Goal: Task Accomplishment & Management: Manage account settings

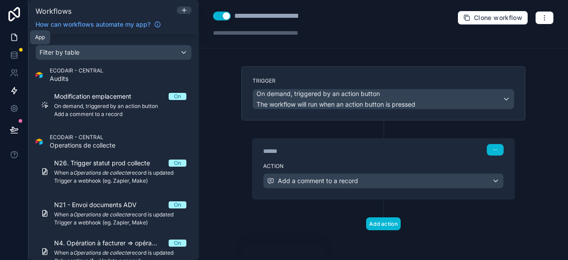
click at [10, 41] on icon at bounding box center [14, 37] width 9 height 9
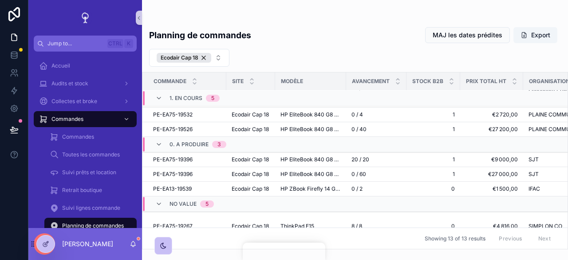
scroll to position [38, 0]
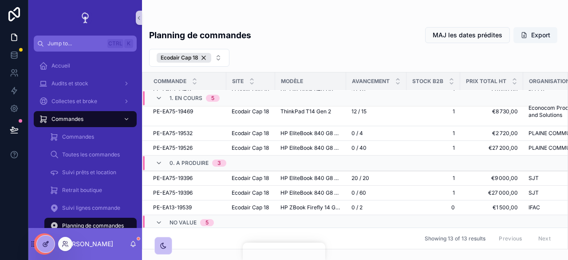
click at [41, 244] on div at bounding box center [46, 243] width 18 height 17
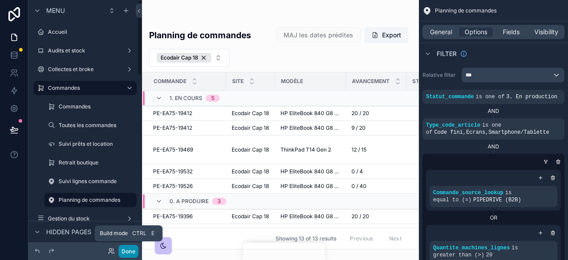
click at [132, 248] on button "Done" at bounding box center [129, 251] width 20 height 13
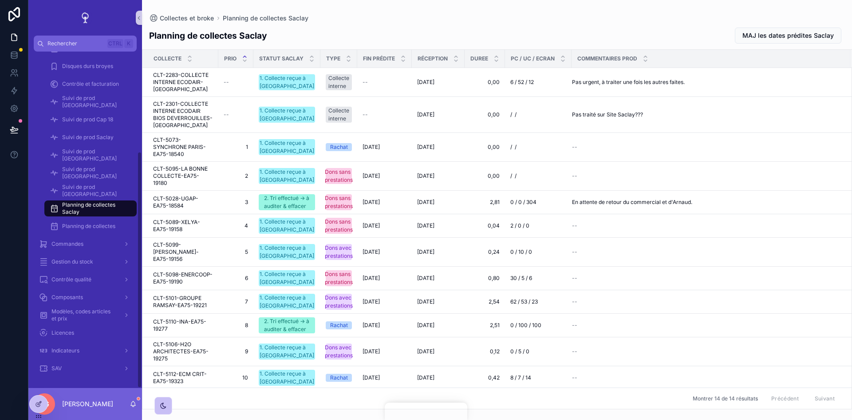
scroll to position [1, 0]
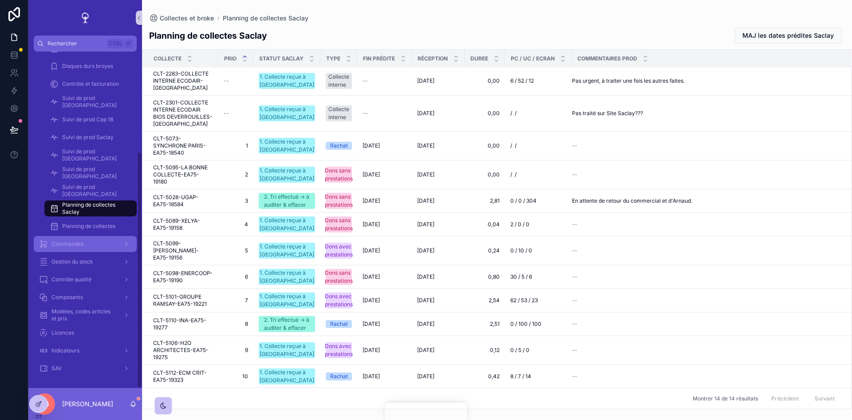
click at [84, 244] on div "Commandes" at bounding box center [85, 244] width 92 height 14
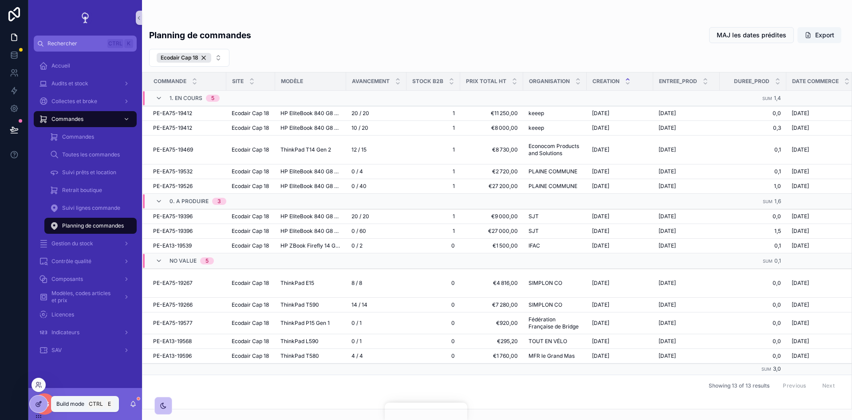
click at [40, 404] on icon at bounding box center [38, 403] width 7 height 7
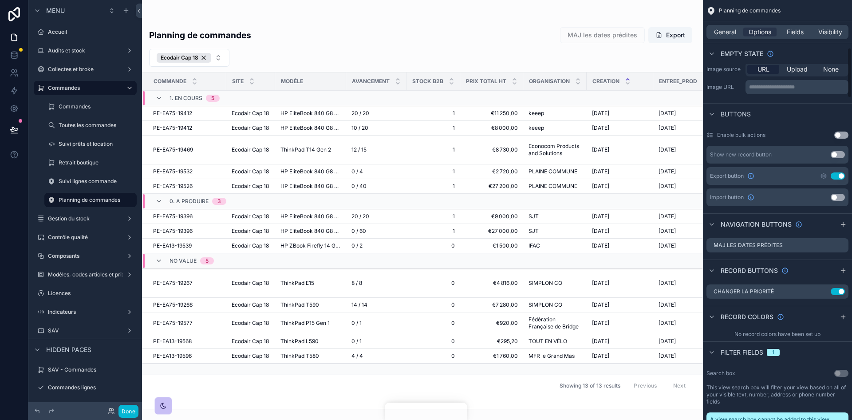
scroll to position [400, 0]
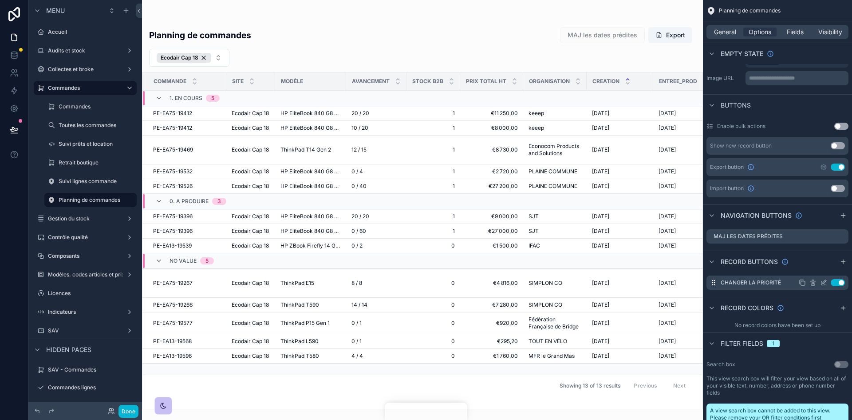
click at [0, 0] on icon "scrollable content" at bounding box center [0, 0] width 0 height 0
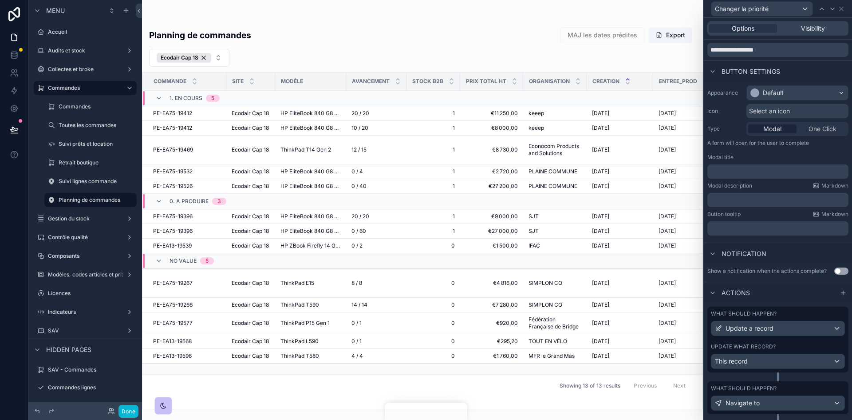
scroll to position [44, 0]
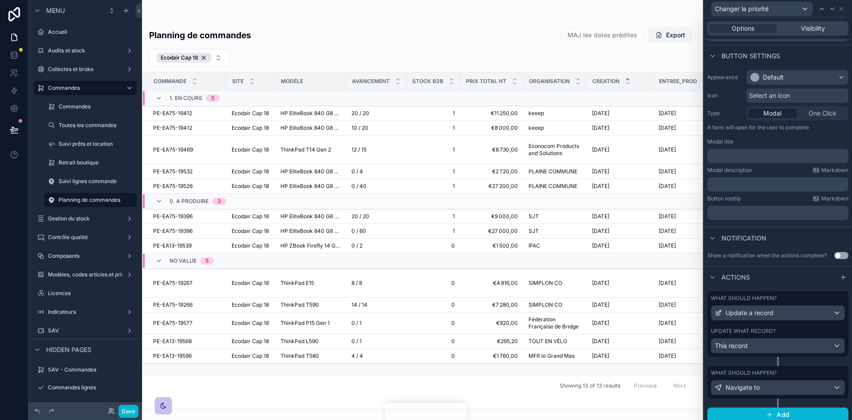
click at [783, 328] on div "Update what record?" at bounding box center [778, 330] width 134 height 7
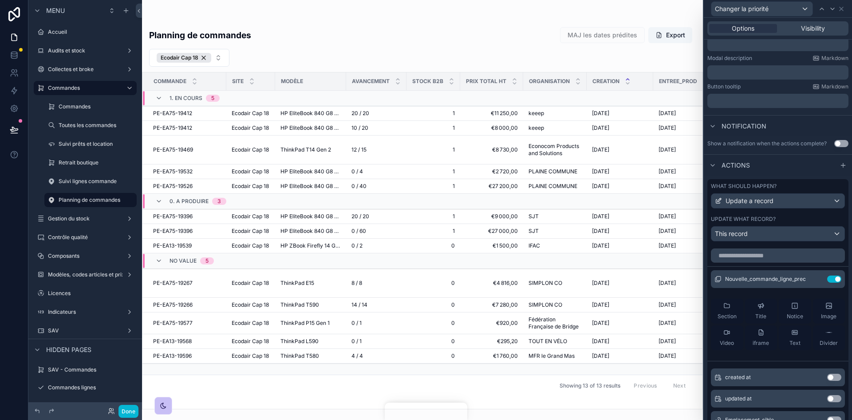
scroll to position [178, 0]
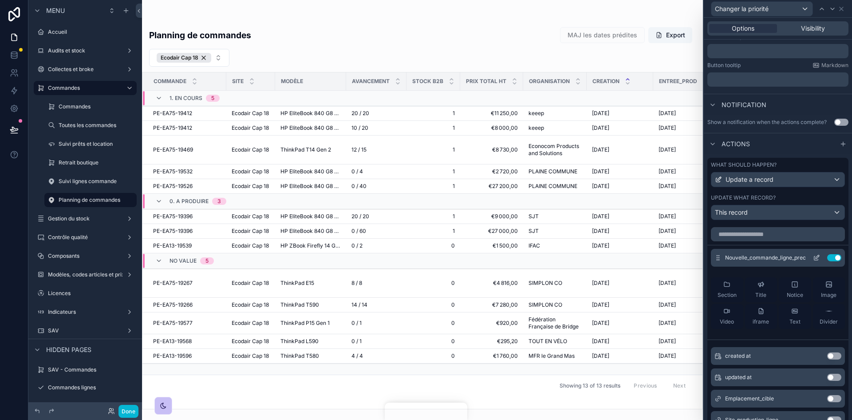
click at [813, 254] on icon at bounding box center [816, 257] width 7 height 7
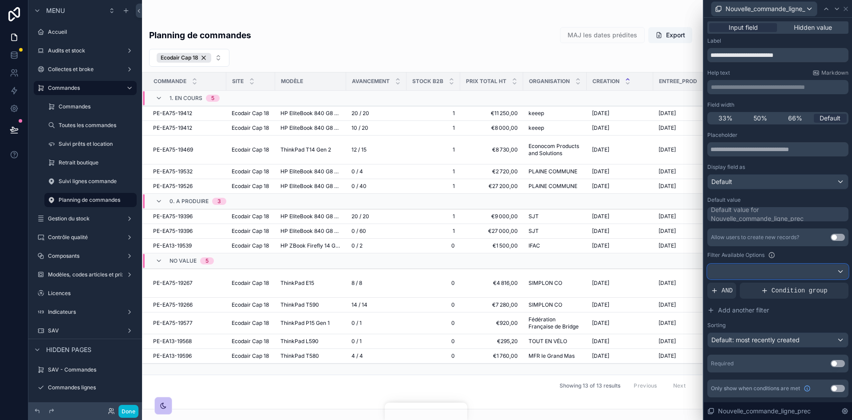
click at [776, 265] on div at bounding box center [778, 271] width 140 height 14
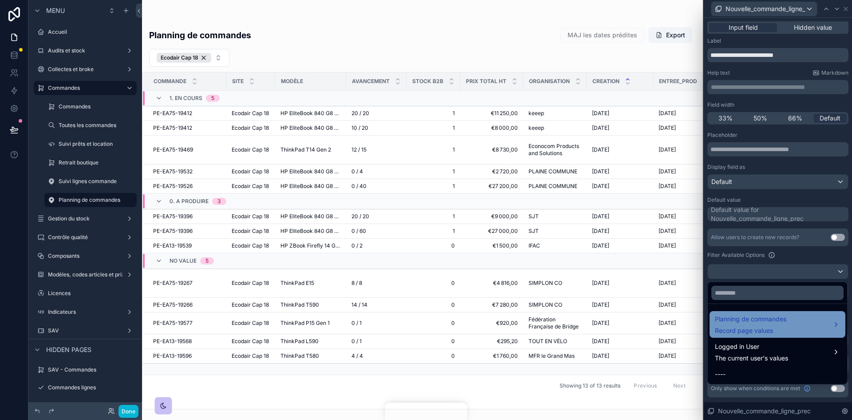
click at [776, 322] on span "Planning de commandes" at bounding box center [750, 318] width 71 height 11
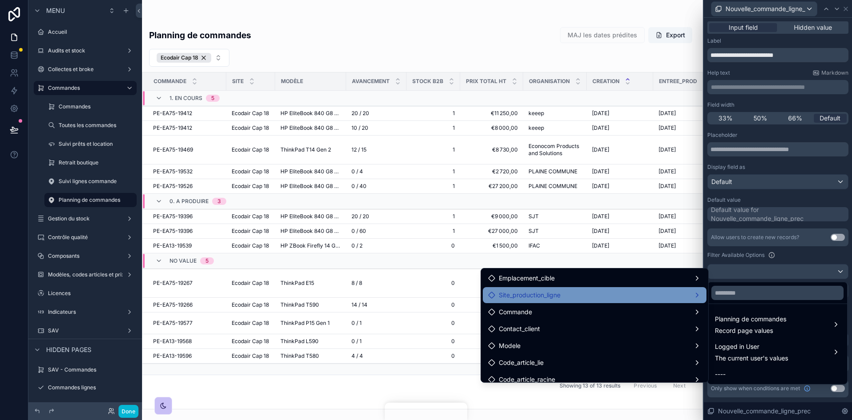
click at [619, 295] on div "Site_production_ligne" at bounding box center [594, 294] width 213 height 11
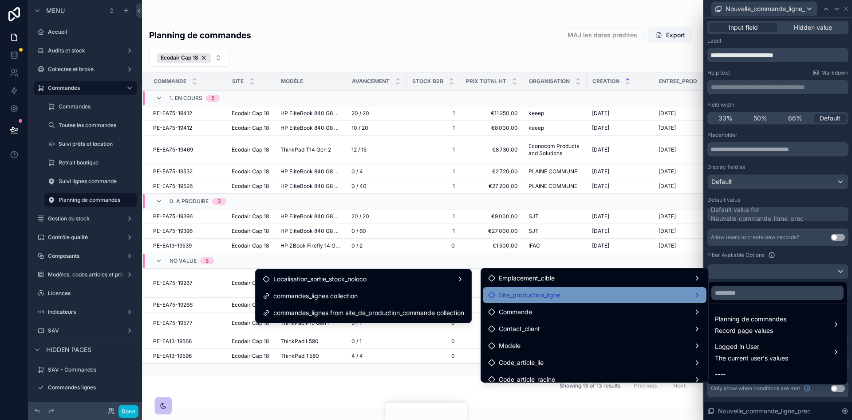
click at [797, 261] on div at bounding box center [778, 210] width 148 height 420
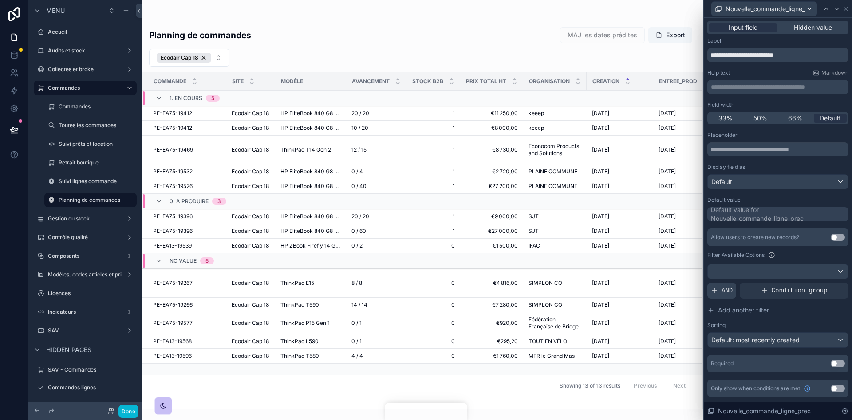
click at [719, 287] on div "AND" at bounding box center [722, 290] width 29 height 16
click at [752, 290] on span "Add a filter" at bounding box center [733, 290] width 45 height 9
click at [826, 283] on icon at bounding box center [827, 282] width 3 height 3
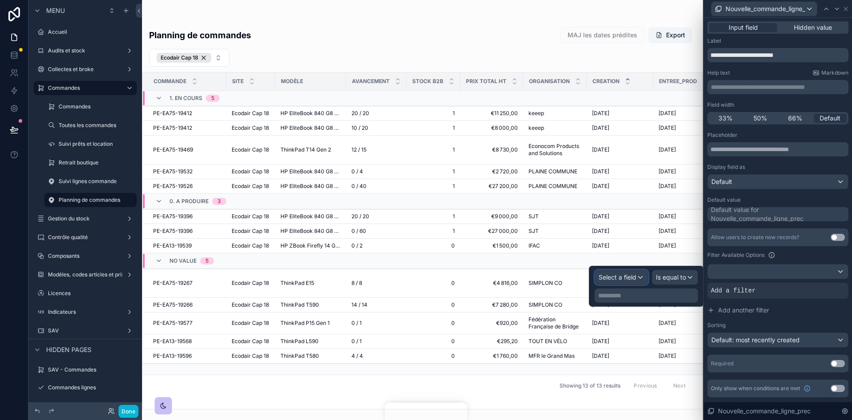
click at [637, 273] on div "Select a field" at bounding box center [621, 277] width 53 height 14
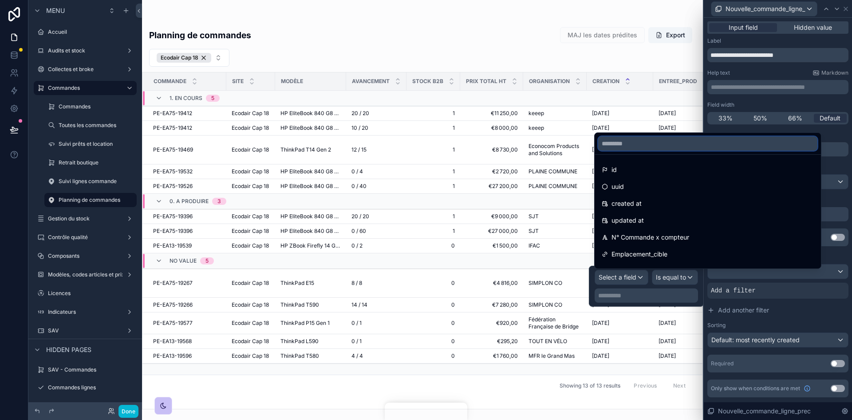
click at [622, 142] on input "text" at bounding box center [707, 143] width 219 height 14
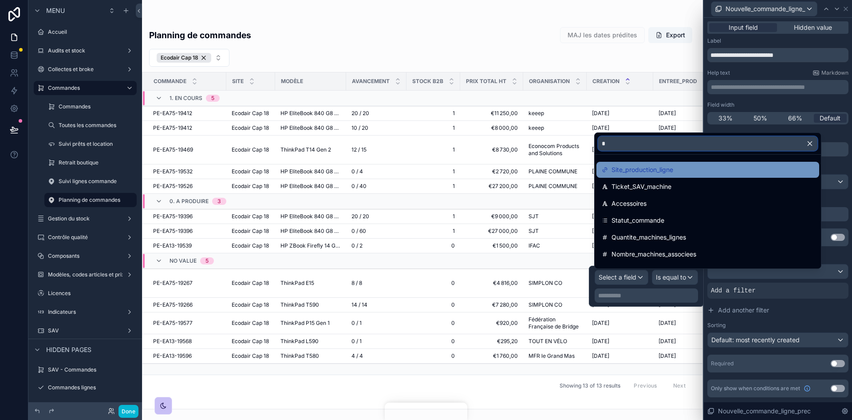
type input "*"
click at [648, 163] on div "Site_production_ligne" at bounding box center [708, 170] width 223 height 16
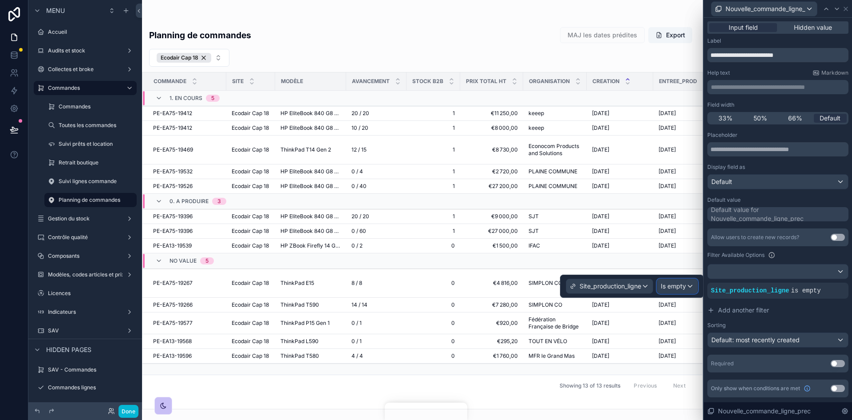
click at [688, 286] on div "Is empty" at bounding box center [677, 286] width 40 height 14
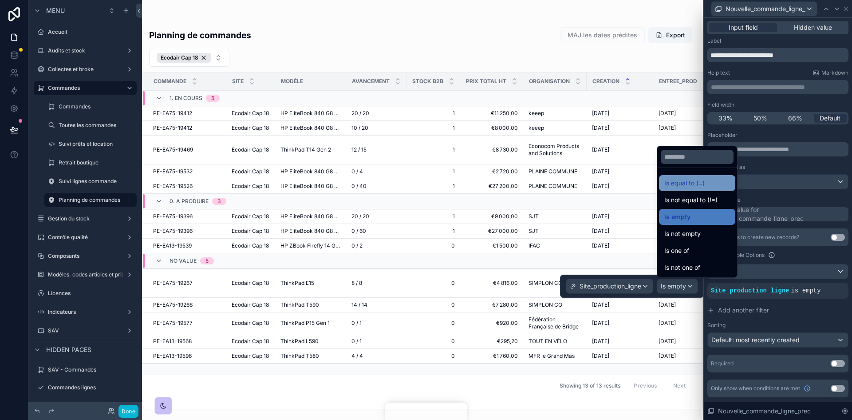
click at [694, 183] on span "Is equal to (=)" at bounding box center [685, 183] width 40 height 11
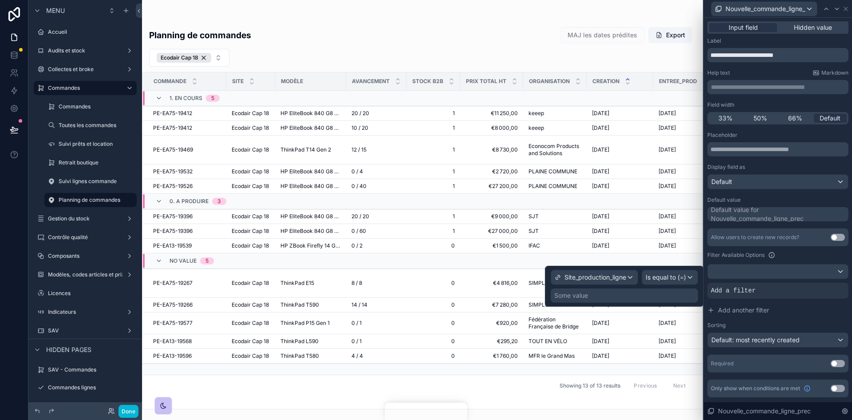
click at [573, 296] on div "Some value" at bounding box center [571, 295] width 34 height 9
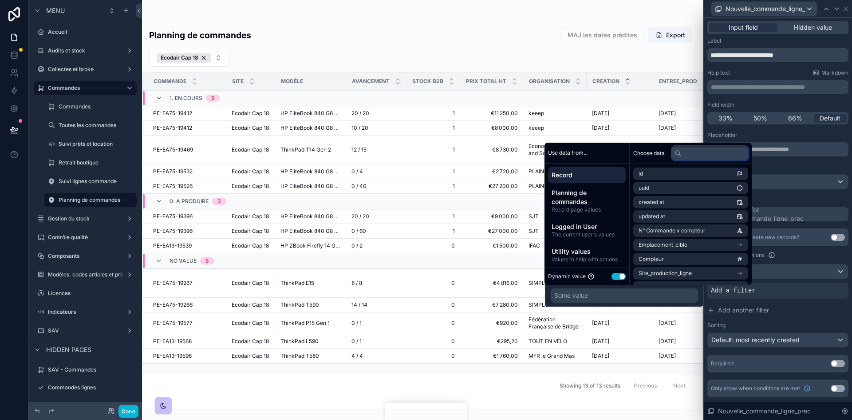
click at [682, 156] on input "text" at bounding box center [710, 153] width 76 height 14
type input "*"
click at [701, 185] on li "Site_production_ligne" at bounding box center [690, 188] width 115 height 12
click at [698, 175] on span "Site_production_ligne" at bounding box center [675, 173] width 53 height 7
click at [707, 154] on input "*" at bounding box center [710, 153] width 76 height 14
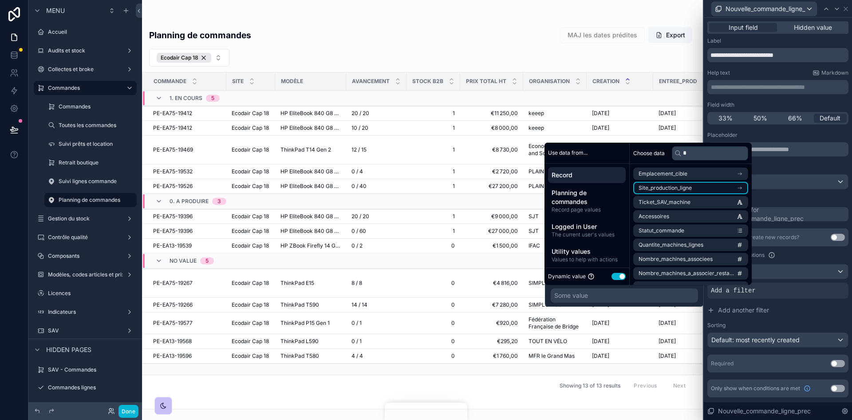
click at [722, 189] on li "Site_production_ligne" at bounding box center [690, 188] width 115 height 12
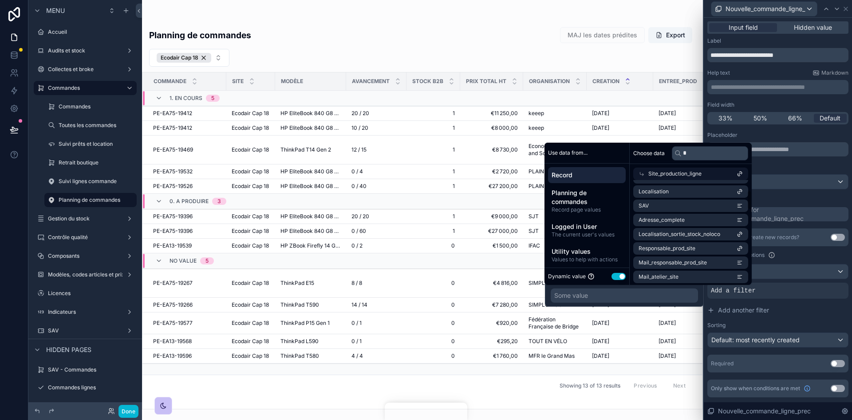
scroll to position [0, 0]
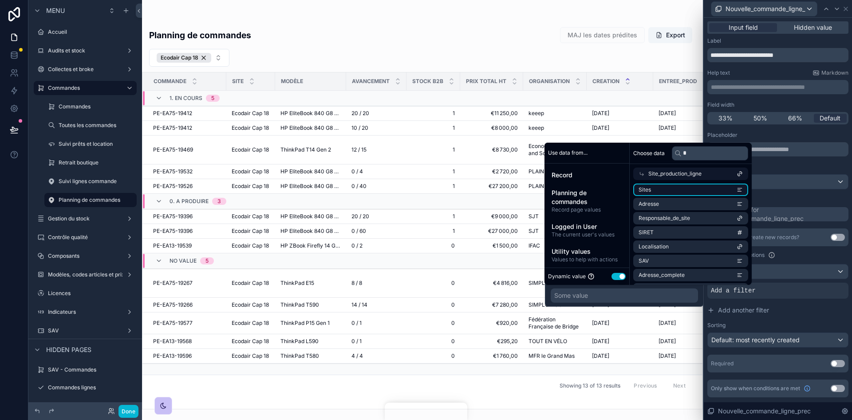
click at [663, 191] on li "Sites" at bounding box center [690, 189] width 115 height 12
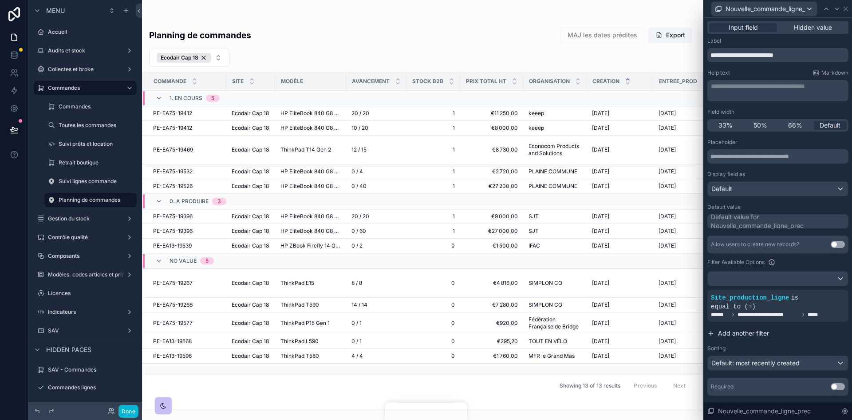
click at [729, 329] on span "Add another filter" at bounding box center [743, 333] width 51 height 9
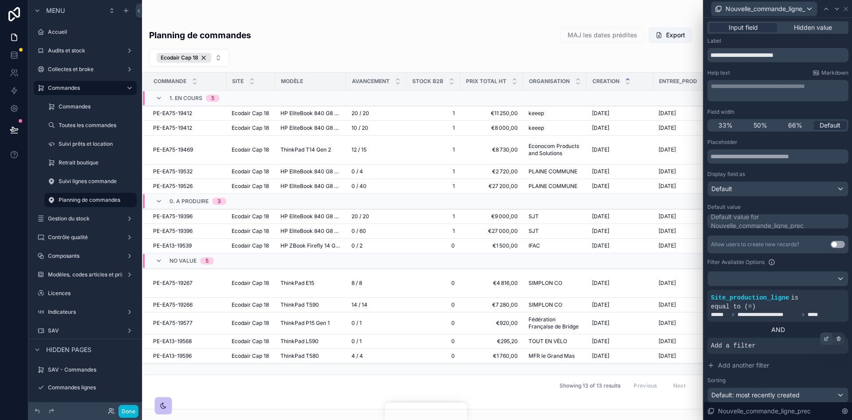
click at [825, 337] on icon at bounding box center [826, 338] width 3 height 3
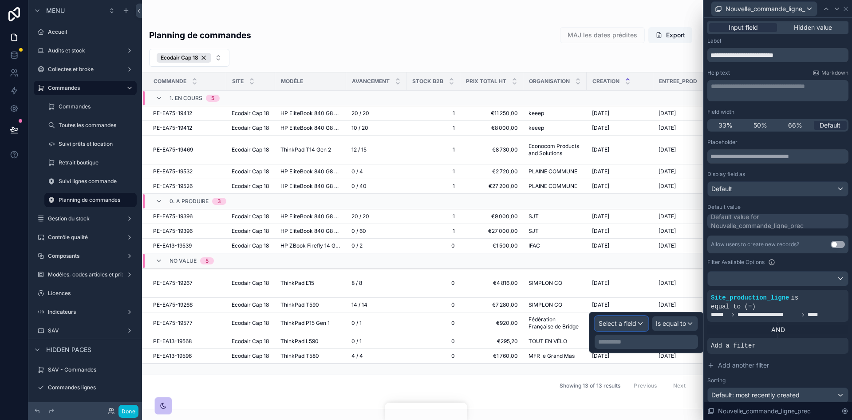
click at [634, 322] on span "Select a field" at bounding box center [618, 323] width 38 height 8
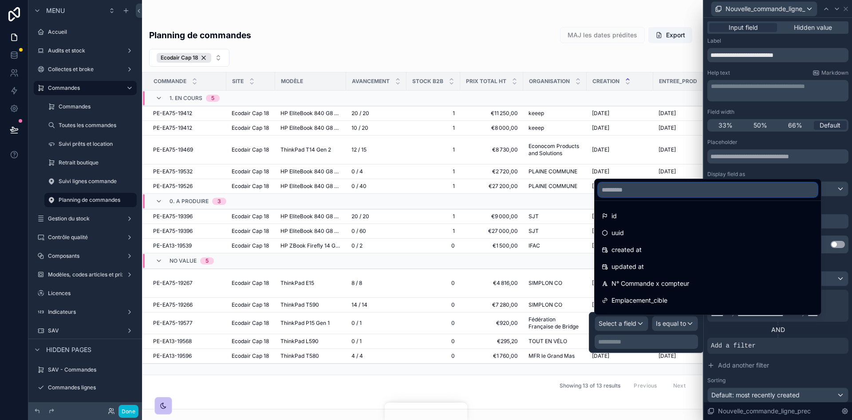
click at [633, 190] on input "text" at bounding box center [707, 189] width 219 height 14
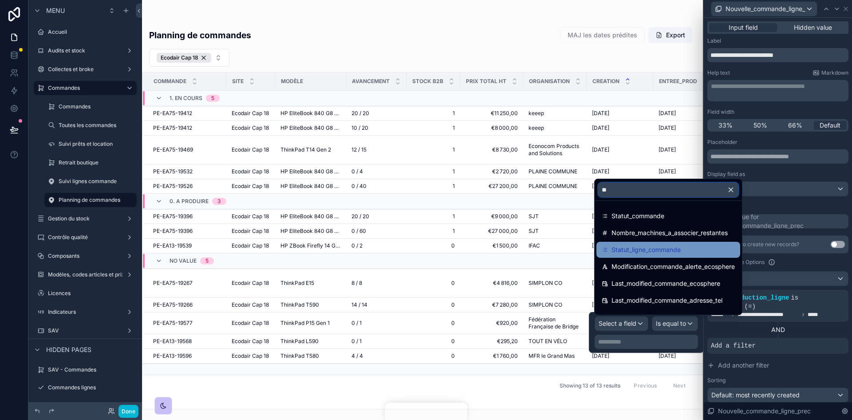
type input "**"
click at [652, 246] on span "Statut_ligne_commande" at bounding box center [646, 249] width 69 height 11
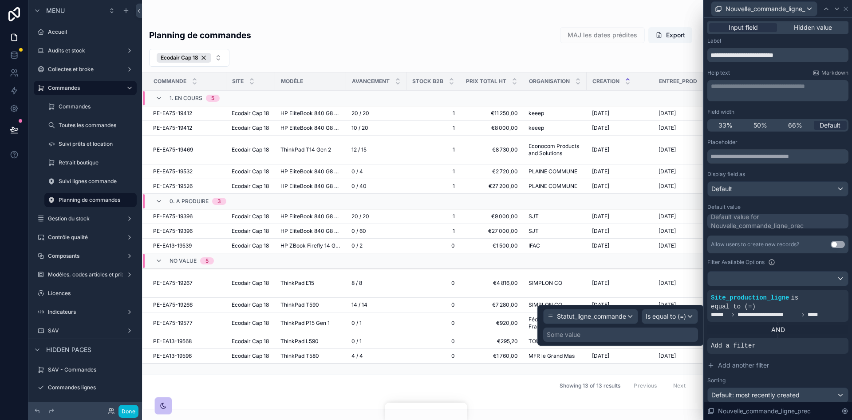
click at [652, 333] on div "Some value" at bounding box center [620, 334] width 155 height 14
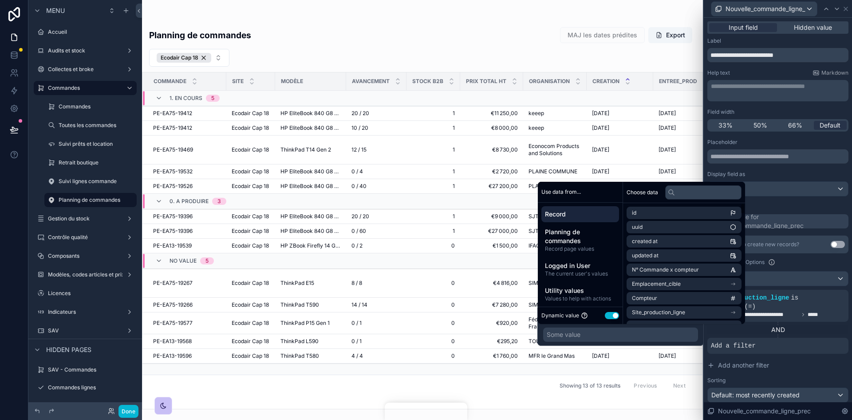
click at [616, 314] on button "Use setting" at bounding box center [612, 315] width 14 height 7
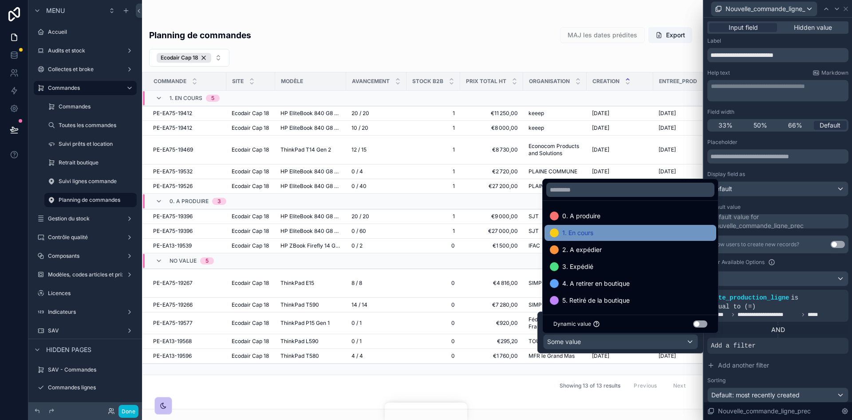
click at [591, 230] on span "1. En cours" at bounding box center [577, 232] width 31 height 11
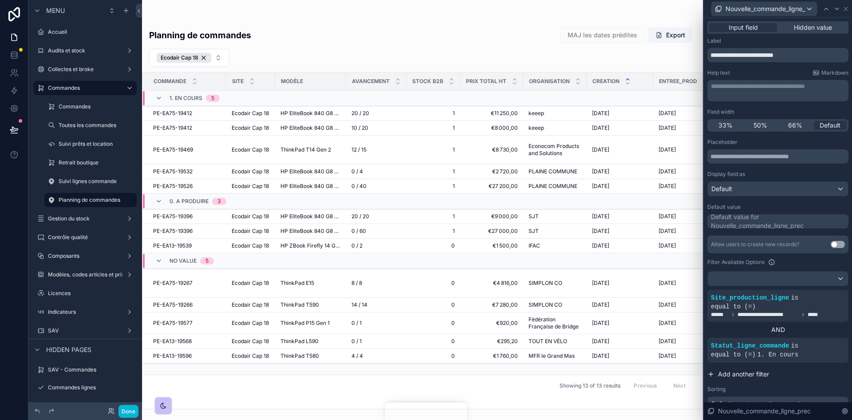
click at [806, 371] on button "Add another filter" at bounding box center [778, 374] width 141 height 16
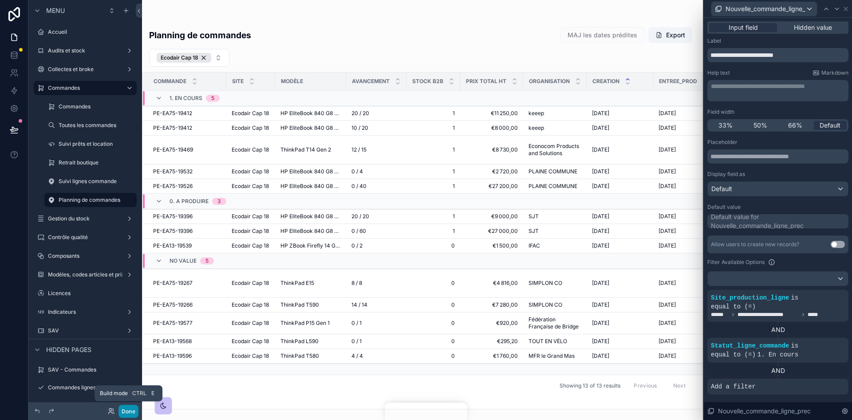
click at [127, 413] on button "Done" at bounding box center [129, 410] width 20 height 13
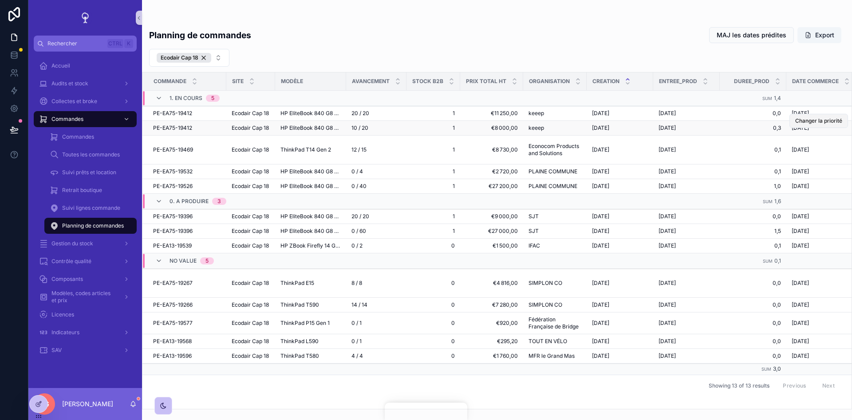
click at [799, 124] on button "Changer la priorité" at bounding box center [819, 121] width 59 height 14
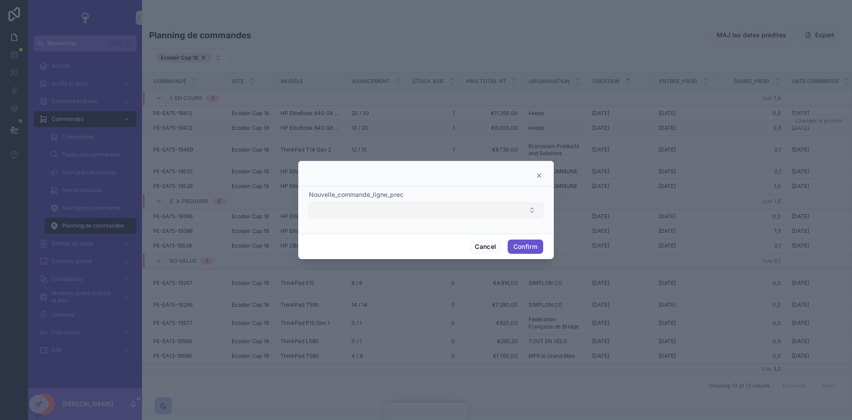
click at [523, 208] on button "Select Button" at bounding box center [426, 209] width 234 height 15
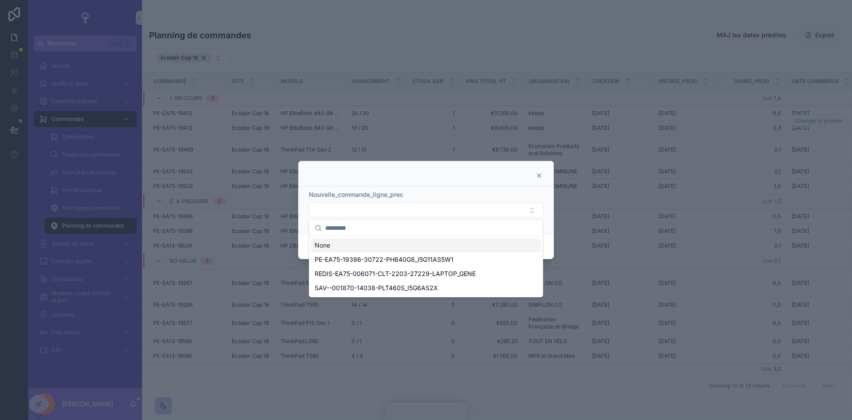
click at [541, 175] on icon at bounding box center [539, 175] width 7 height 7
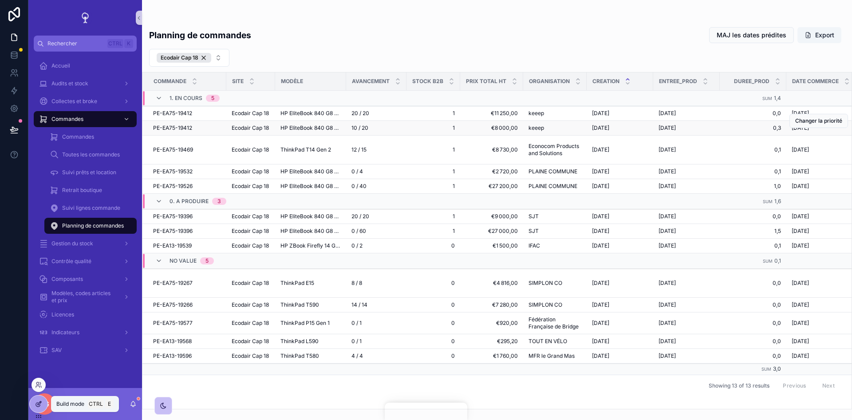
click at [37, 404] on icon at bounding box center [38, 403] width 7 height 7
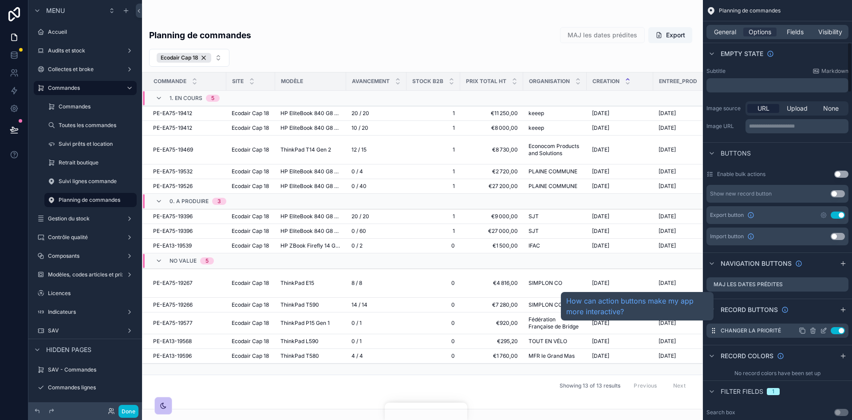
scroll to position [355, 0]
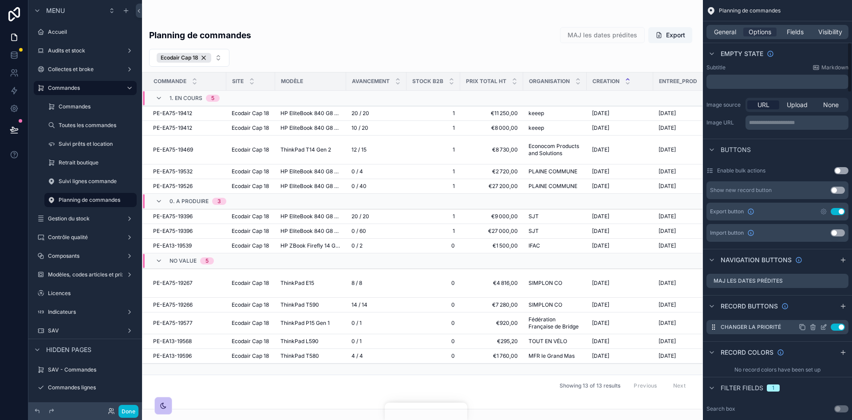
click at [0, 0] on icon "scrollable content" at bounding box center [0, 0] width 0 height 0
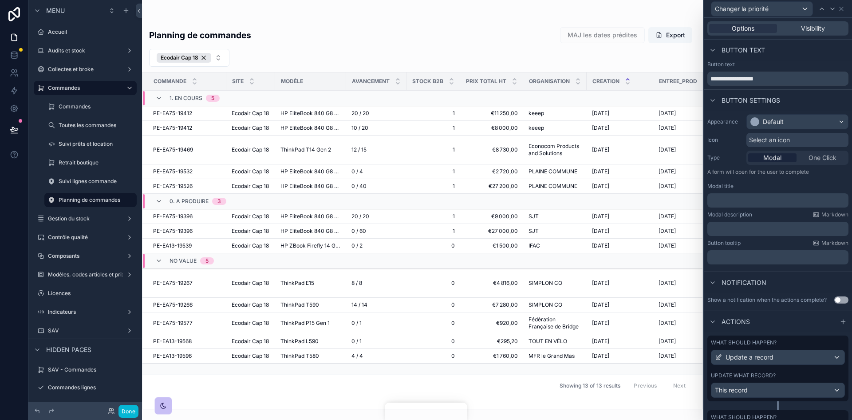
click at [799, 371] on div "What should happen? Update a record Update what record? This record" at bounding box center [778, 368] width 141 height 66
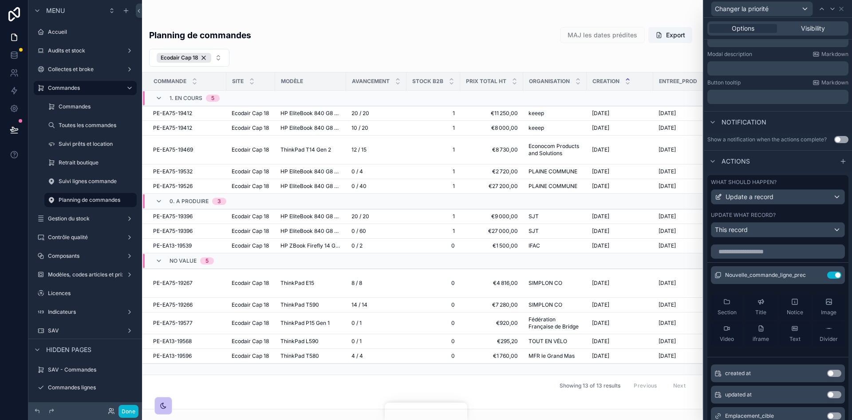
scroll to position [178, 0]
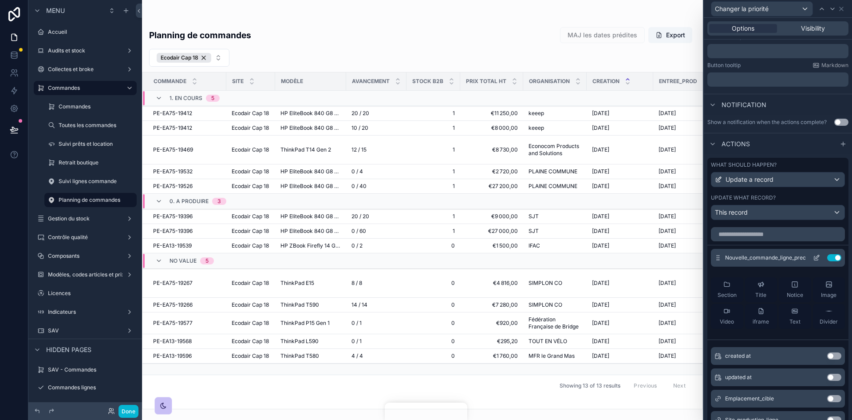
click at [813, 254] on icon at bounding box center [816, 257] width 7 height 7
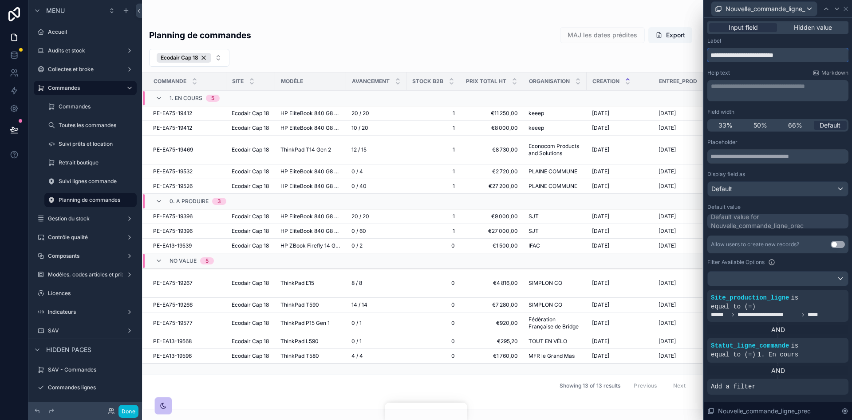
drag, startPoint x: 815, startPoint y: 51, endPoint x: 685, endPoint y: 62, distance: 130.1
click at [685, 62] on div "**********" at bounding box center [426, 210] width 852 height 420
type input "*"
type input "**********"
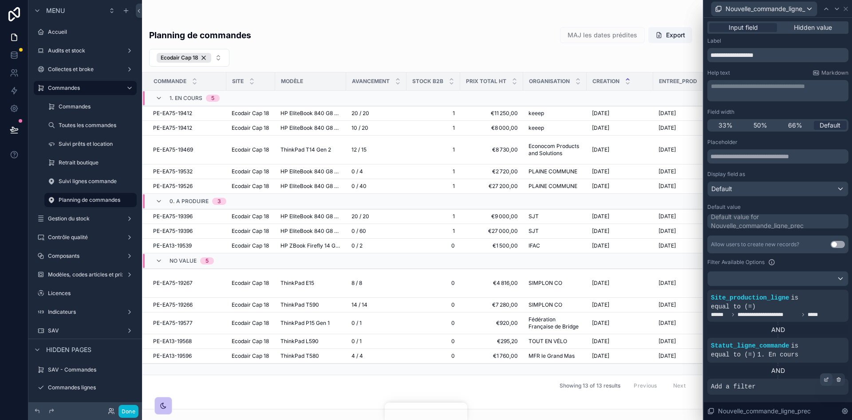
click at [821, 374] on div at bounding box center [826, 379] width 12 height 12
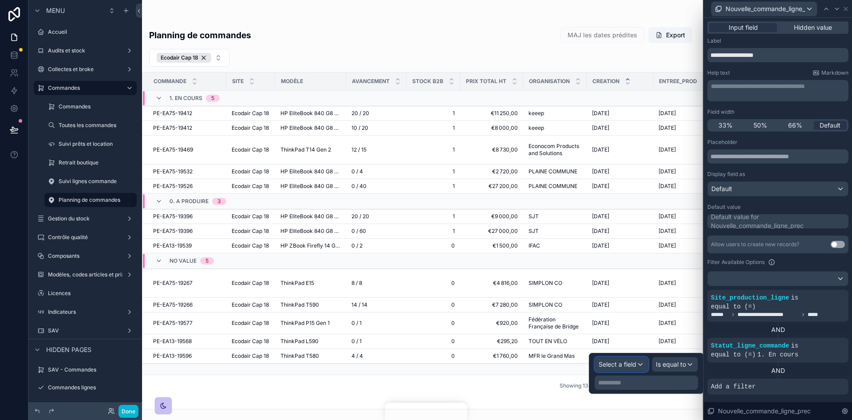
click at [641, 364] on div "Select a field" at bounding box center [621, 364] width 53 height 14
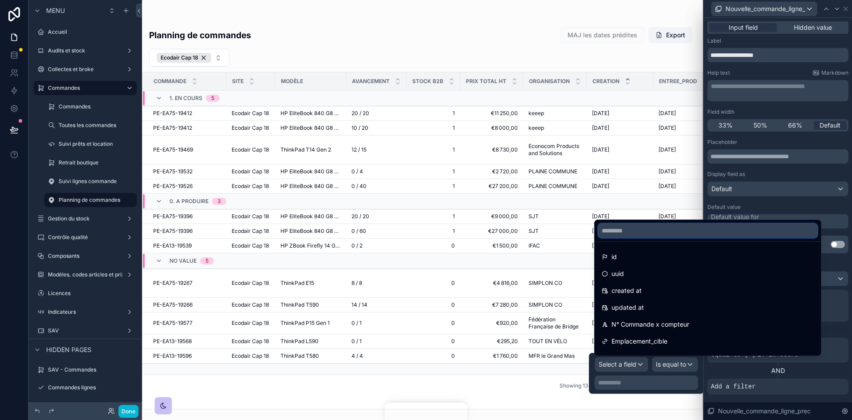
click at [652, 229] on input "text" at bounding box center [707, 230] width 219 height 14
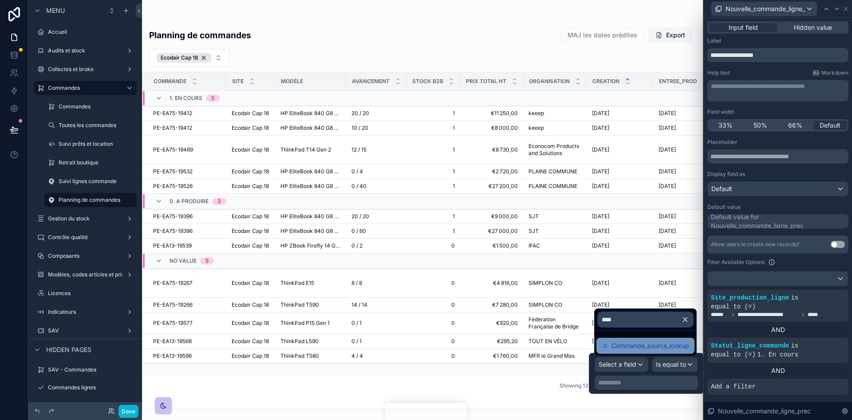
type input "****"
click at [660, 341] on span "Commande_source_lookup" at bounding box center [651, 345] width 78 height 11
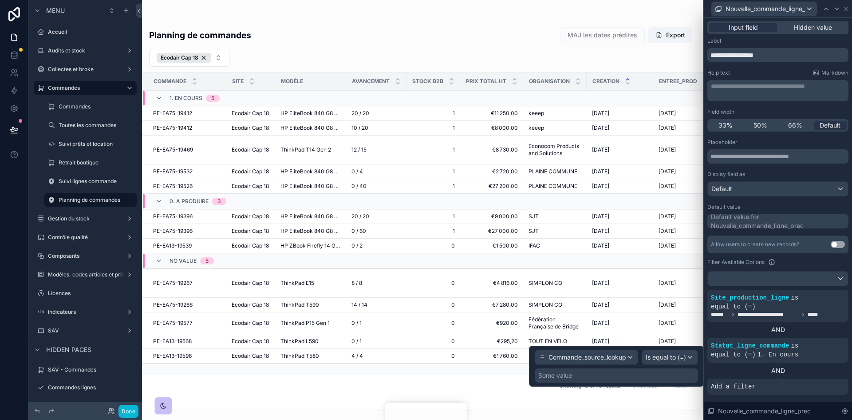
click at [647, 372] on div "Some value" at bounding box center [616, 375] width 163 height 14
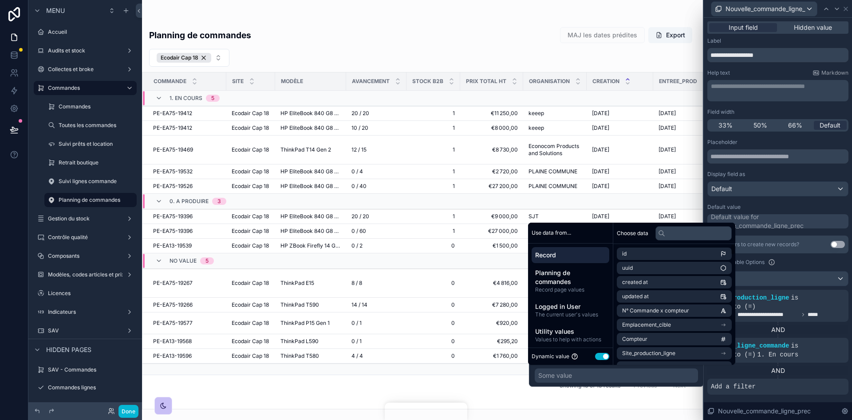
click at [604, 353] on button "Use setting" at bounding box center [602, 355] width 14 height 7
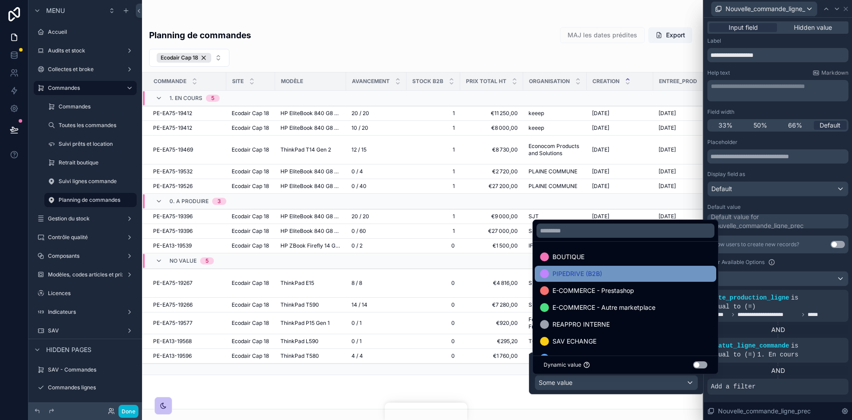
click at [588, 273] on span "PIPEDRIVE (B2B)" at bounding box center [578, 273] width 50 height 11
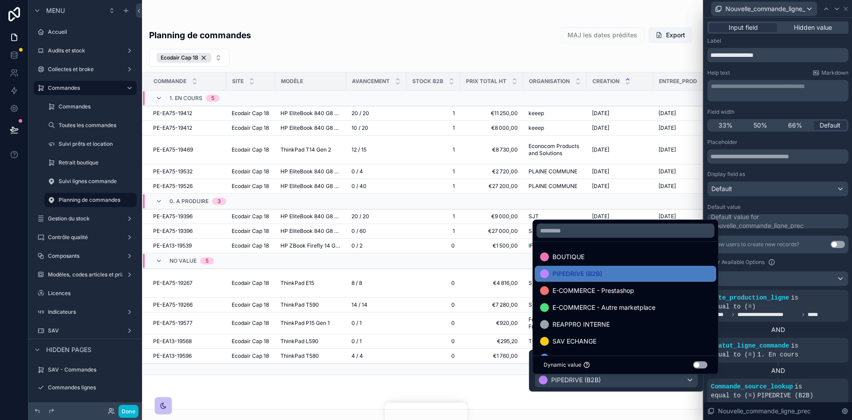
click at [822, 366] on div "AND" at bounding box center [778, 370] width 141 height 9
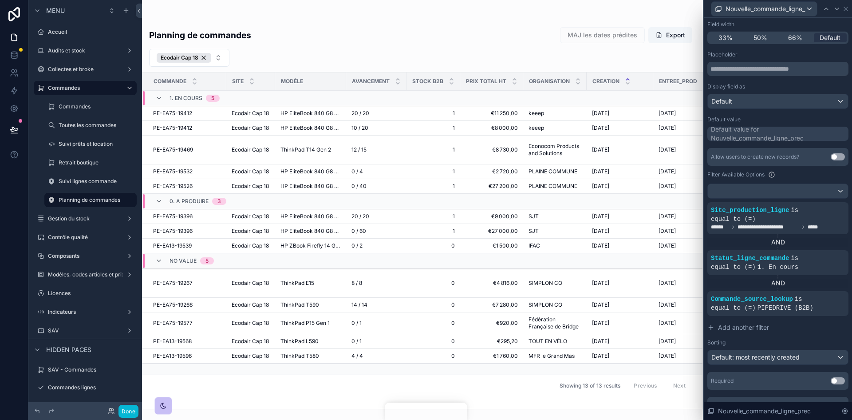
scroll to position [95, 0]
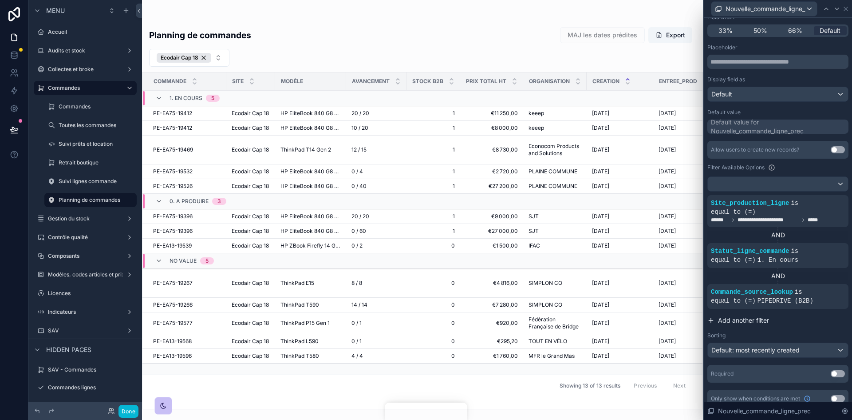
click at [736, 316] on span "Add another filter" at bounding box center [743, 320] width 51 height 9
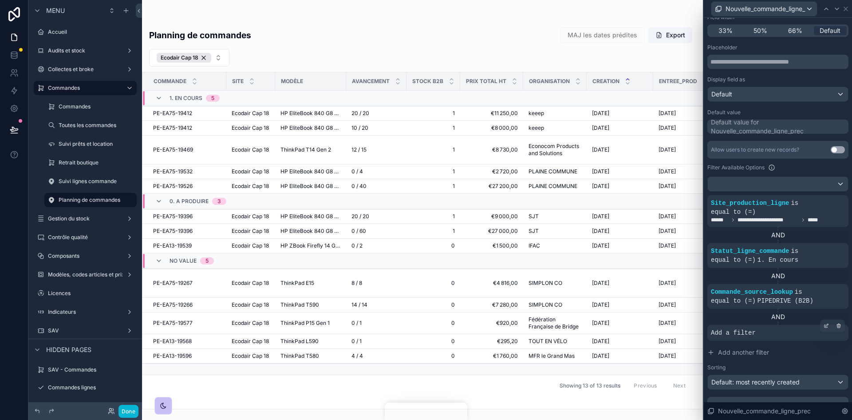
click at [761, 330] on div "Add a filter" at bounding box center [778, 333] width 141 height 16
click at [820, 319] on div at bounding box center [826, 325] width 12 height 12
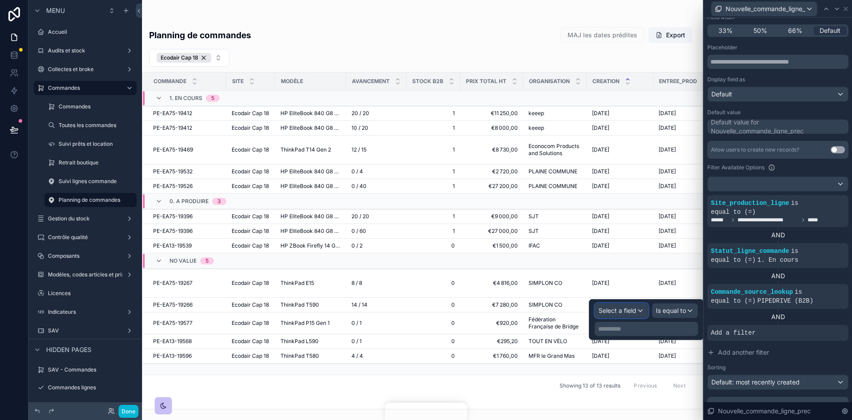
click at [639, 315] on div "Select a field" at bounding box center [621, 310] width 53 height 14
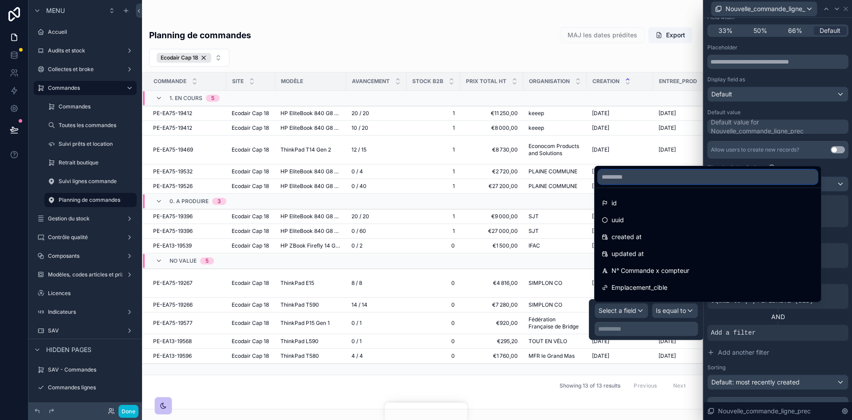
click at [625, 178] on input "text" at bounding box center [707, 177] width 219 height 14
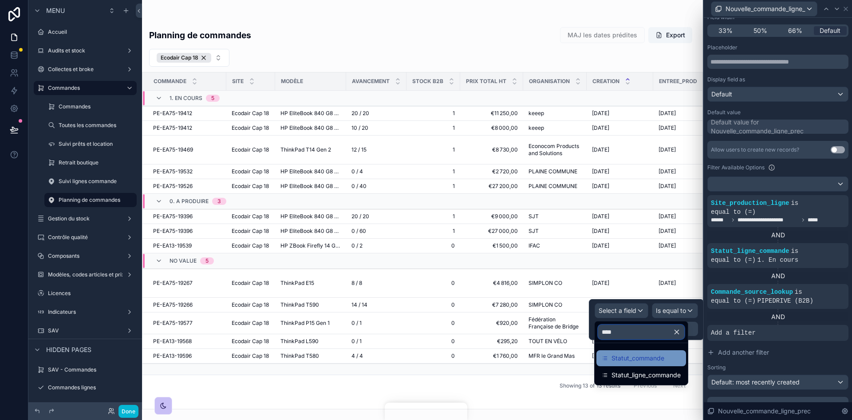
type input "****"
click at [656, 359] on span "Statut_commande" at bounding box center [638, 357] width 53 height 11
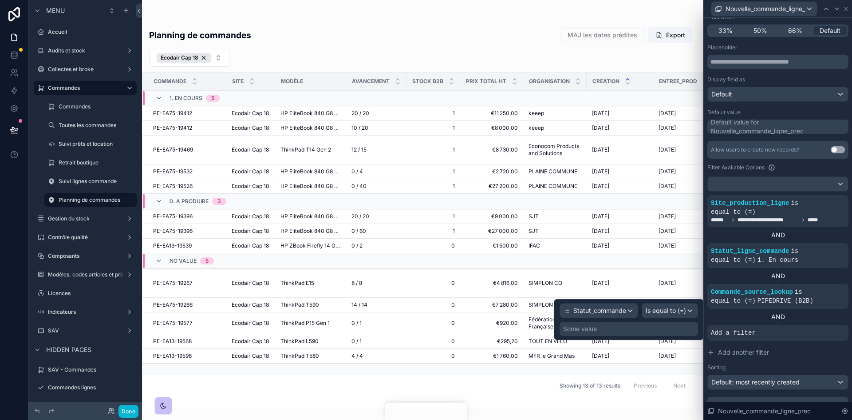
click at [664, 328] on div "Some value" at bounding box center [629, 328] width 139 height 14
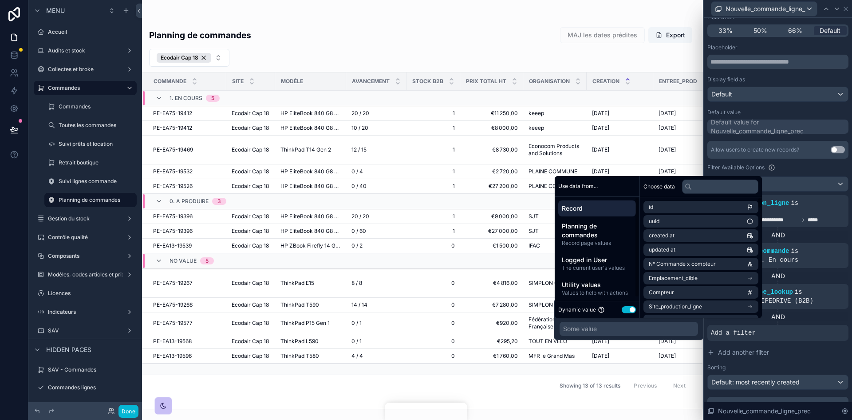
click at [630, 308] on button "Use setting" at bounding box center [629, 309] width 14 height 7
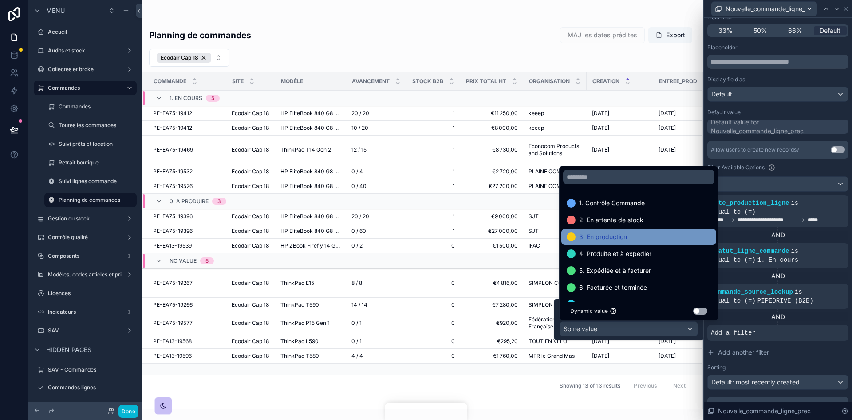
click at [616, 237] on span "3. En production" at bounding box center [603, 236] width 48 height 11
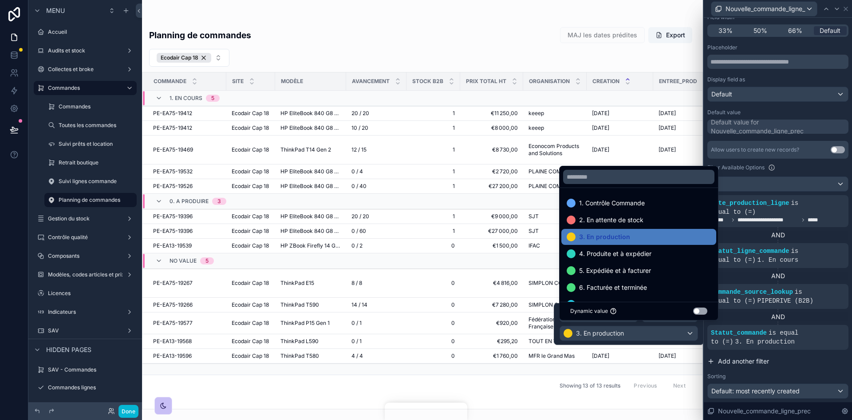
click at [815, 353] on button "Add another filter" at bounding box center [778, 361] width 141 height 16
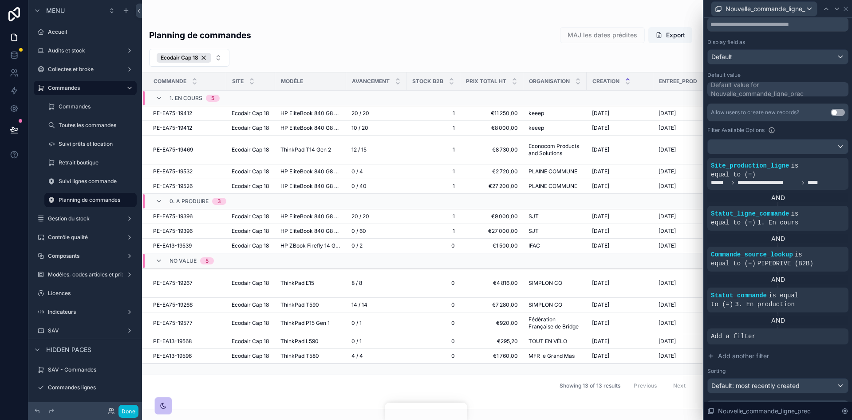
scroll to position [139, 0]
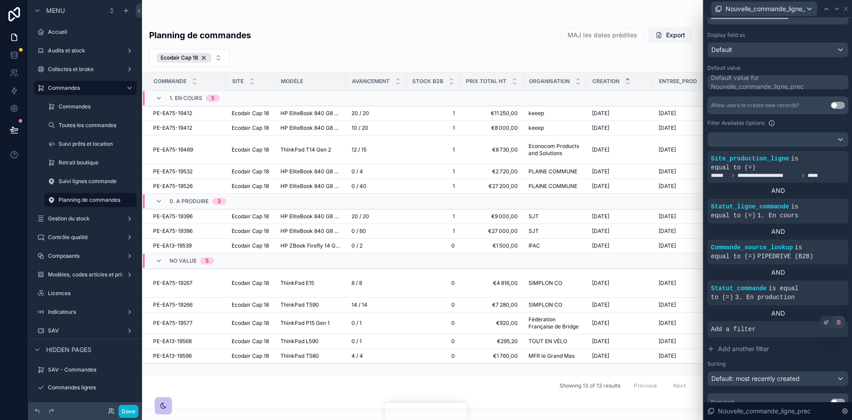
click at [833, 316] on div at bounding box center [839, 322] width 12 height 12
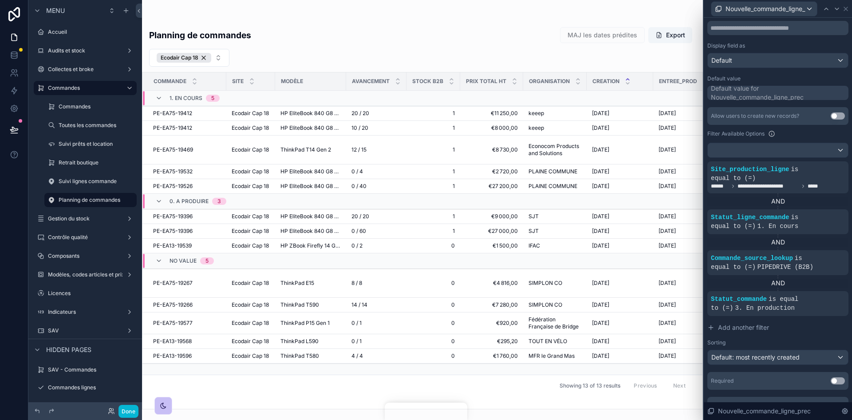
scroll to position [135, 0]
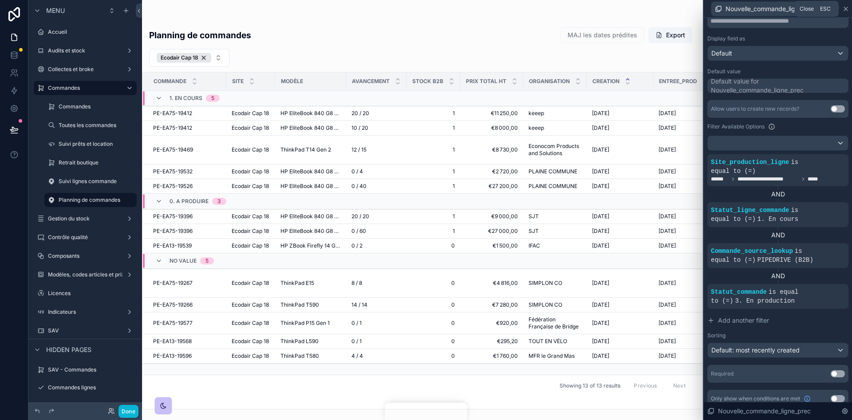
click at [844, 5] on icon at bounding box center [846, 8] width 7 height 7
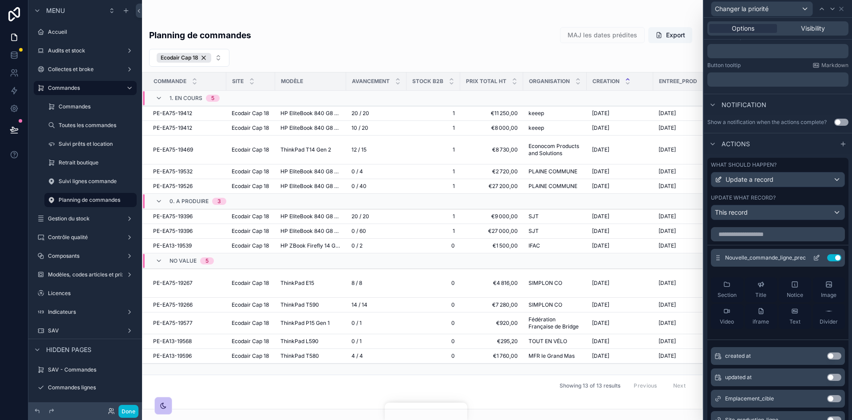
click at [813, 254] on icon at bounding box center [816, 257] width 7 height 7
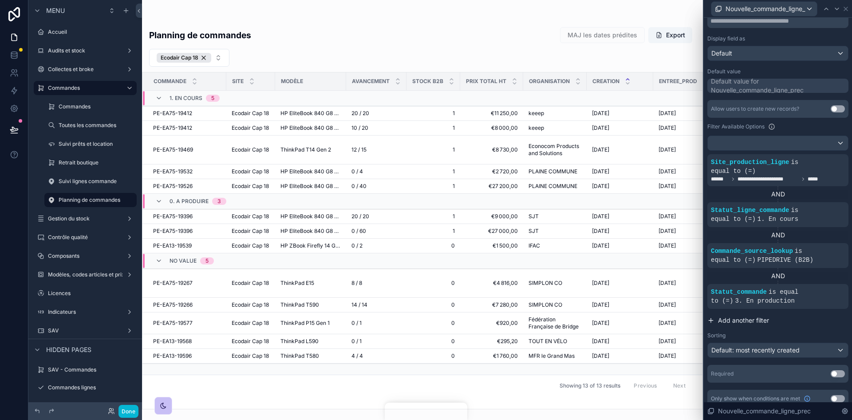
click at [762, 316] on span "Add another filter" at bounding box center [743, 320] width 51 height 9
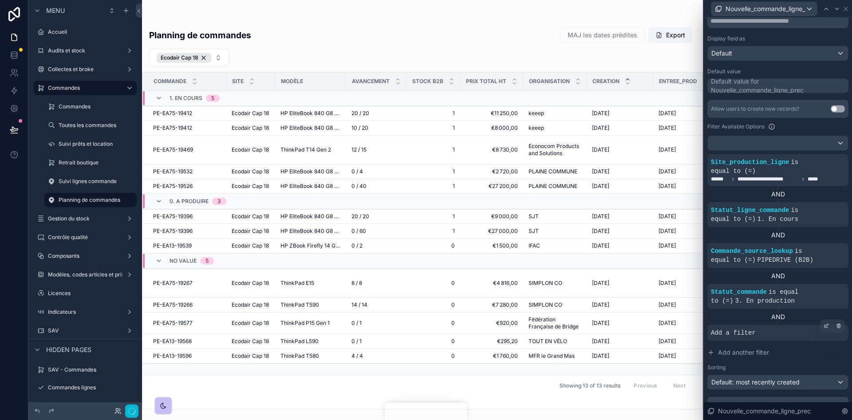
click at [783, 325] on div "Add a filter" at bounding box center [778, 333] width 141 height 16
click at [820, 319] on div at bounding box center [826, 325] width 12 height 12
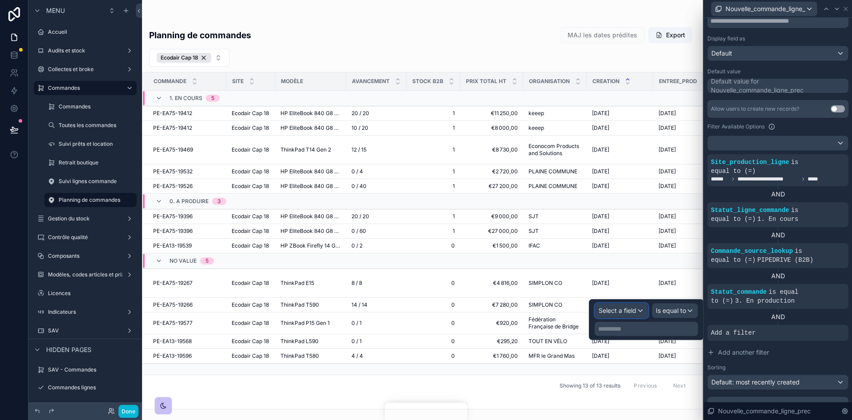
click at [648, 308] on div "Select a field" at bounding box center [621, 310] width 53 height 14
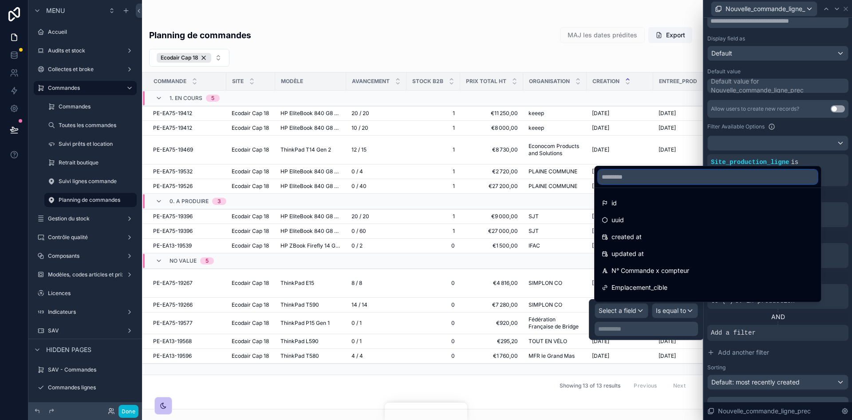
click at [637, 175] on input "text" at bounding box center [707, 177] width 219 height 14
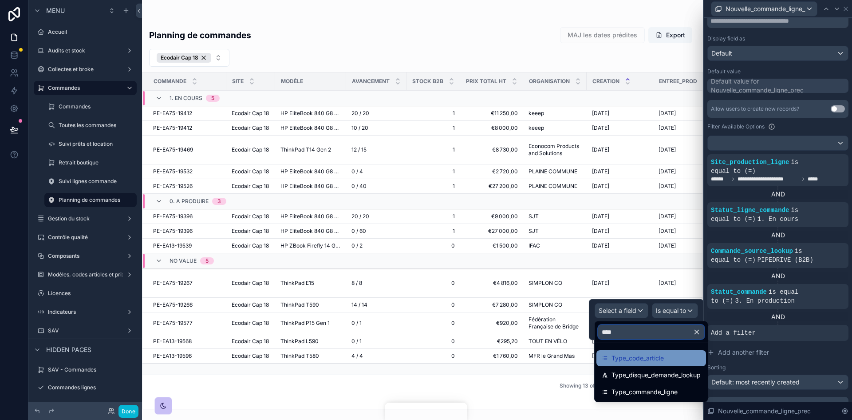
type input "****"
click at [648, 356] on span "Type_code_article" at bounding box center [638, 357] width 52 height 11
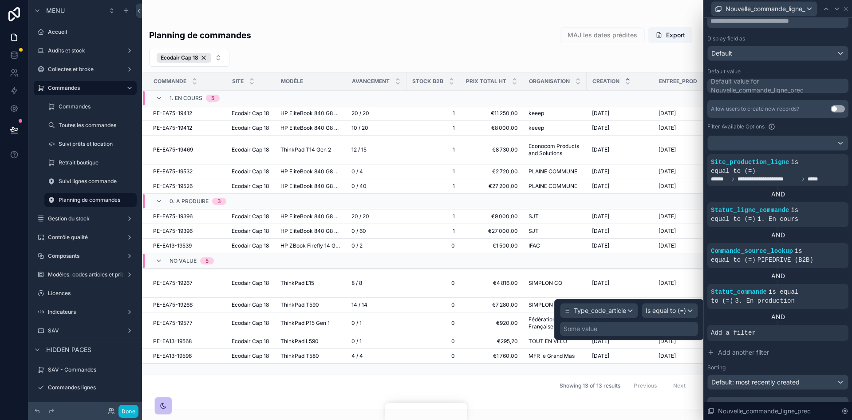
click at [655, 328] on div "Some value" at bounding box center [629, 328] width 138 height 14
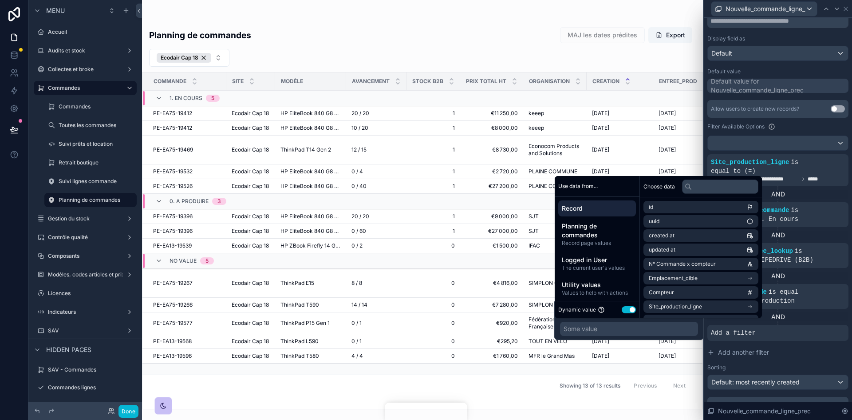
click at [629, 310] on button "Use setting" at bounding box center [629, 309] width 14 height 7
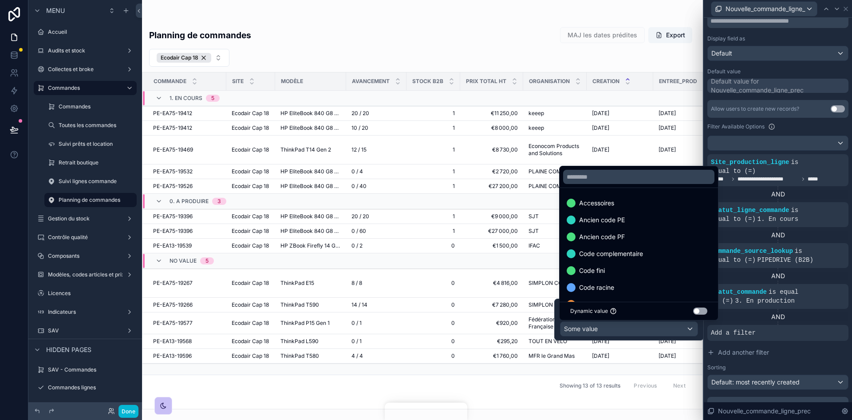
click at [646, 328] on div at bounding box center [629, 319] width 150 height 42
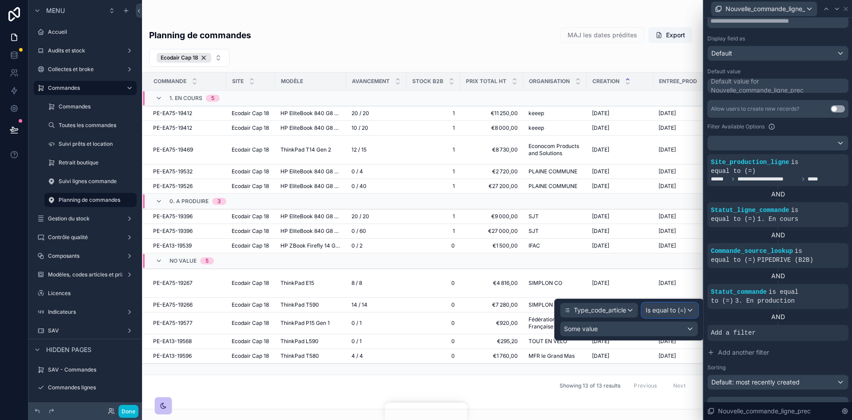
click at [668, 309] on span "Is equal to (=)" at bounding box center [666, 309] width 40 height 9
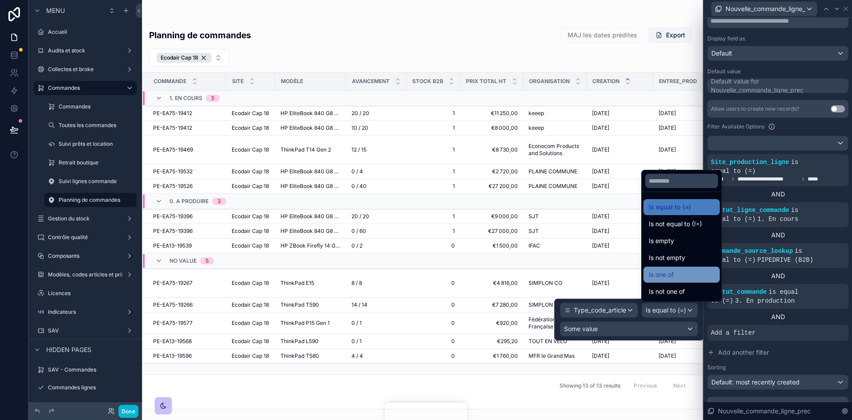
click at [675, 279] on div "Is one of" at bounding box center [682, 274] width 66 height 11
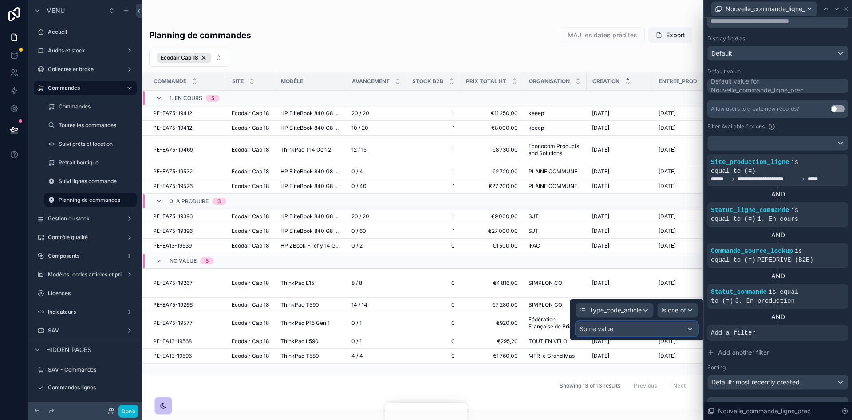
click at [631, 329] on div "Some value" at bounding box center [637, 328] width 122 height 14
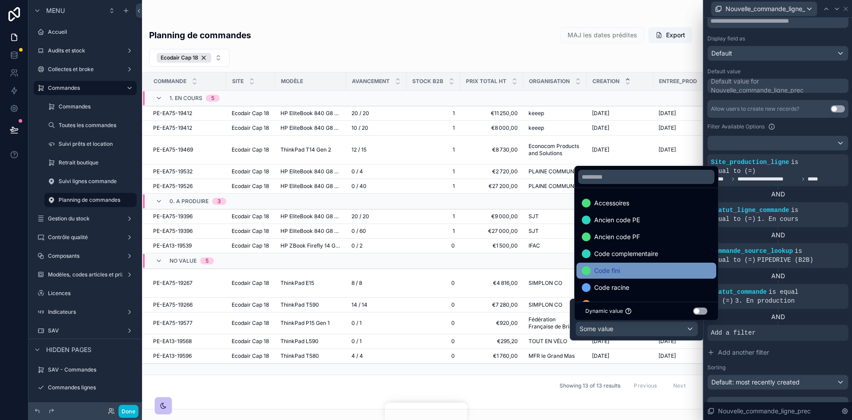
click at [618, 269] on span "Code fini" at bounding box center [607, 270] width 26 height 11
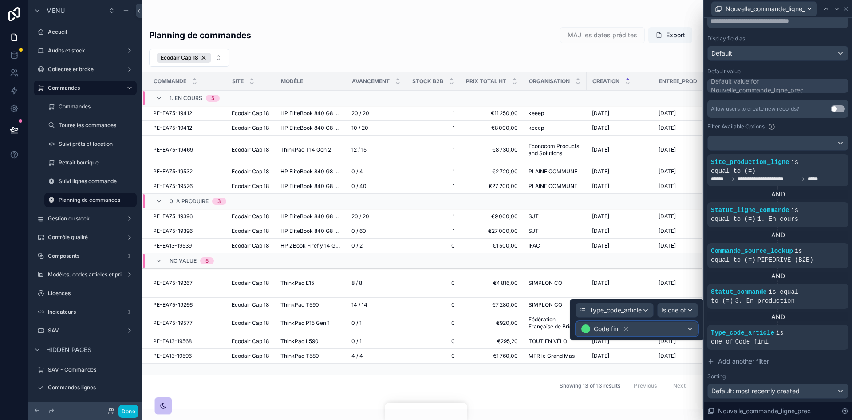
click at [689, 325] on div "Code fini" at bounding box center [637, 328] width 122 height 14
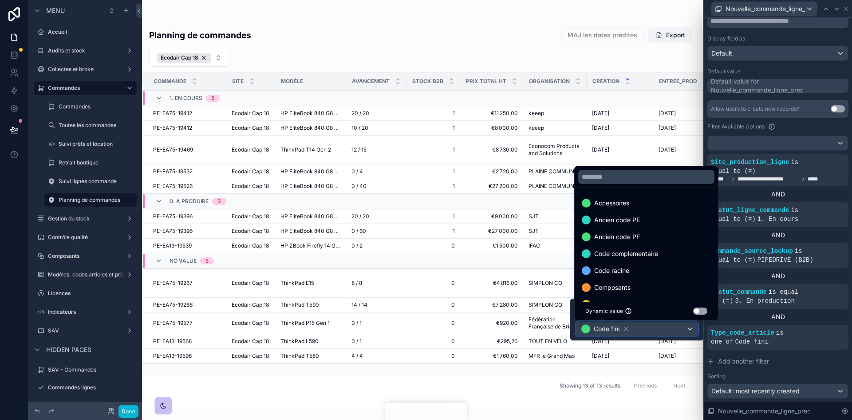
scroll to position [44, 0]
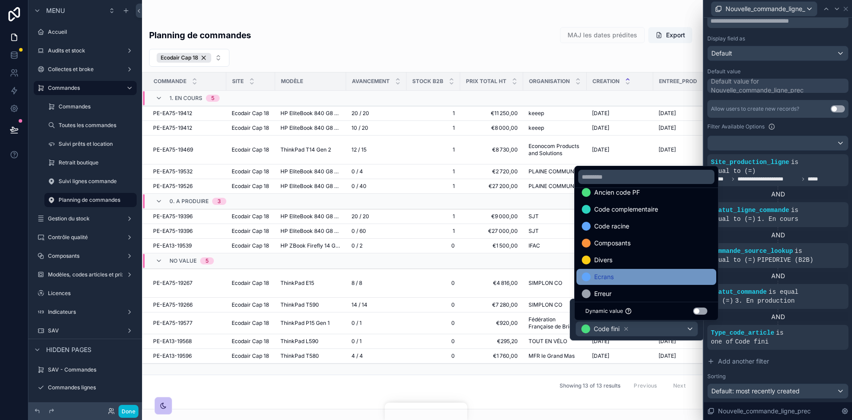
click at [621, 277] on div "Ecrans" at bounding box center [646, 276] width 129 height 11
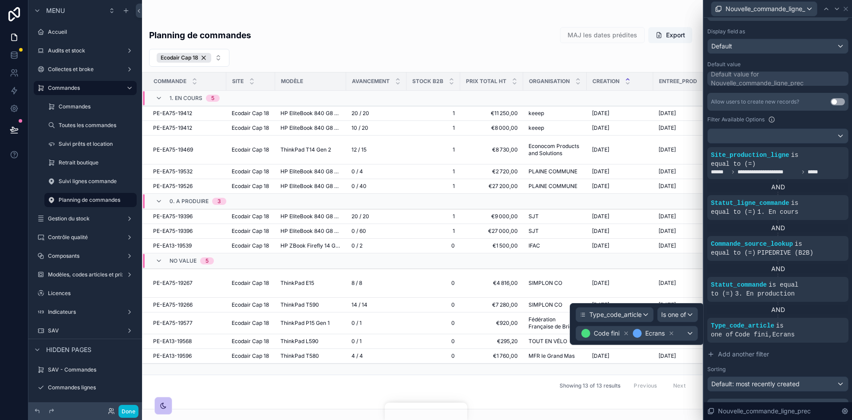
scroll to position [135, 0]
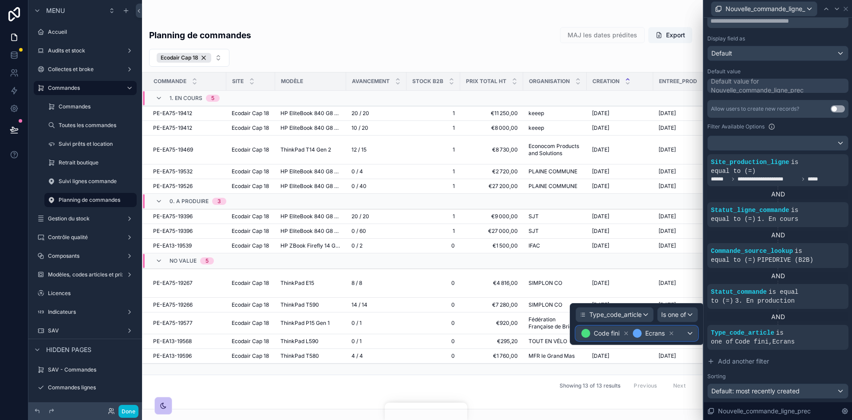
click at [692, 337] on div "Code fini Ecrans" at bounding box center [637, 333] width 122 height 14
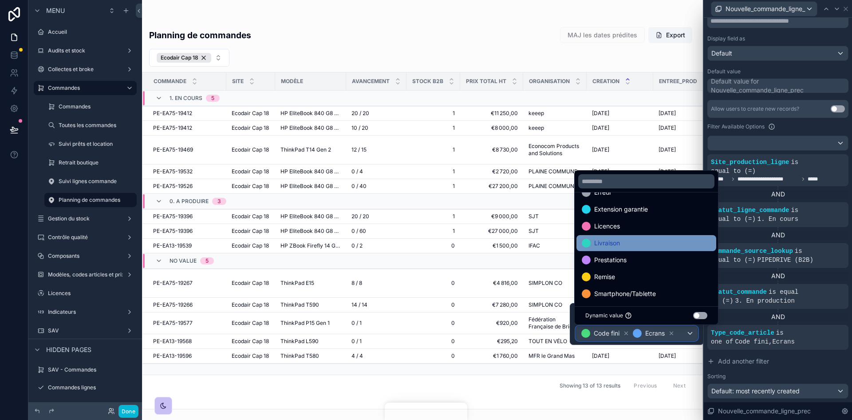
scroll to position [136, 0]
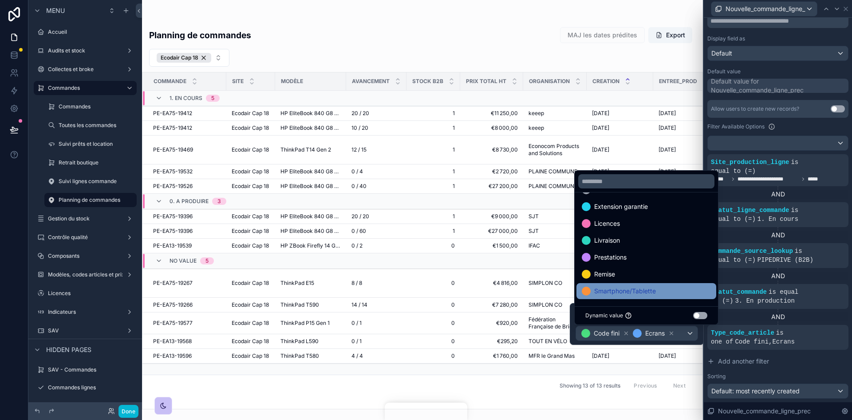
click at [654, 287] on span "Smartphone/Tablette" at bounding box center [625, 290] width 62 height 11
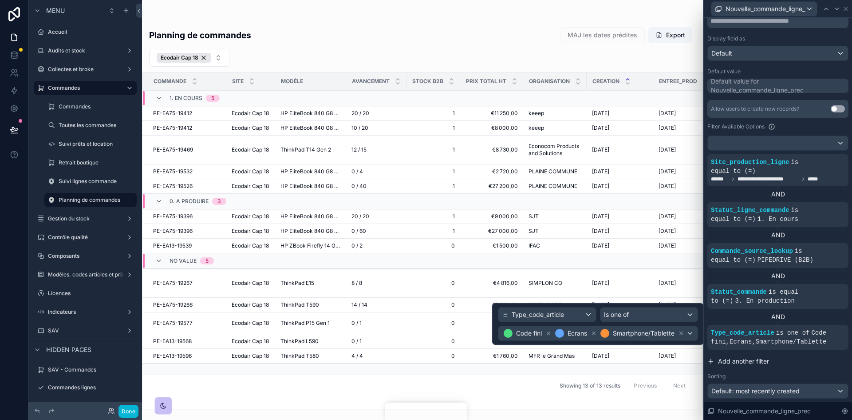
scroll to position [135, 0]
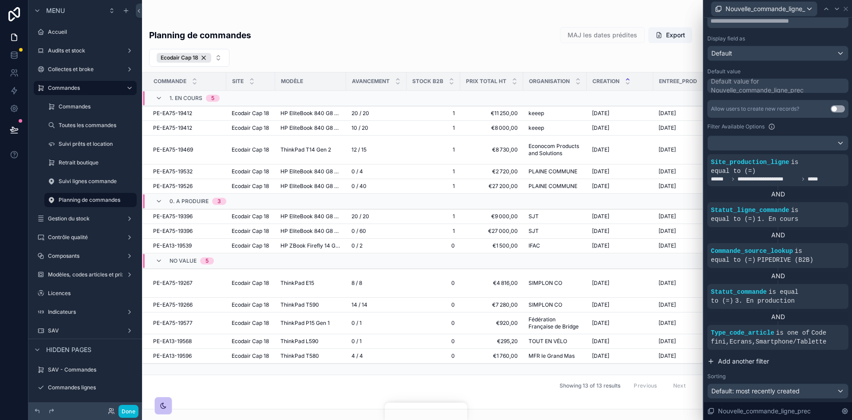
click at [814, 360] on button "Add another filter" at bounding box center [778, 361] width 141 height 16
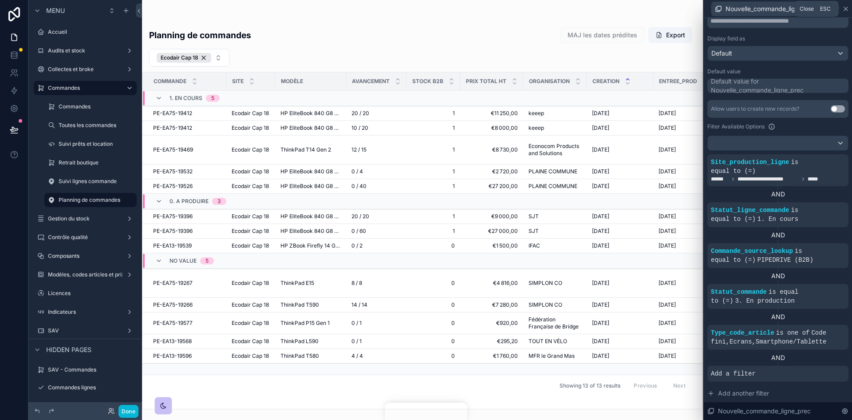
click at [845, 5] on icon at bounding box center [846, 8] width 7 height 7
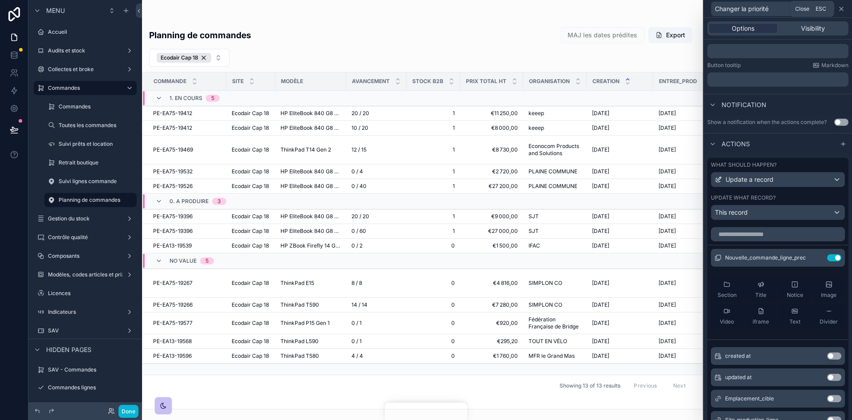
click at [839, 10] on icon at bounding box center [841, 8] width 7 height 7
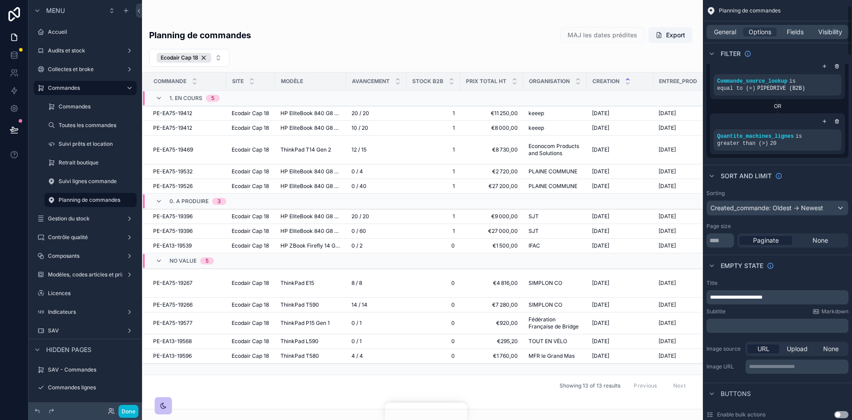
scroll to position [0, 0]
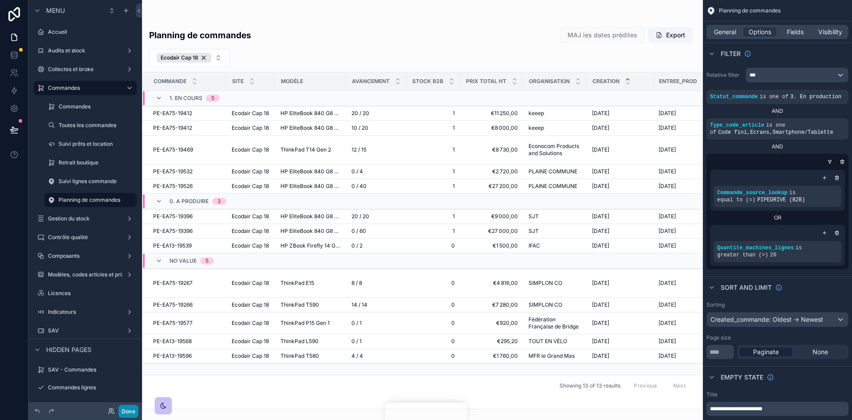
click at [129, 410] on button "Done" at bounding box center [129, 410] width 20 height 13
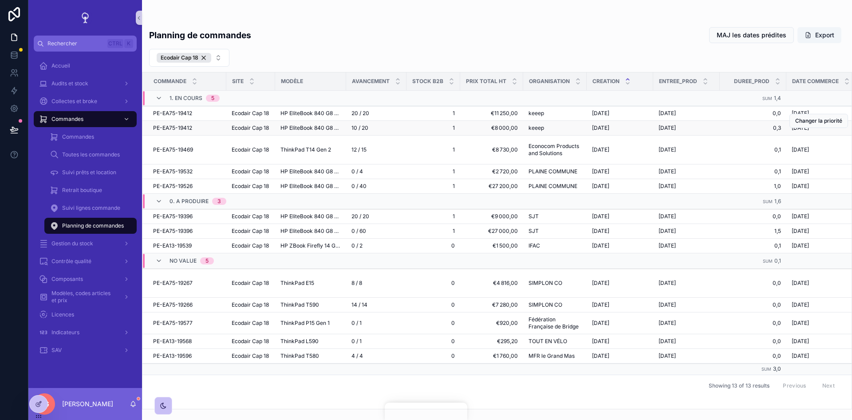
click at [804, 135] on td "[DATE] [DATE]" at bounding box center [821, 128] width 69 height 15
click at [805, 136] on span "Changer la priorité" at bounding box center [819, 135] width 47 height 7
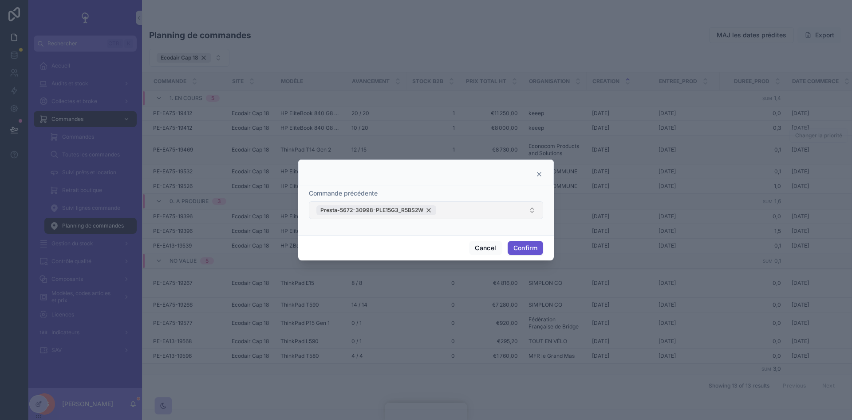
click at [427, 208] on div "Presta-5672-30998-PLE15G3_R5BS2W" at bounding box center [377, 210] width 120 height 10
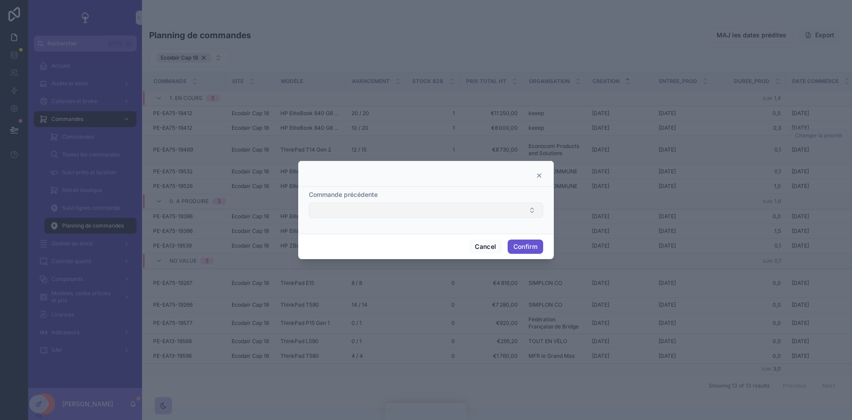
click at [395, 210] on button "Select Button" at bounding box center [426, 209] width 234 height 15
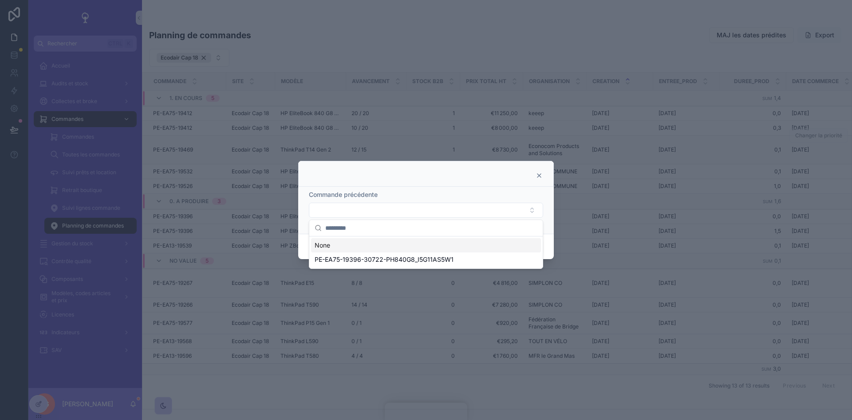
click at [541, 177] on icon at bounding box center [539, 175] width 7 height 7
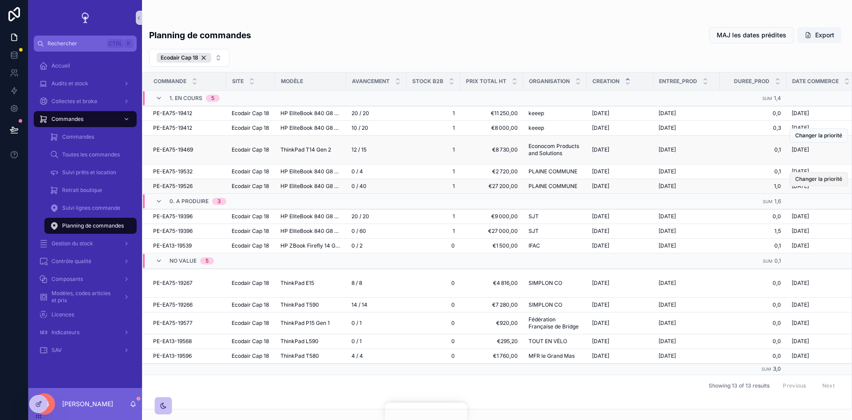
click at [809, 178] on span "Changer la priorité" at bounding box center [819, 178] width 47 height 7
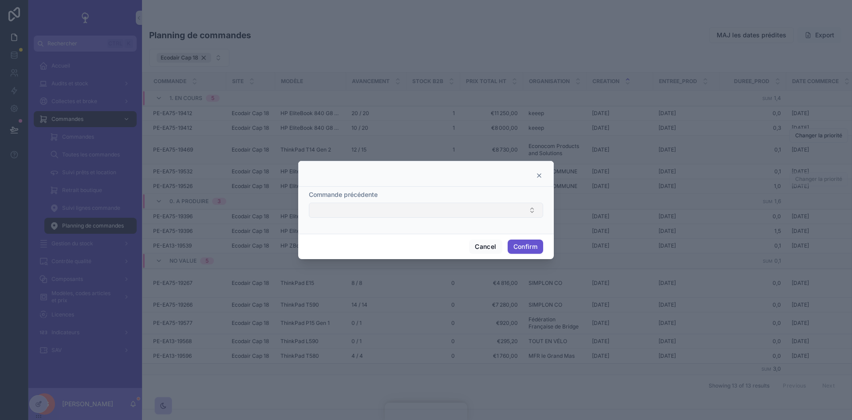
click at [519, 204] on button "Select Button" at bounding box center [426, 209] width 234 height 15
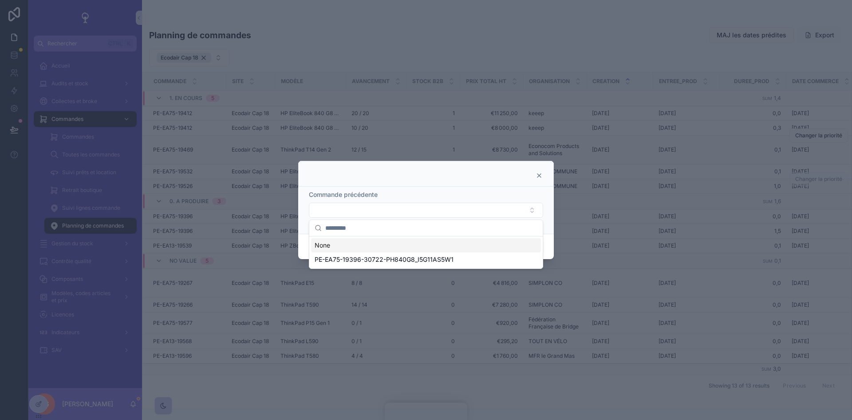
click at [540, 178] on icon at bounding box center [539, 175] width 7 height 7
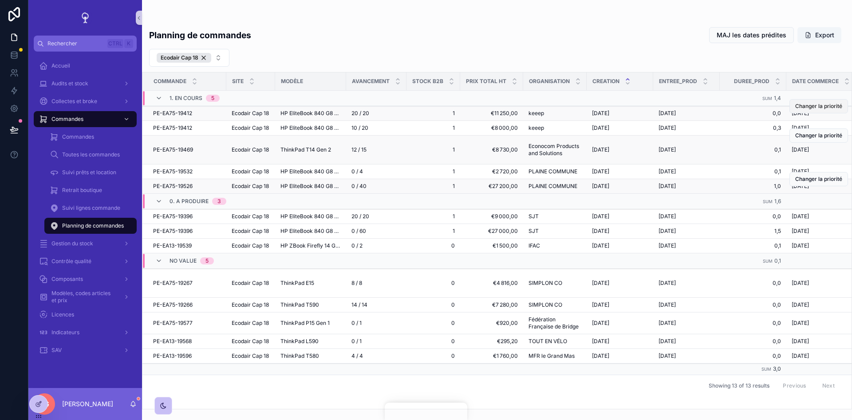
click at [829, 109] on span "Changer la priorité" at bounding box center [819, 106] width 47 height 7
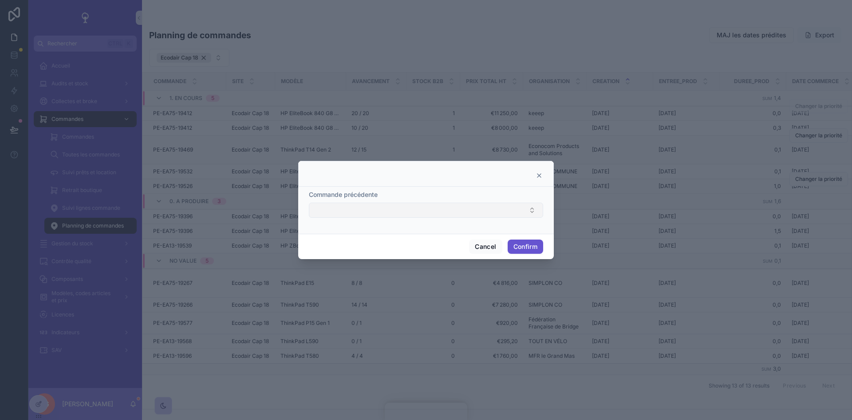
click at [526, 210] on button "Select Button" at bounding box center [426, 209] width 234 height 15
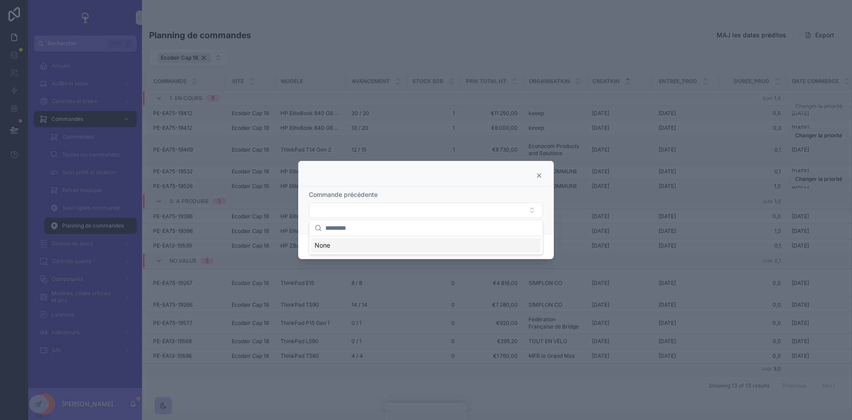
click at [537, 176] on icon at bounding box center [539, 175] width 7 height 7
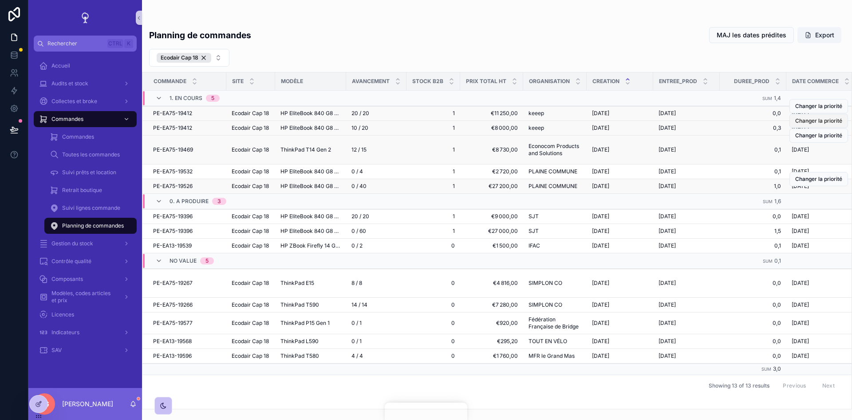
click at [803, 125] on button "Changer la priorité" at bounding box center [819, 121] width 59 height 14
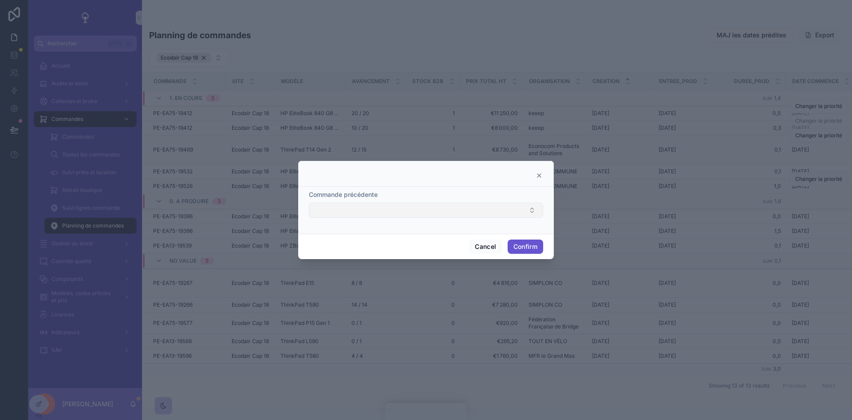
click at [503, 209] on button "Select Button" at bounding box center [426, 209] width 234 height 15
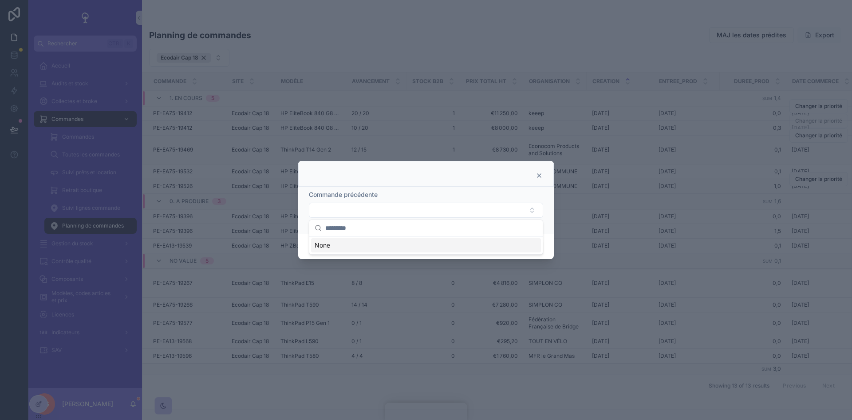
click at [542, 176] on icon at bounding box center [539, 175] width 7 height 7
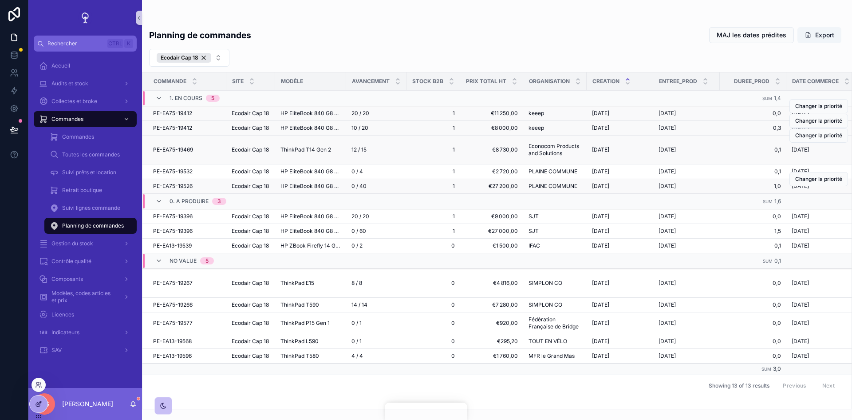
click at [43, 402] on div at bounding box center [39, 403] width 18 height 17
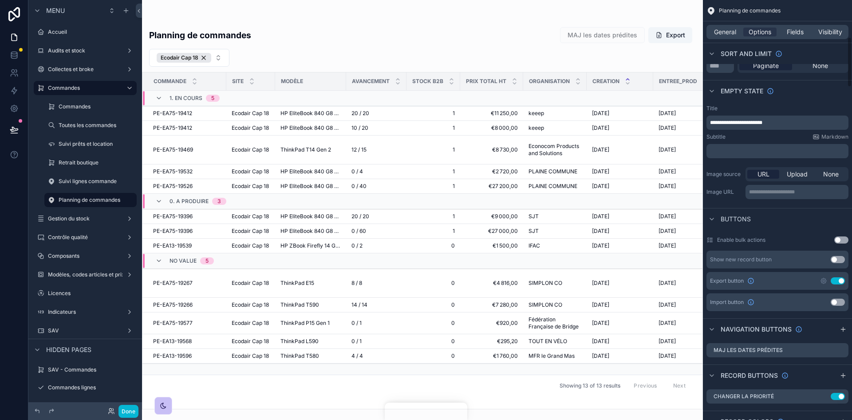
scroll to position [311, 0]
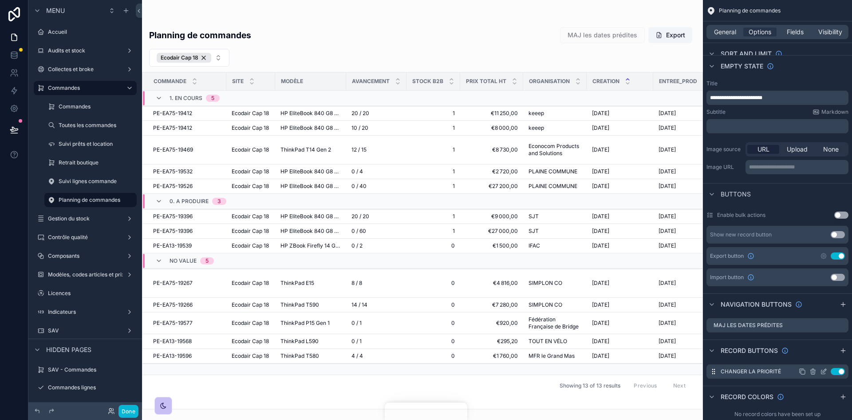
click at [0, 0] on icon "scrollable content" at bounding box center [0, 0] width 0 height 0
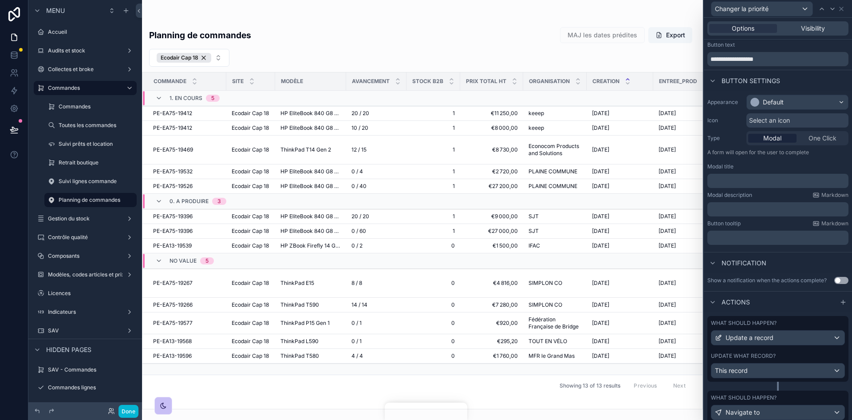
scroll to position [50, 0]
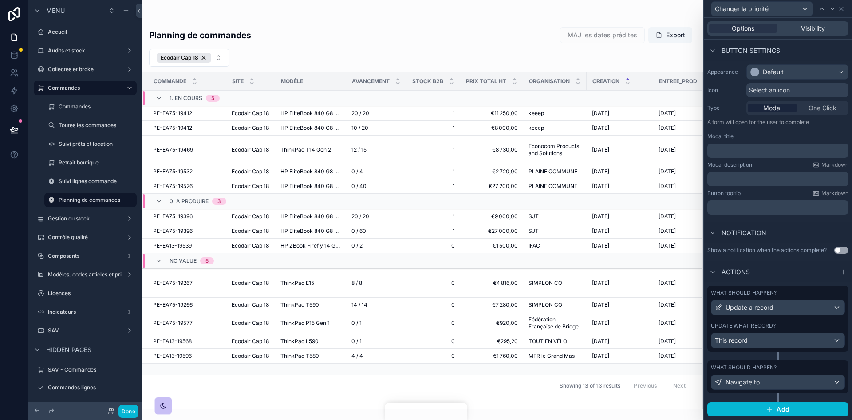
click at [799, 318] on div "What should happen? Update a record Update what record? This record" at bounding box center [778, 318] width 141 height 66
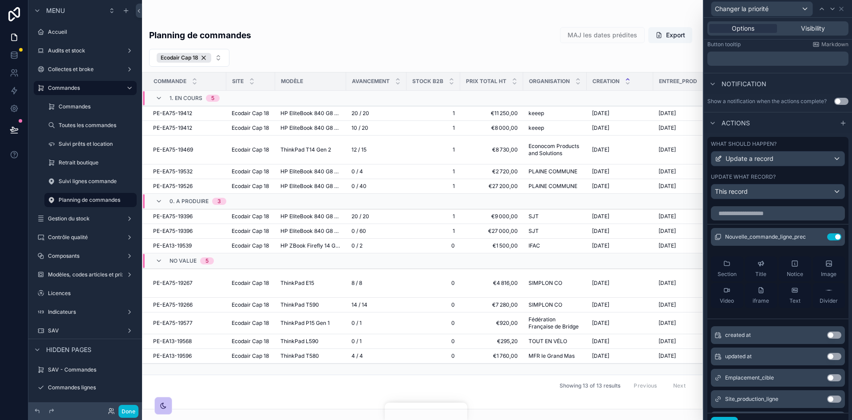
scroll to position [227, 0]
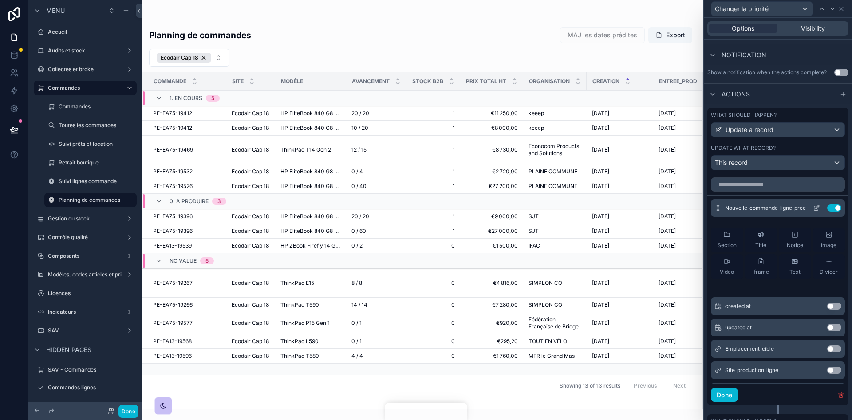
click at [815, 207] on icon at bounding box center [817, 208] width 4 height 4
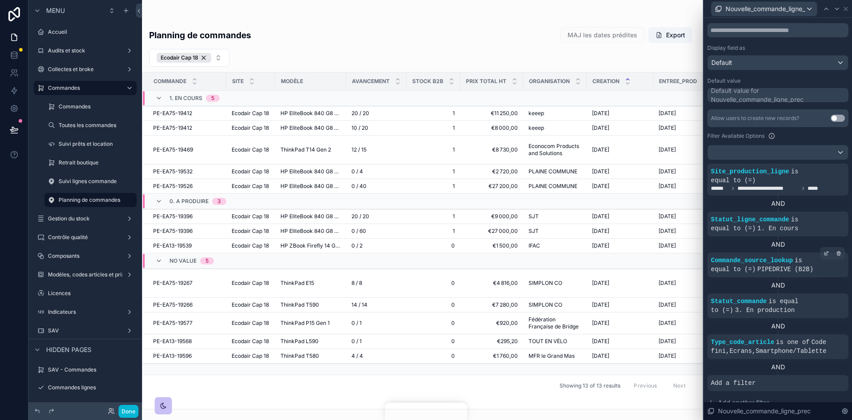
scroll to position [133, 0]
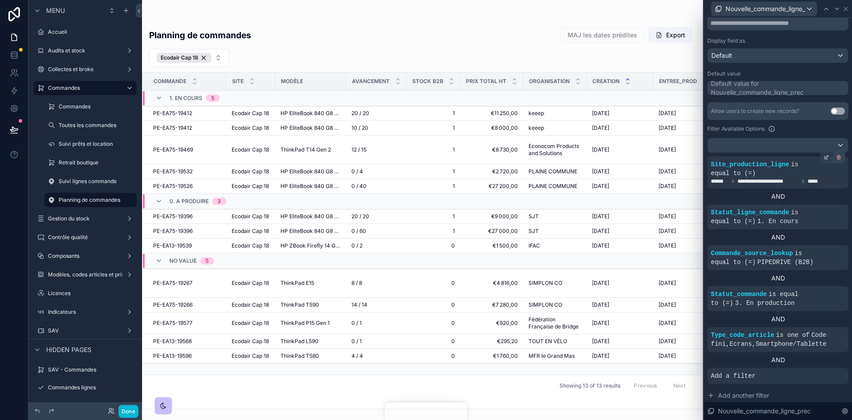
click at [833, 160] on div at bounding box center [839, 157] width 12 height 12
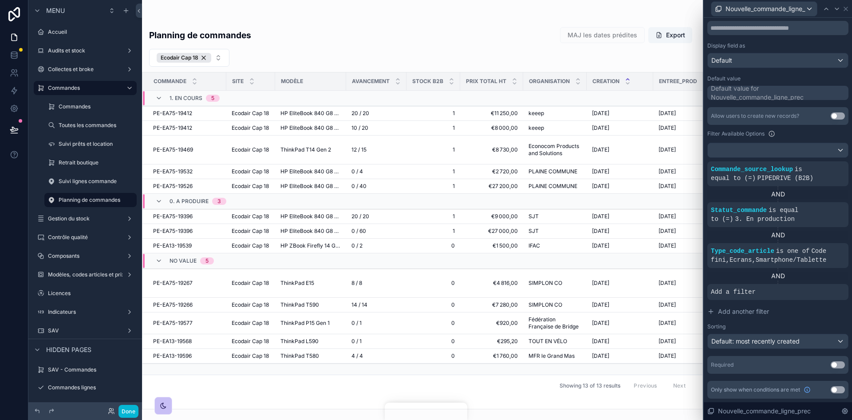
scroll to position [128, 0]
click at [130, 412] on button "Done" at bounding box center [129, 410] width 20 height 13
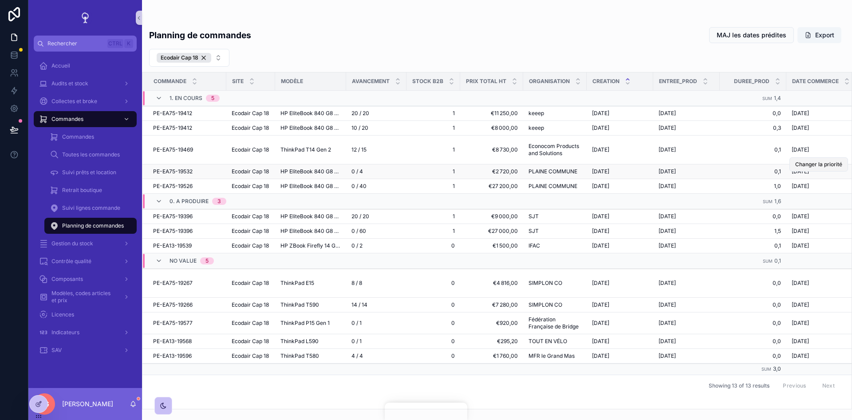
click at [801, 164] on span "Changer la priorité" at bounding box center [819, 164] width 47 height 7
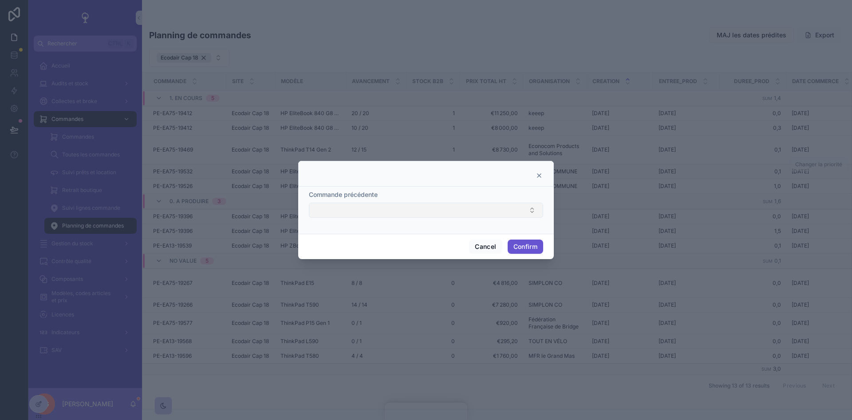
click at [521, 211] on button "Select Button" at bounding box center [426, 209] width 234 height 15
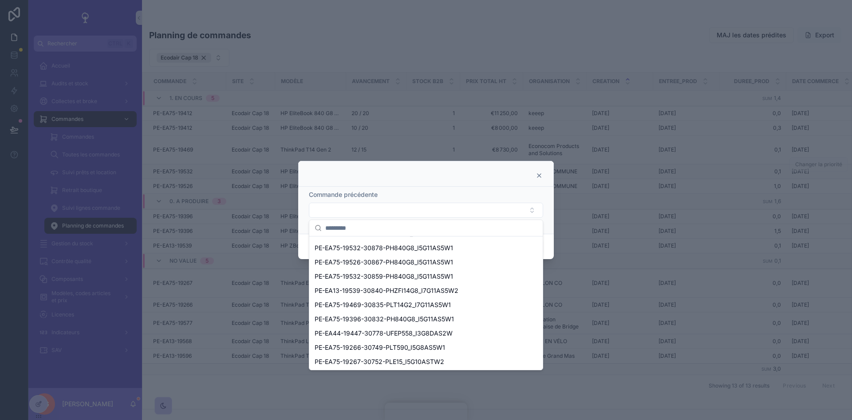
scroll to position [222, 0]
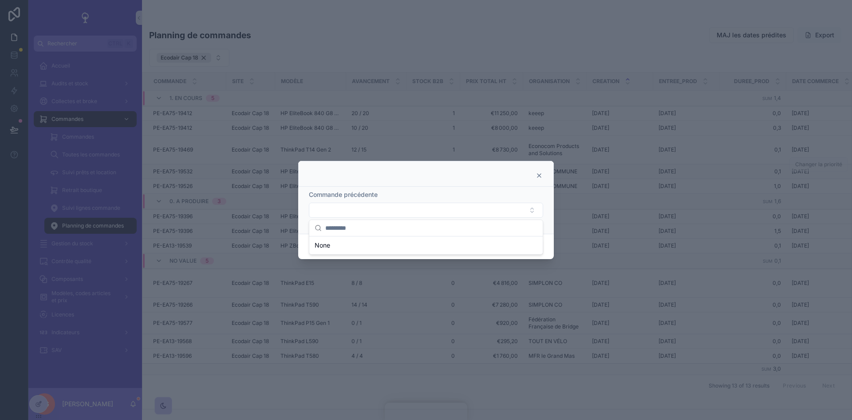
click at [540, 174] on icon at bounding box center [539, 175] width 7 height 7
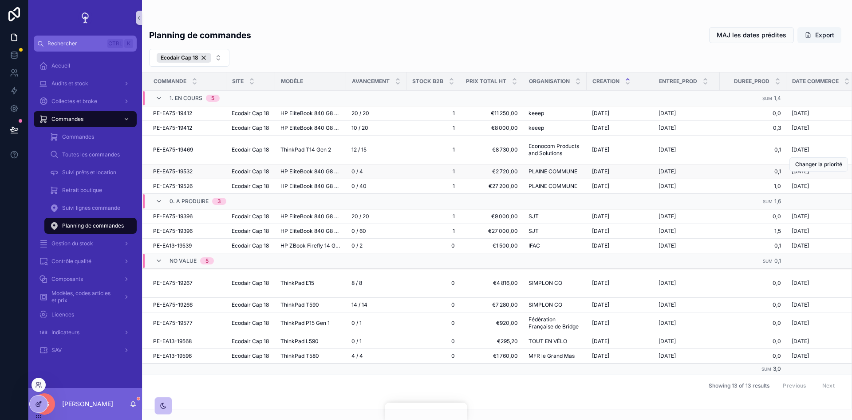
click at [39, 404] on icon at bounding box center [38, 403] width 7 height 7
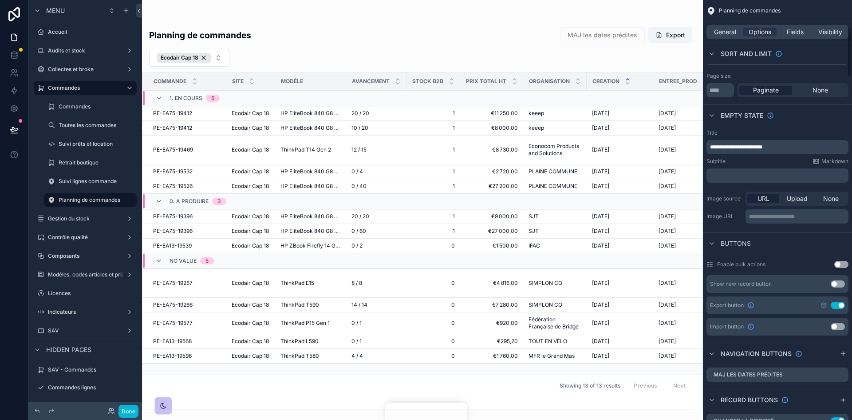
scroll to position [311, 0]
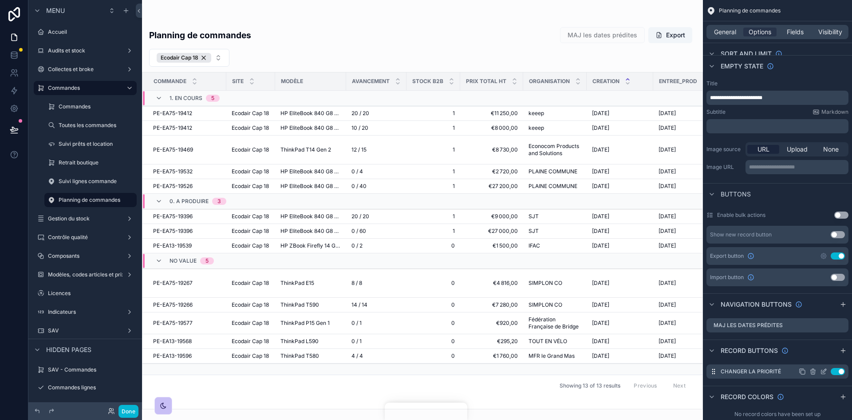
click at [0, 0] on icon "scrollable content" at bounding box center [0, 0] width 0 height 0
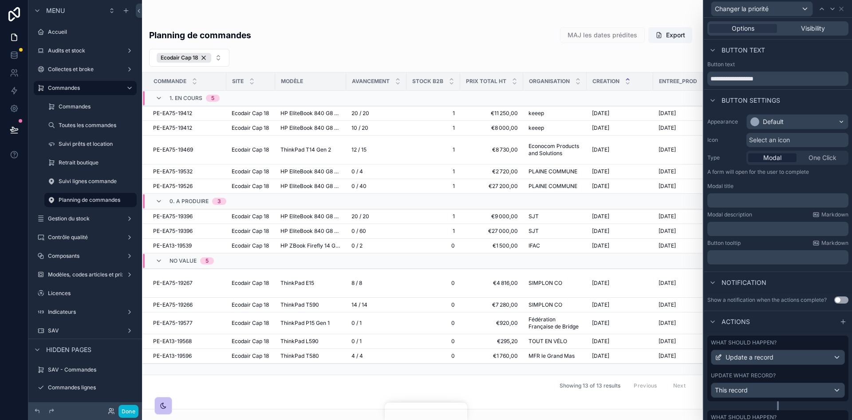
click at [796, 370] on div "What should happen? Update a record Update what record? This record" at bounding box center [778, 368] width 141 height 66
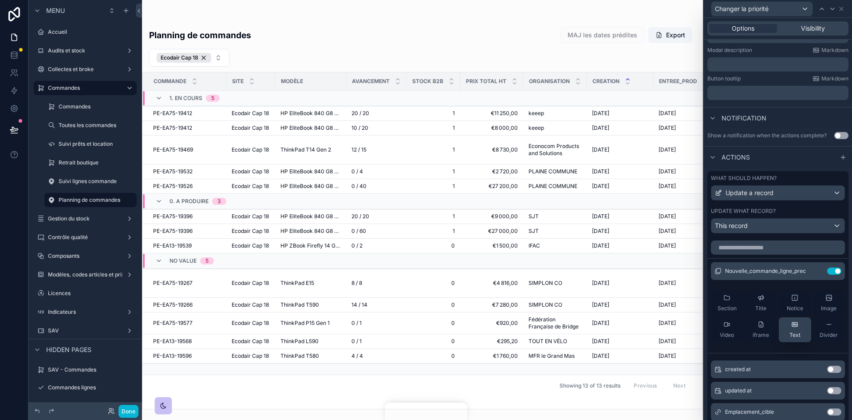
scroll to position [178, 0]
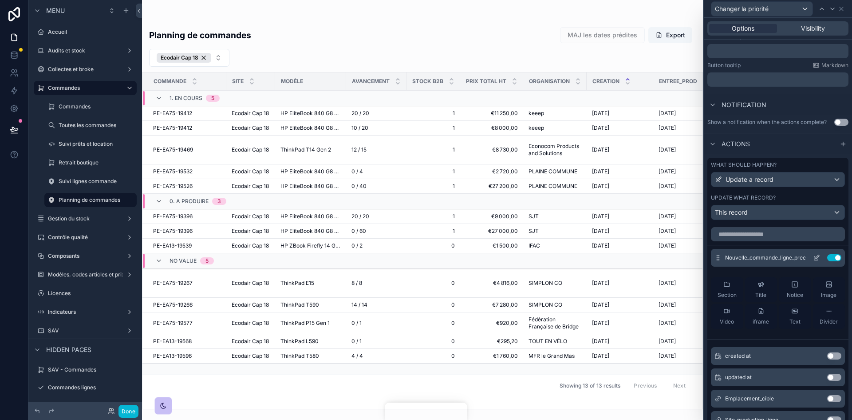
click at [815, 257] on icon at bounding box center [817, 258] width 4 height 4
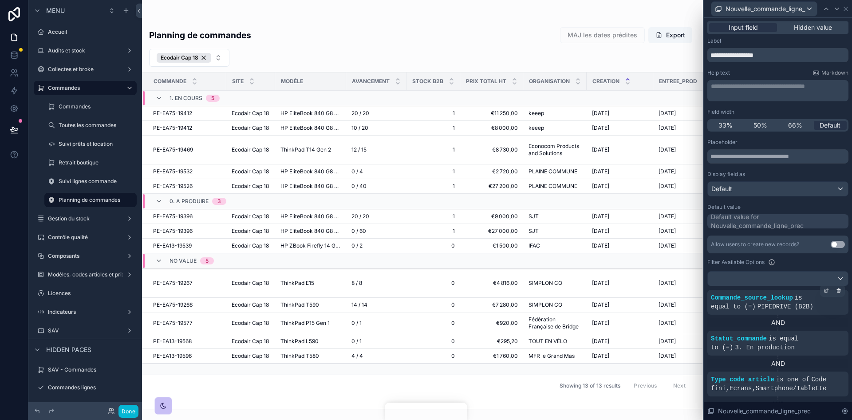
scroll to position [128, 0]
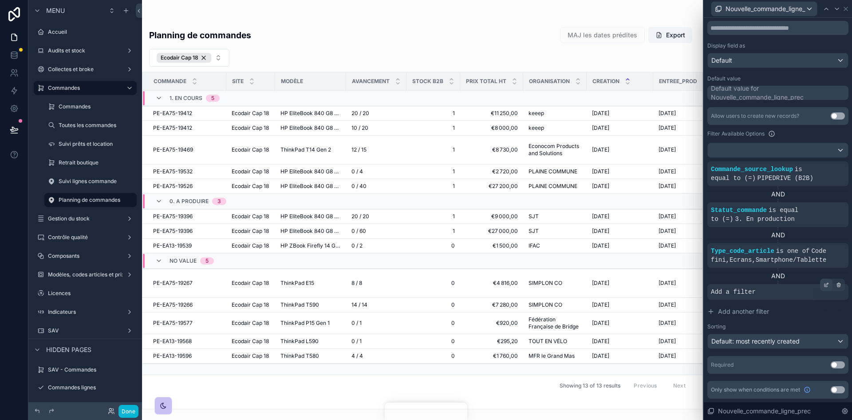
click at [824, 285] on icon at bounding box center [826, 284] width 5 height 5
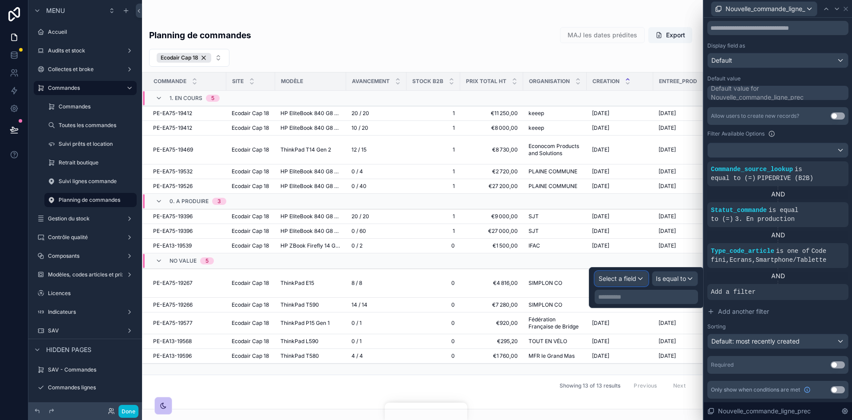
click at [621, 280] on span "Select a field" at bounding box center [618, 278] width 38 height 8
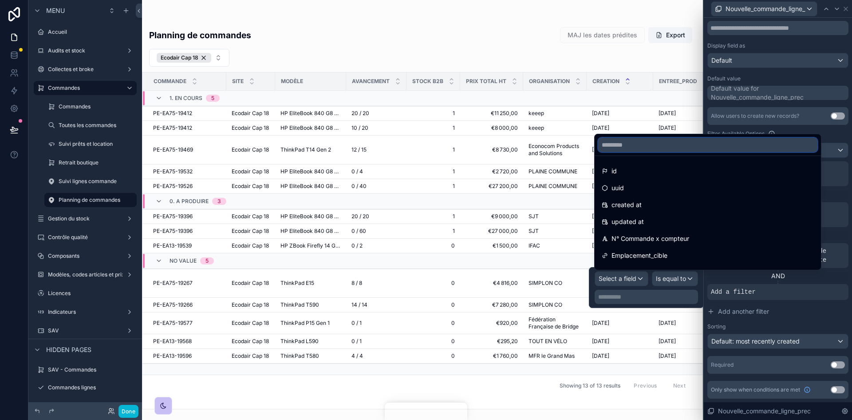
click at [641, 148] on input "text" at bounding box center [707, 145] width 219 height 14
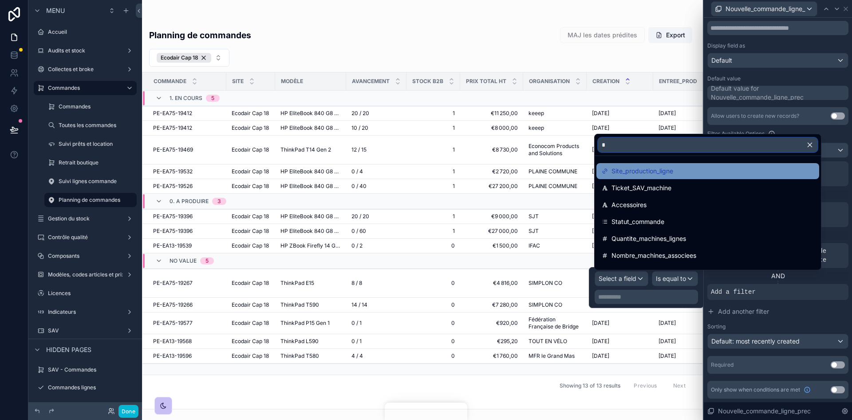
type input "*"
click at [645, 168] on span "Site_production_ligne" at bounding box center [643, 171] width 62 height 11
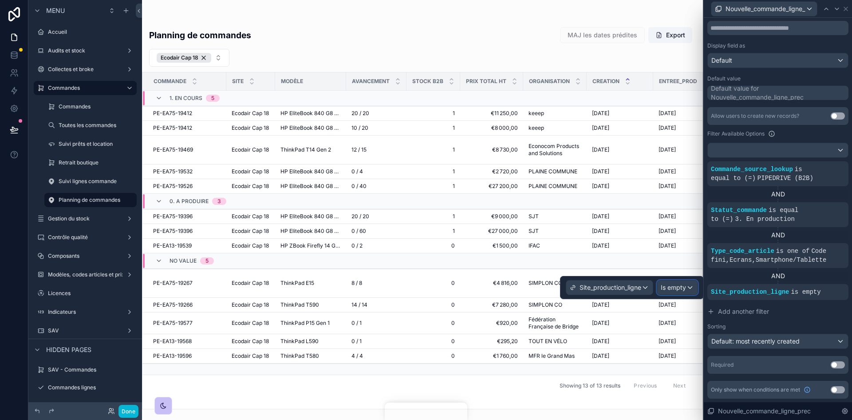
click at [685, 285] on span "Is empty" at bounding box center [673, 287] width 25 height 9
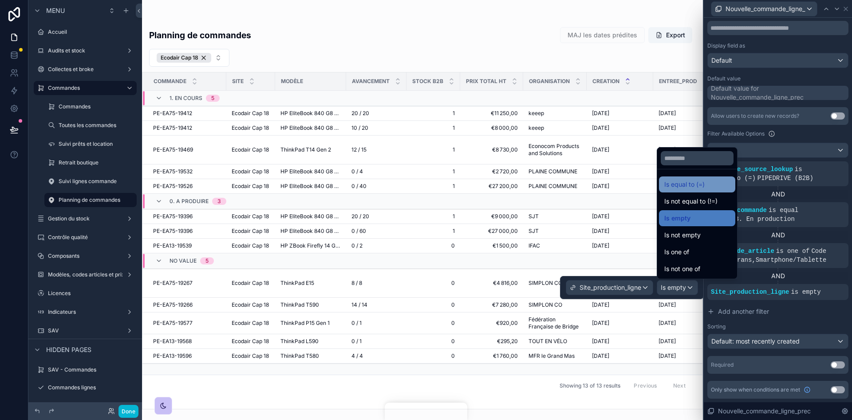
click at [696, 190] on div "Is equal to (=)" at bounding box center [697, 184] width 76 height 16
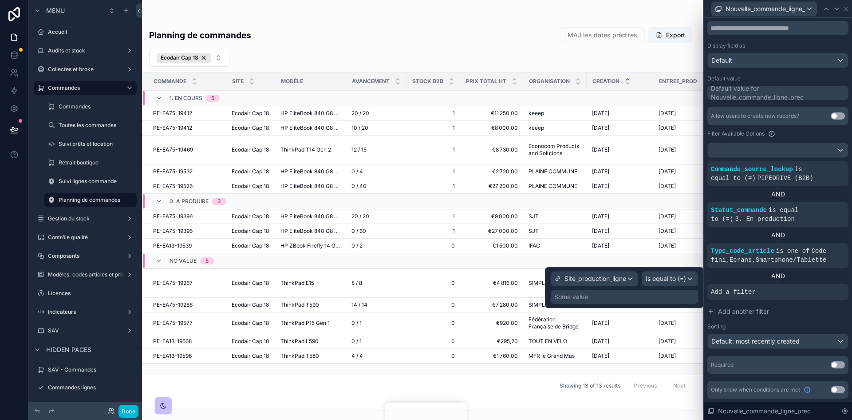
click at [626, 296] on div "Some value" at bounding box center [624, 296] width 147 height 14
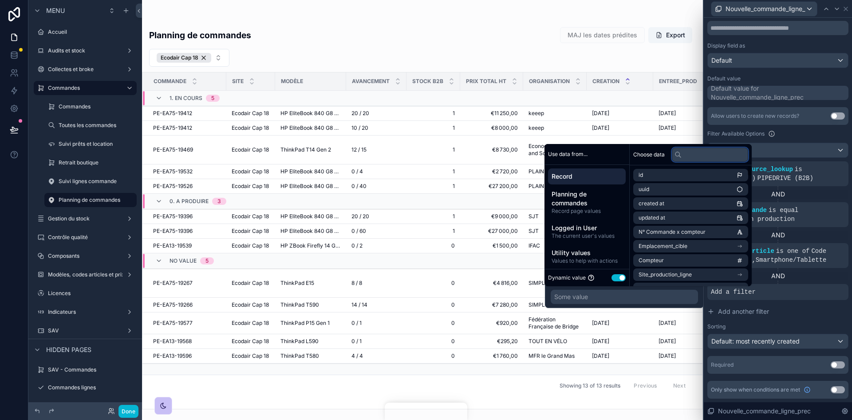
click at [691, 158] on input "text" at bounding box center [710, 154] width 76 height 14
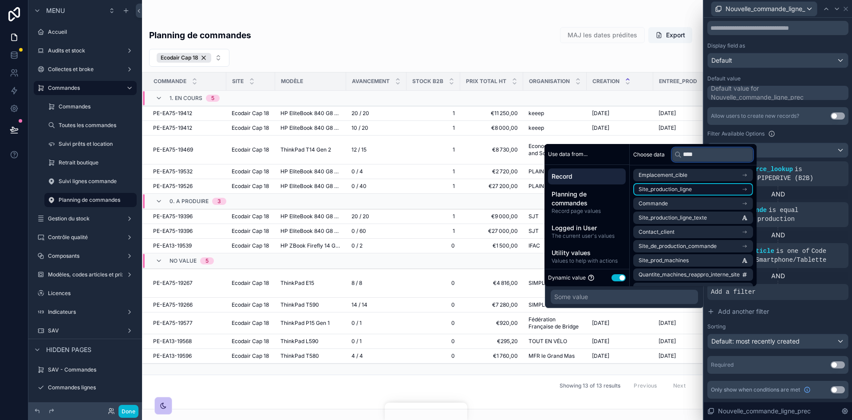
type input "****"
click at [699, 186] on li "Site_production_ligne" at bounding box center [693, 189] width 120 height 12
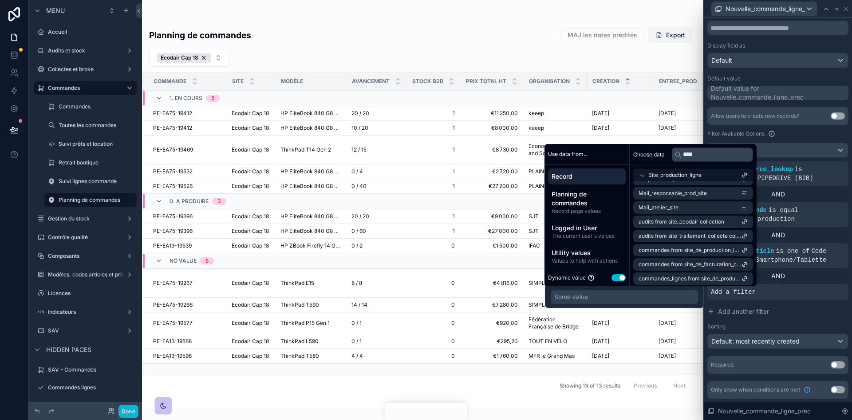
scroll to position [0, 0]
click at [700, 188] on li "Sites" at bounding box center [693, 191] width 120 height 12
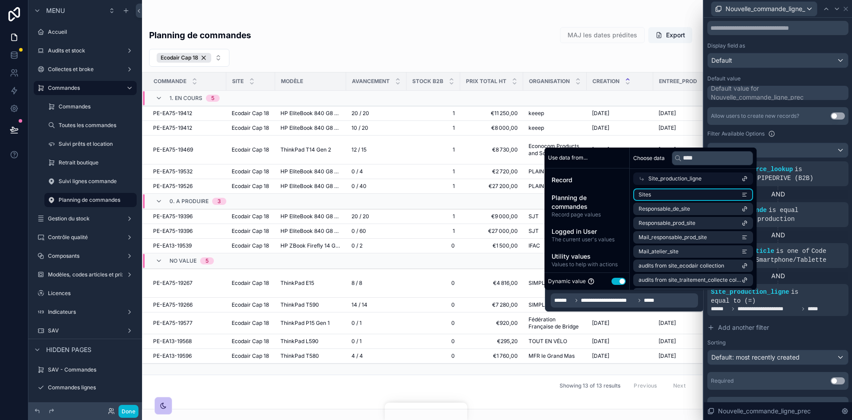
click at [700, 188] on li "Sites" at bounding box center [693, 194] width 120 height 12
click at [831, 319] on button "Add another filter" at bounding box center [778, 327] width 141 height 16
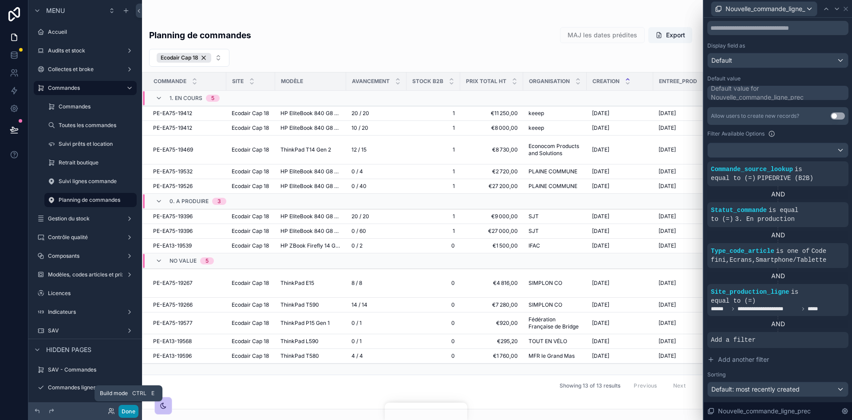
click at [128, 410] on button "Done" at bounding box center [129, 410] width 20 height 13
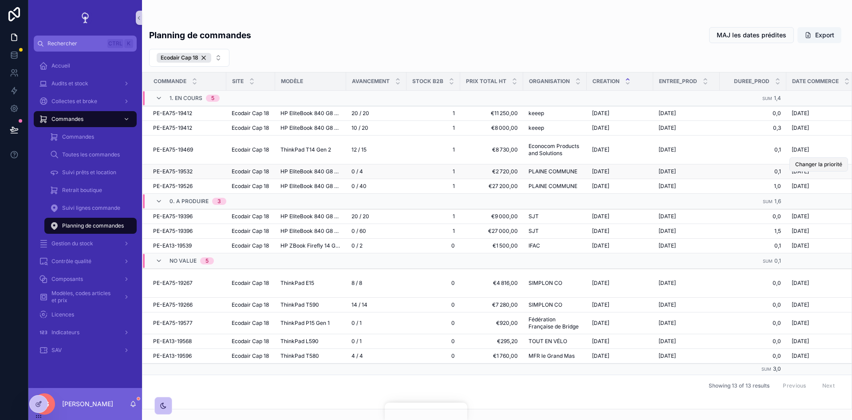
click at [824, 165] on span "Changer la priorité" at bounding box center [819, 164] width 47 height 7
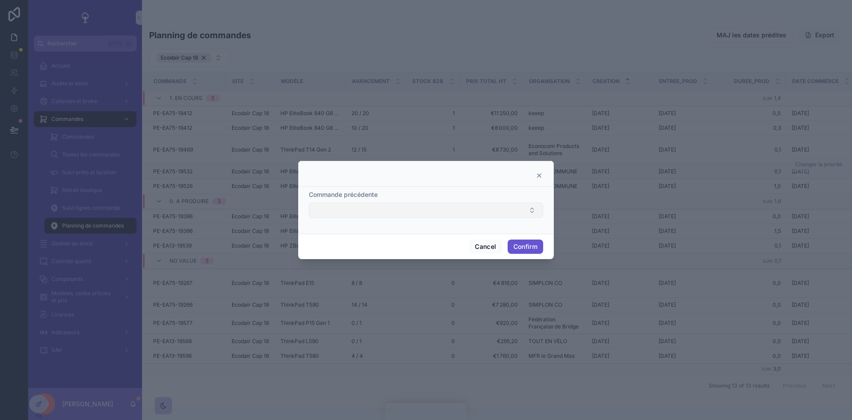
click at [531, 212] on button "Select Button" at bounding box center [426, 209] width 234 height 15
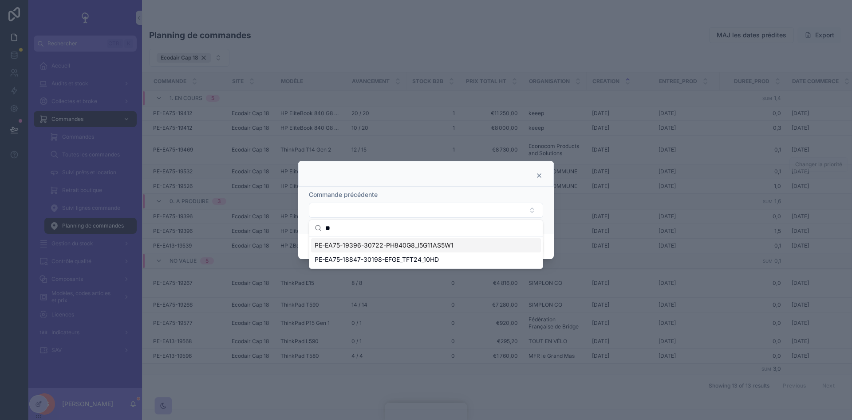
type input "*"
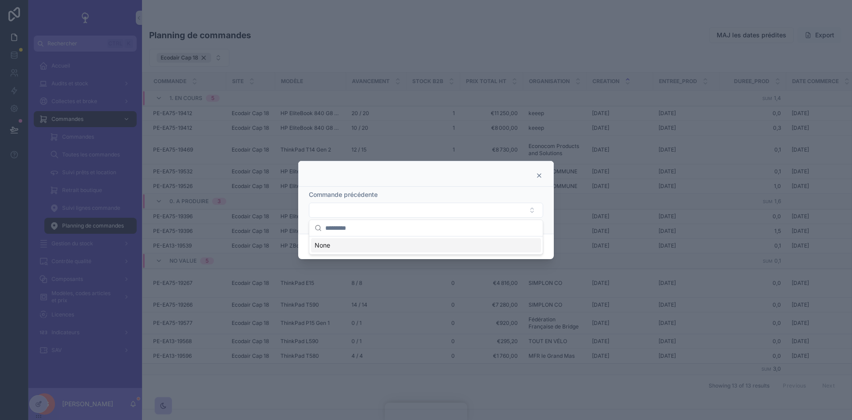
click at [537, 175] on icon at bounding box center [539, 175] width 7 height 7
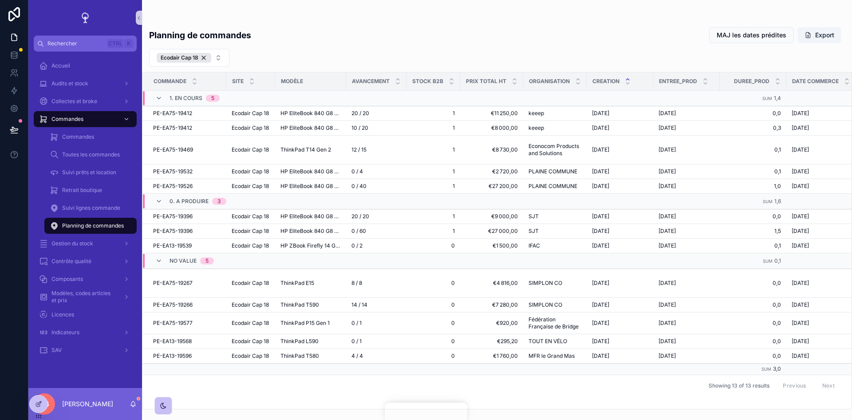
click at [28, 402] on div "AG [PERSON_NAME]" at bounding box center [85, 404] width 114 height 32
click at [37, 404] on icon at bounding box center [38, 403] width 7 height 7
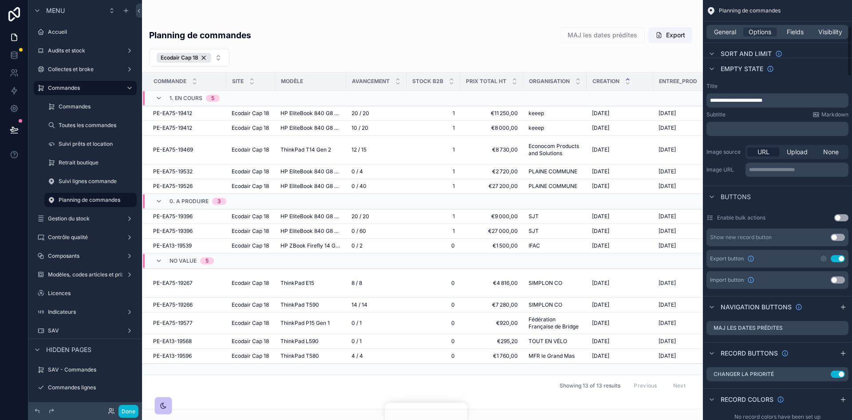
scroll to position [311, 0]
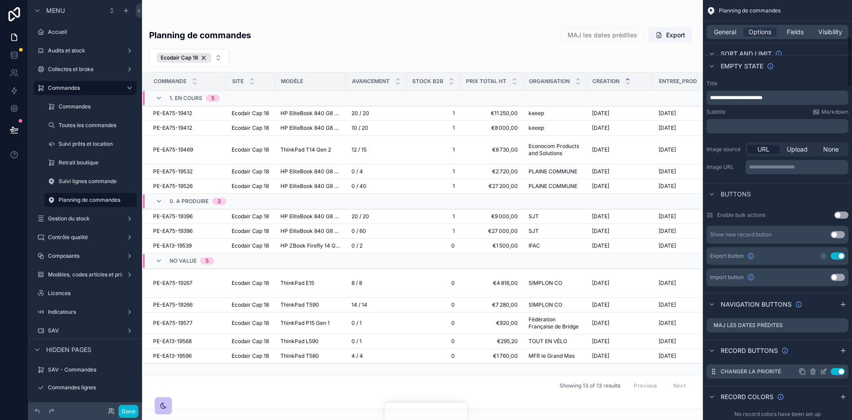
click at [0, 0] on icon "scrollable content" at bounding box center [0, 0] width 0 height 0
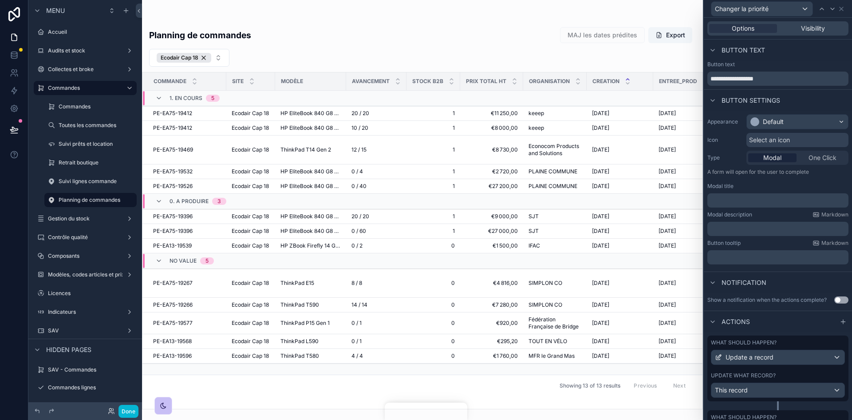
click at [798, 376] on div "Update what record?" at bounding box center [778, 375] width 134 height 7
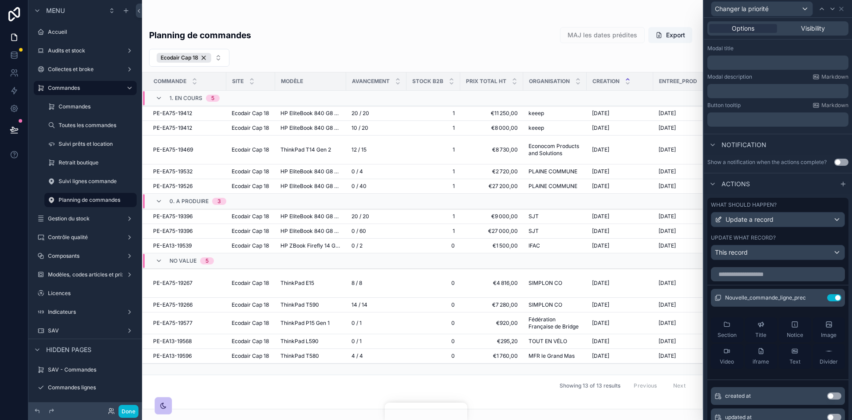
scroll to position [178, 0]
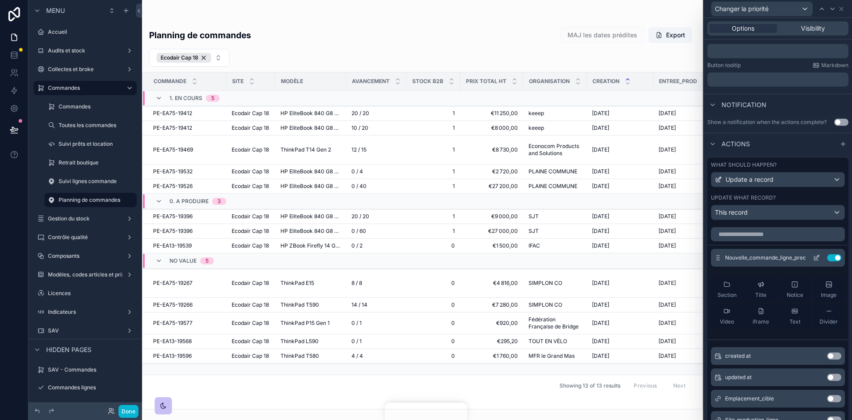
click at [804, 253] on div "Nouvelle_commande_ligne_prec Use setting" at bounding box center [778, 258] width 134 height 18
click at [813, 257] on icon at bounding box center [816, 257] width 7 height 7
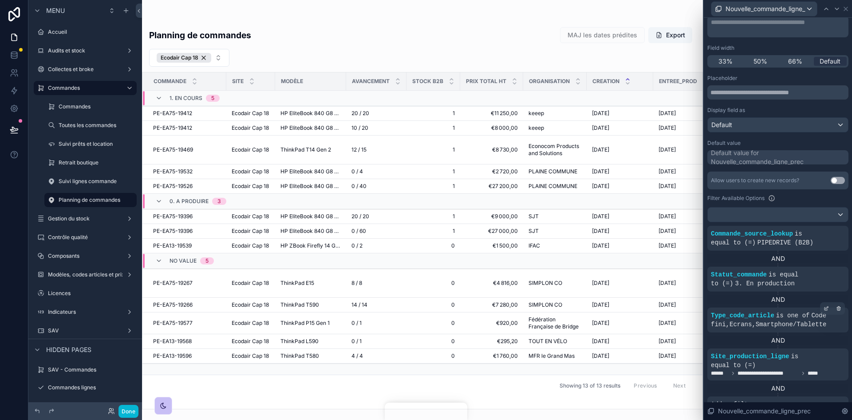
scroll to position [167, 0]
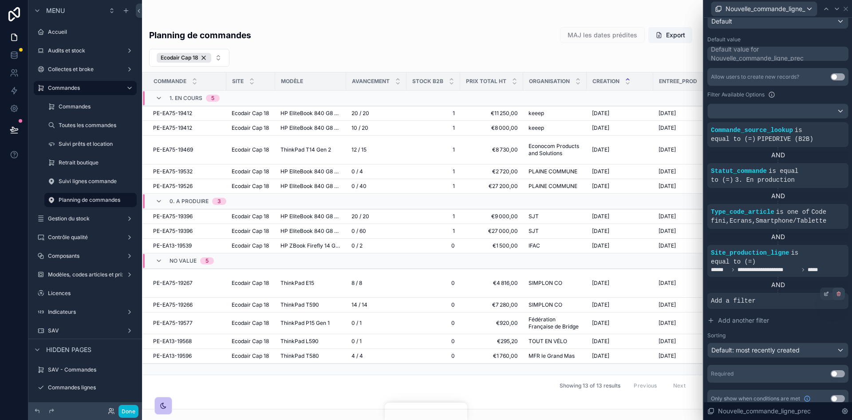
click at [836, 291] on icon at bounding box center [838, 293] width 5 height 5
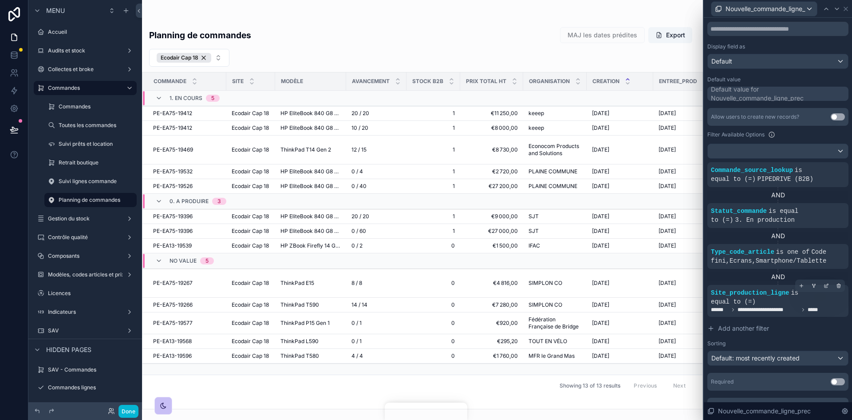
scroll to position [135, 0]
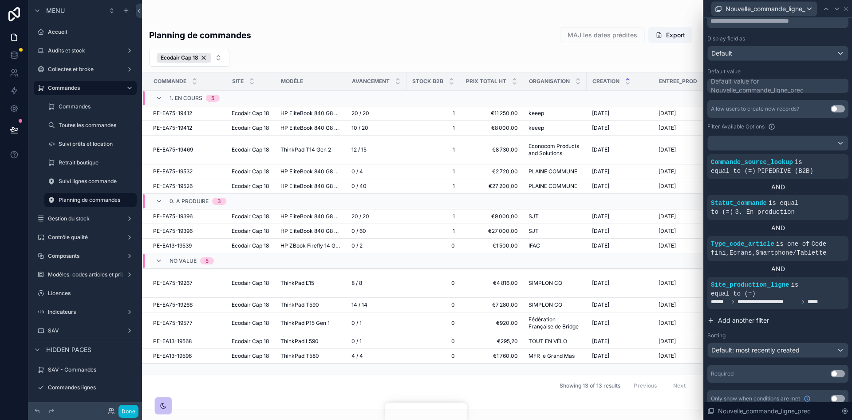
click at [749, 316] on span "Add another filter" at bounding box center [743, 320] width 51 height 9
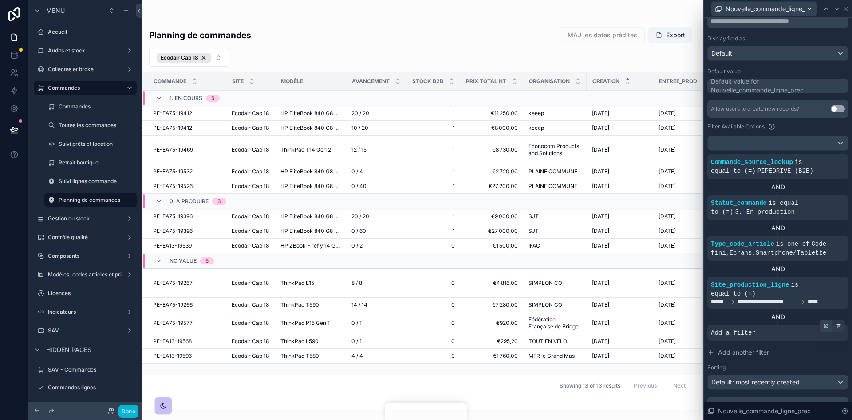
click at [824, 319] on div at bounding box center [826, 325] width 12 height 12
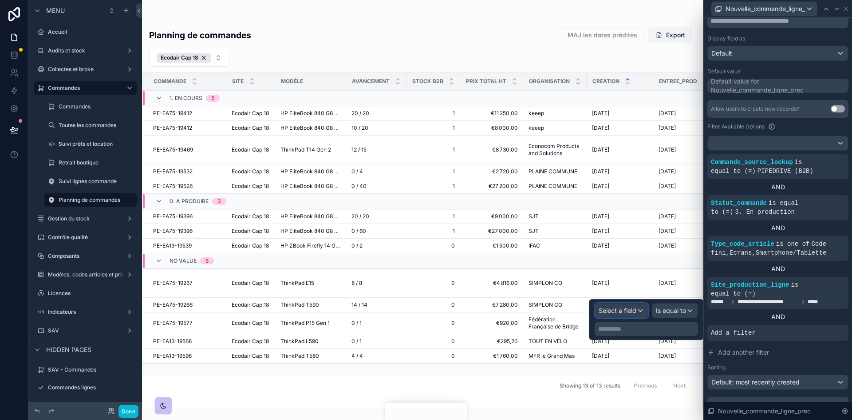
click at [641, 317] on div "Select a field" at bounding box center [621, 310] width 53 height 14
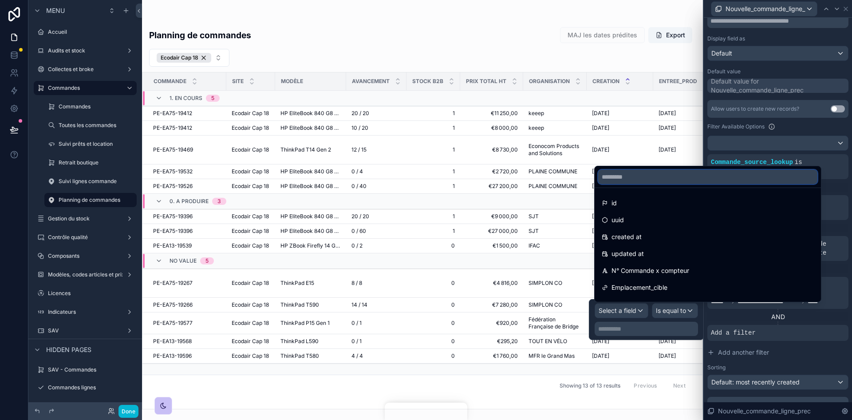
click at [615, 176] on input "text" at bounding box center [707, 177] width 219 height 14
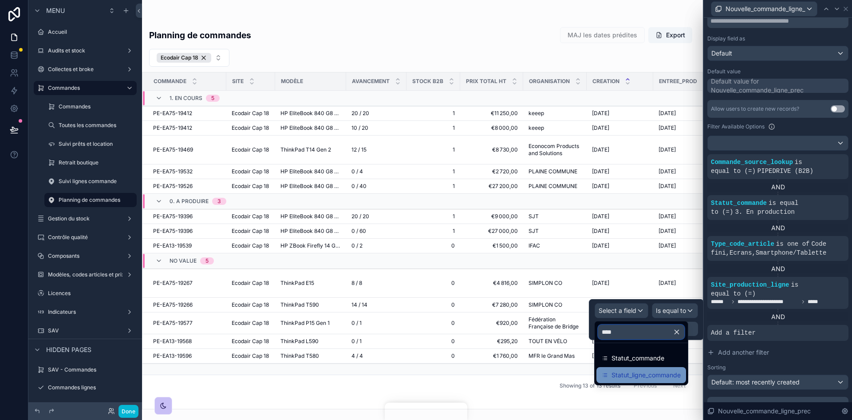
type input "****"
click at [661, 374] on span "Statut_ligne_commande" at bounding box center [646, 374] width 69 height 11
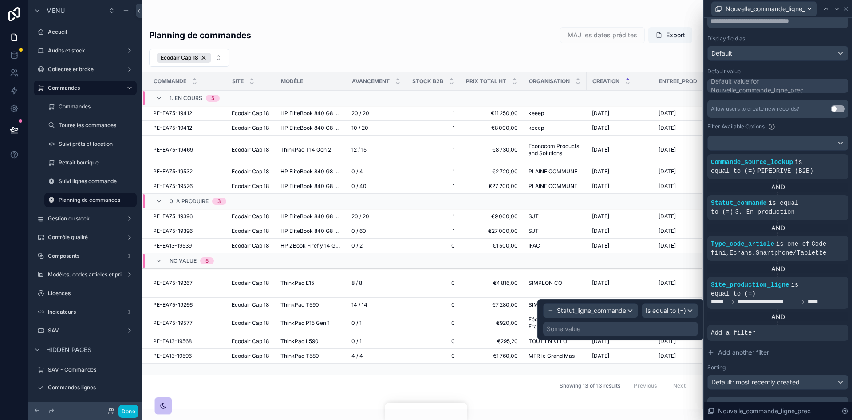
click at [660, 324] on div "Some value" at bounding box center [620, 328] width 155 height 14
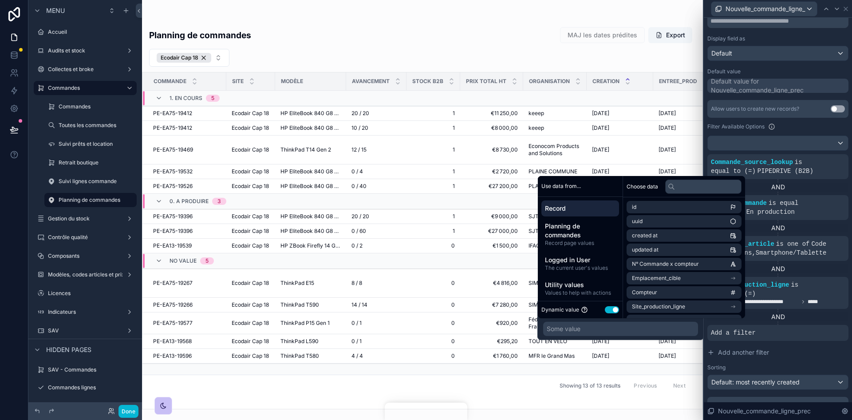
click at [611, 309] on button "Use setting" at bounding box center [612, 309] width 14 height 7
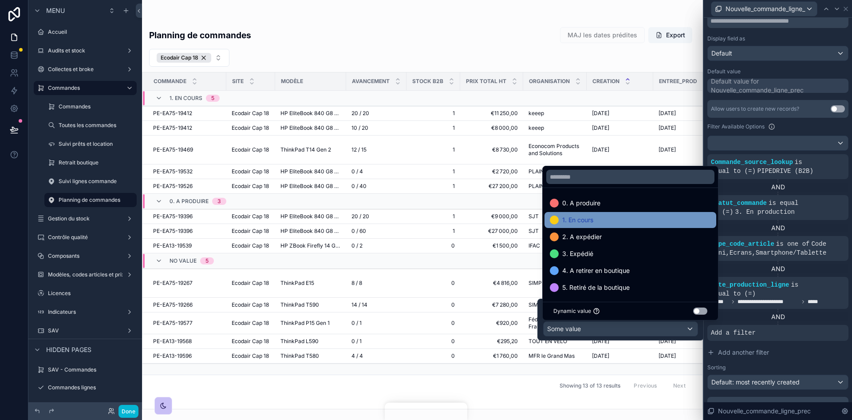
click at [581, 221] on span "1. En cours" at bounding box center [577, 219] width 31 height 11
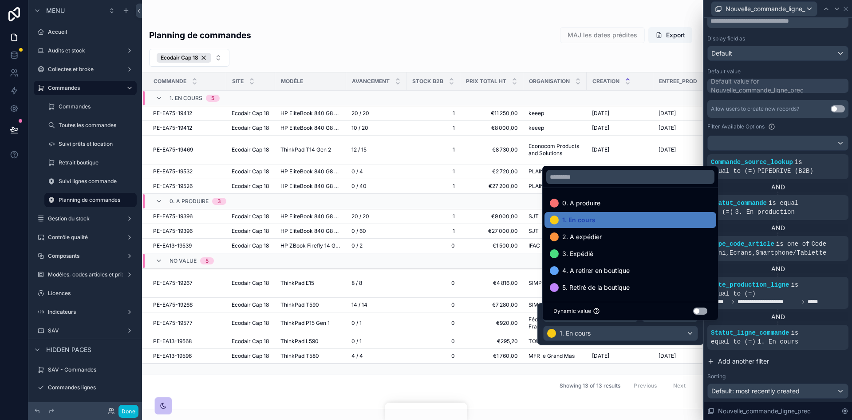
click at [811, 356] on button "Add another filter" at bounding box center [778, 361] width 141 height 16
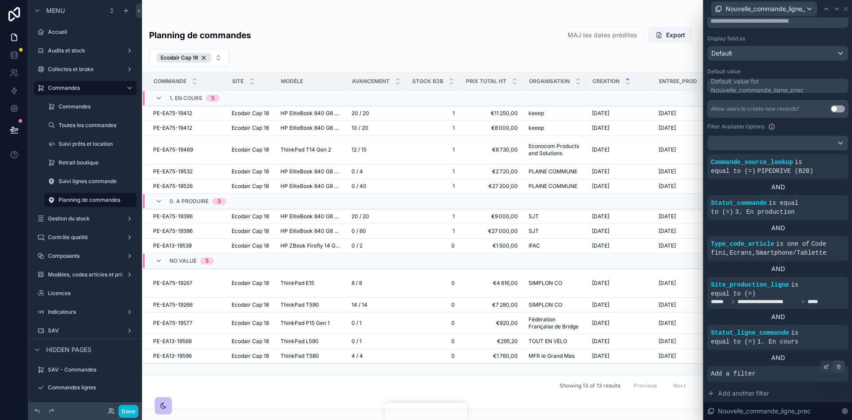
click at [835, 360] on div at bounding box center [839, 366] width 12 height 12
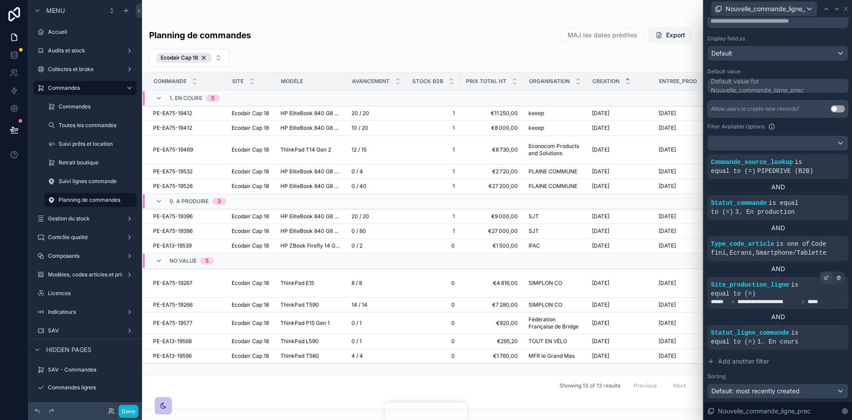
click at [825, 277] on icon at bounding box center [826, 278] width 3 height 3
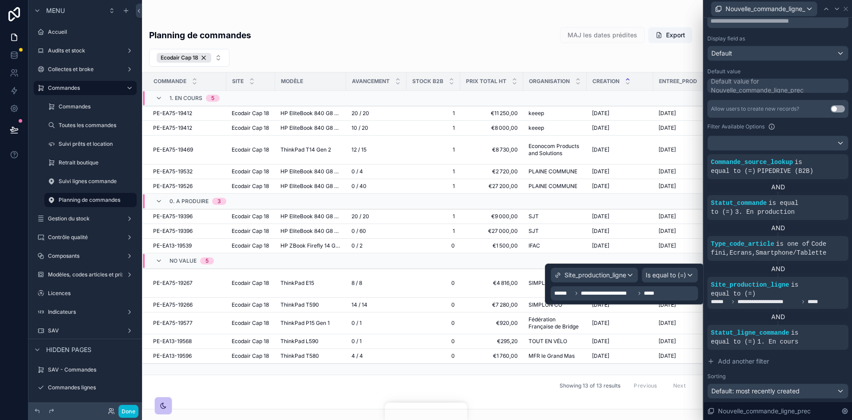
click at [667, 291] on div "**********" at bounding box center [624, 293] width 147 height 14
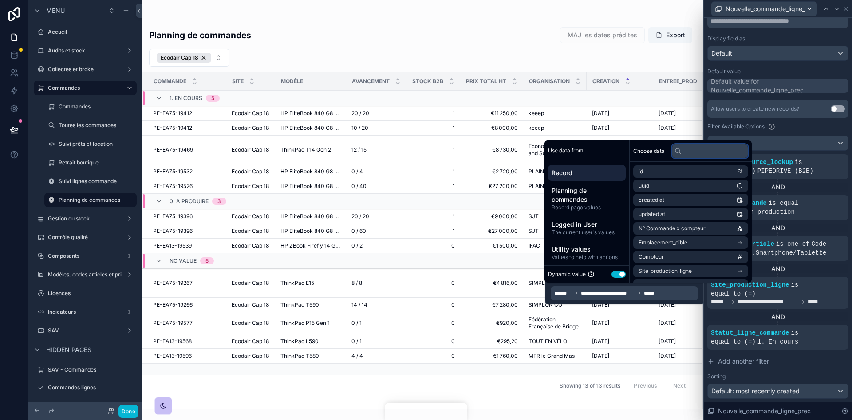
click at [687, 150] on input "text" at bounding box center [710, 151] width 76 height 14
type input "****"
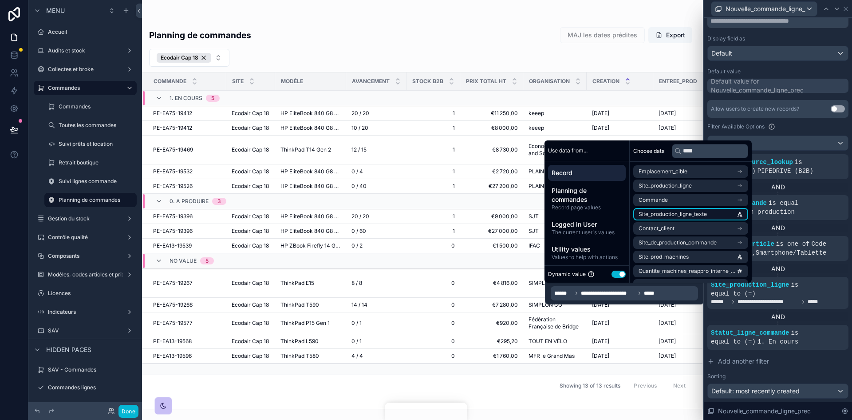
click at [735, 209] on li "Site_production_ligne_texte" at bounding box center [690, 214] width 115 height 12
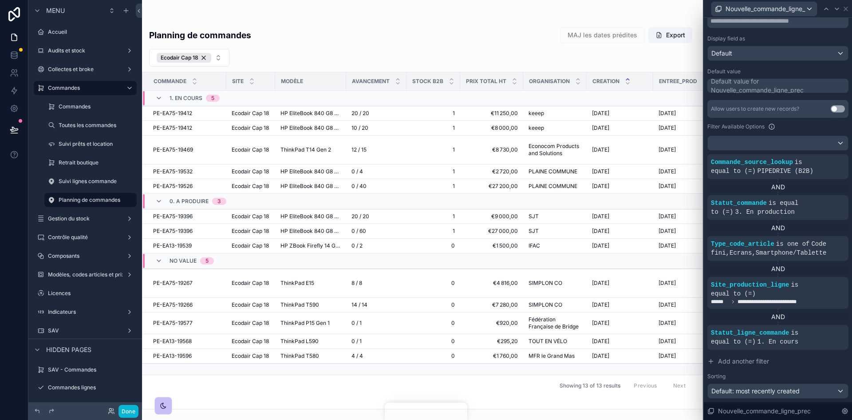
click at [722, 312] on div "AND" at bounding box center [778, 316] width 141 height 9
click at [745, 285] on span "Site_production_ligne" at bounding box center [750, 284] width 78 height 7
click at [824, 278] on icon at bounding box center [826, 277] width 5 height 5
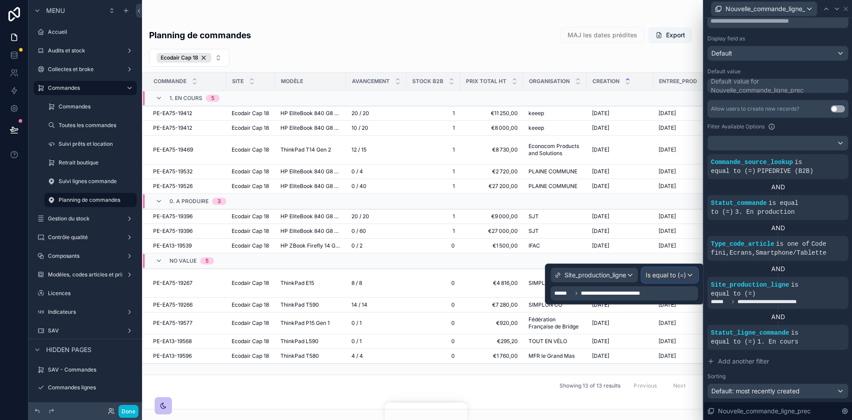
click at [651, 276] on span "Is equal to (=)" at bounding box center [666, 274] width 40 height 9
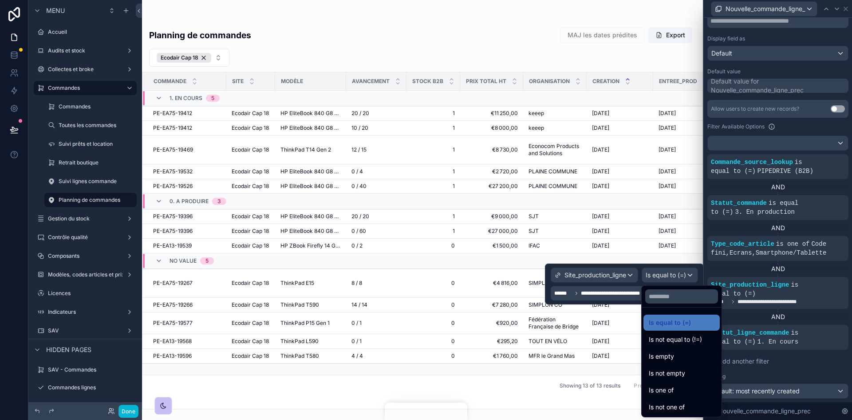
click at [620, 271] on div at bounding box center [624, 283] width 159 height 41
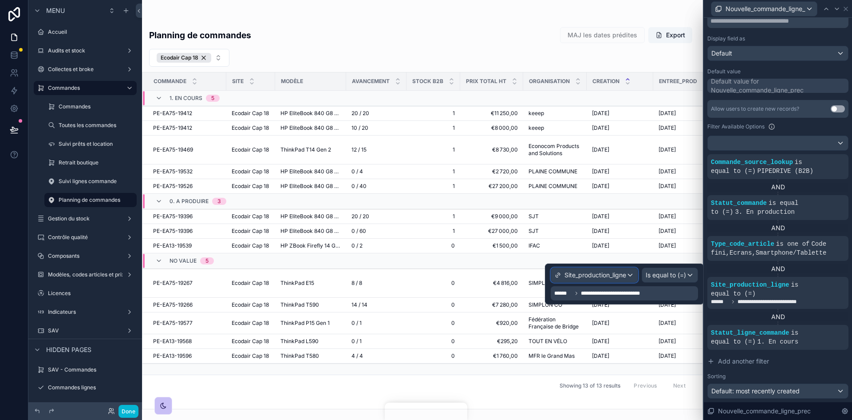
click at [626, 274] on span "Site_production_ligne" at bounding box center [596, 274] width 62 height 9
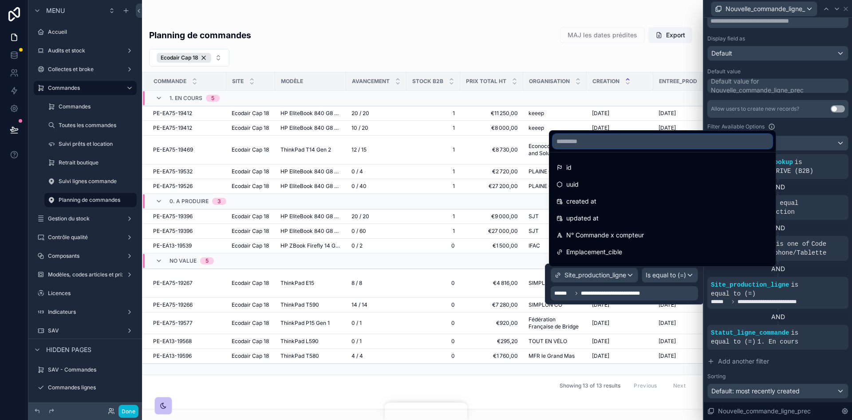
click at [598, 146] on input "text" at bounding box center [662, 141] width 219 height 14
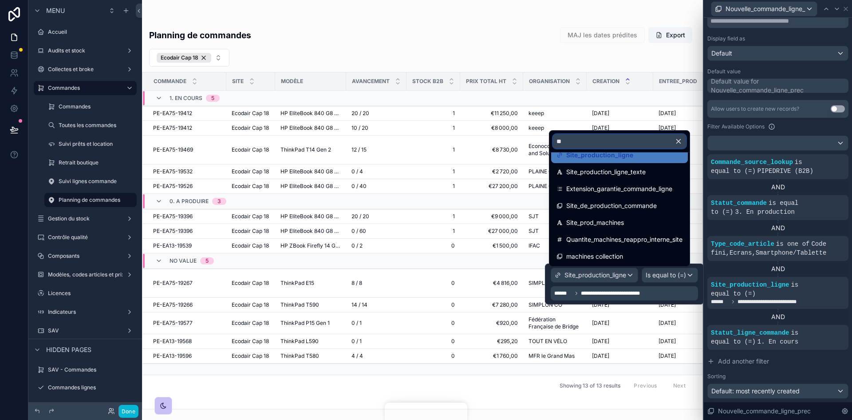
scroll to position [0, 0]
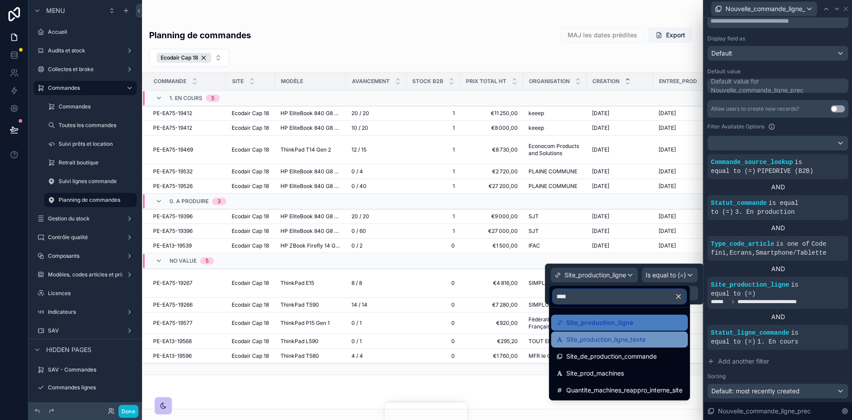
type input "****"
click at [623, 336] on span "Site_production_ligne_texte" at bounding box center [605, 339] width 79 height 11
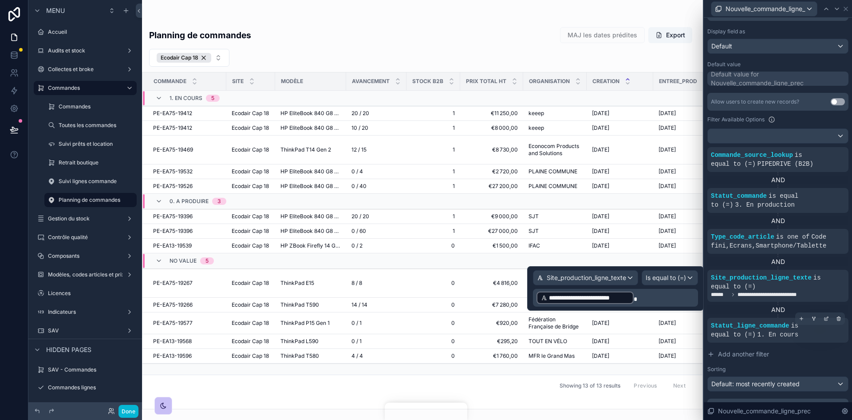
scroll to position [135, 0]
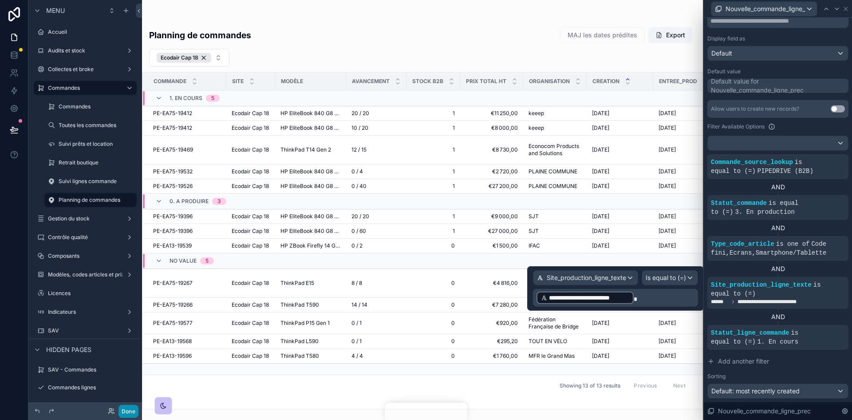
click at [134, 413] on button "Done" at bounding box center [129, 410] width 20 height 13
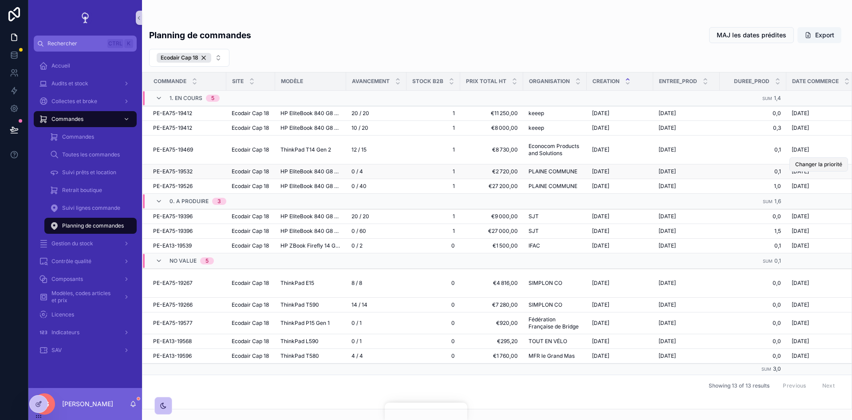
click at [813, 165] on span "Changer la priorité" at bounding box center [819, 164] width 47 height 7
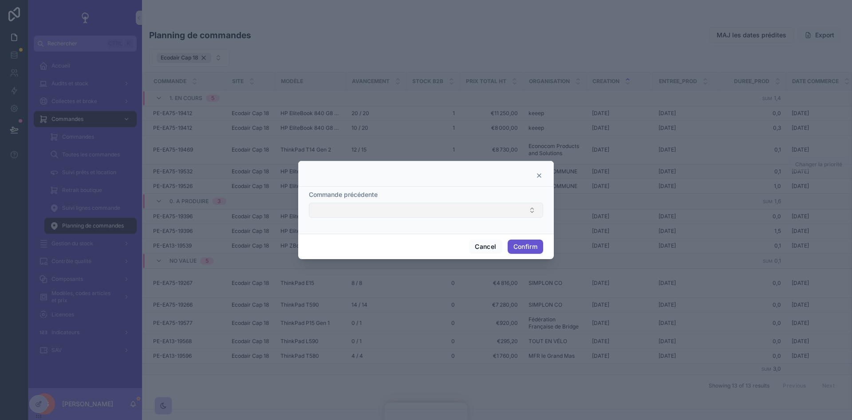
click at [540, 211] on button "Select Button" at bounding box center [426, 209] width 234 height 15
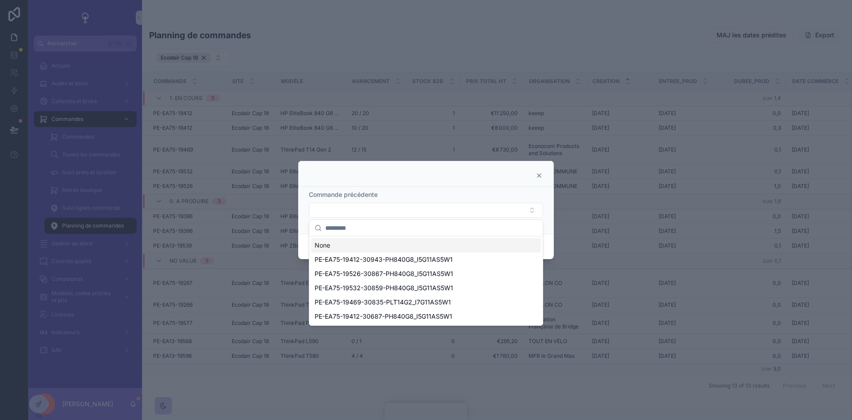
click at [538, 177] on icon at bounding box center [540, 176] width 4 height 4
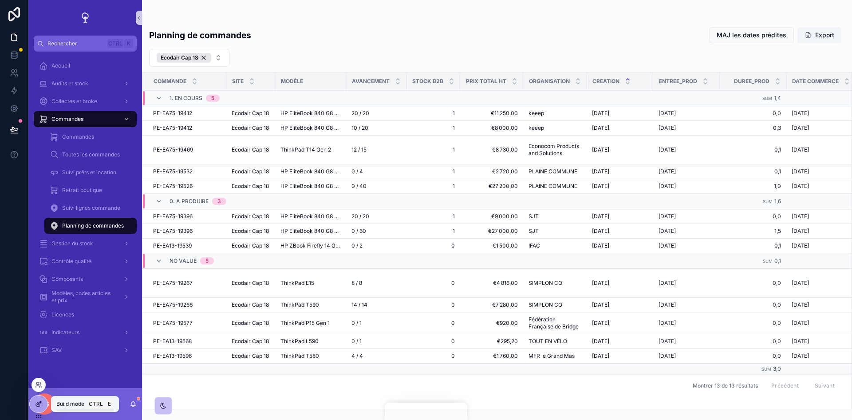
click at [37, 407] on icon at bounding box center [38, 403] width 7 height 7
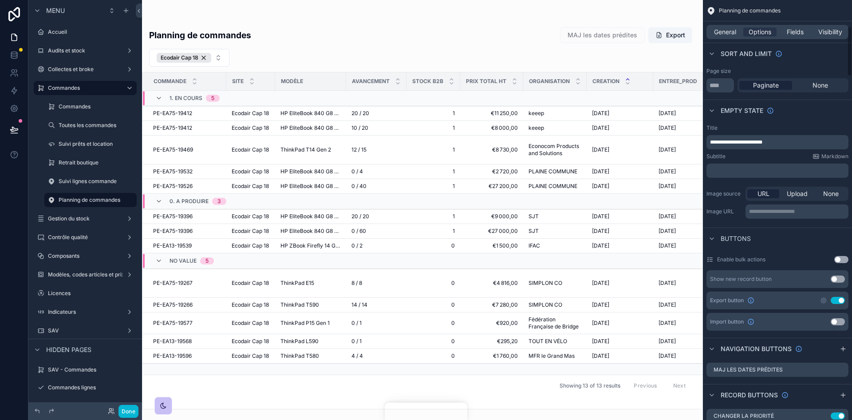
scroll to position [89, 0]
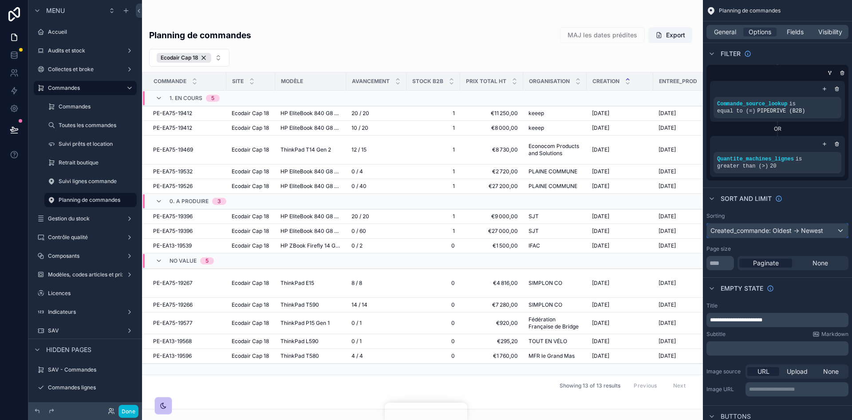
click at [814, 226] on div "Created_commande: Oldest -> Newest" at bounding box center [777, 230] width 141 height 14
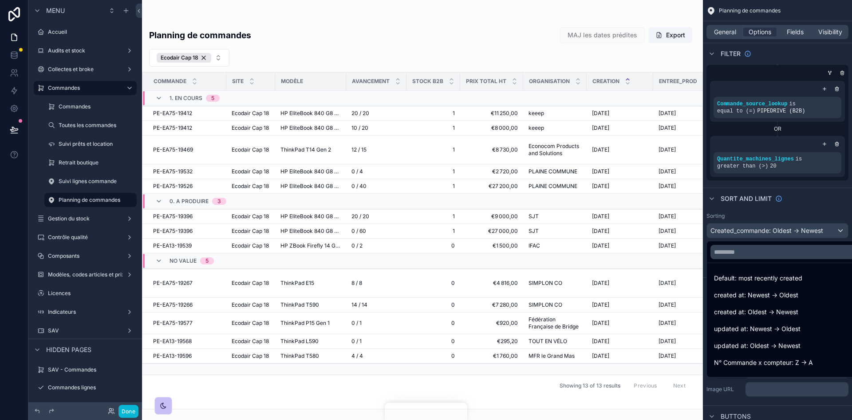
click at [815, 231] on div "scrollable content" at bounding box center [426, 210] width 852 height 420
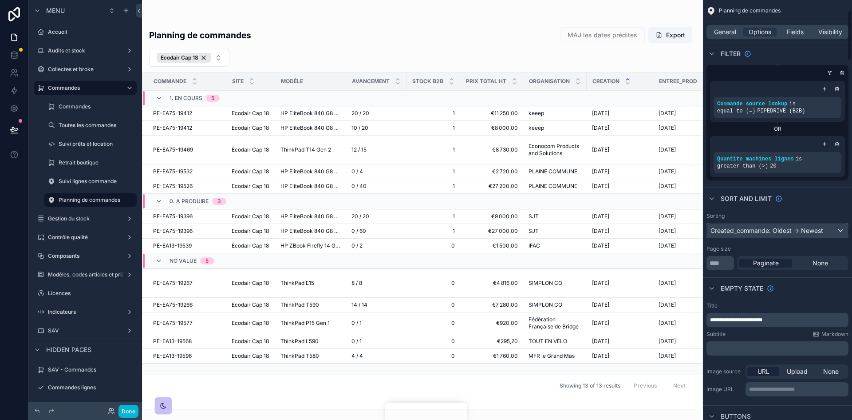
click at [811, 236] on div "Created_commande: Oldest -> Newest" at bounding box center [777, 230] width 141 height 14
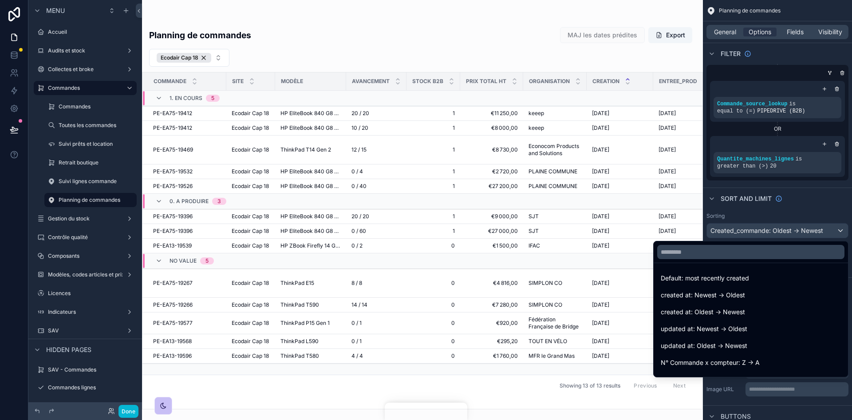
click at [722, 261] on div at bounding box center [751, 251] width 194 height 21
click at [696, 251] on input "text" at bounding box center [750, 252] width 187 height 14
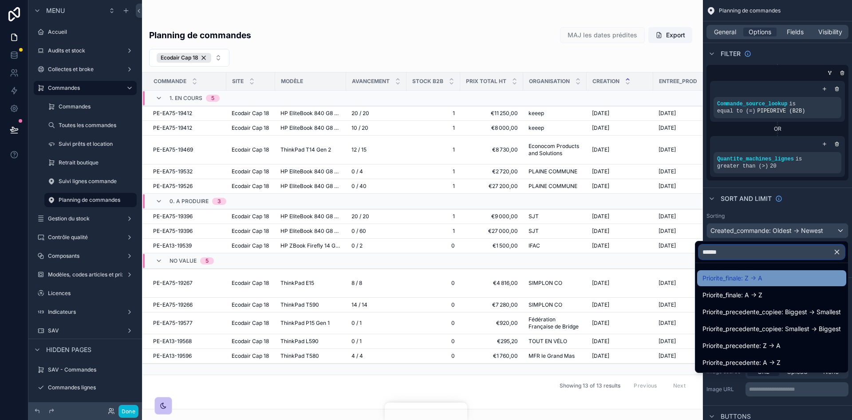
type input "******"
click at [744, 277] on span "Priorite_finale: Z -> A" at bounding box center [733, 278] width 60 height 11
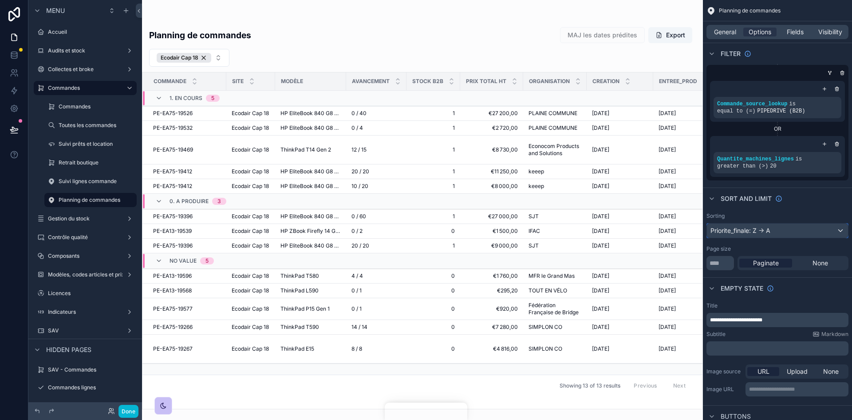
click at [789, 232] on div "Priorite_finale: Z -> A" at bounding box center [777, 230] width 141 height 14
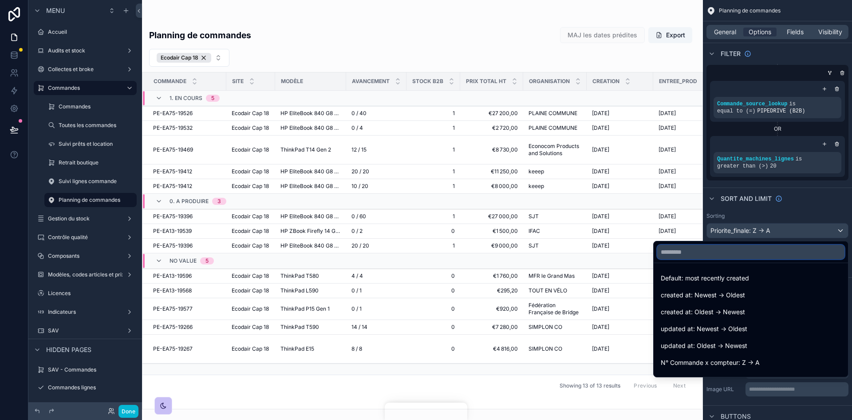
click at [723, 255] on input "text" at bounding box center [750, 252] width 187 height 14
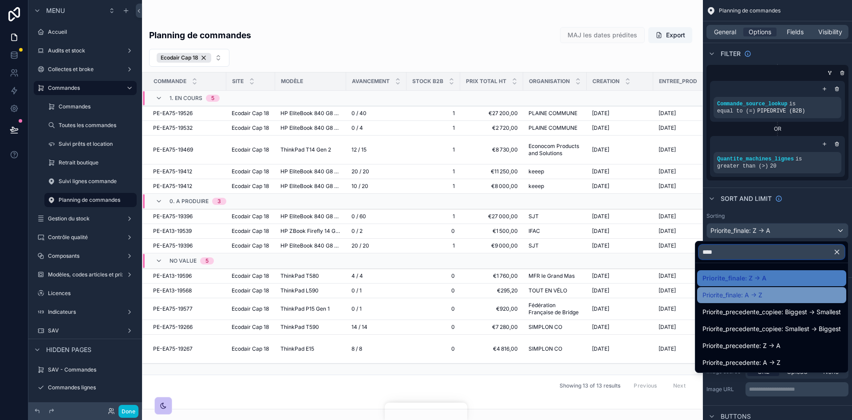
type input "****"
click at [762, 296] on div "Priorite_finale: A -> Z" at bounding box center [772, 294] width 139 height 11
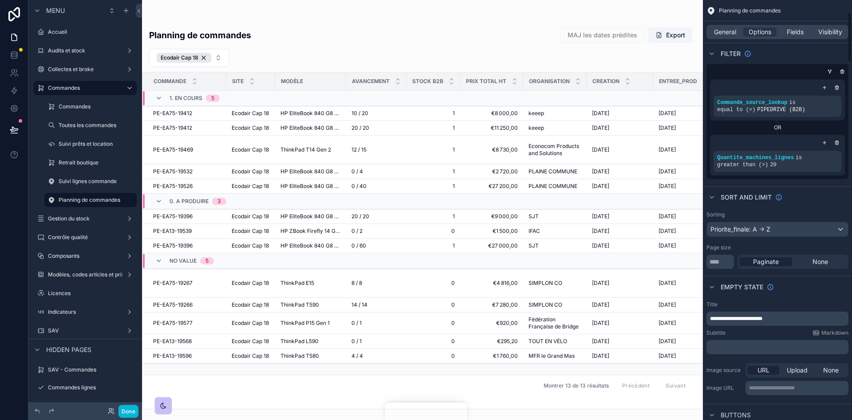
scroll to position [0, 0]
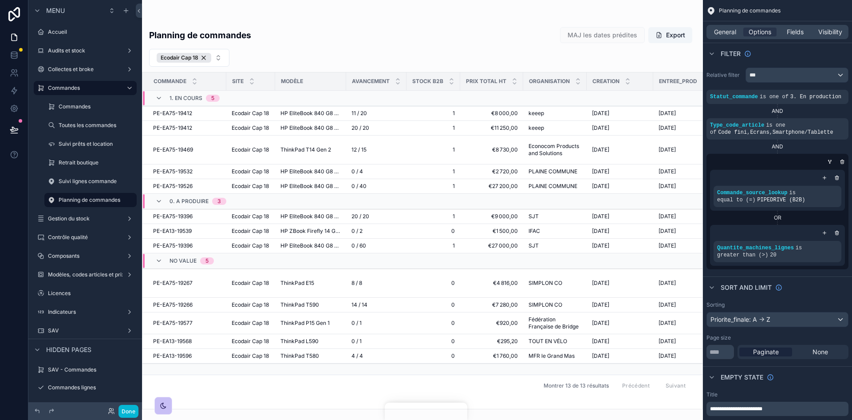
click at [202, 57] on div "scrollable content" at bounding box center [422, 210] width 561 height 420
click at [204, 59] on div "Ecodair Cap 18" at bounding box center [184, 58] width 55 height 10
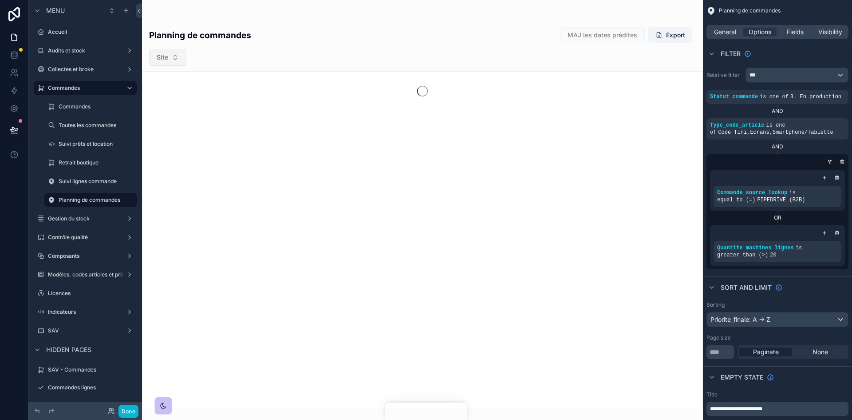
click at [178, 57] on button "Site" at bounding box center [167, 57] width 37 height 17
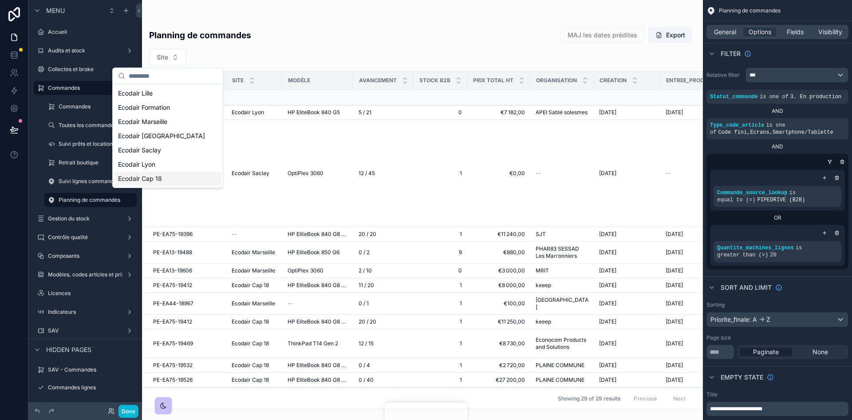
click at [155, 181] on span "Ecodair Cap 18" at bounding box center [140, 178] width 44 height 9
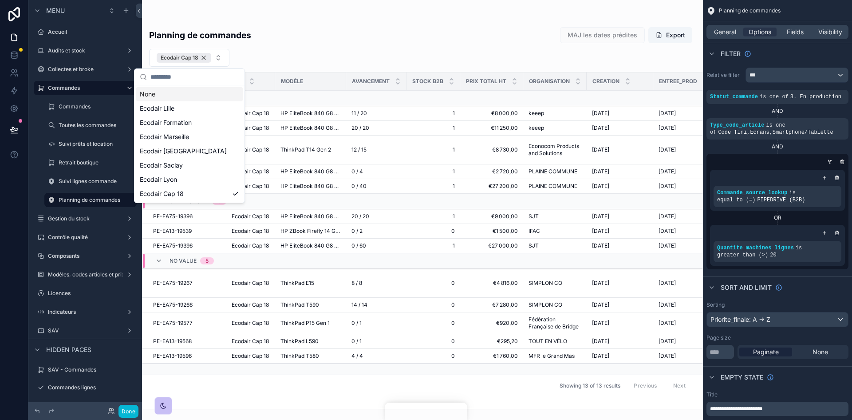
click at [202, 57] on div "Ecodair Cap 18" at bounding box center [184, 58] width 55 height 10
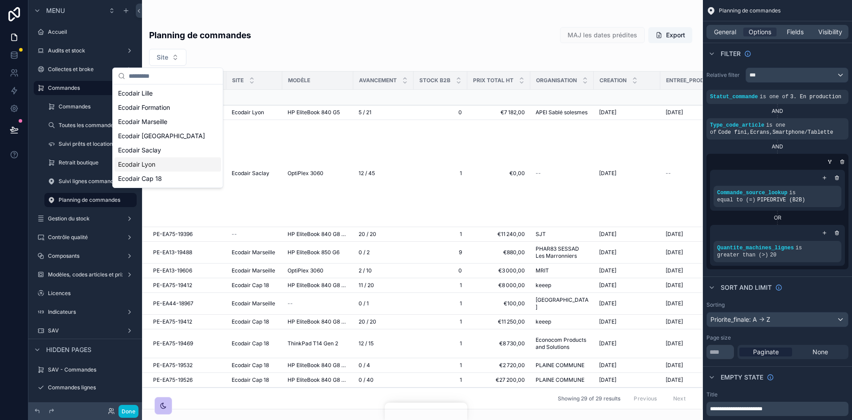
click at [157, 167] on div "Ecodair Lyon" at bounding box center [168, 164] width 107 height 14
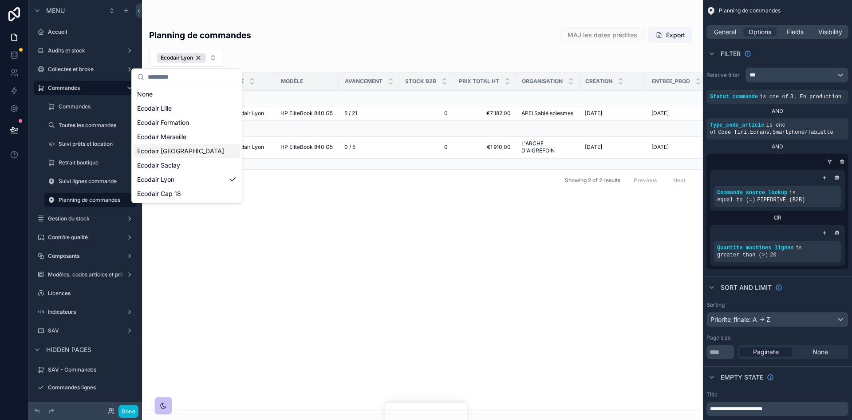
click at [355, 196] on div "Commande Site Modèle Avancement Stock B2B Prix total HT Organisation Creation E…" at bounding box center [422, 240] width 560 height 336
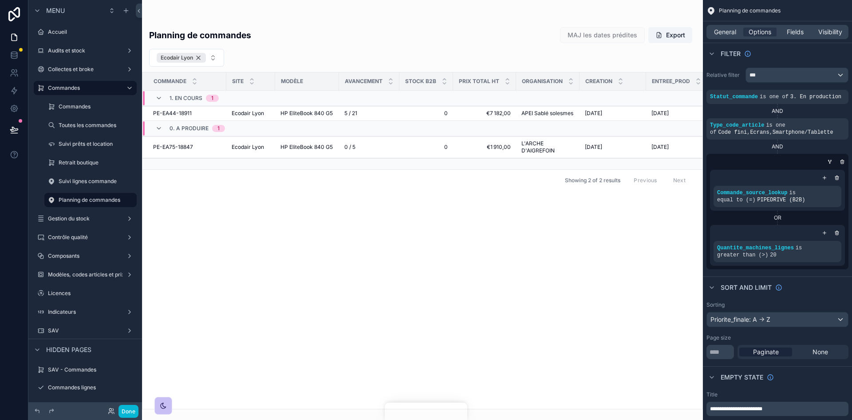
click at [202, 57] on div "Ecodair Lyon" at bounding box center [181, 58] width 49 height 10
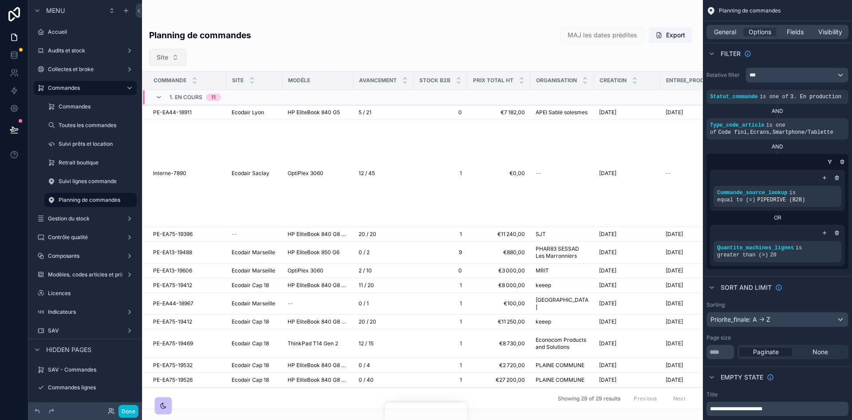
click at [169, 60] on button "Site" at bounding box center [167, 57] width 37 height 17
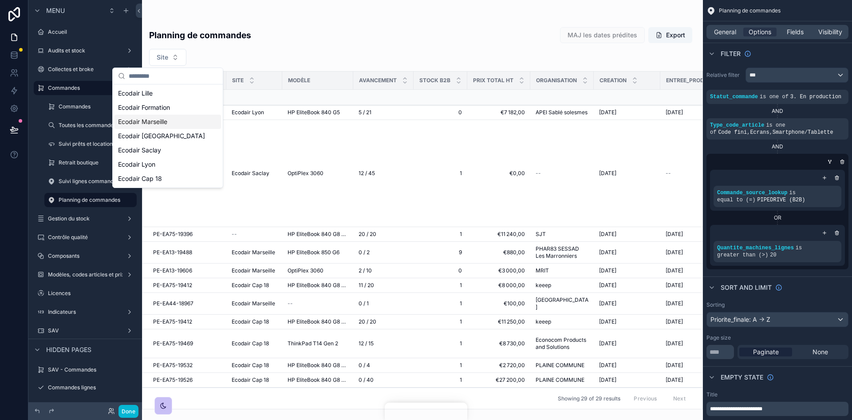
click at [167, 119] on span "Ecodair Marseille" at bounding box center [142, 121] width 49 height 9
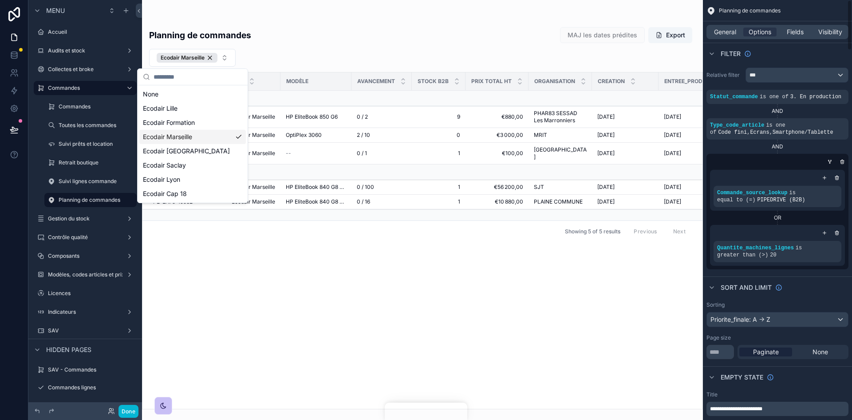
click at [434, 289] on div "Commande Site Modèle Avancement Stock B2B Prix total HT Organisation Creation E…" at bounding box center [422, 240] width 560 height 336
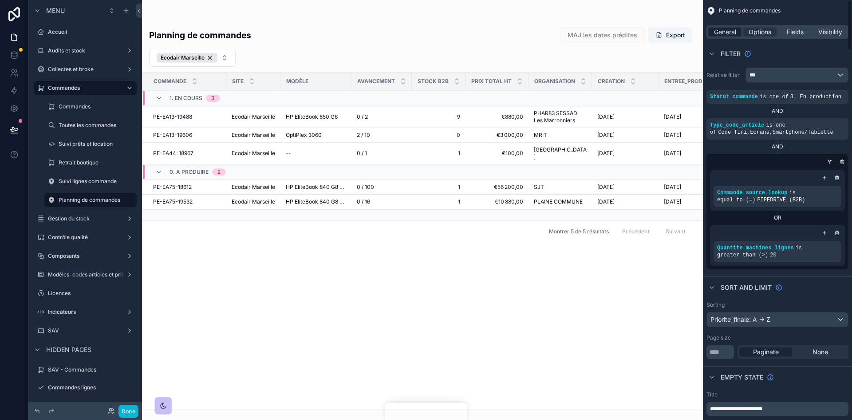
drag, startPoint x: 720, startPoint y: 25, endPoint x: 726, endPoint y: 35, distance: 10.7
click at [722, 26] on div "General Options Fields Visibility" at bounding box center [778, 32] width 142 height 14
click at [725, 35] on span "General" at bounding box center [725, 32] width 22 height 9
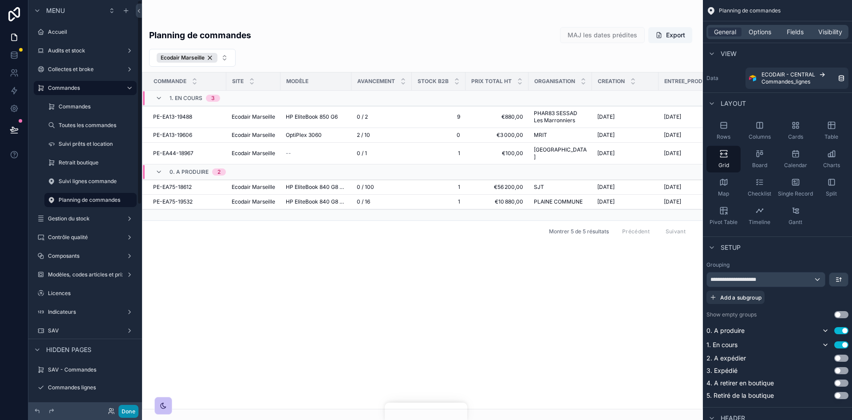
click at [127, 406] on button "Done" at bounding box center [129, 410] width 20 height 13
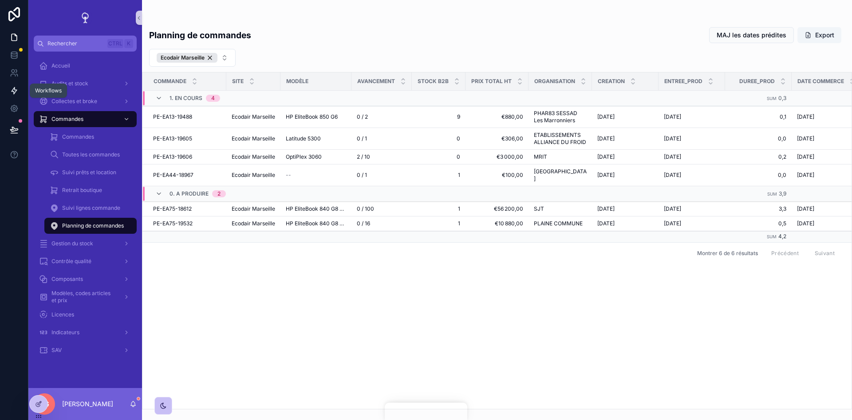
click at [14, 91] on icon at bounding box center [14, 90] width 5 height 7
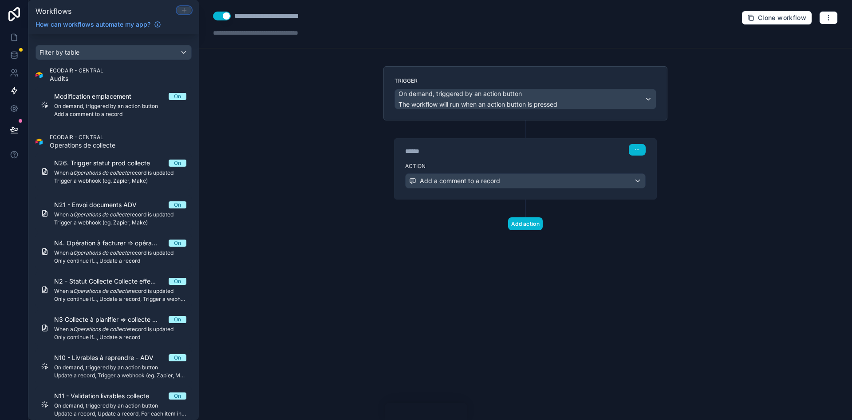
click at [181, 11] on icon at bounding box center [184, 10] width 7 height 7
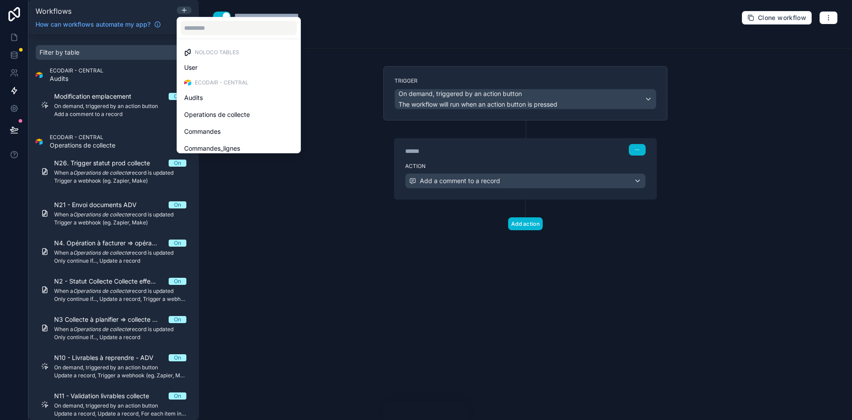
click at [789, 34] on div at bounding box center [426, 210] width 852 height 420
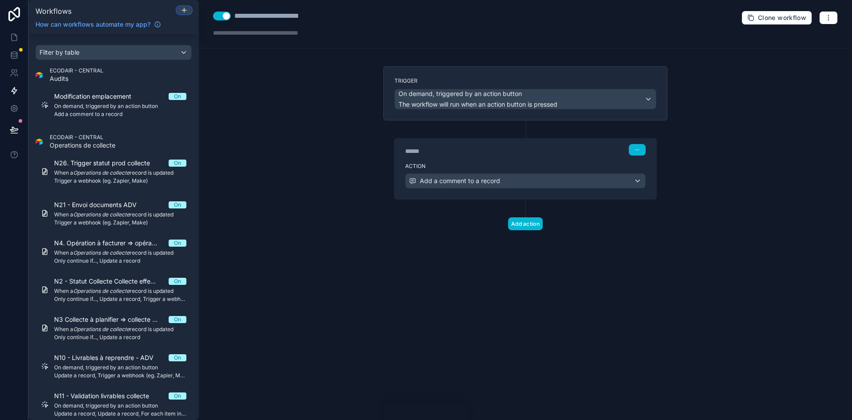
click at [180, 9] on div at bounding box center [184, 10] width 14 height 7
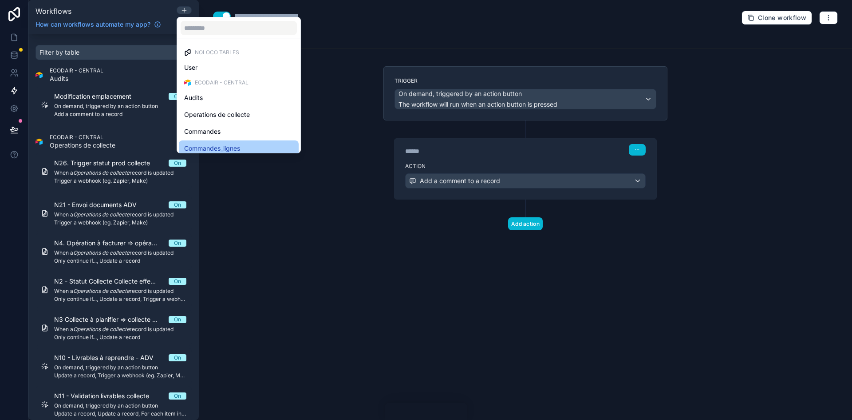
click at [230, 142] on div "Commandes_lignes" at bounding box center [239, 148] width 120 height 16
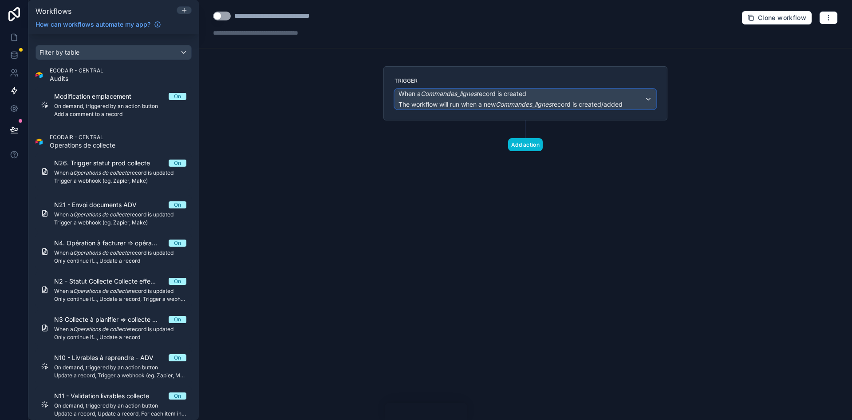
click at [525, 95] on span "When a Commandes_lignes record is created" at bounding box center [463, 93] width 128 height 9
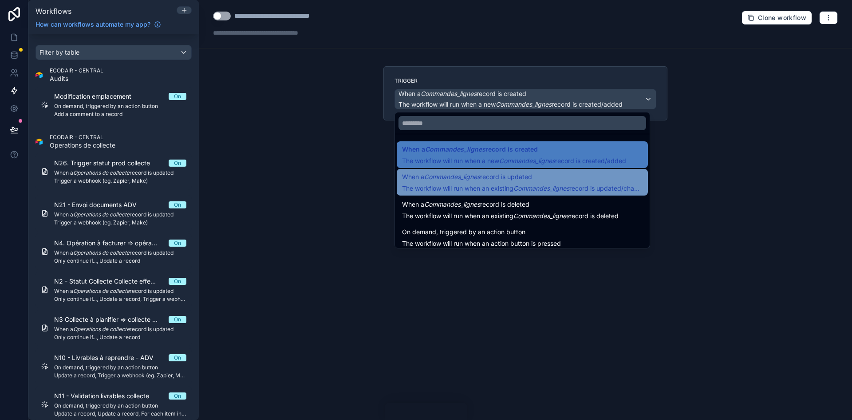
click at [499, 184] on span "The workflow will run when an existing Commandes_lignes record is updated/chang…" at bounding box center [522, 188] width 241 height 9
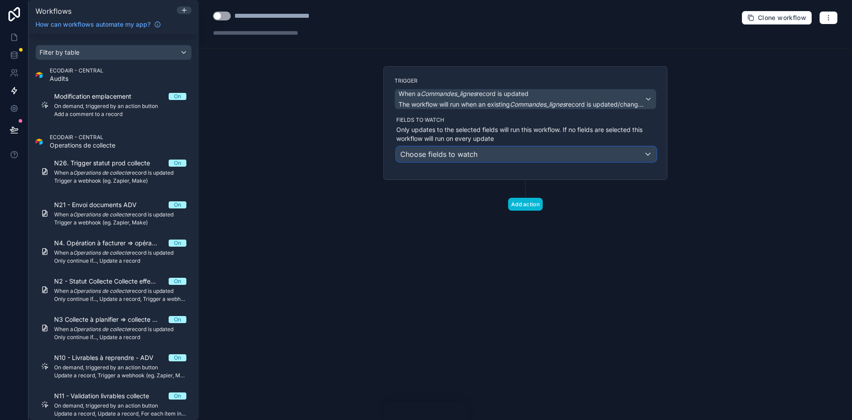
click at [435, 151] on span "Choose fields to watch" at bounding box center [438, 154] width 77 height 9
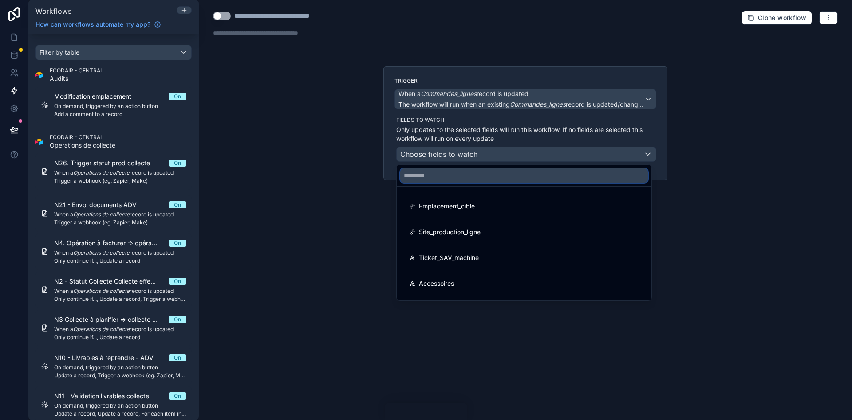
click at [443, 179] on input "text" at bounding box center [524, 175] width 248 height 14
click at [827, 20] on div at bounding box center [426, 210] width 852 height 420
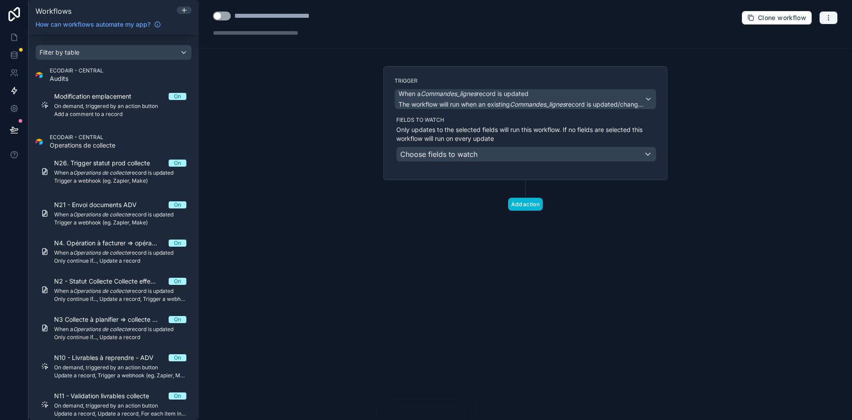
click at [827, 20] on icon "button" at bounding box center [828, 17] width 7 height 7
click at [572, 159] on div "Choose fields to watch" at bounding box center [526, 154] width 259 height 14
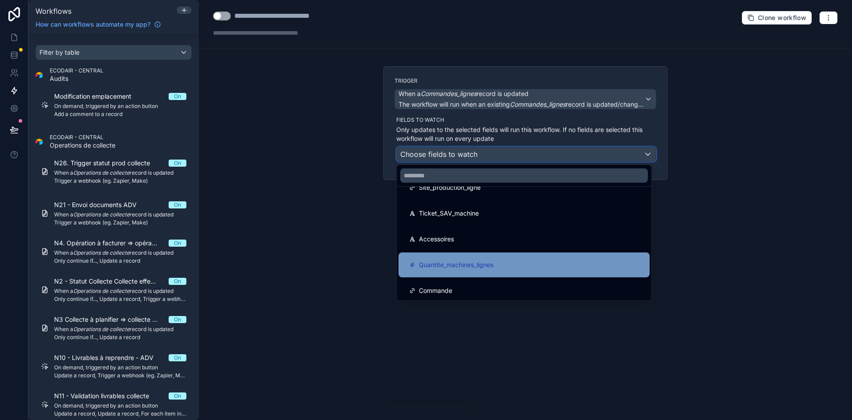
scroll to position [89, 0]
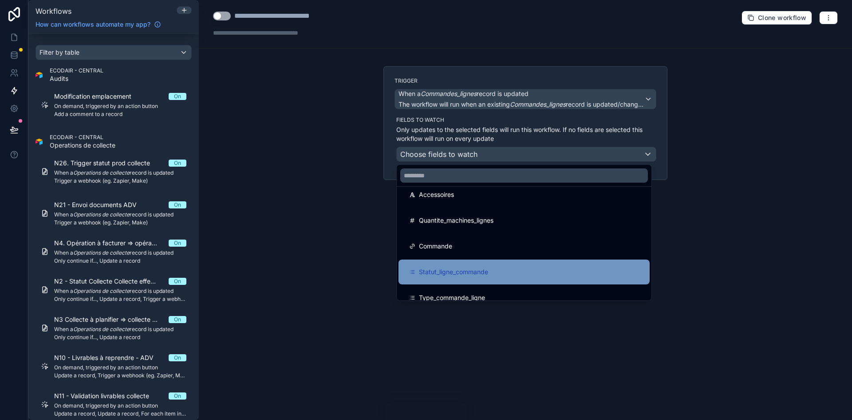
click at [472, 270] on span "Statut_ligne_commande" at bounding box center [453, 271] width 69 height 11
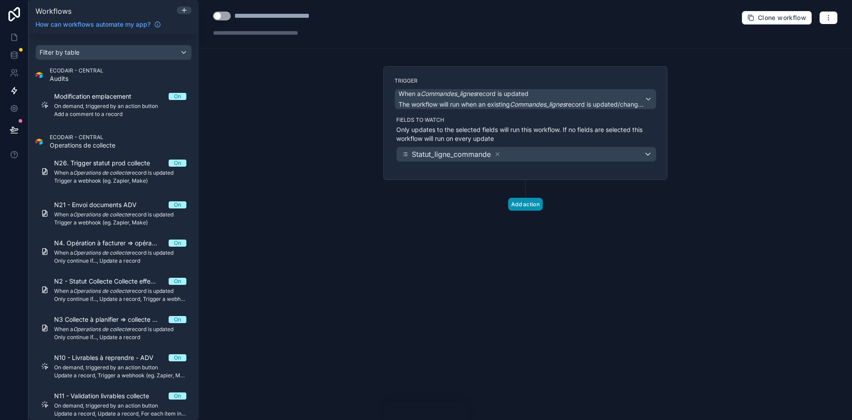
click at [531, 201] on button "Add action" at bounding box center [525, 204] width 35 height 13
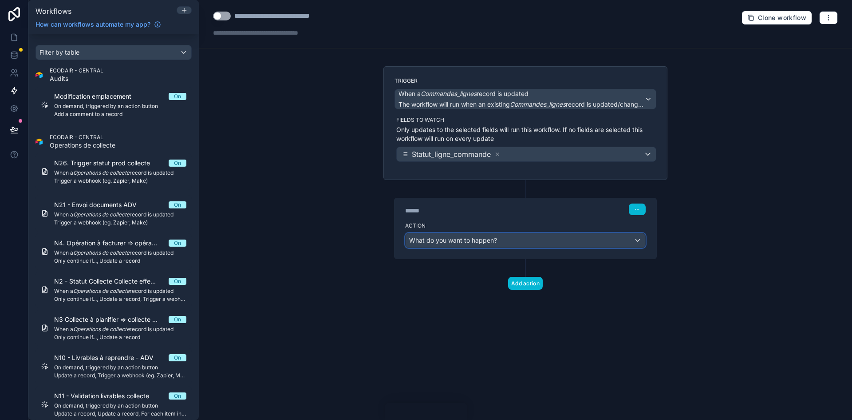
click at [504, 243] on div "What do you want to happen?" at bounding box center [526, 240] width 240 height 14
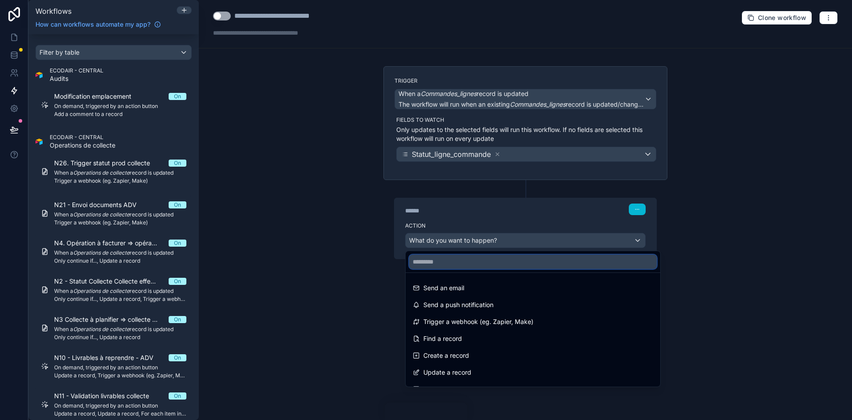
click at [457, 265] on input "text" at bounding box center [533, 261] width 248 height 14
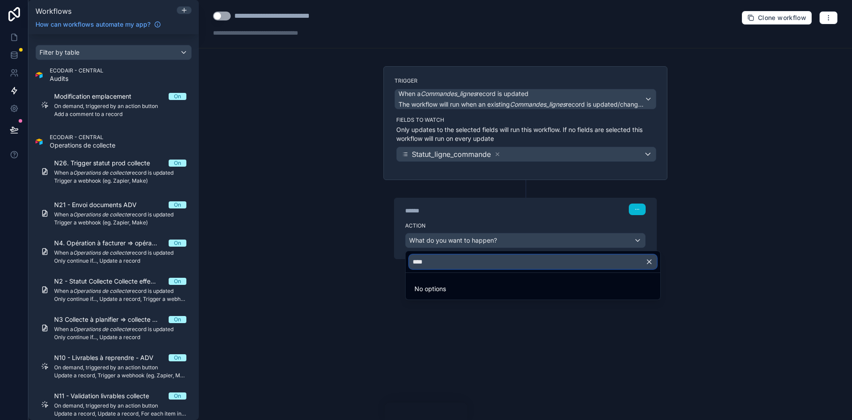
type input "****"
click at [487, 314] on div at bounding box center [426, 210] width 852 height 420
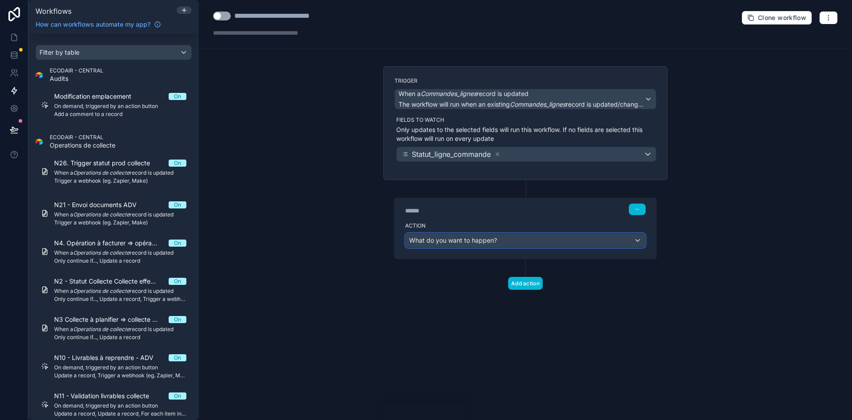
click at [470, 244] on span "What do you want to happen?" at bounding box center [453, 240] width 88 height 9
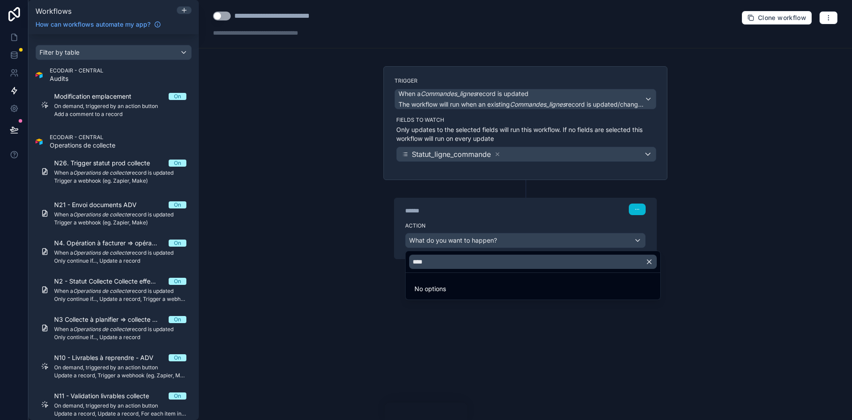
click at [650, 264] on icon "button" at bounding box center [649, 261] width 8 height 8
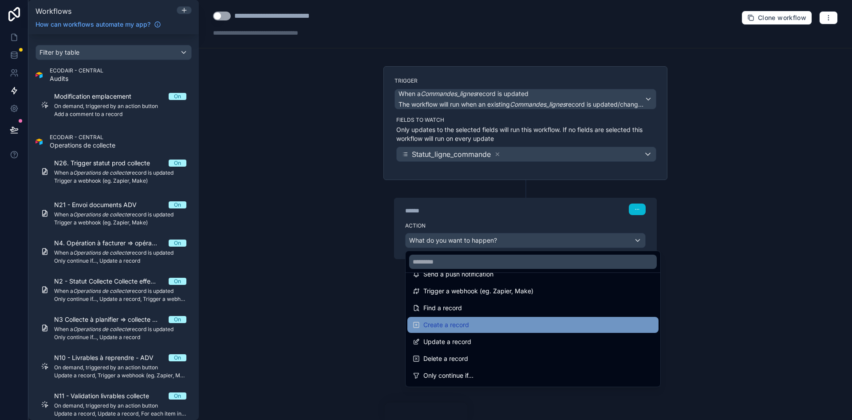
scroll to position [44, 0]
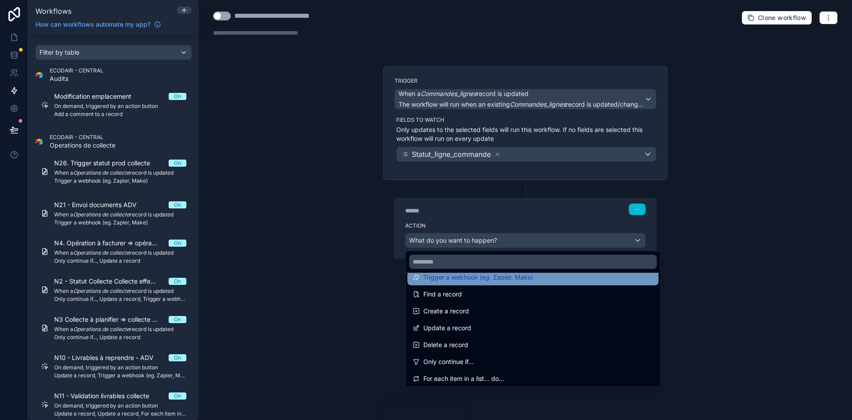
click at [467, 280] on span "Trigger a webhook (eg. Zapier, Make)" at bounding box center [478, 277] width 110 height 11
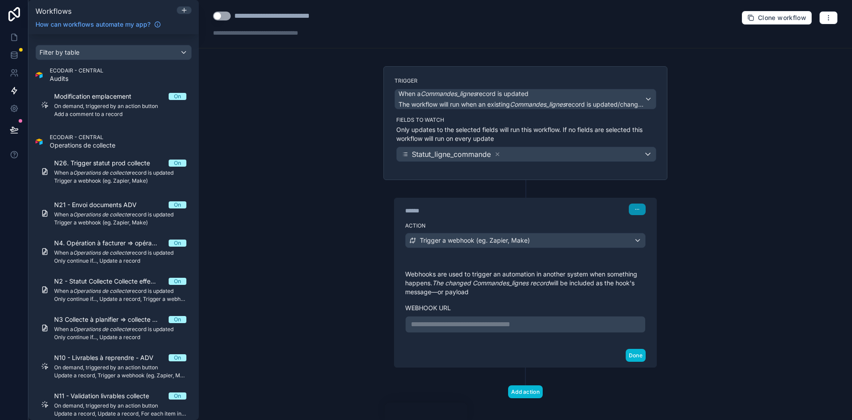
click at [635, 211] on icon "button" at bounding box center [637, 208] width 5 height 5
click at [645, 239] on button "Delete" at bounding box center [655, 243] width 61 height 14
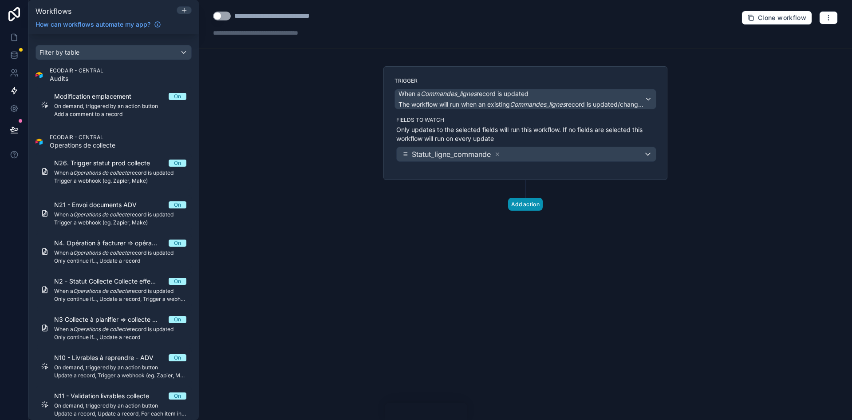
click at [528, 205] on button "Add action" at bounding box center [525, 204] width 35 height 13
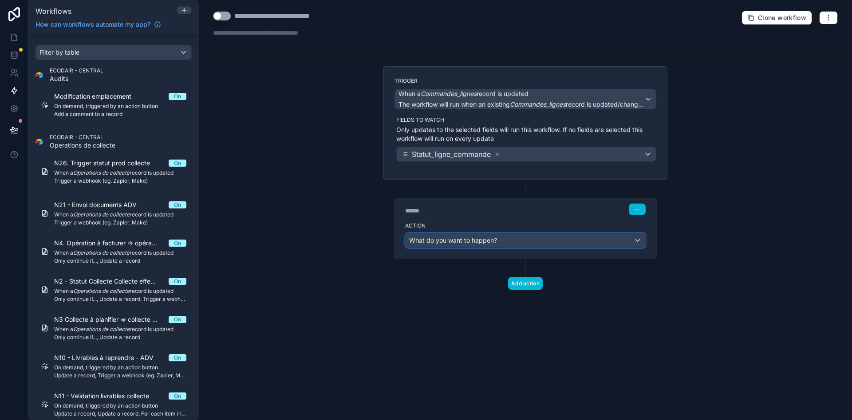
click at [455, 236] on span "What do you want to happen?" at bounding box center [453, 240] width 88 height 9
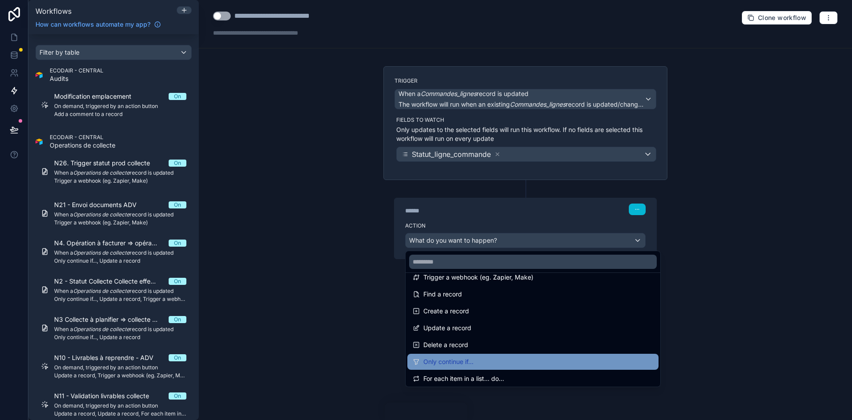
click at [455, 365] on span "Only continue if..." at bounding box center [448, 361] width 50 height 11
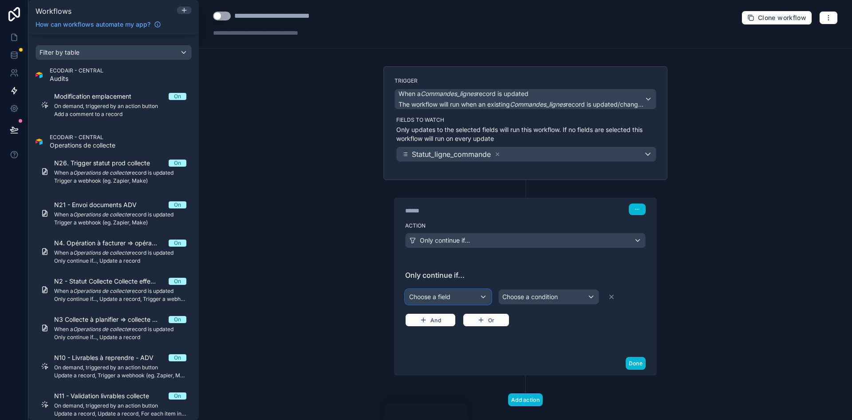
click at [451, 300] on div "Choose a field" at bounding box center [448, 296] width 85 height 14
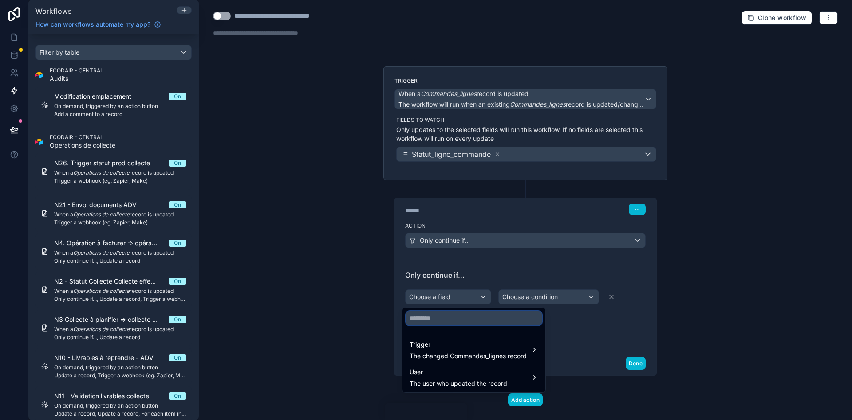
click at [432, 320] on input "text" at bounding box center [474, 318] width 136 height 14
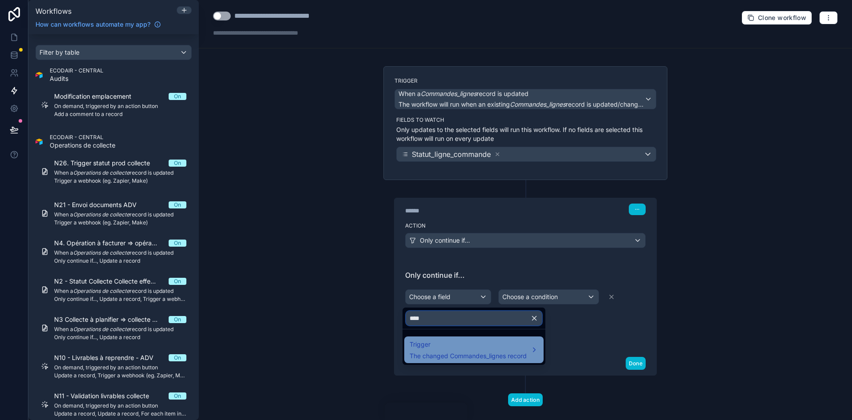
type input "****"
click at [468, 348] on span "Trigger" at bounding box center [468, 344] width 117 height 11
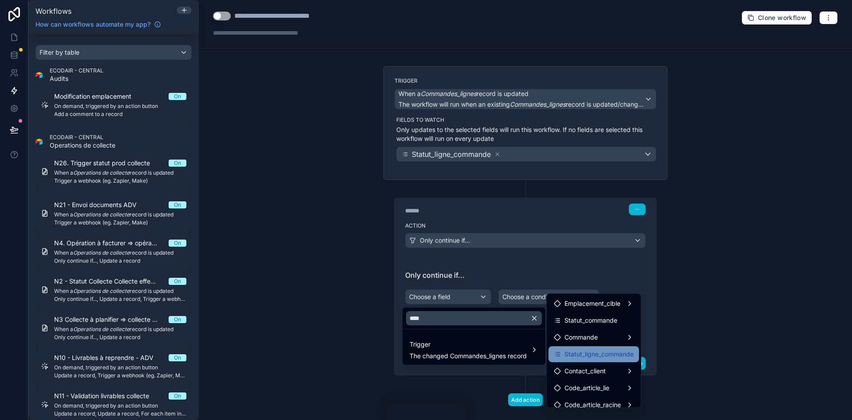
click at [592, 357] on span "Statut_ligne_commande" at bounding box center [599, 353] width 69 height 11
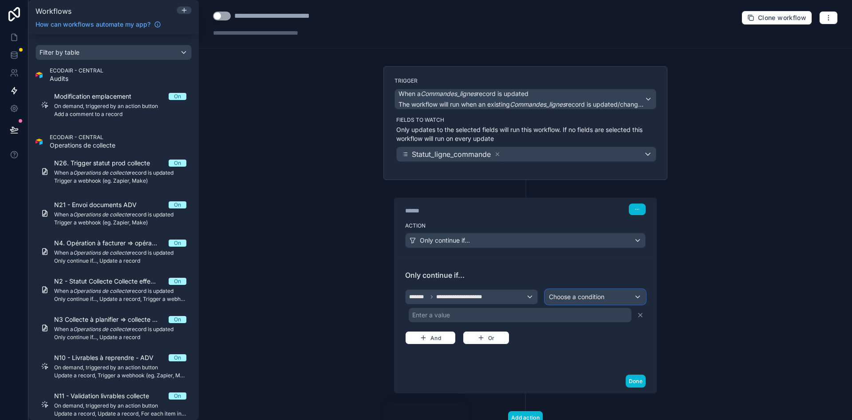
click at [571, 300] on span "Choose a condition" at bounding box center [576, 296] width 55 height 9
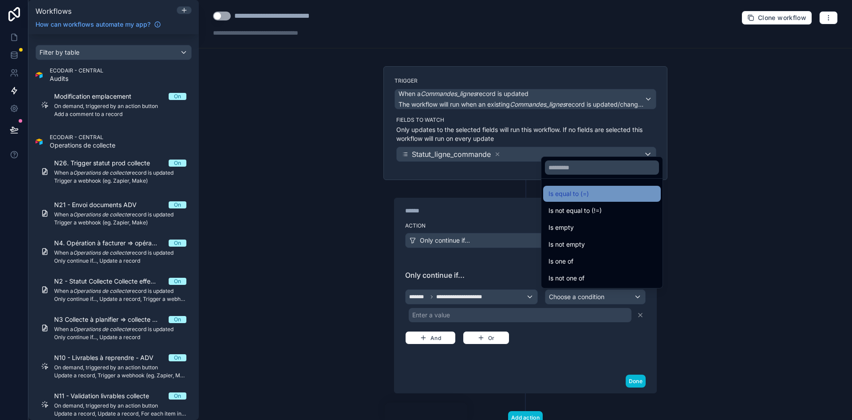
click at [576, 195] on span "Is equal to (=)" at bounding box center [569, 193] width 40 height 11
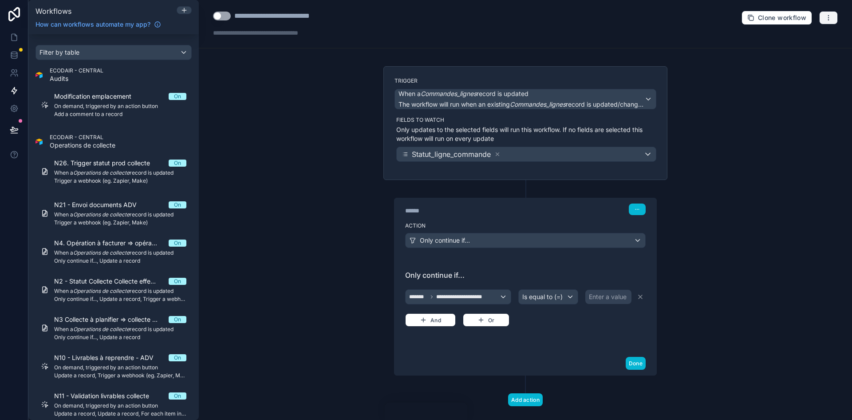
click at [829, 19] on button "button" at bounding box center [828, 17] width 19 height 13
click at [795, 62] on button "Delete workflow" at bounding box center [792, 67] width 64 height 14
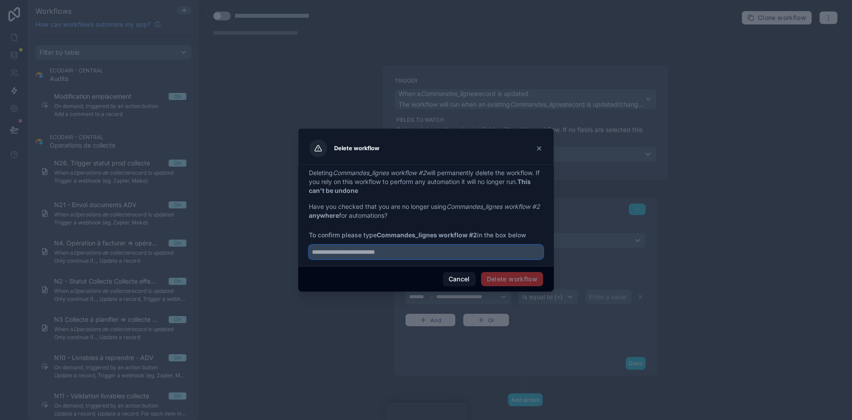
click at [427, 251] on input "text" at bounding box center [426, 252] width 234 height 14
drag, startPoint x: 478, startPoint y: 234, endPoint x: 381, endPoint y: 231, distance: 97.3
click at [381, 231] on span "To confirm please type Commandes_lignes workflow #2 in the box below" at bounding box center [426, 234] width 234 height 9
copy strong "Commandes_lignes workflow #2"
click at [378, 258] on input "text" at bounding box center [426, 252] width 234 height 14
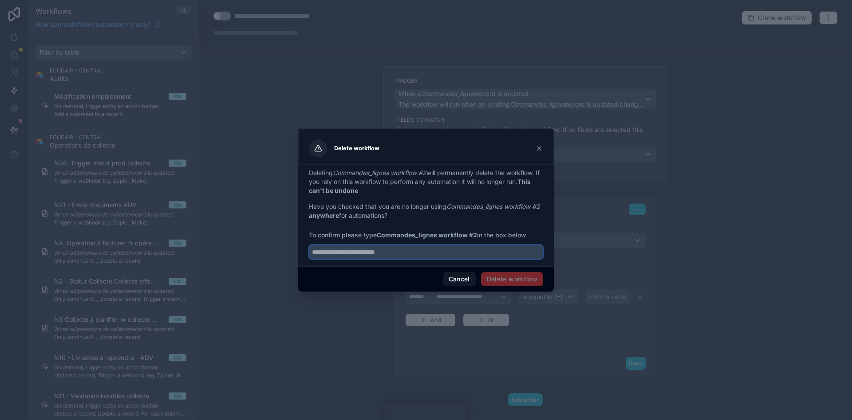
paste input "**********"
type input "**********"
click at [539, 276] on button "Delete workflow" at bounding box center [512, 279] width 62 height 14
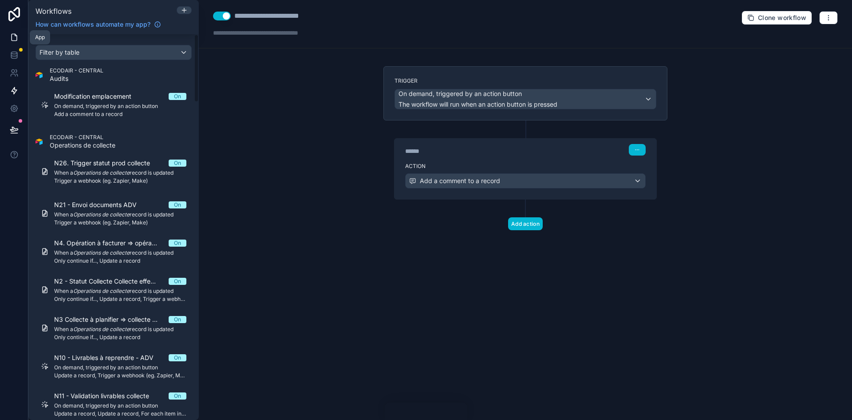
click at [14, 39] on icon at bounding box center [14, 37] width 9 height 9
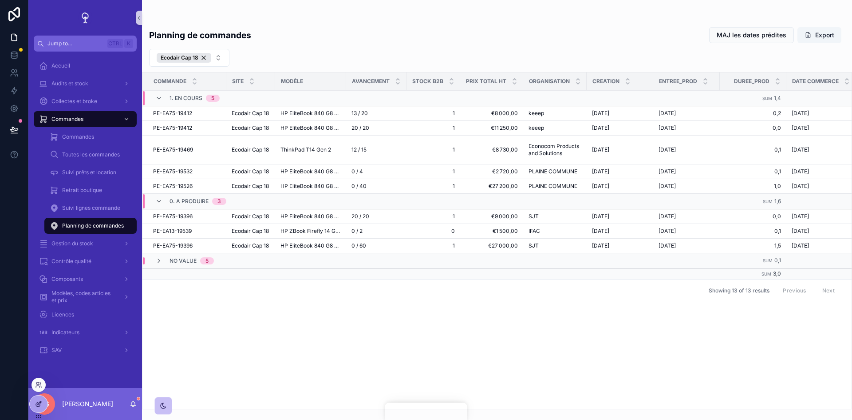
click at [35, 399] on div at bounding box center [39, 403] width 18 height 17
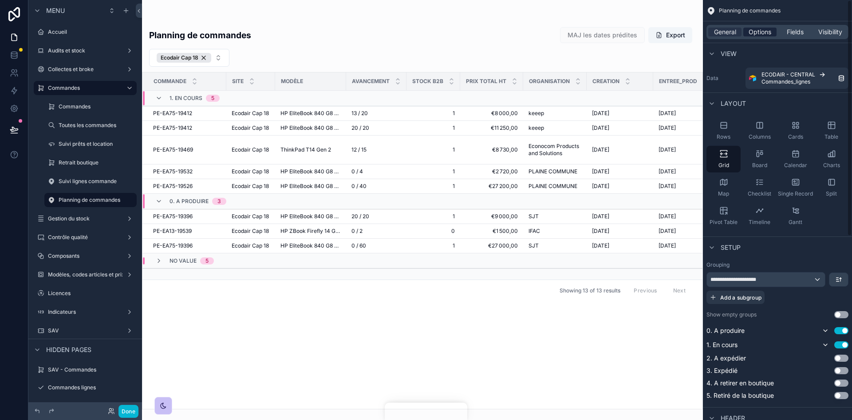
click at [758, 35] on span "Options" at bounding box center [760, 32] width 23 height 9
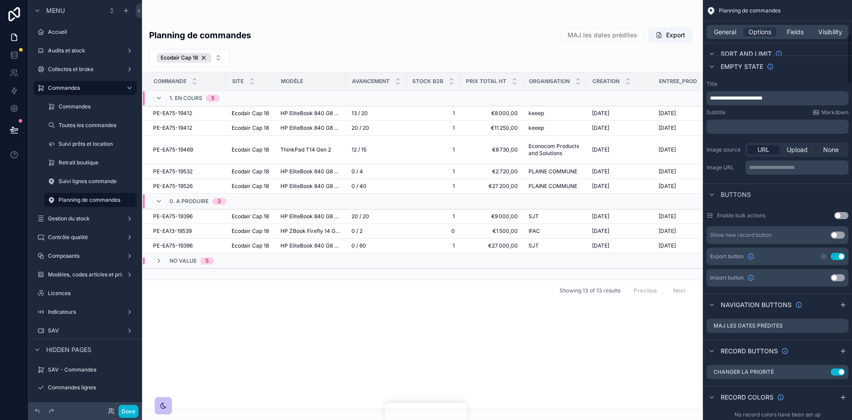
scroll to position [311, 0]
click at [0, 0] on icon "scrollable content" at bounding box center [0, 0] width 0 height 0
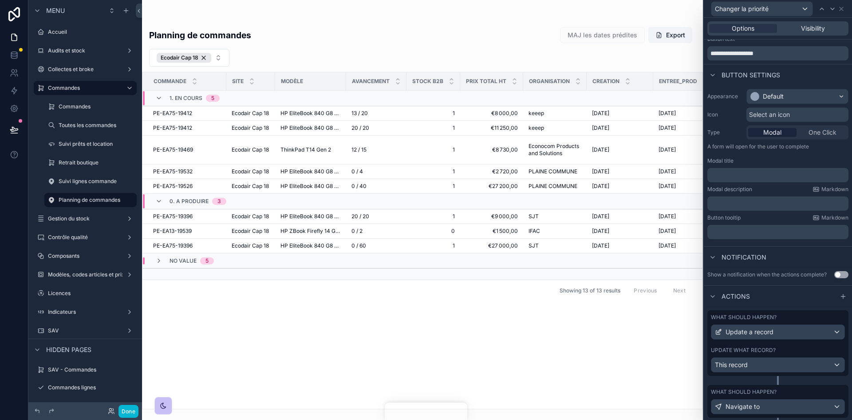
scroll to position [50, 0]
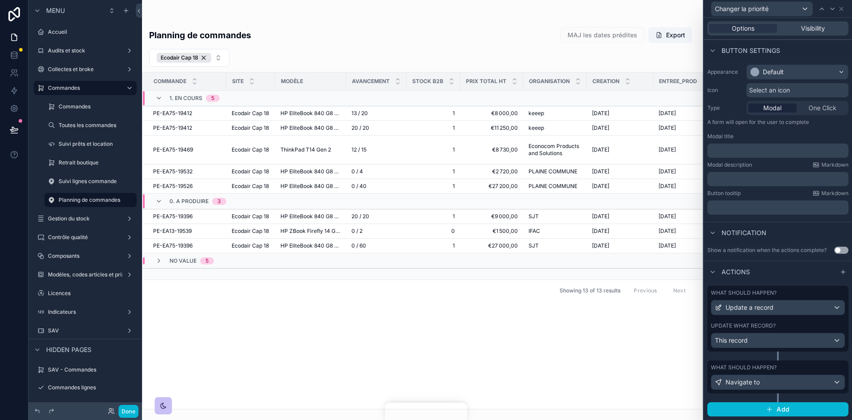
click at [801, 329] on div "Update what record?" at bounding box center [778, 325] width 134 height 7
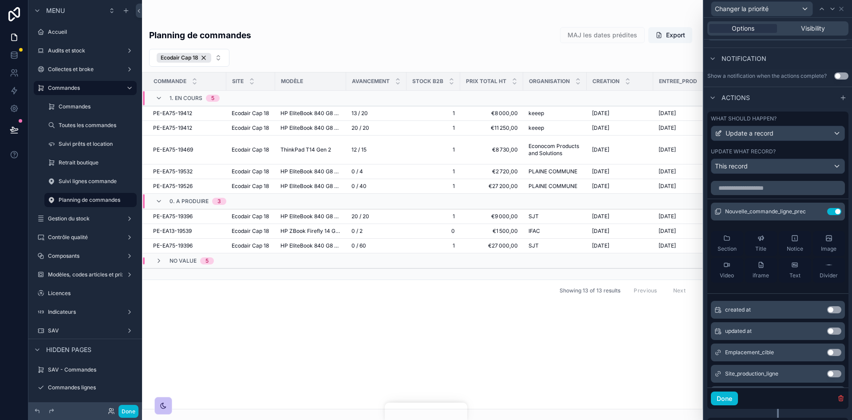
scroll to position [227, 0]
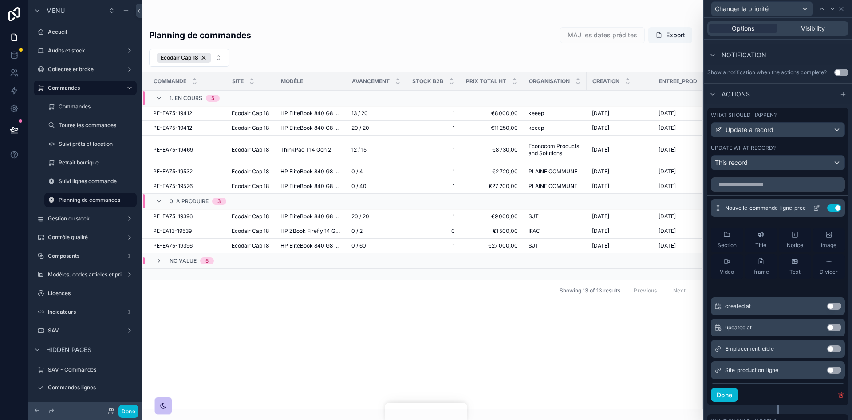
click at [813, 205] on icon at bounding box center [816, 207] width 7 height 7
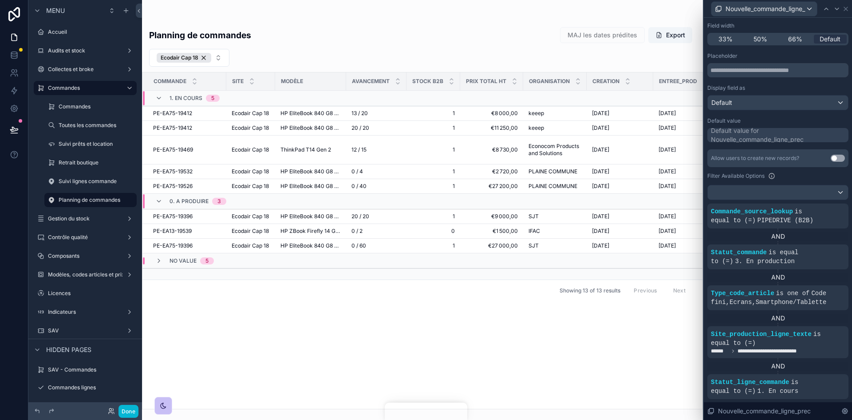
scroll to position [0, 0]
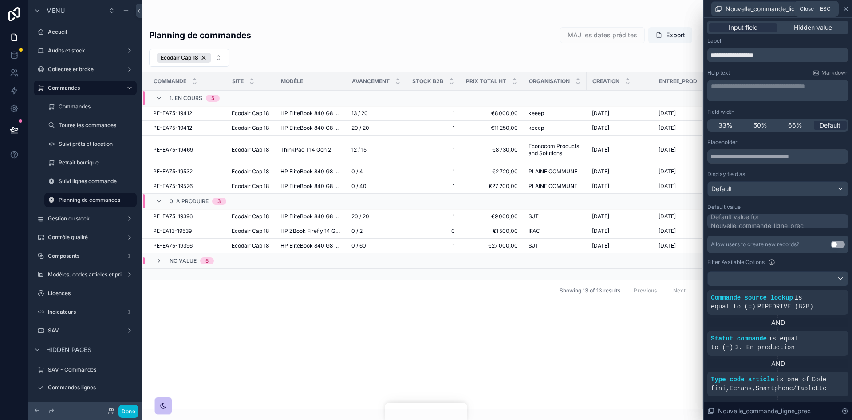
click at [844, 9] on icon at bounding box center [846, 8] width 7 height 7
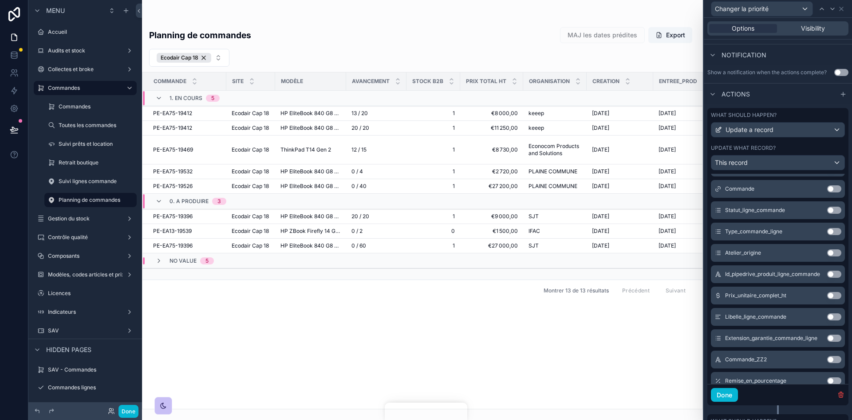
scroll to position [281, 0]
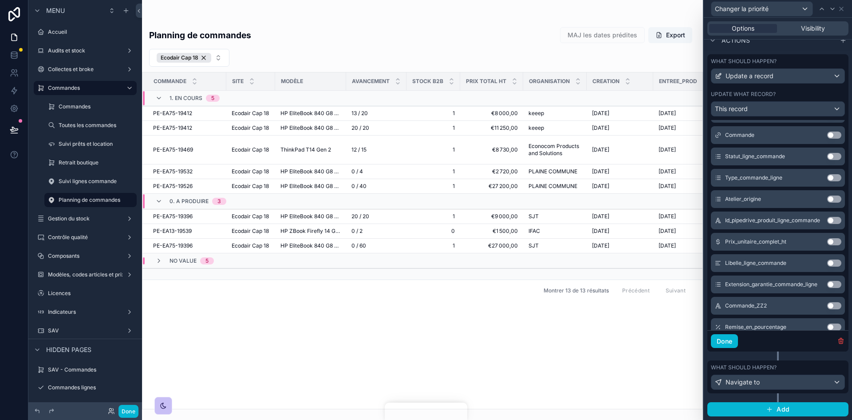
click at [795, 367] on div "What should happen?" at bounding box center [778, 367] width 134 height 7
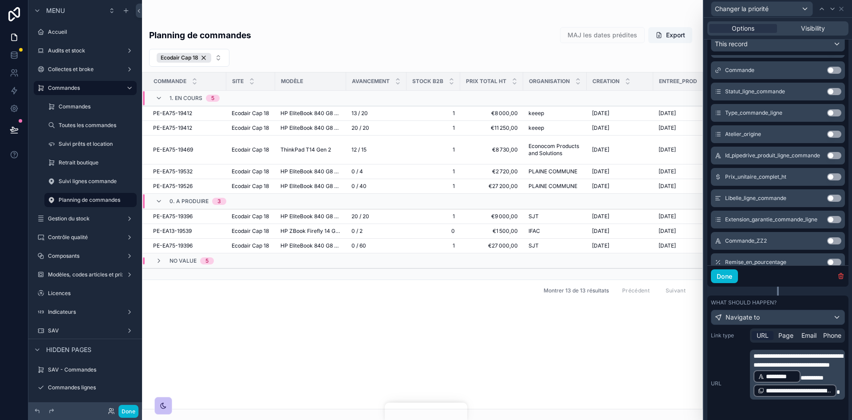
scroll to position [429, 0]
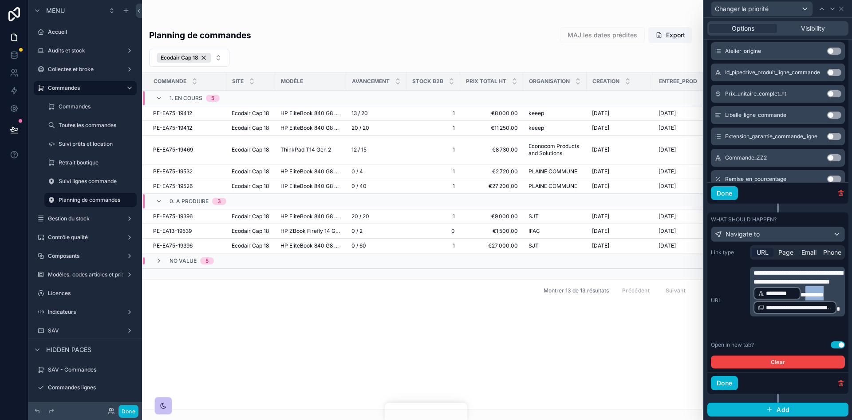
drag, startPoint x: 773, startPoint y: 313, endPoint x: 762, endPoint y: 313, distance: 11.1
click at [762, 313] on p "**********" at bounding box center [799, 291] width 90 height 46
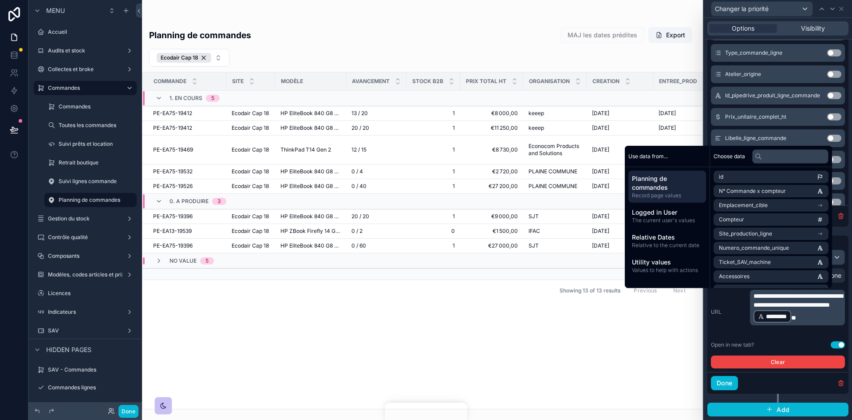
scroll to position [406, 0]
click at [733, 386] on button "Done" at bounding box center [724, 383] width 27 height 14
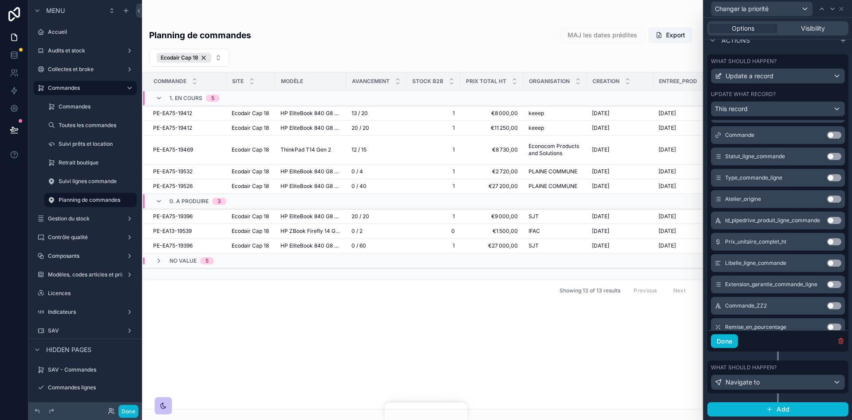
scroll to position [281, 0]
click at [127, 410] on button "Done" at bounding box center [129, 410] width 20 height 13
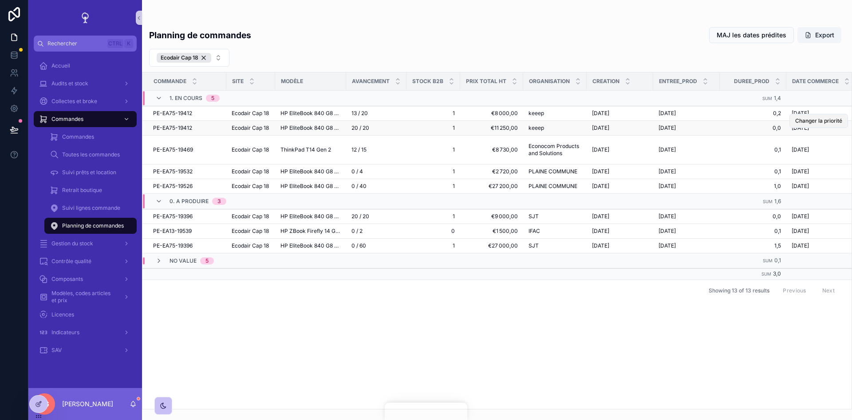
click at [803, 123] on span "Changer la priorité" at bounding box center [819, 120] width 47 height 7
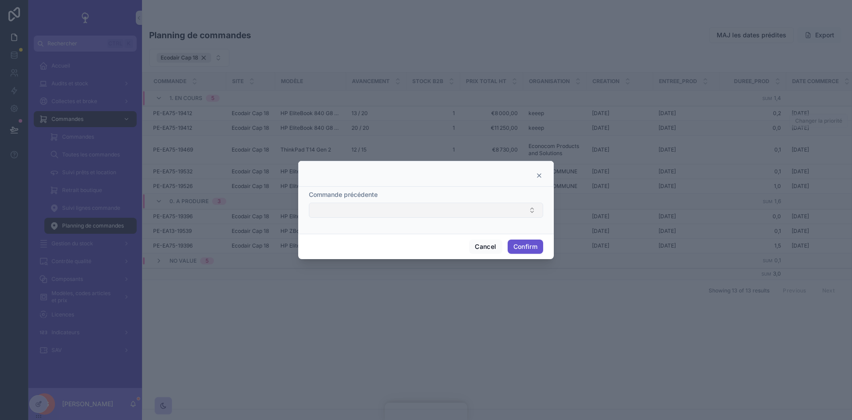
click at [503, 215] on button "Select Button" at bounding box center [426, 209] width 234 height 15
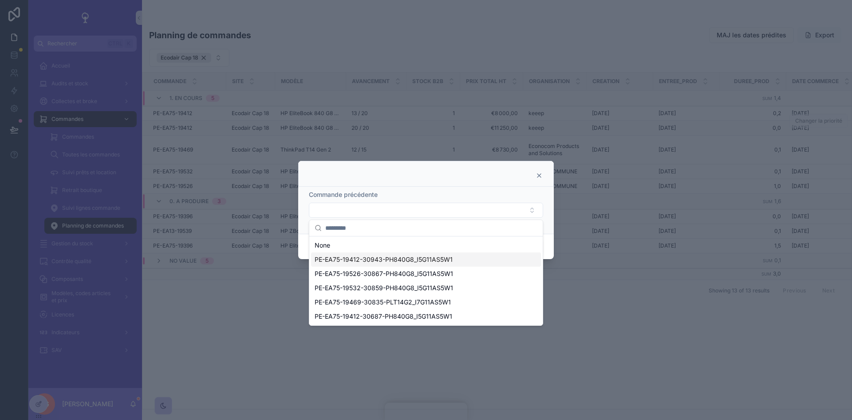
click at [378, 258] on span "PE-EA75-19412-30943-PH840G8_I5G11AS5W1" at bounding box center [384, 259] width 138 height 9
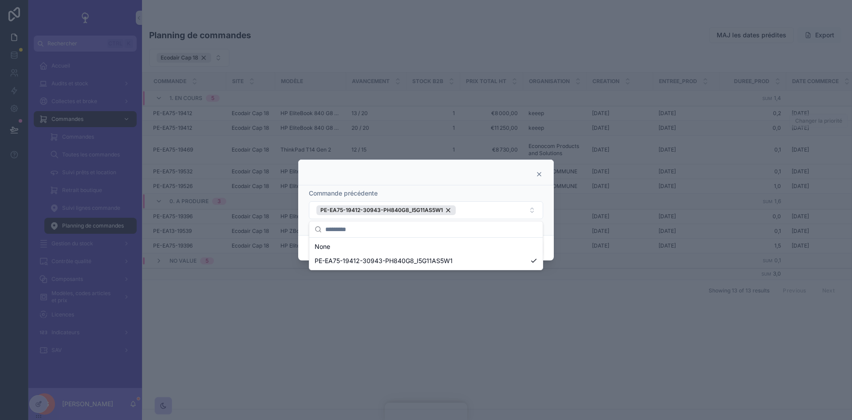
click at [599, 281] on div at bounding box center [426, 210] width 852 height 420
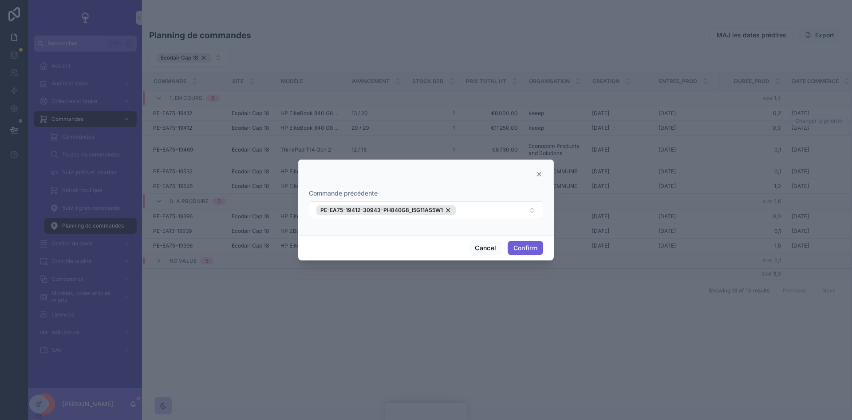
click at [540, 246] on button "Confirm" at bounding box center [526, 248] width 36 height 14
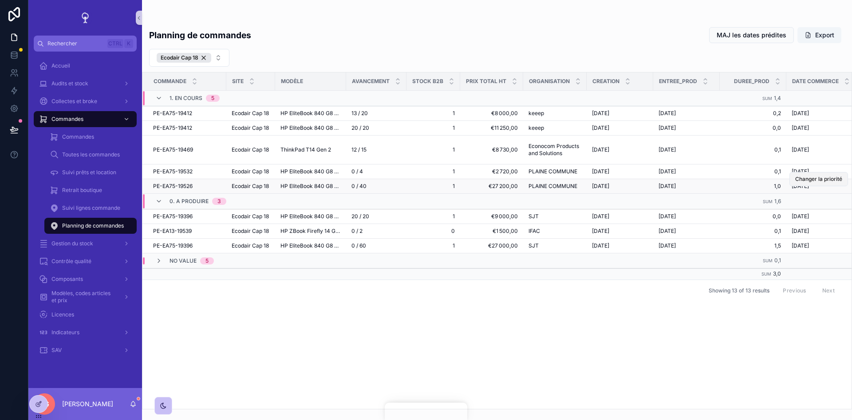
click at [797, 181] on span "Changer la priorité" at bounding box center [819, 178] width 47 height 7
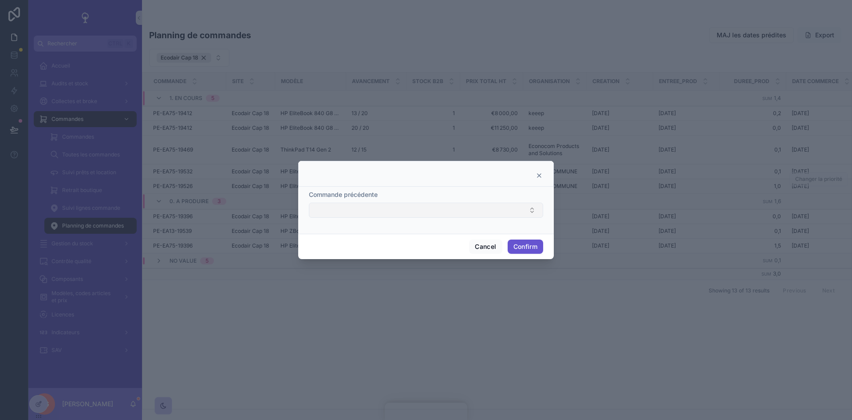
click at [434, 214] on button "Select Button" at bounding box center [426, 209] width 234 height 15
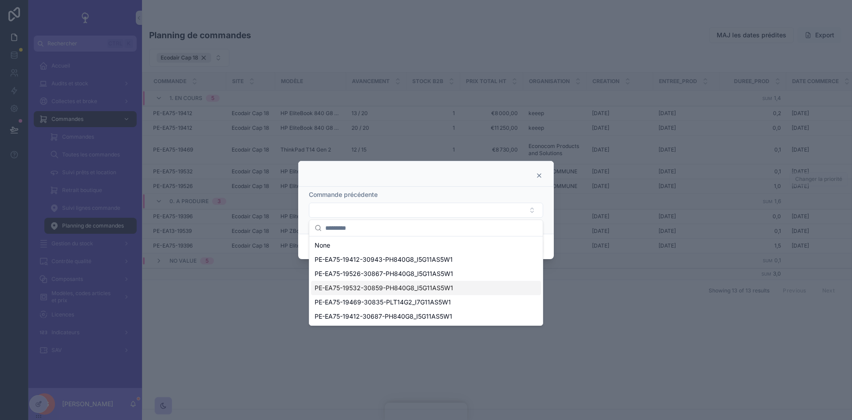
click at [347, 291] on span "PE-EA75-19532-30859-PH840G8_I5G11AS5W1" at bounding box center [384, 287] width 139 height 9
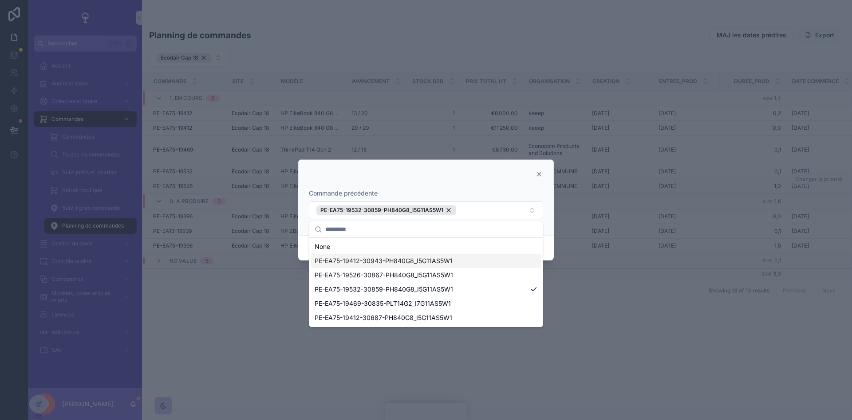
click at [570, 288] on div at bounding box center [426, 210] width 852 height 420
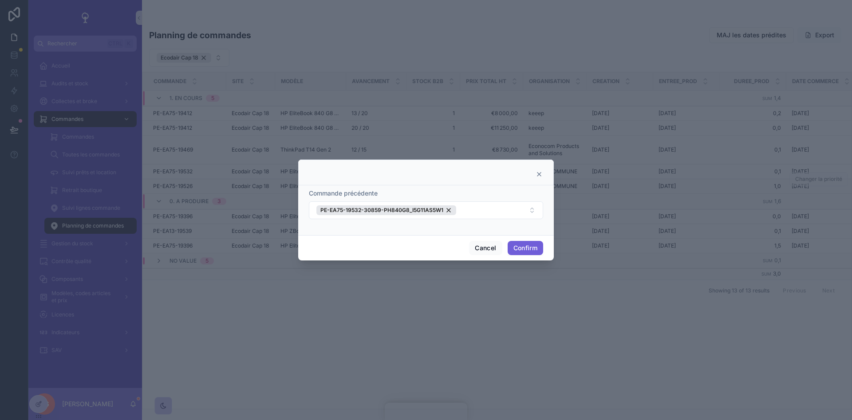
click at [531, 246] on button "Confirm" at bounding box center [526, 248] width 36 height 14
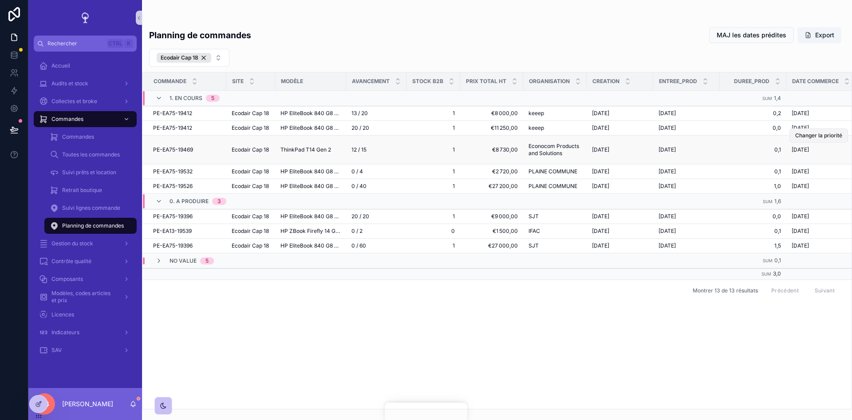
click at [805, 139] on button "Changer la priorité" at bounding box center [819, 135] width 59 height 14
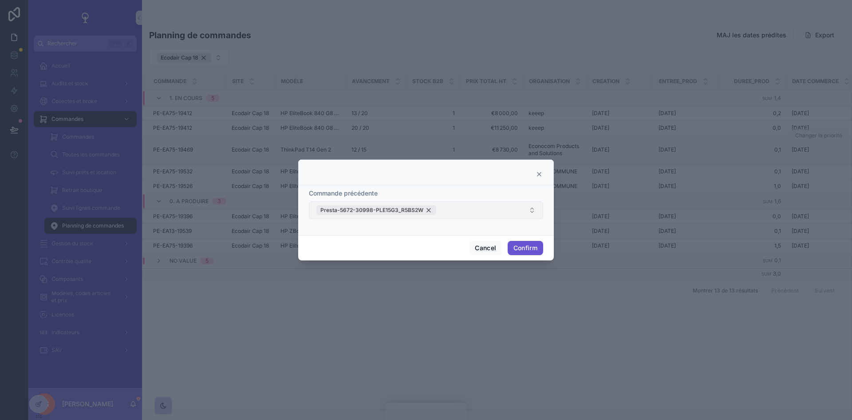
click at [428, 210] on div "Presta-5672-30998-PLE15G3_R5BS2W" at bounding box center [377, 210] width 120 height 10
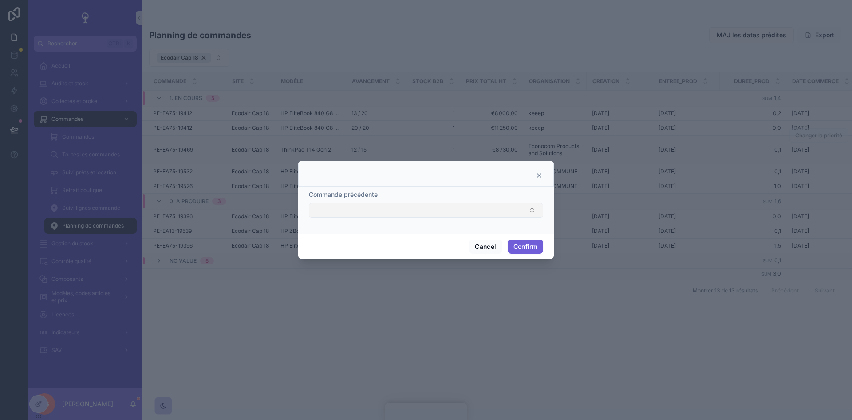
click at [517, 242] on button "Confirm" at bounding box center [526, 246] width 36 height 14
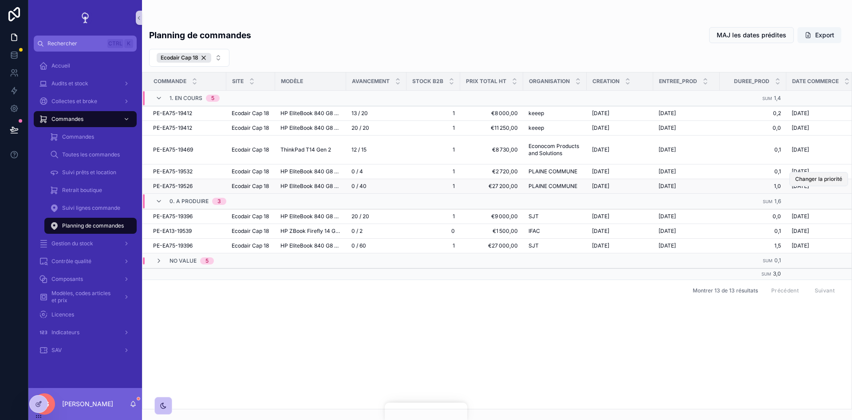
click at [810, 178] on span "Changer la priorité" at bounding box center [819, 178] width 47 height 7
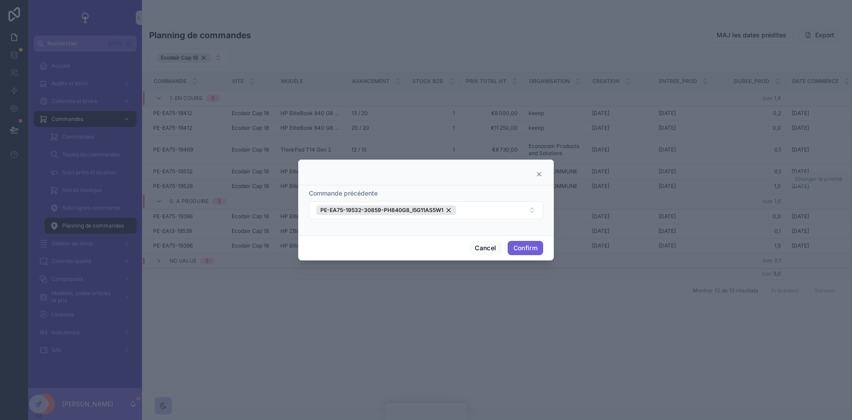
click at [533, 248] on button "Confirm" at bounding box center [526, 248] width 36 height 14
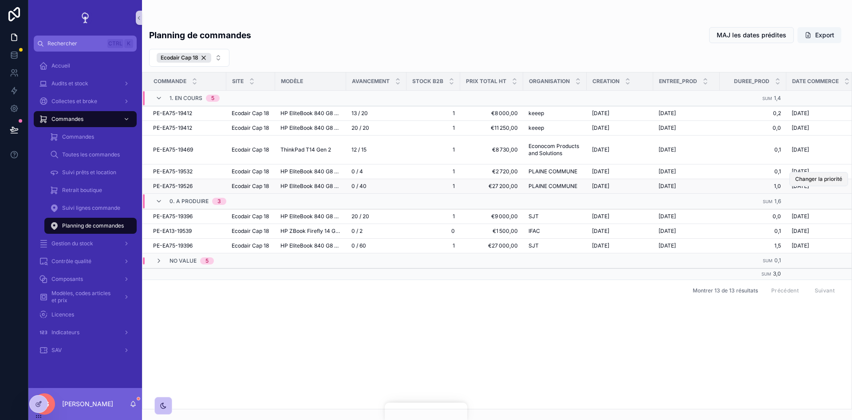
click at [803, 184] on button "Changer la priorité" at bounding box center [819, 179] width 59 height 14
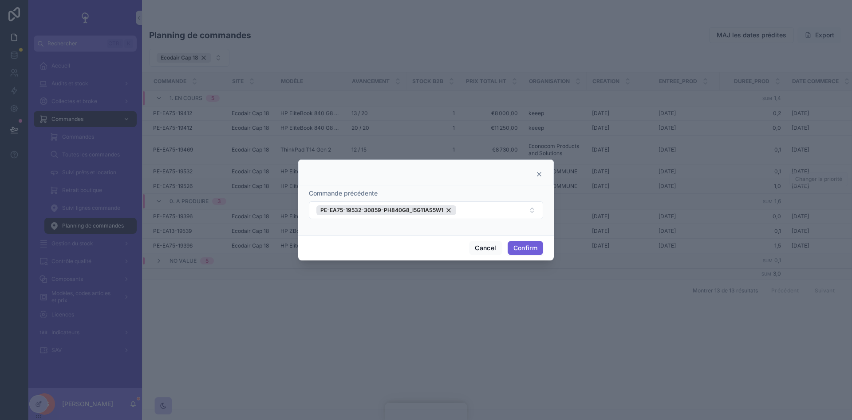
click at [522, 248] on button "Confirm" at bounding box center [526, 248] width 36 height 14
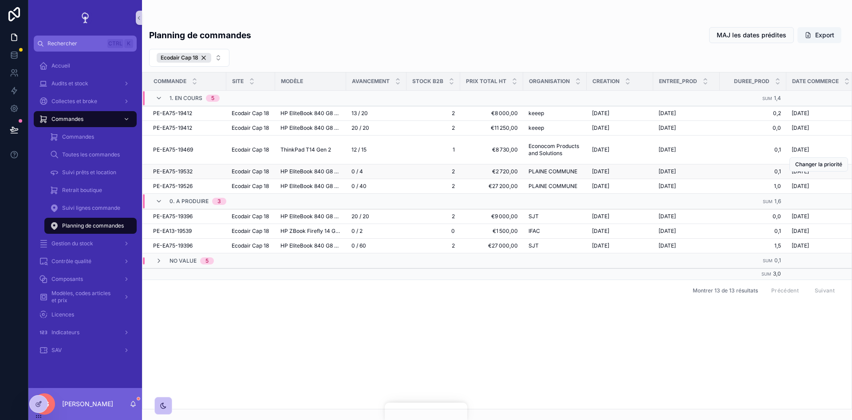
click at [808, 174] on span "[DATE]" at bounding box center [800, 171] width 17 height 7
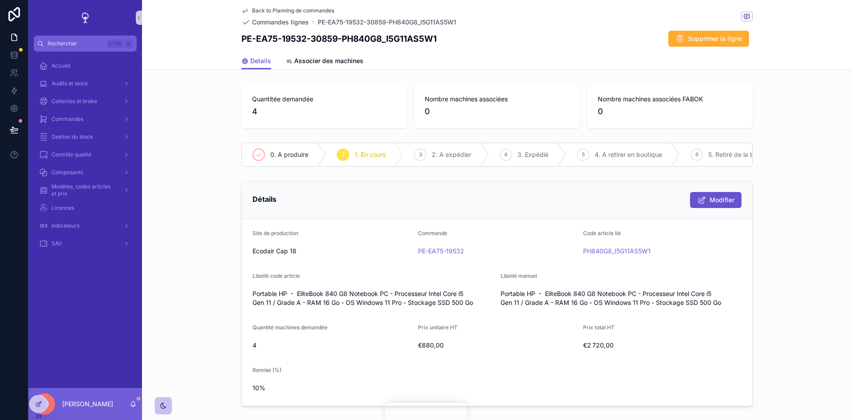
click at [268, 7] on div "Back to Planning de commandes Commandes lignes PE-EA75-19532-30859-PH840G8_I5G1…" at bounding box center [496, 26] width 511 height 52
click at [273, 9] on span "Back to Planning de commandes" at bounding box center [293, 10] width 82 height 7
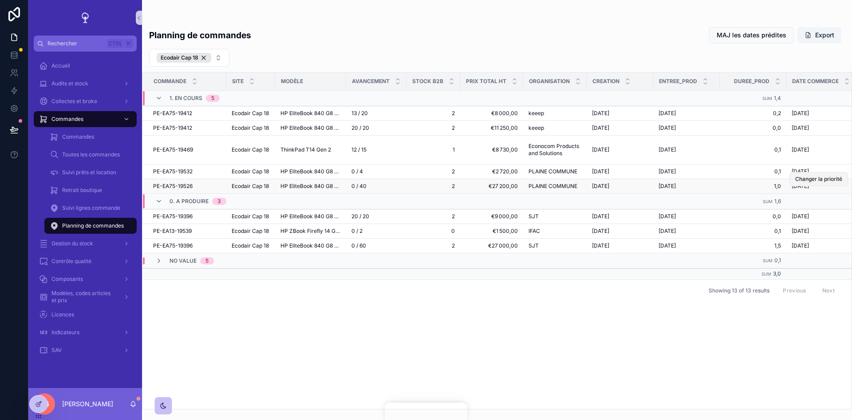
click at [799, 181] on span "Changer la priorité" at bounding box center [819, 178] width 47 height 7
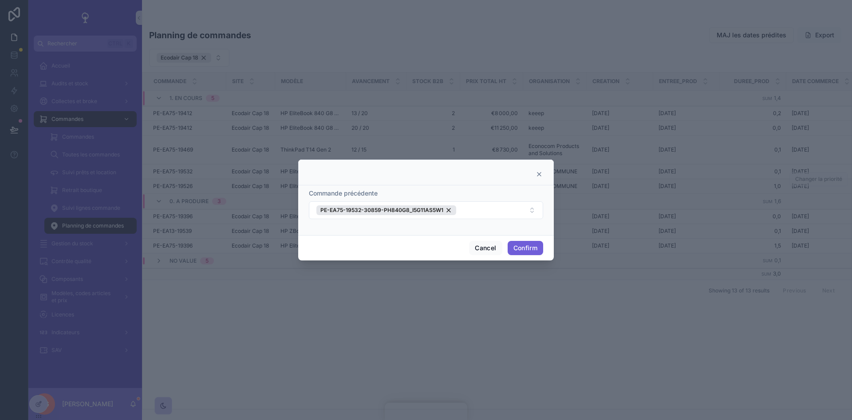
click at [534, 246] on button "Confirm" at bounding box center [526, 248] width 36 height 14
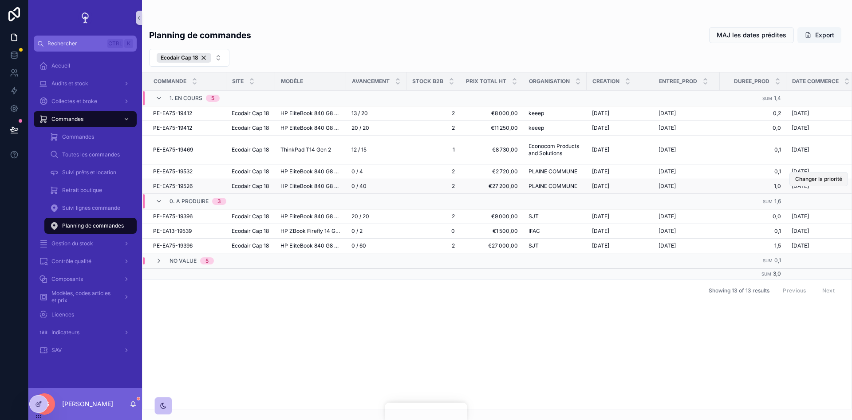
click at [808, 181] on span "Changer la priorité" at bounding box center [819, 178] width 47 height 7
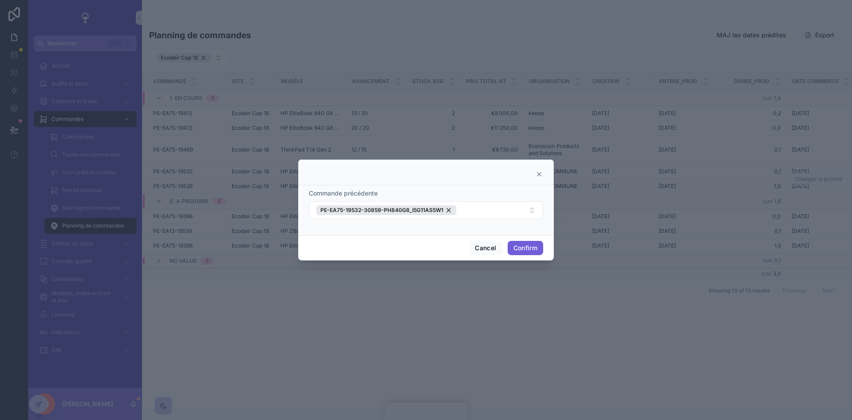
click at [524, 246] on button "Confirm" at bounding box center [526, 248] width 36 height 14
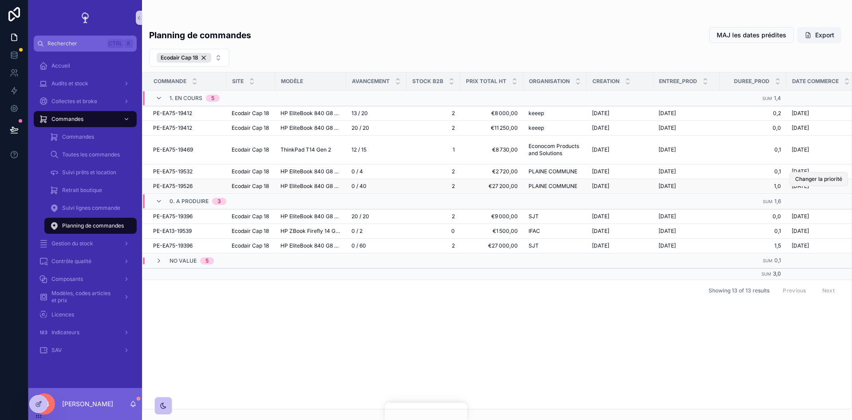
click at [815, 176] on span "Changer la priorité" at bounding box center [819, 178] width 47 height 7
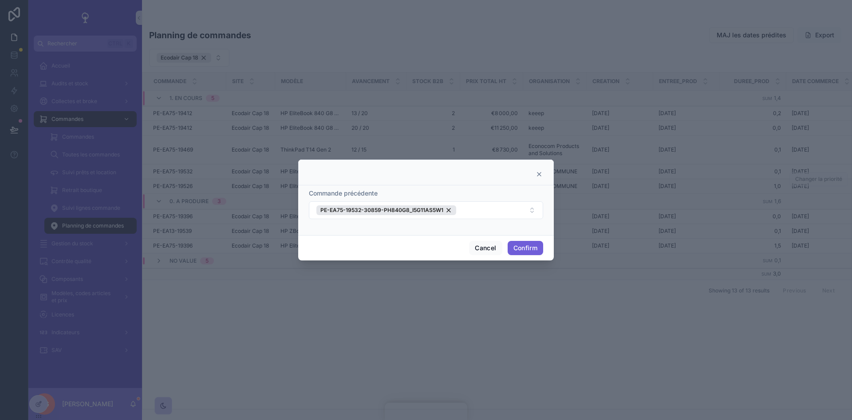
click at [523, 245] on button "Confirm" at bounding box center [526, 248] width 36 height 14
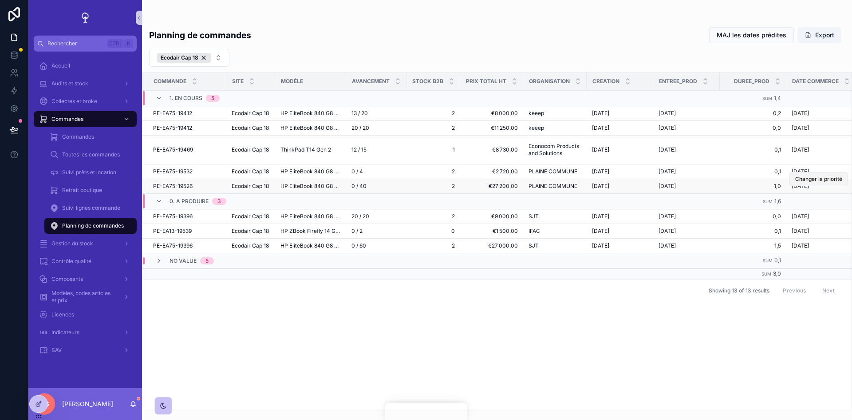
click at [815, 174] on button "Changer la priorité" at bounding box center [819, 179] width 59 height 14
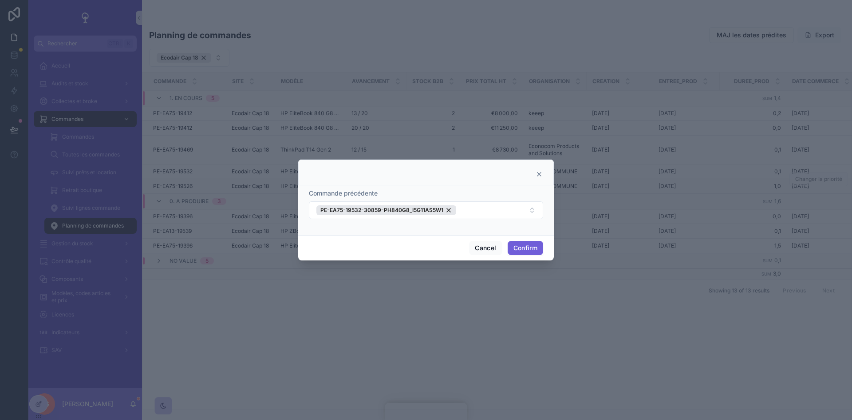
click at [531, 249] on button "Confirm" at bounding box center [526, 248] width 36 height 14
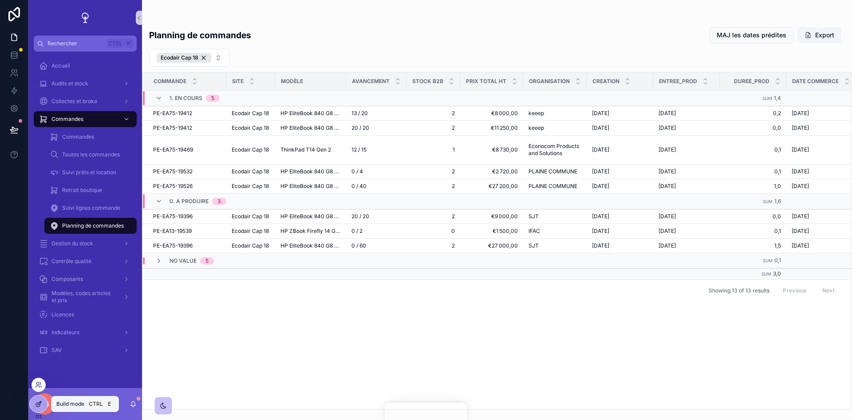
click at [46, 400] on div at bounding box center [39, 403] width 18 height 17
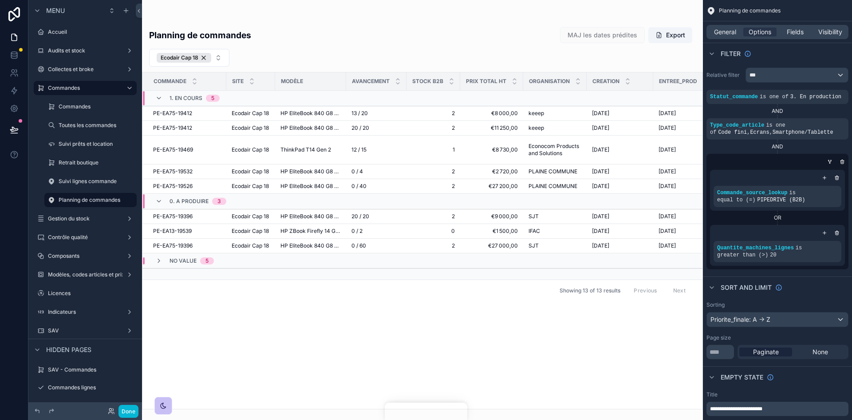
click at [672, 185] on div "scrollable content" at bounding box center [422, 210] width 561 height 420
drag, startPoint x: 672, startPoint y: 166, endPoint x: 663, endPoint y: 169, distance: 9.3
click at [672, 166] on span "Changer la priorité" at bounding box center [670, 164] width 59 height 7
click at [137, 412] on button "Done" at bounding box center [129, 410] width 20 height 13
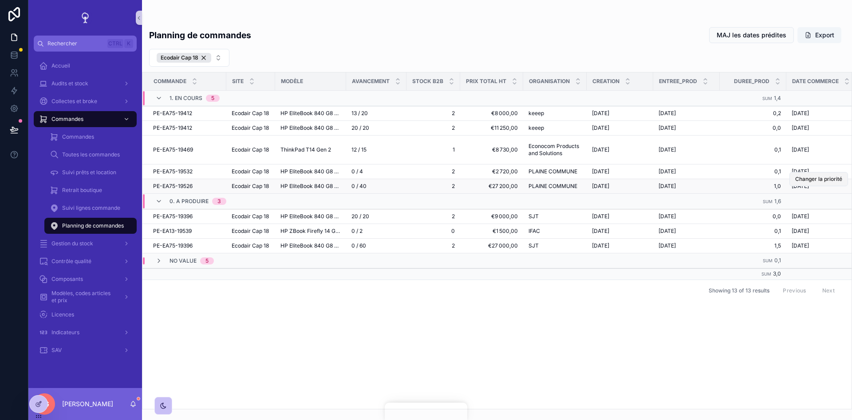
click at [817, 182] on span "Changer la priorité" at bounding box center [819, 178] width 47 height 7
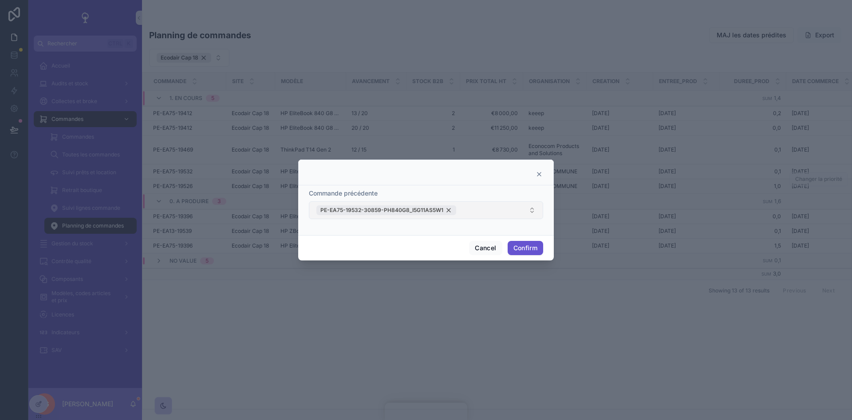
click at [451, 206] on div "PE-EA75-19532-30859-PH840G8_I5G11AS5W1" at bounding box center [387, 210] width 140 height 10
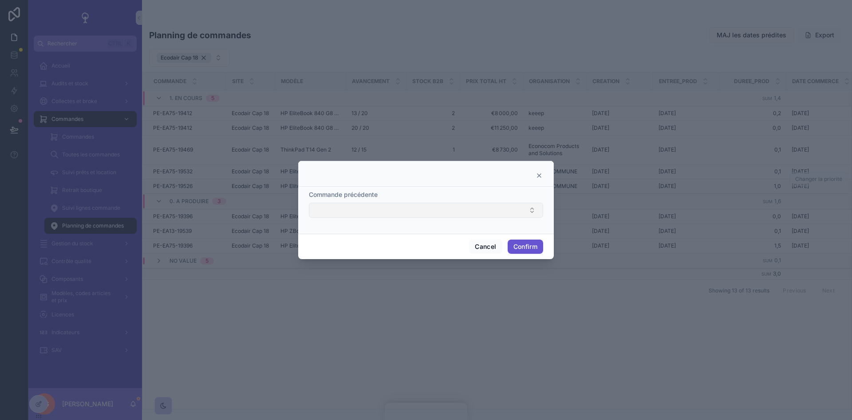
click at [443, 212] on button "Select Button" at bounding box center [426, 209] width 234 height 15
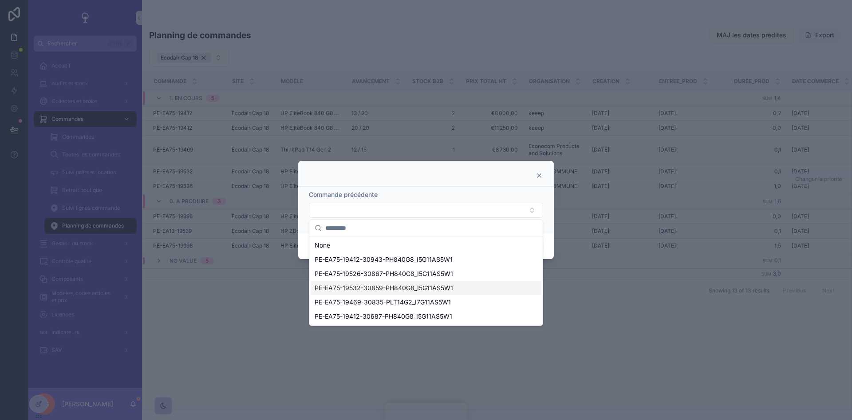
click at [366, 282] on div "PE-EA75-19532-30859-PH840G8_I5G11AS5W1" at bounding box center [426, 288] width 230 height 14
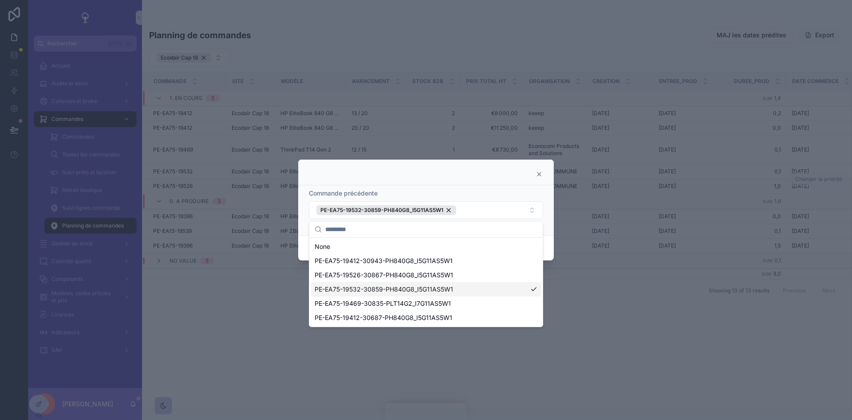
click at [620, 286] on div at bounding box center [426, 210] width 852 height 420
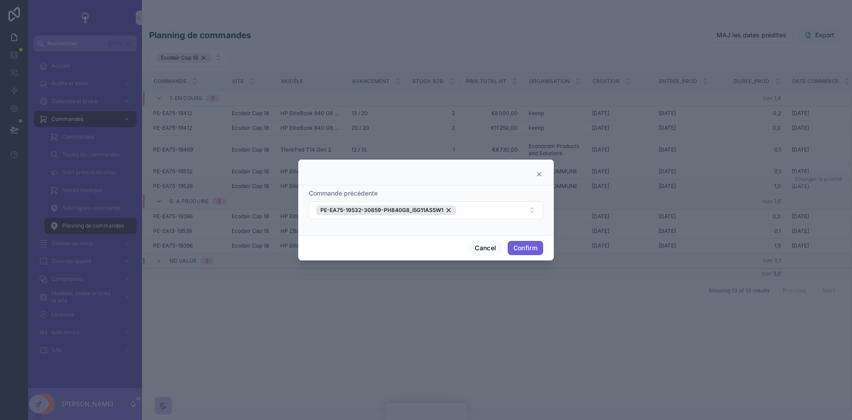
click at [514, 248] on button "Confirm" at bounding box center [526, 248] width 36 height 14
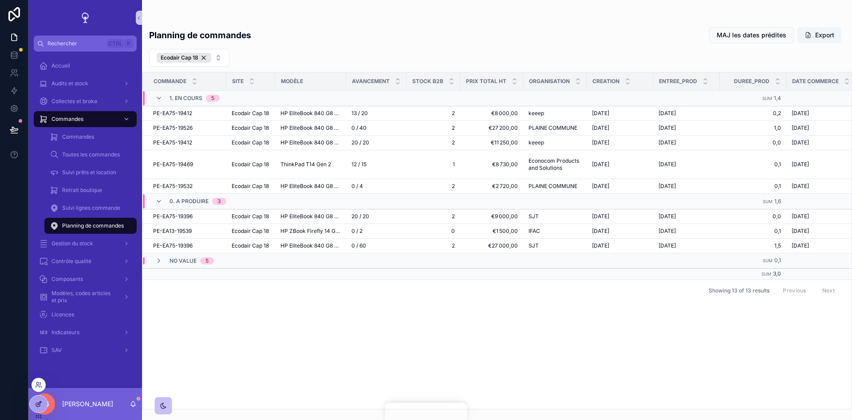
click at [34, 406] on div at bounding box center [39, 403] width 18 height 17
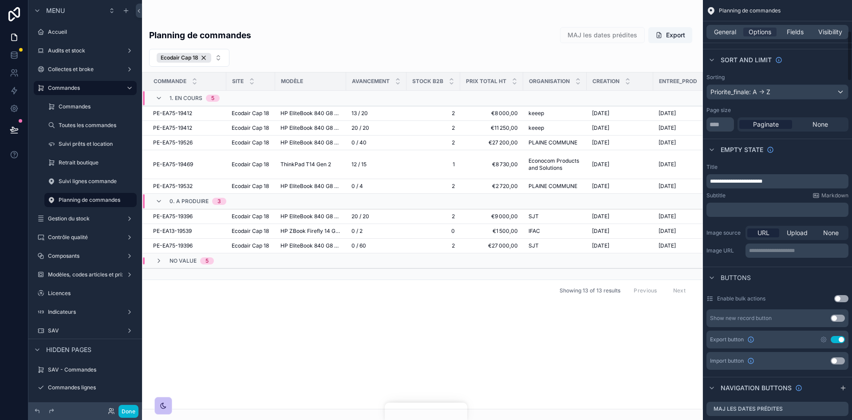
scroll to position [311, 0]
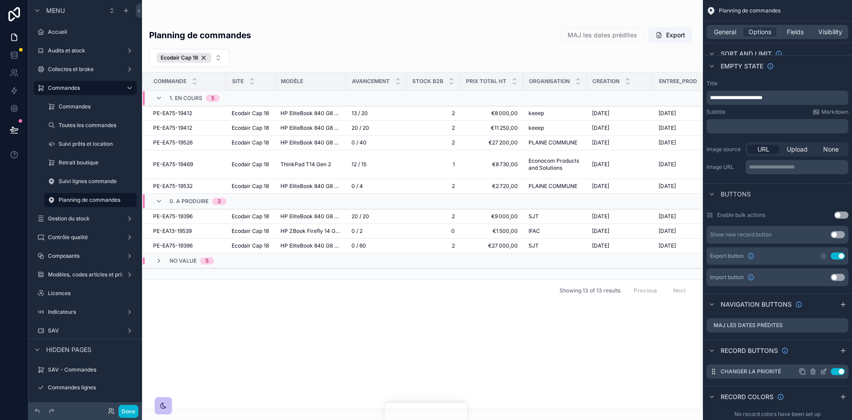
click at [0, 0] on icon "scrollable content" at bounding box center [0, 0] width 0 height 0
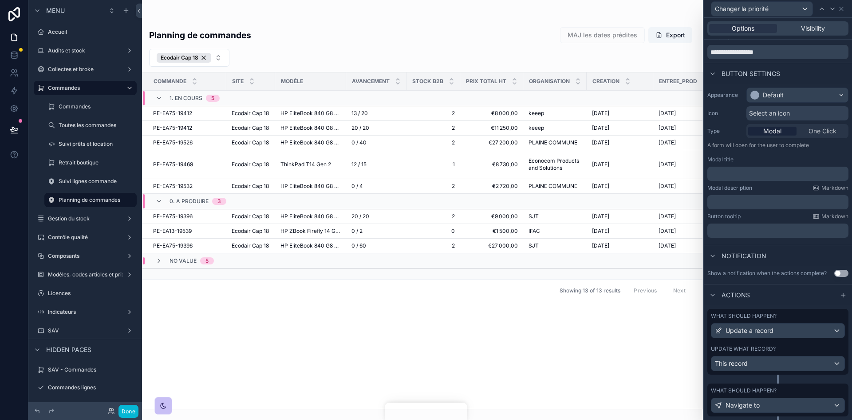
scroll to position [50, 0]
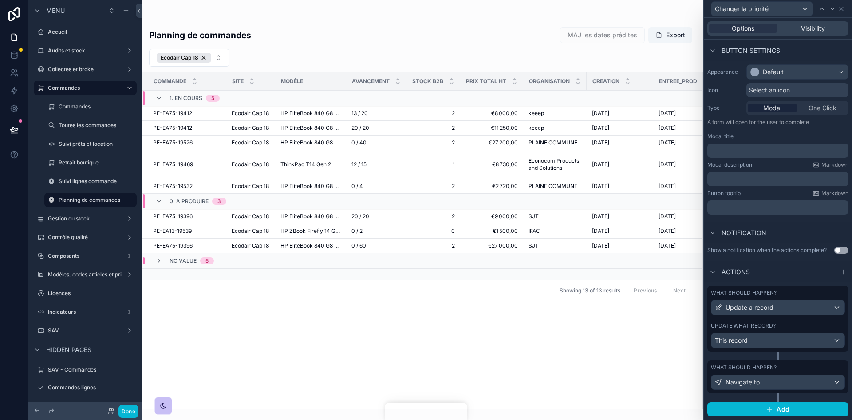
click at [818, 321] on div "What should happen? Update a record Update what record? This record" at bounding box center [778, 318] width 141 height 66
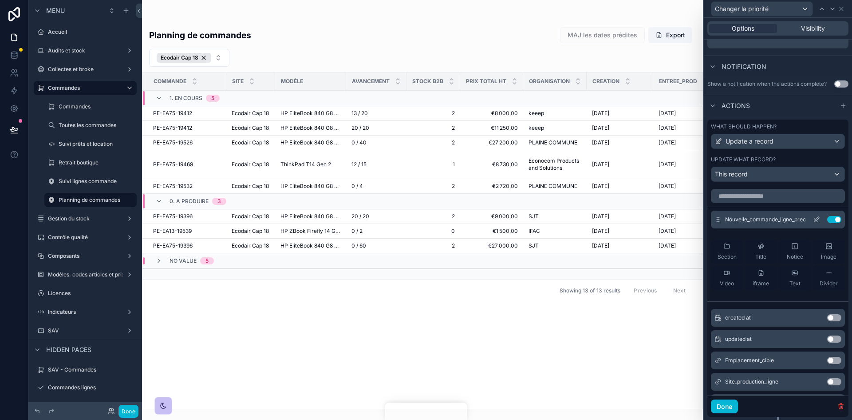
scroll to position [227, 0]
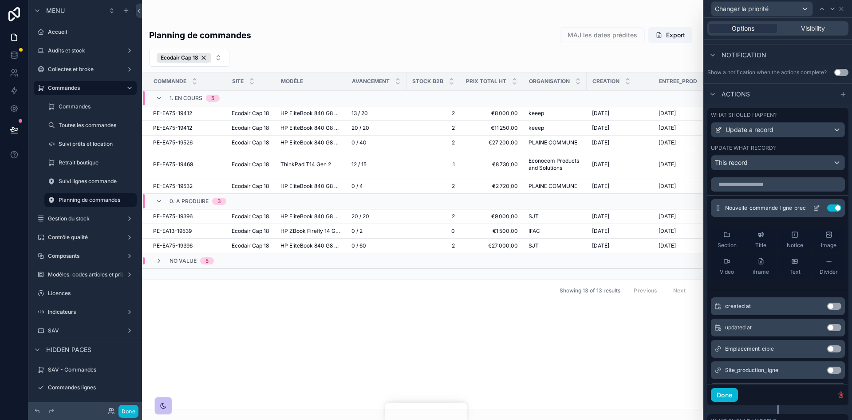
click at [813, 209] on icon at bounding box center [816, 207] width 7 height 7
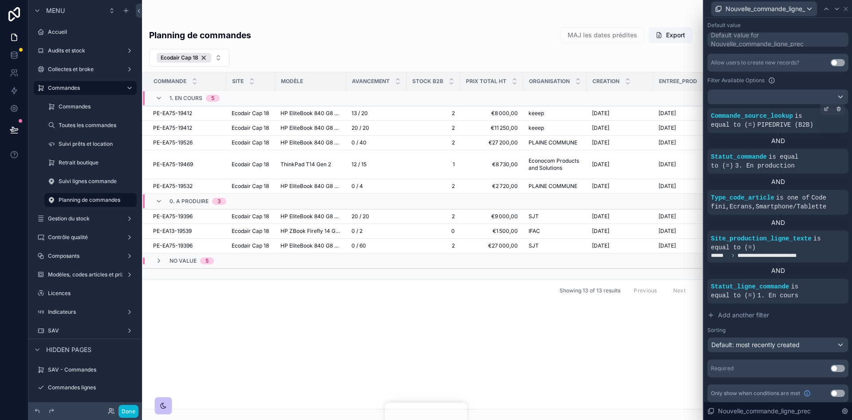
scroll to position [185, 0]
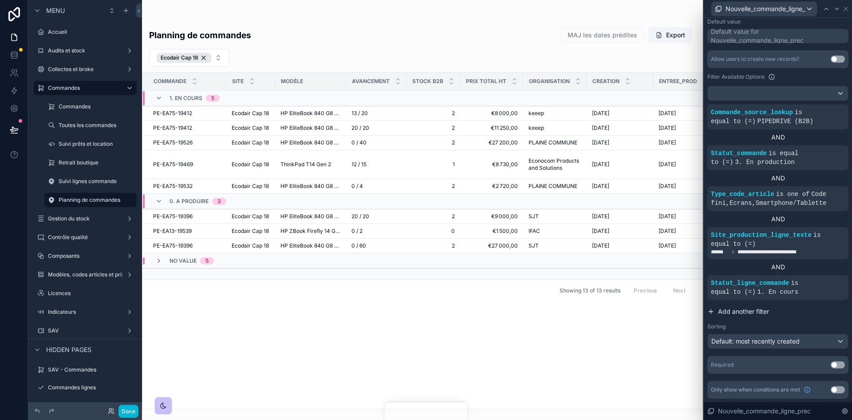
click at [729, 312] on span "Add another filter" at bounding box center [743, 311] width 51 height 9
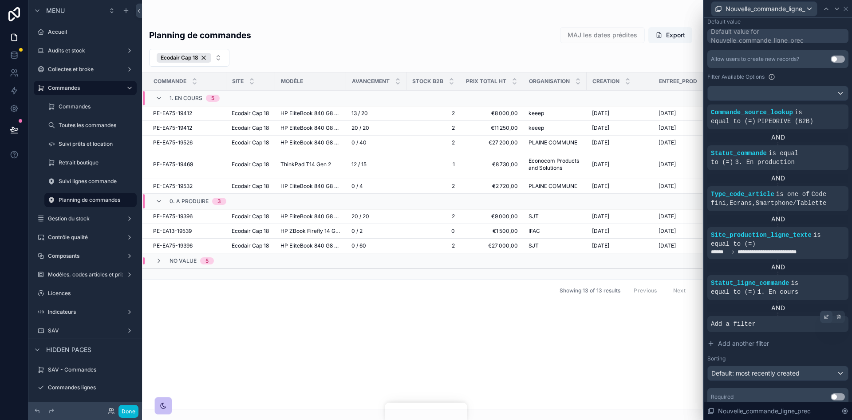
click at [824, 317] on icon at bounding box center [826, 316] width 5 height 5
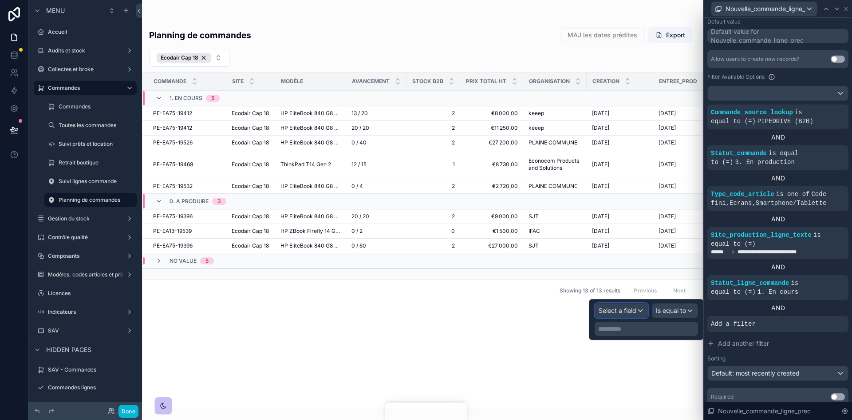
click at [640, 310] on div "Select a field" at bounding box center [621, 310] width 53 height 14
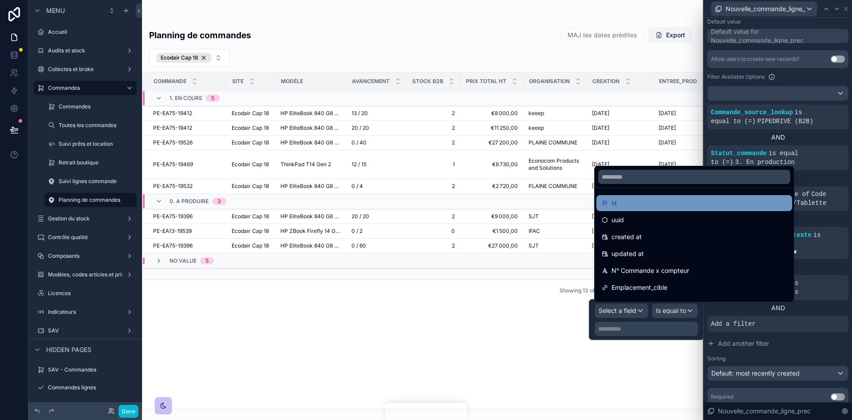
click at [624, 205] on div "id" at bounding box center [694, 203] width 185 height 11
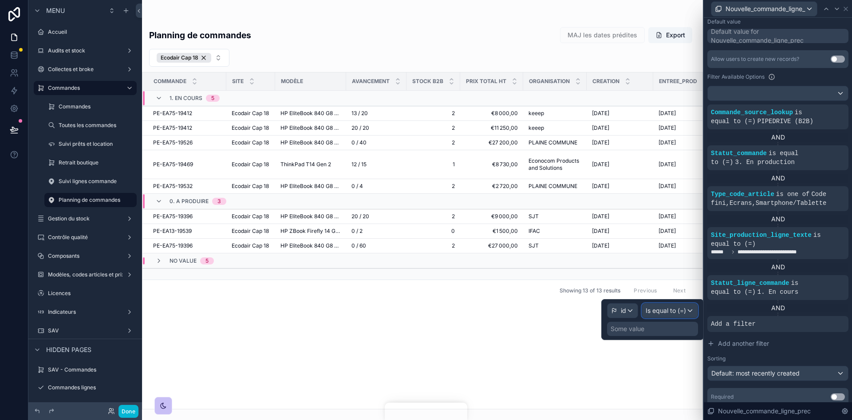
click at [669, 310] on span "Is equal to (=)" at bounding box center [666, 310] width 40 height 9
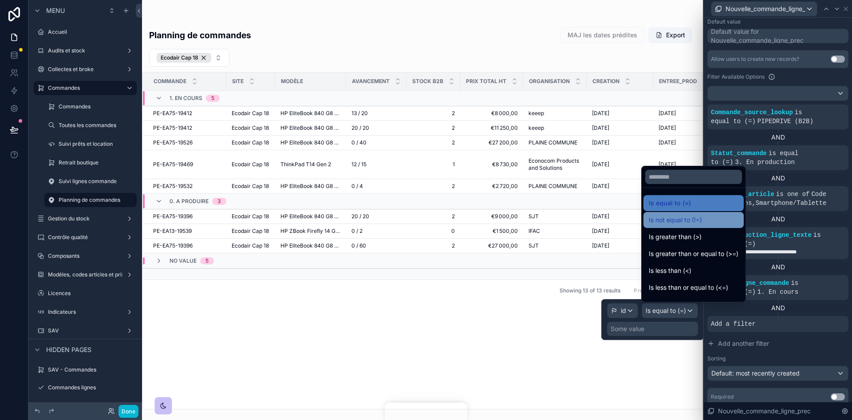
click at [675, 224] on span "Is not equal to (!=)" at bounding box center [675, 219] width 53 height 11
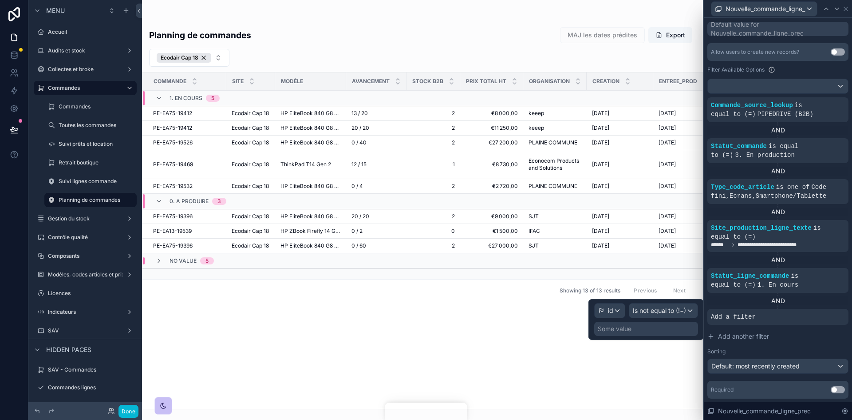
click at [638, 332] on div "Some value" at bounding box center [646, 328] width 104 height 14
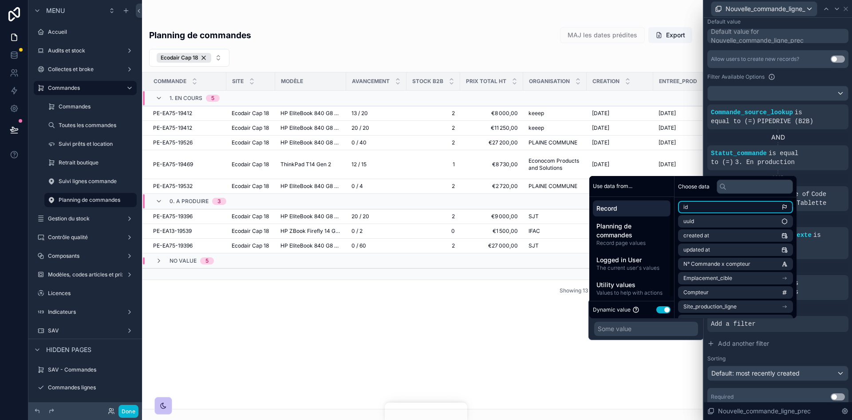
click at [711, 208] on li "id" at bounding box center [735, 207] width 115 height 12
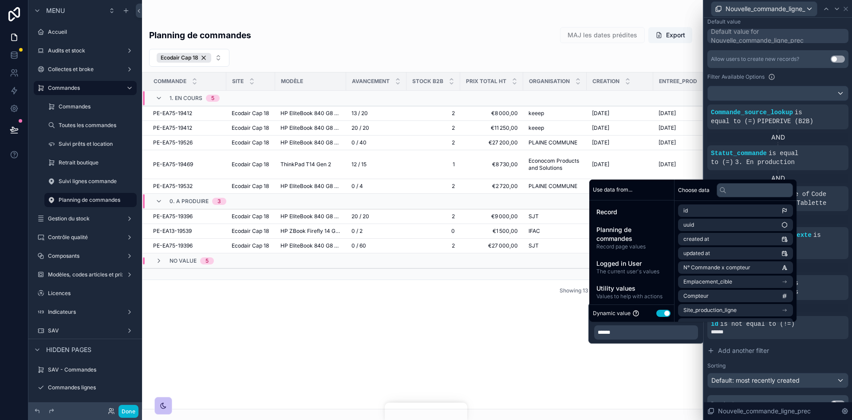
click at [635, 363] on div "scrollable content" at bounding box center [422, 210] width 561 height 420
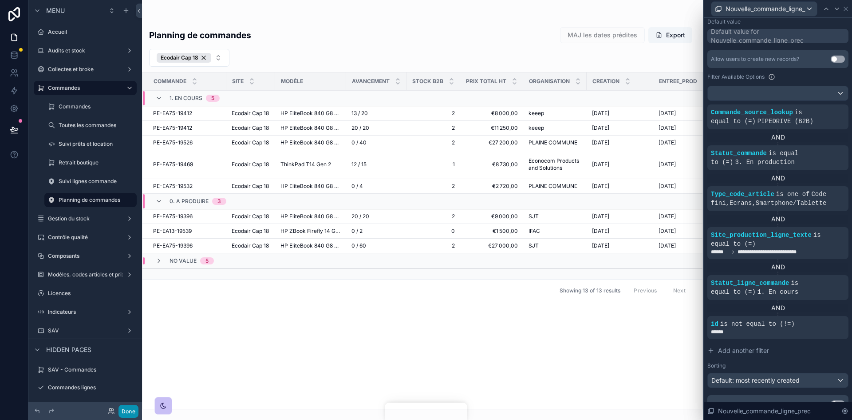
click at [123, 415] on button "Done" at bounding box center [129, 410] width 20 height 13
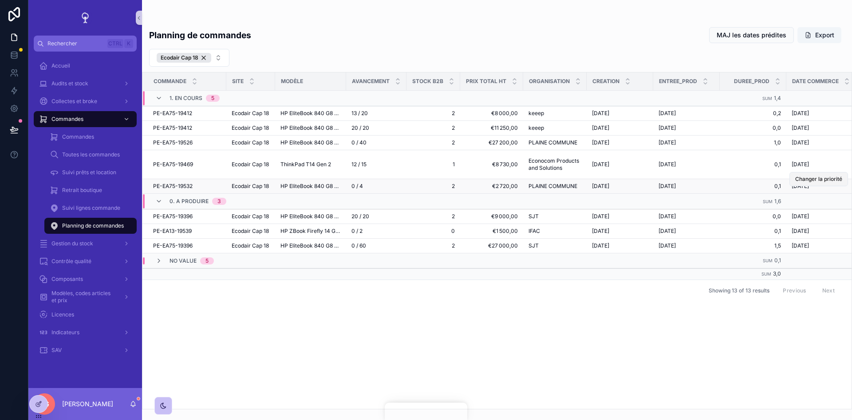
click at [815, 177] on span "Changer la priorité" at bounding box center [819, 178] width 47 height 7
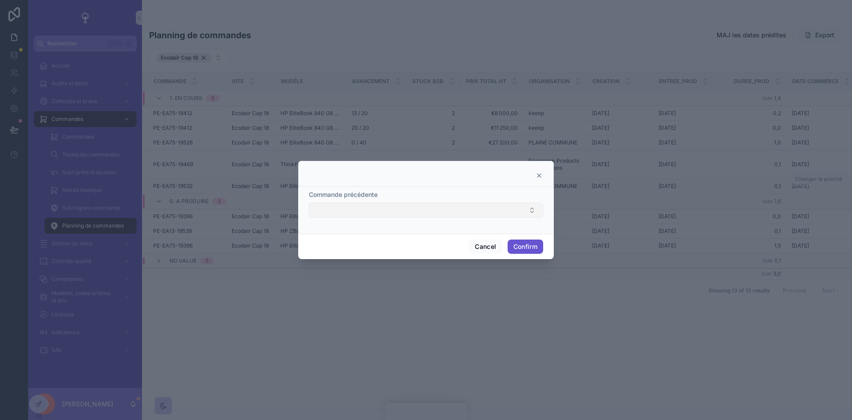
click at [500, 216] on button "Select Button" at bounding box center [426, 209] width 234 height 15
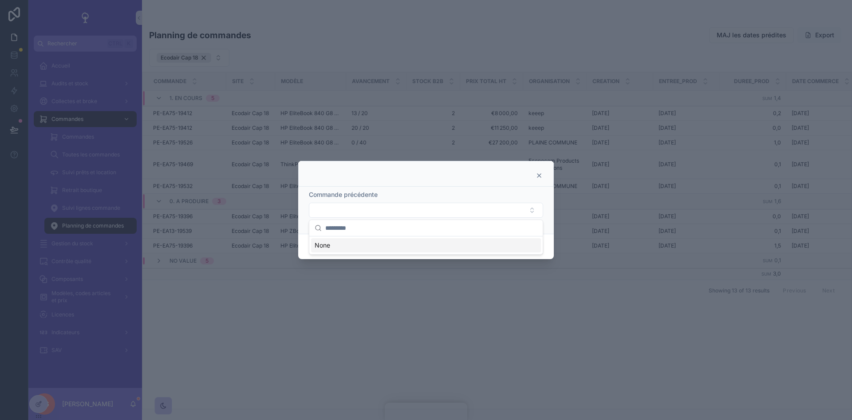
click at [540, 177] on icon at bounding box center [539, 175] width 7 height 7
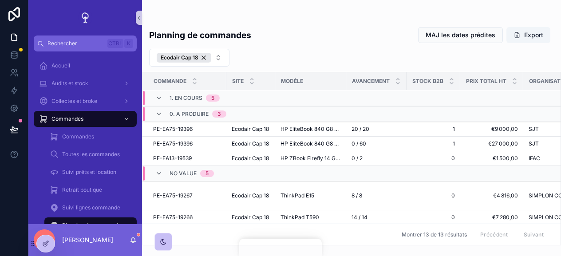
scroll to position [89, 0]
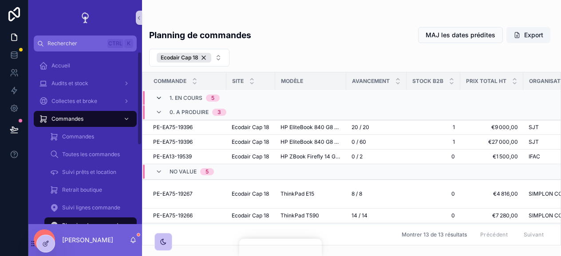
click at [157, 96] on icon "scrollable content" at bounding box center [158, 98] width 7 height 7
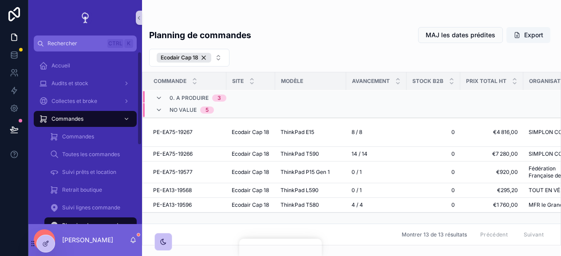
scroll to position [87, 0]
click at [157, 107] on icon "scrollable content" at bounding box center [158, 110] width 7 height 7
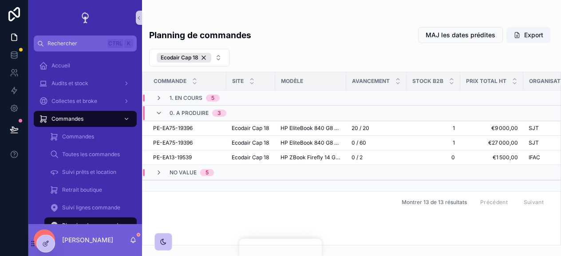
scroll to position [0, 0]
click at [158, 98] on icon "scrollable content" at bounding box center [158, 98] width 7 height 7
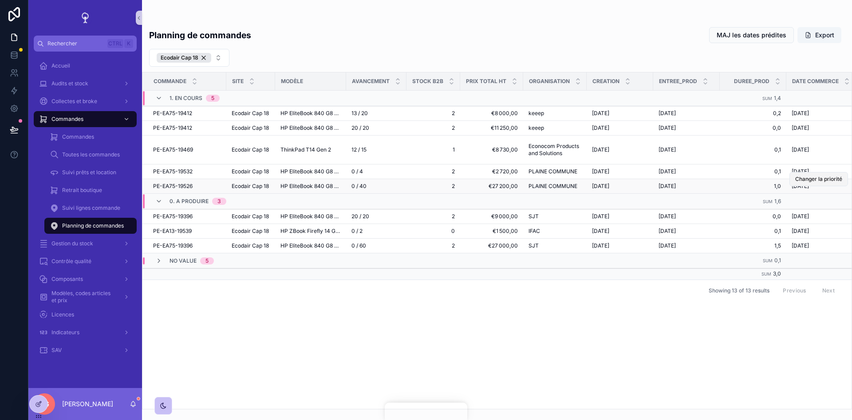
click at [826, 174] on button "Changer la priorité" at bounding box center [819, 179] width 59 height 14
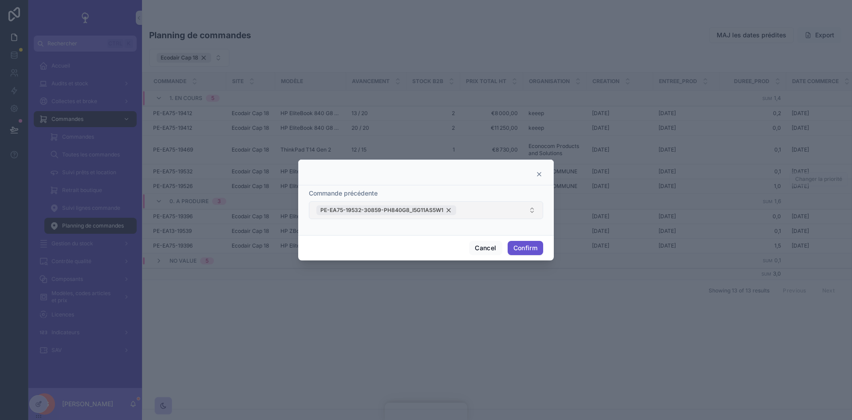
click at [448, 208] on div "PE-EA75-19532-30859-PH840G8_I5G11AS5W1" at bounding box center [387, 210] width 140 height 10
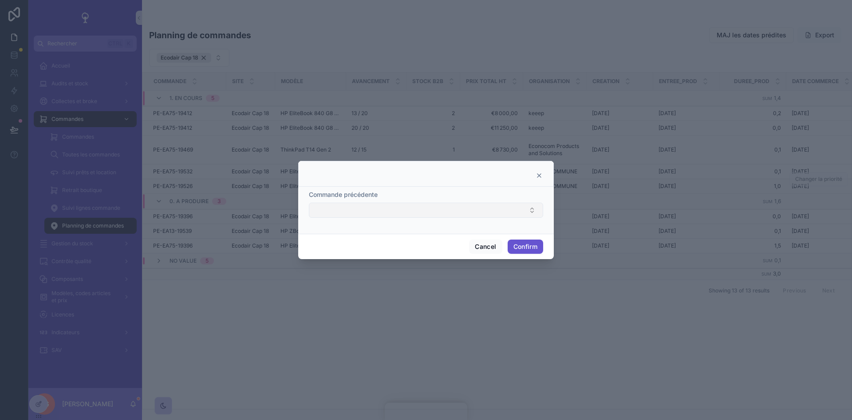
click at [540, 176] on icon at bounding box center [540, 176] width 4 height 4
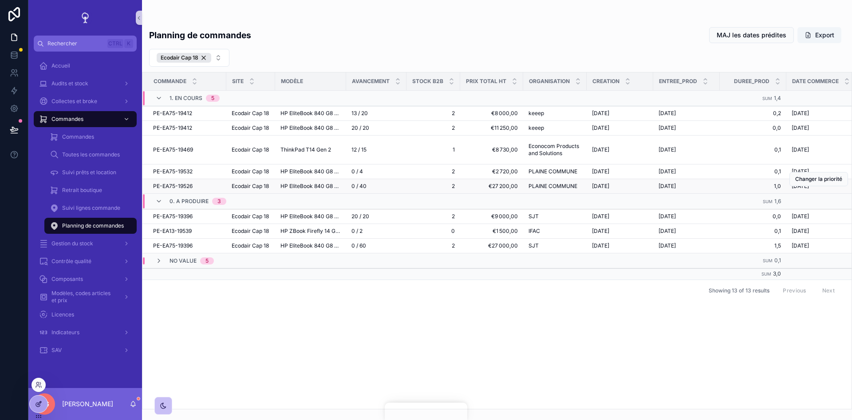
click at [33, 407] on div at bounding box center [39, 403] width 18 height 17
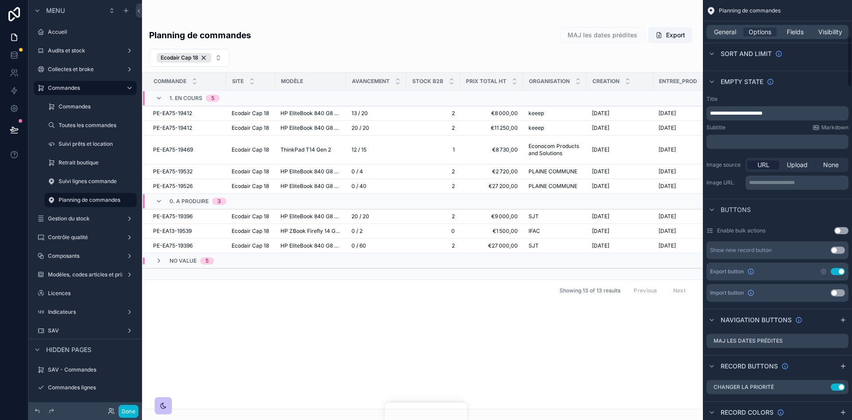
scroll to position [311, 0]
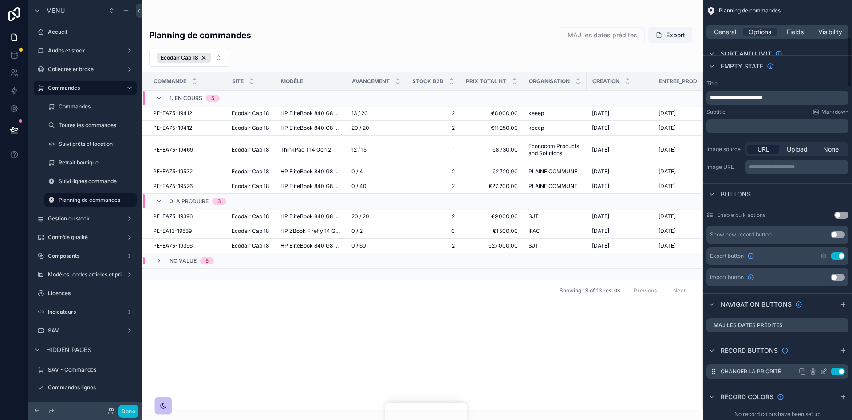
click at [0, 0] on icon "scrollable content" at bounding box center [0, 0] width 0 height 0
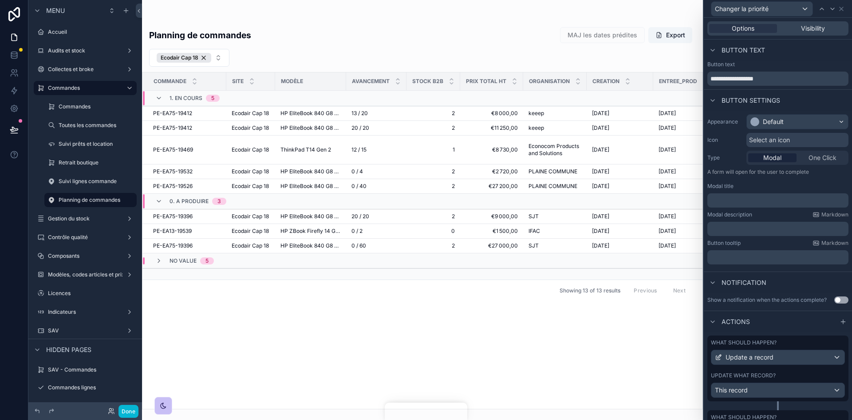
click at [814, 372] on div "Update what record?" at bounding box center [778, 375] width 134 height 7
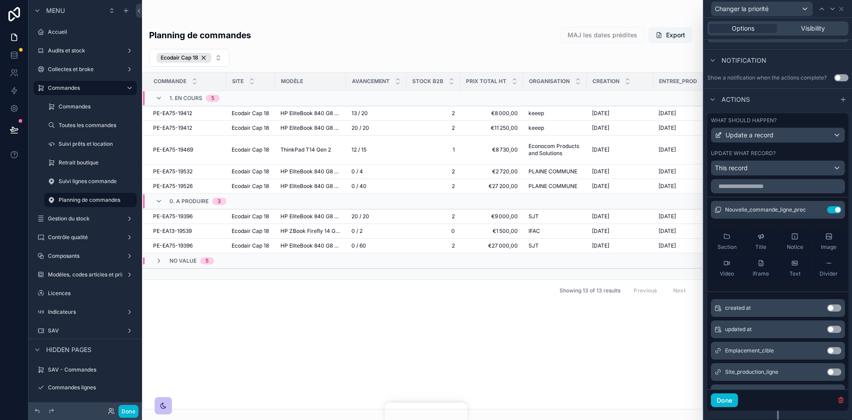
scroll to position [0, 0]
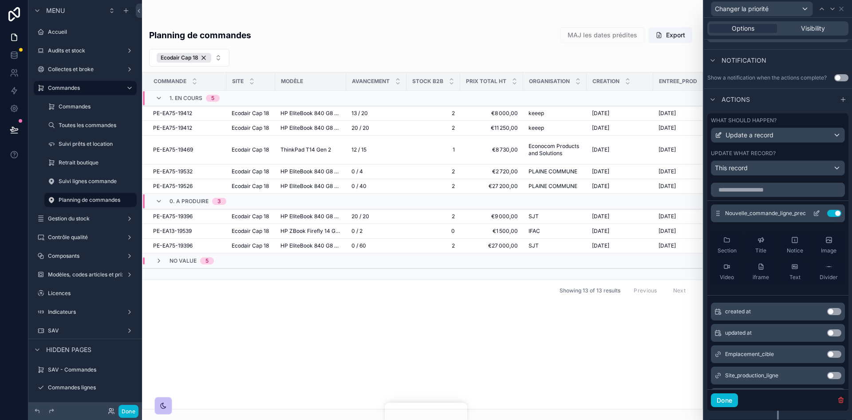
click at [816, 214] on icon at bounding box center [818, 212] width 4 height 4
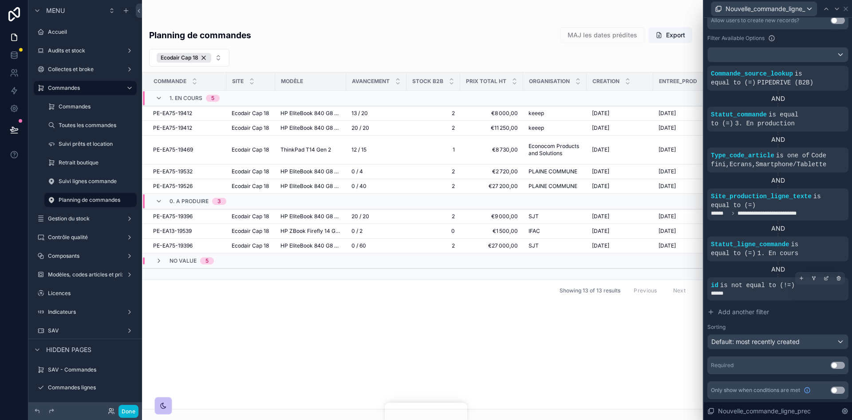
scroll to position [224, 0]
click at [780, 291] on div "******" at bounding box center [778, 292] width 134 height 7
click at [820, 277] on div at bounding box center [826, 277] width 12 height 12
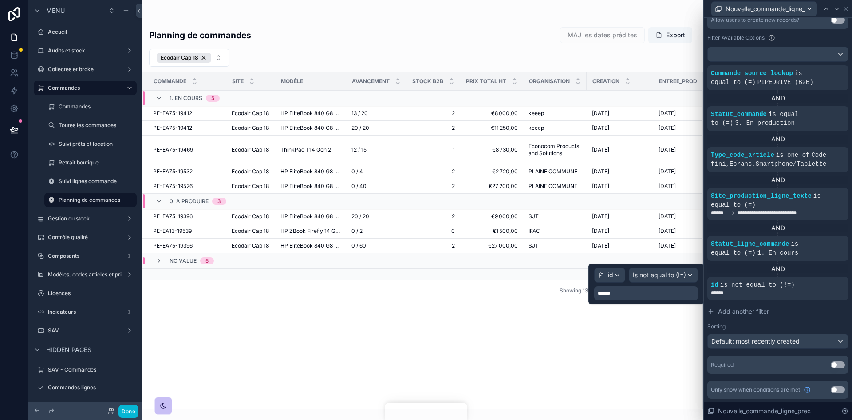
click at [626, 294] on div "******" at bounding box center [646, 293] width 104 height 14
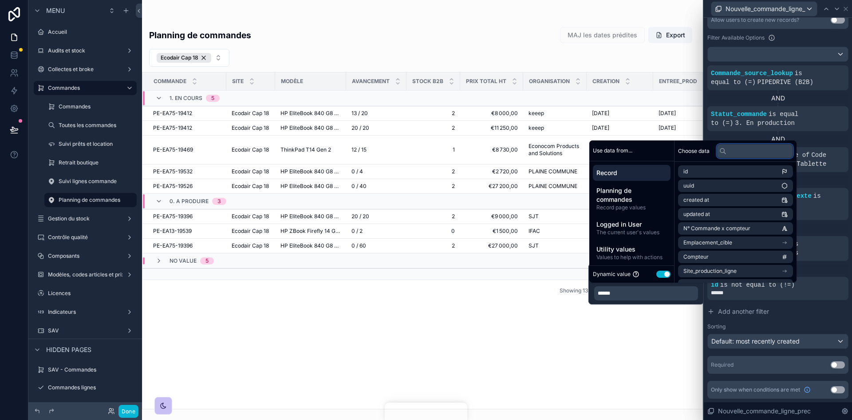
click at [737, 152] on input "text" at bounding box center [755, 151] width 76 height 14
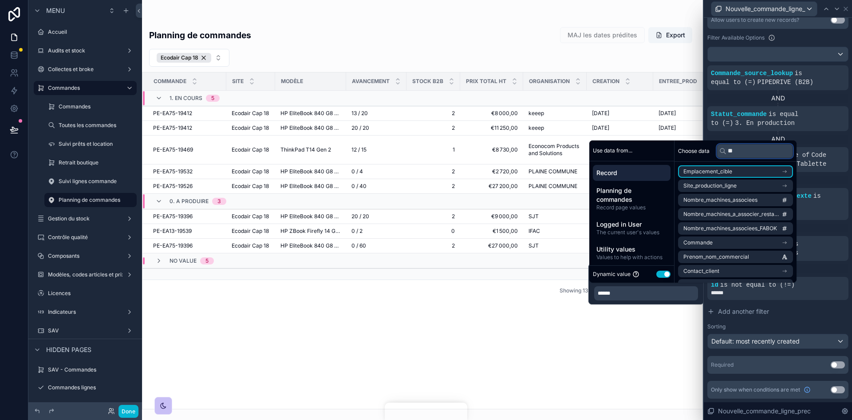
type input "*"
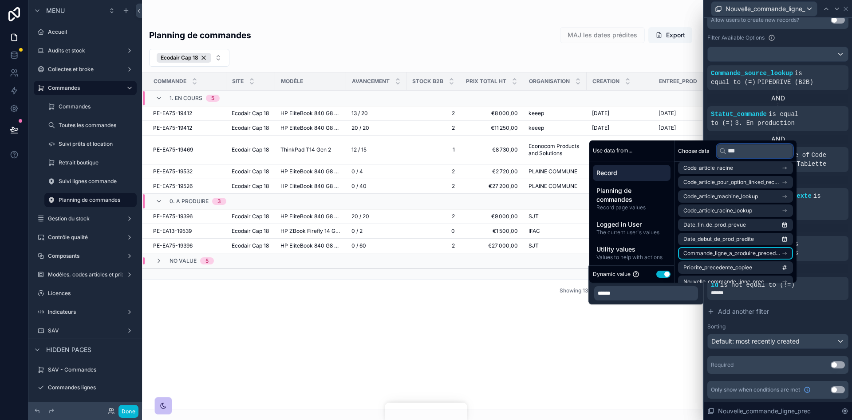
type input "***"
click at [757, 249] on li "Commande_ligne_a_produire_precedente" at bounding box center [735, 253] width 115 height 12
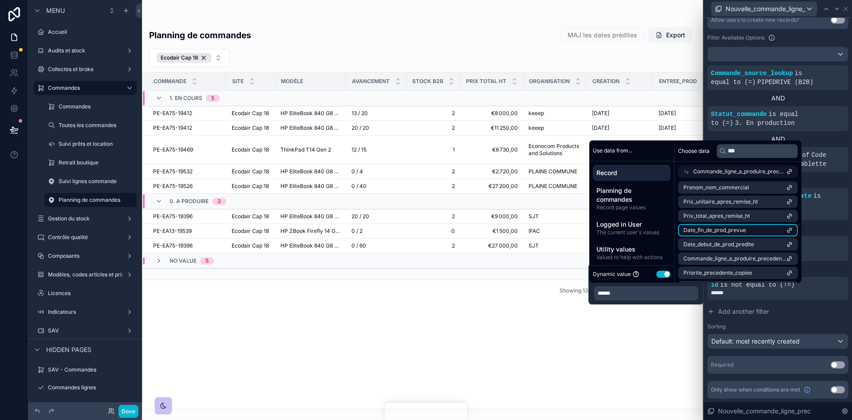
scroll to position [44, 0]
click at [757, 214] on span "Commande_ligne_a_produire_precedente" at bounding box center [735, 213] width 103 height 7
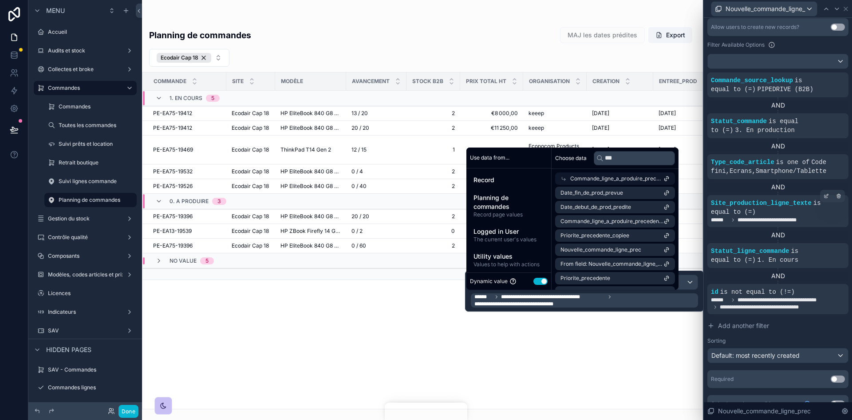
scroll to position [224, 0]
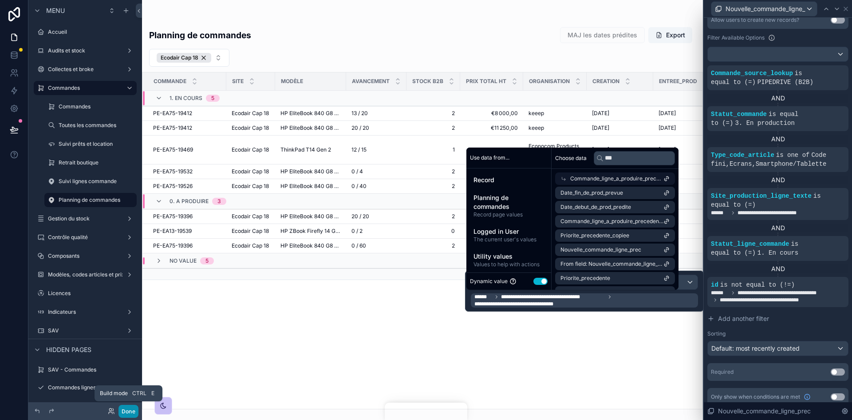
click at [123, 414] on button "Done" at bounding box center [129, 410] width 20 height 13
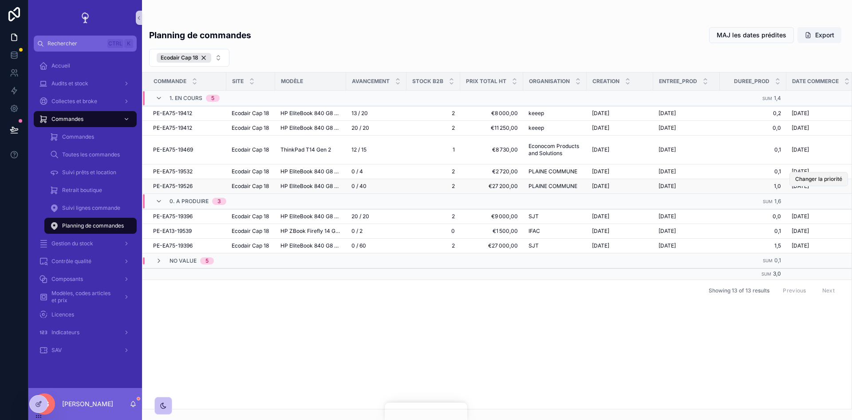
click at [818, 178] on span "Changer la priorité" at bounding box center [819, 178] width 47 height 7
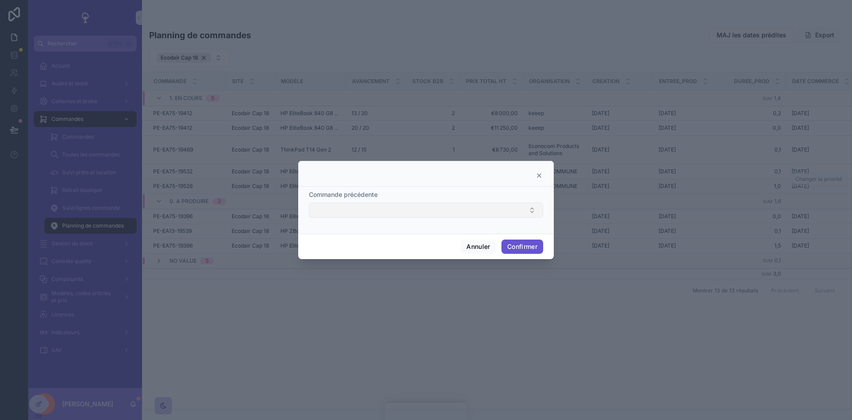
click at [513, 213] on button "Select Button" at bounding box center [426, 209] width 234 height 15
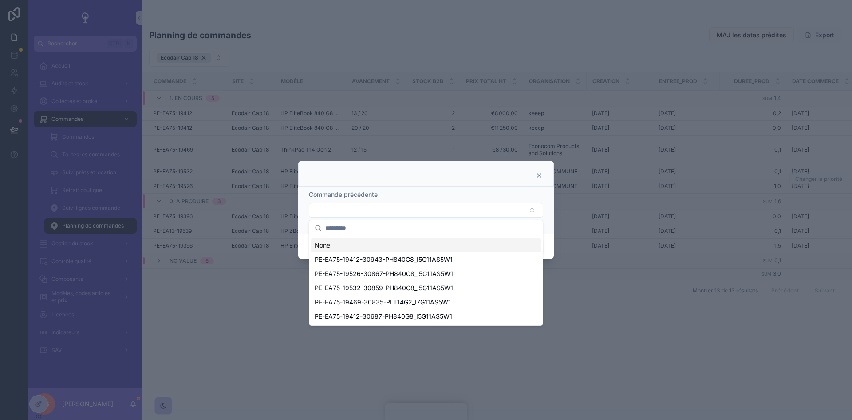
click at [538, 174] on icon at bounding box center [539, 175] width 7 height 7
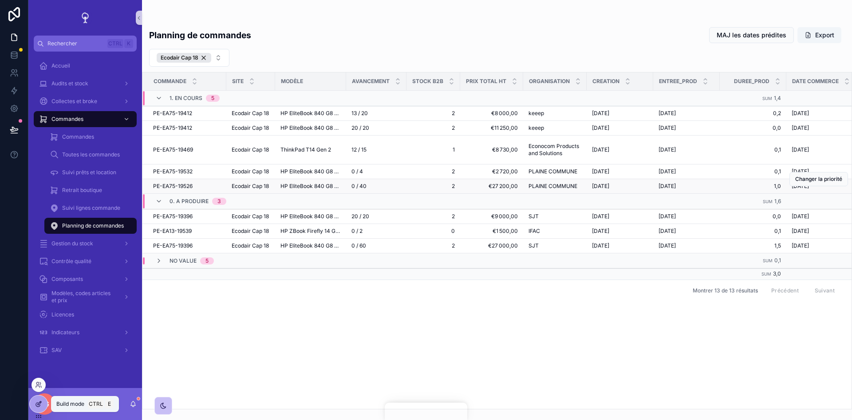
click at [39, 403] on icon at bounding box center [38, 403] width 7 height 7
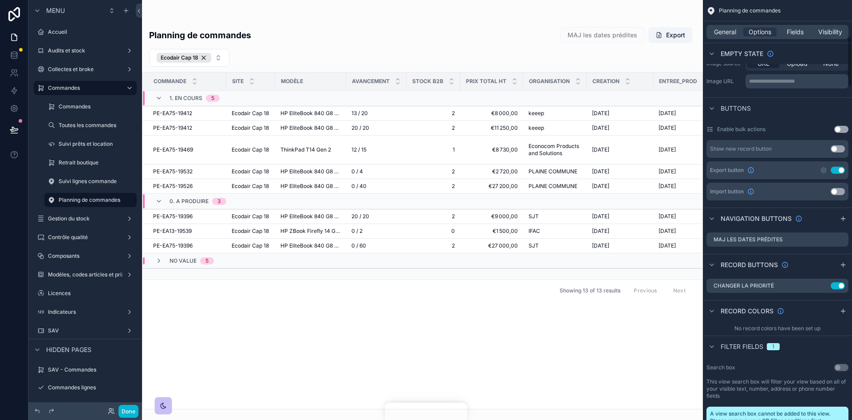
scroll to position [400, 0]
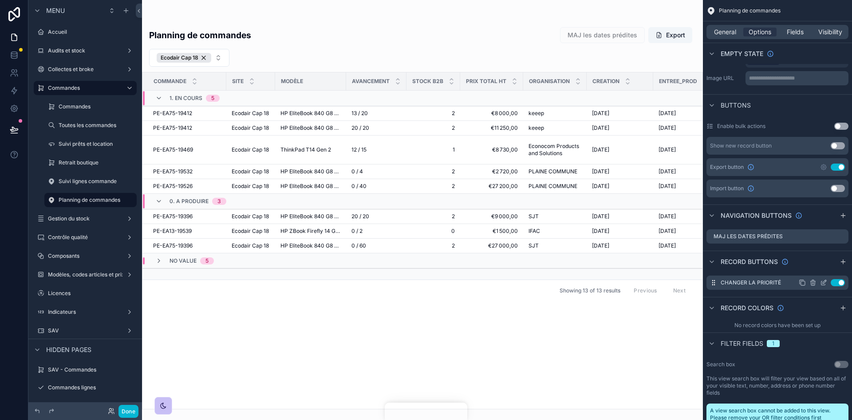
click at [0, 0] on icon "scrollable content" at bounding box center [0, 0] width 0 height 0
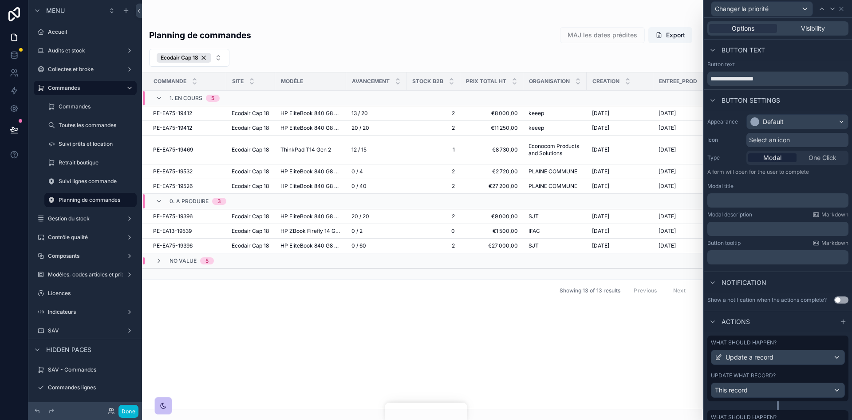
click at [805, 372] on div "Update what record?" at bounding box center [778, 375] width 134 height 7
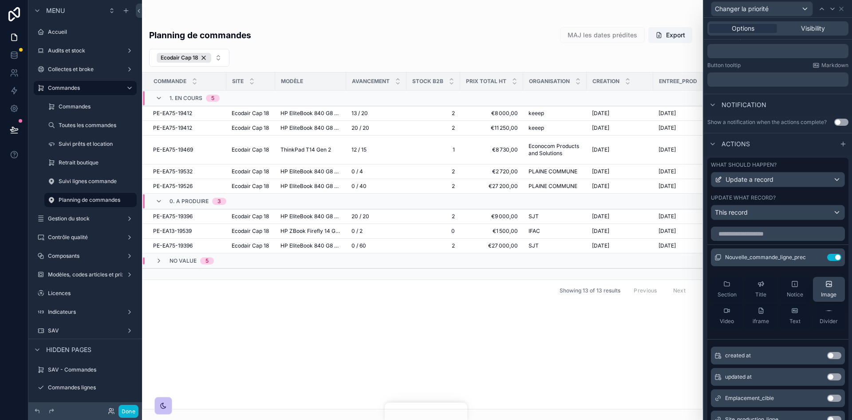
scroll to position [0, 0]
click at [813, 255] on icon at bounding box center [816, 257] width 7 height 7
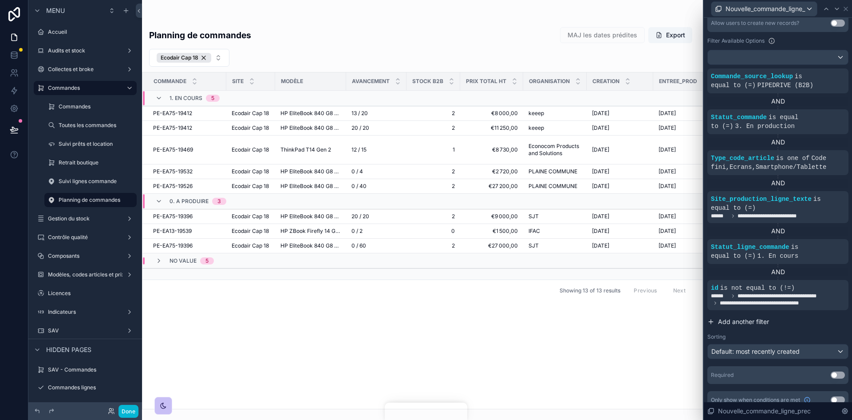
scroll to position [222, 0]
click at [825, 279] on icon at bounding box center [826, 280] width 3 height 3
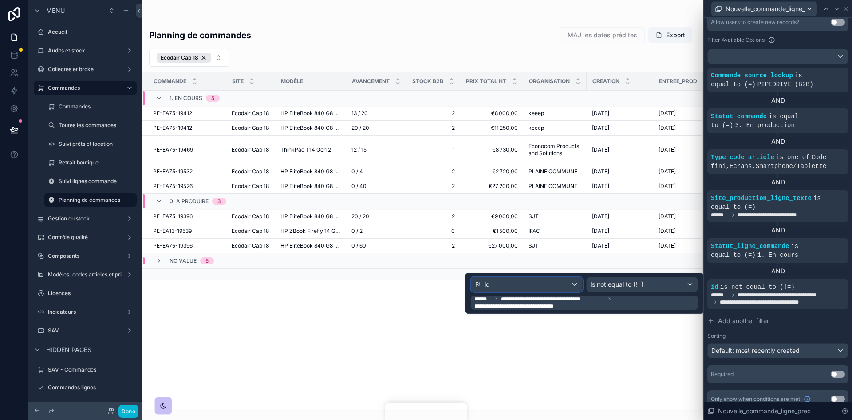
click at [571, 284] on div "id" at bounding box center [526, 284] width 111 height 14
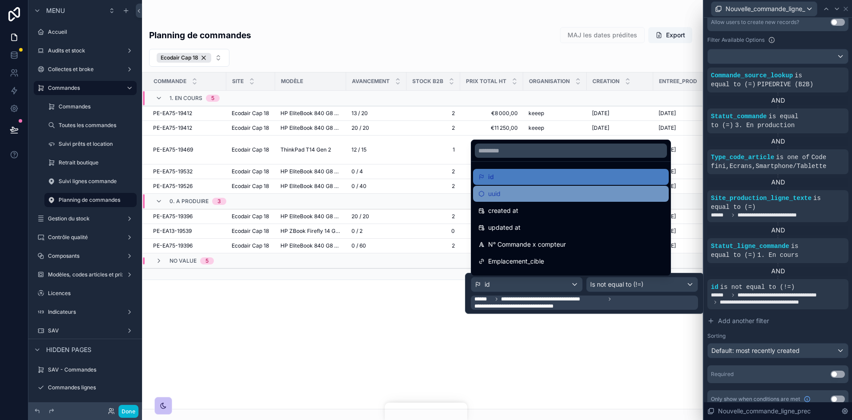
click at [512, 187] on div "uuid" at bounding box center [571, 194] width 196 height 16
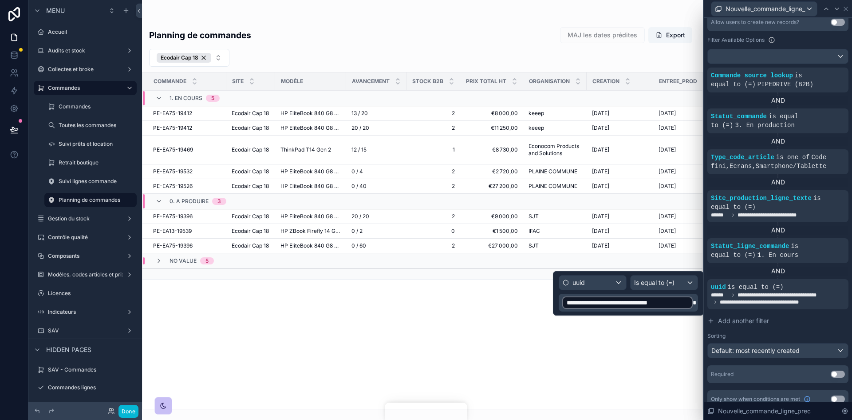
click at [696, 299] on span at bounding box center [695, 302] width 4 height 6
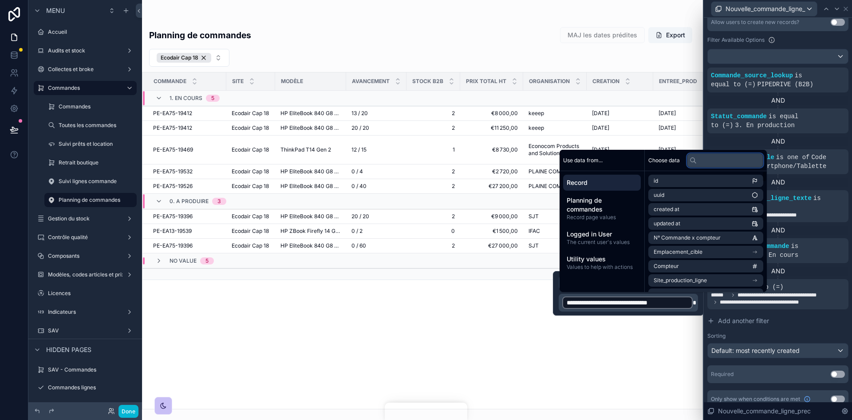
click at [726, 162] on input "text" at bounding box center [725, 160] width 76 height 14
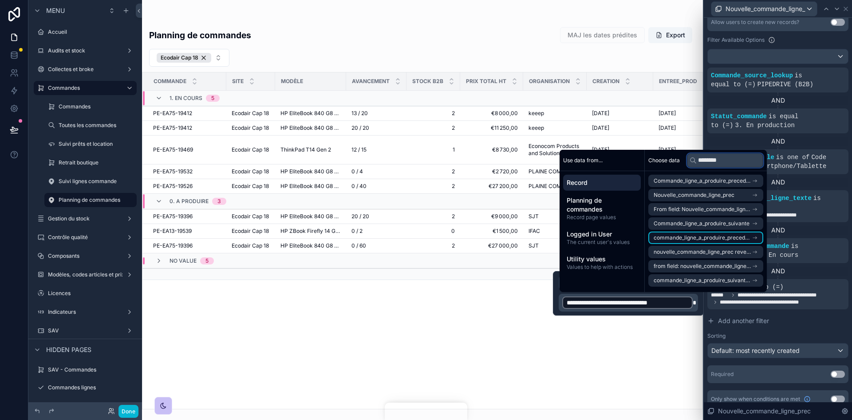
type input "********"
click at [747, 237] on span "commande_ligne_a_produire_precedente reverse collection" at bounding box center [703, 237] width 98 height 7
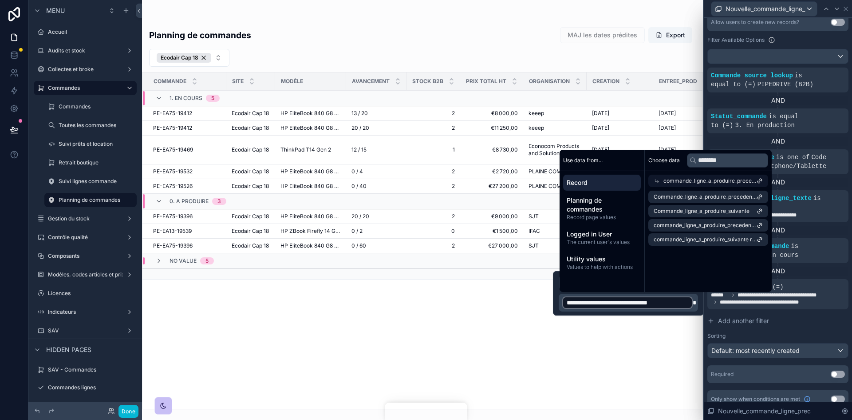
click at [655, 180] on icon at bounding box center [657, 181] width 6 height 6
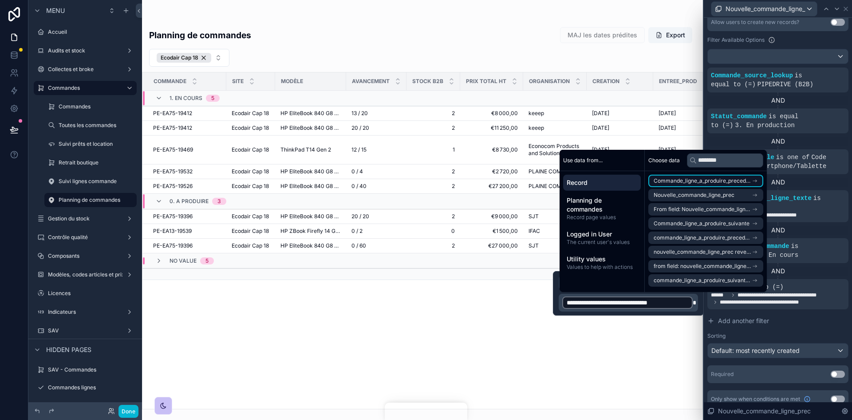
click at [658, 179] on span "Commande_ligne_a_produire_precedente" at bounding box center [703, 180] width 98 height 7
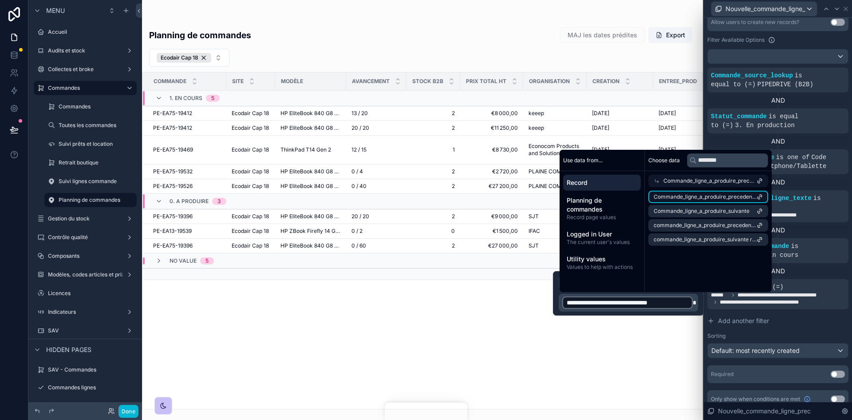
click at [694, 195] on span "Commande_ligne_a_produire_precedente" at bounding box center [705, 196] width 103 height 7
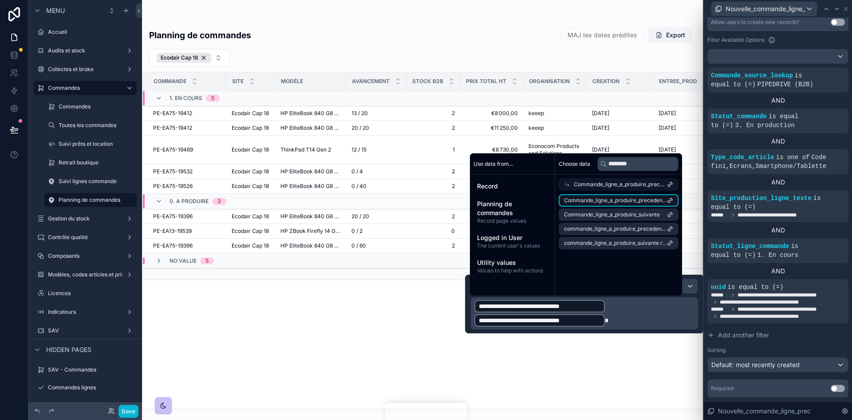
click at [651, 203] on span "Commande_ligne_a_produire_precedente" at bounding box center [615, 200] width 103 height 7
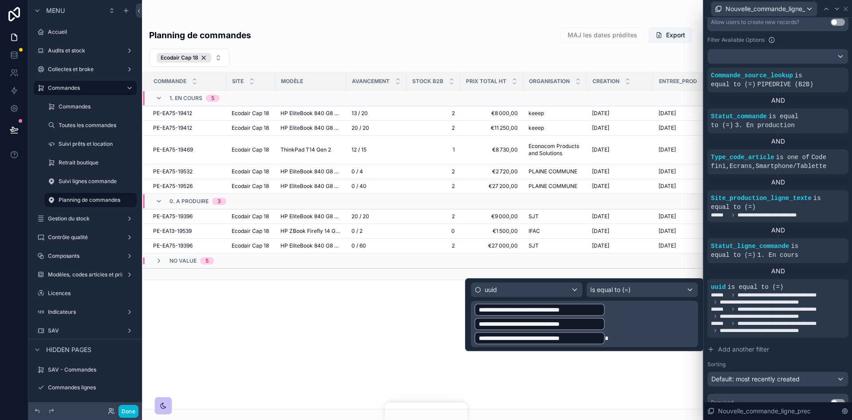
click at [629, 343] on p "**********" at bounding box center [586, 323] width 222 height 43
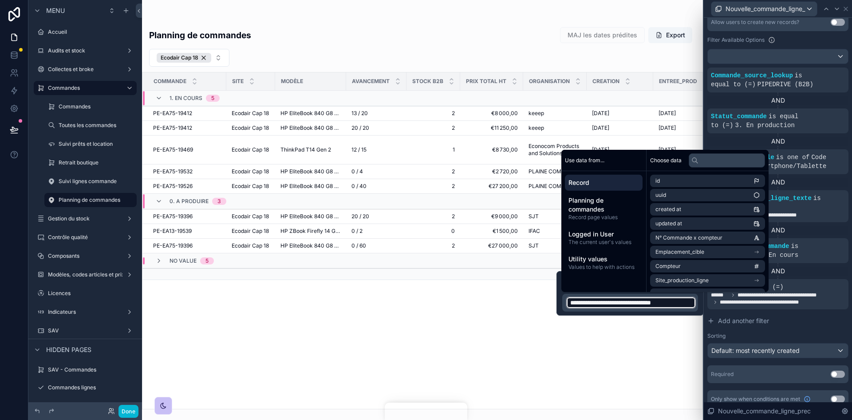
click at [595, 184] on span "Record" at bounding box center [604, 182] width 71 height 9
click at [709, 158] on input "text" at bounding box center [727, 160] width 76 height 14
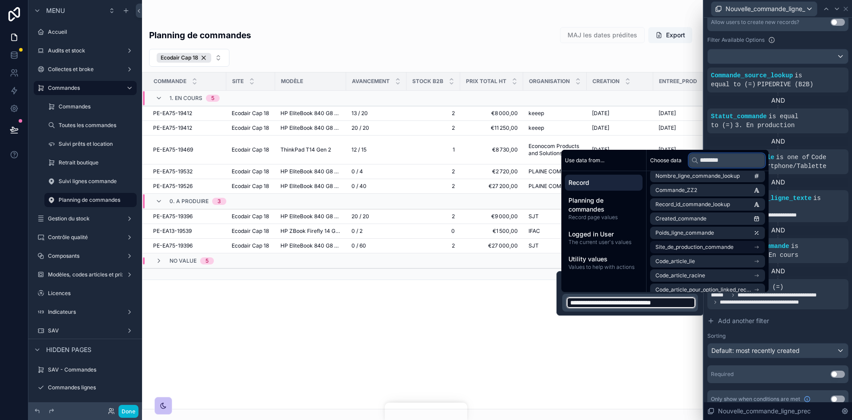
scroll to position [311, 0]
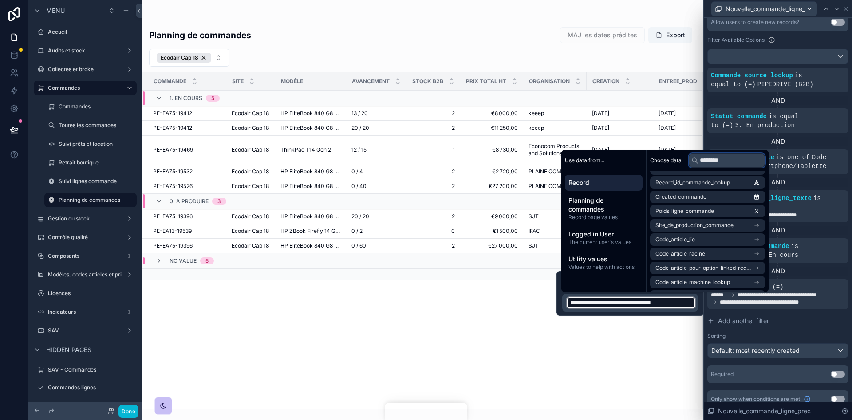
drag, startPoint x: 741, startPoint y: 158, endPoint x: 677, endPoint y: 158, distance: 63.9
click at [677, 158] on div "Choose data ********" at bounding box center [708, 160] width 122 height 21
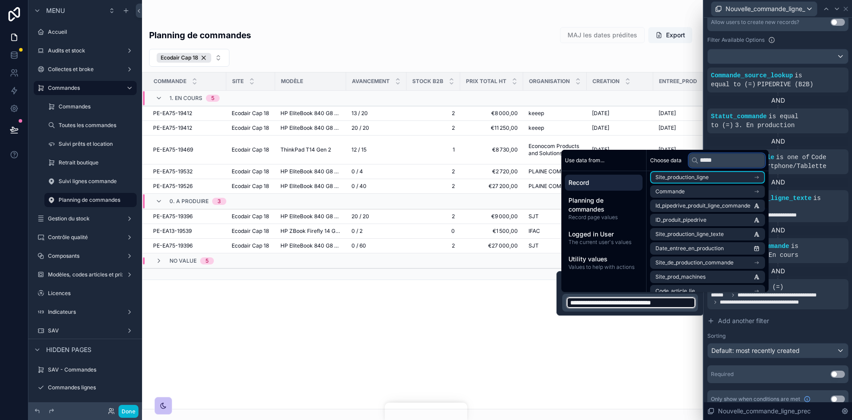
scroll to position [0, 0]
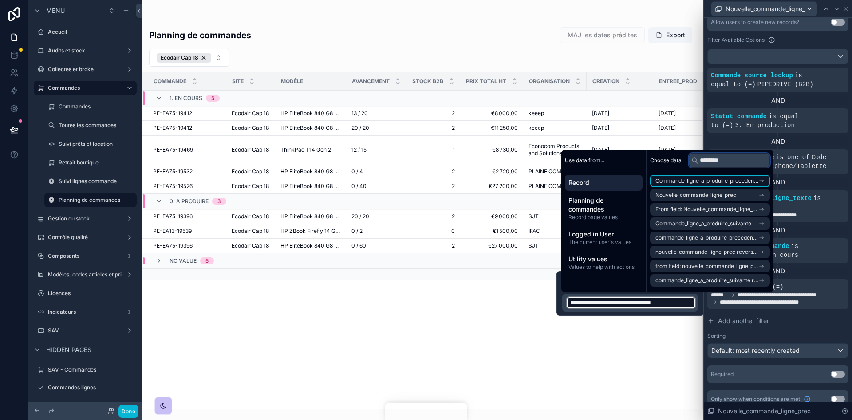
type input "********"
click at [719, 184] on li "Commande_ligne_a_produire_precedente" at bounding box center [710, 180] width 120 height 12
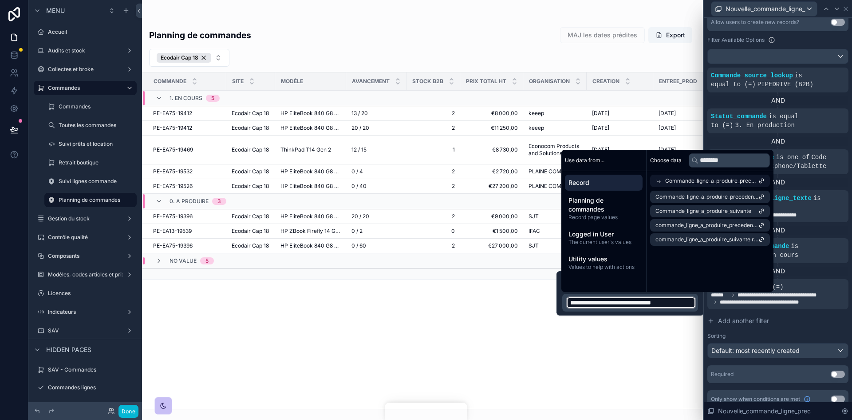
click at [761, 178] on icon at bounding box center [762, 181] width 6 height 6
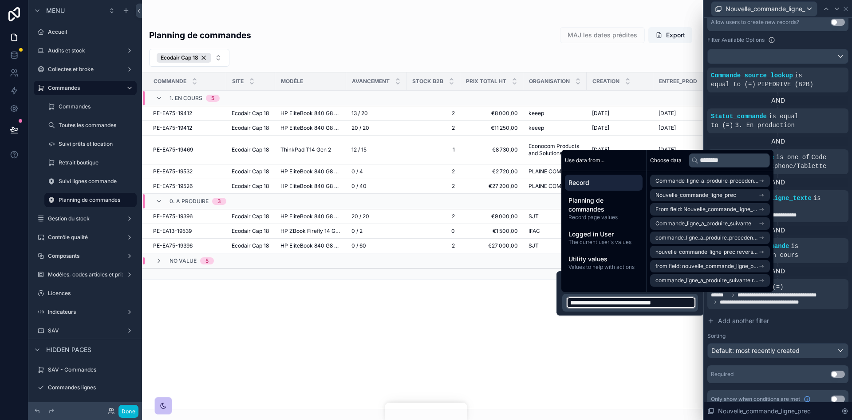
click at [658, 361] on div "scrollable content" at bounding box center [422, 210] width 561 height 420
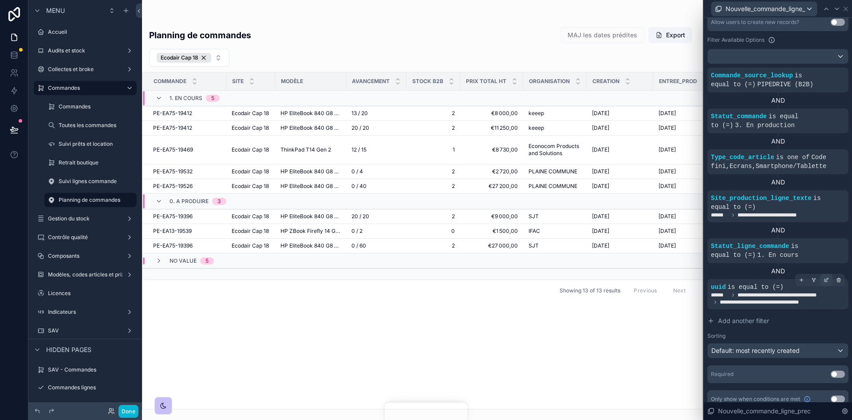
click at [825, 279] on icon at bounding box center [826, 280] width 3 height 3
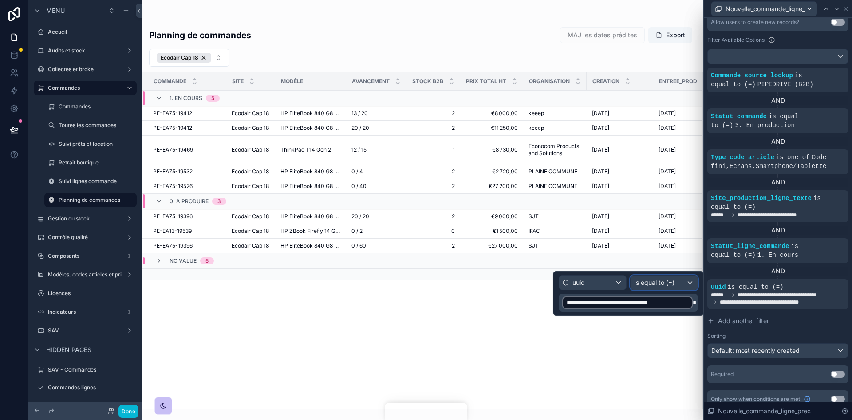
click at [677, 286] on div "Is equal to (=)" at bounding box center [664, 282] width 67 height 14
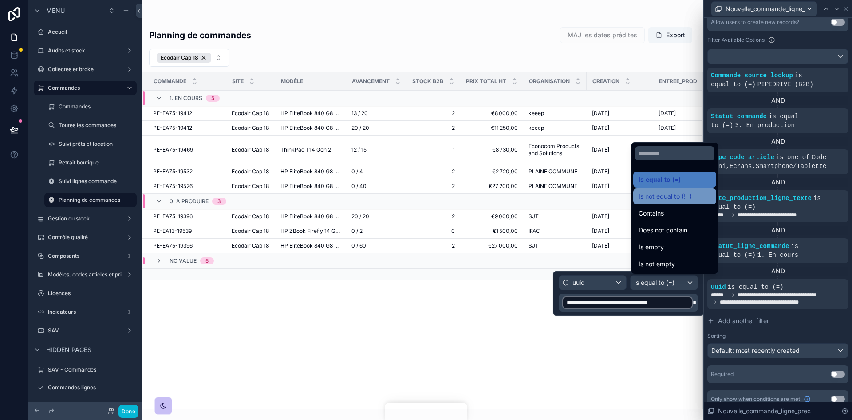
click at [667, 200] on span "Is not equal to (!=)" at bounding box center [665, 196] width 53 height 11
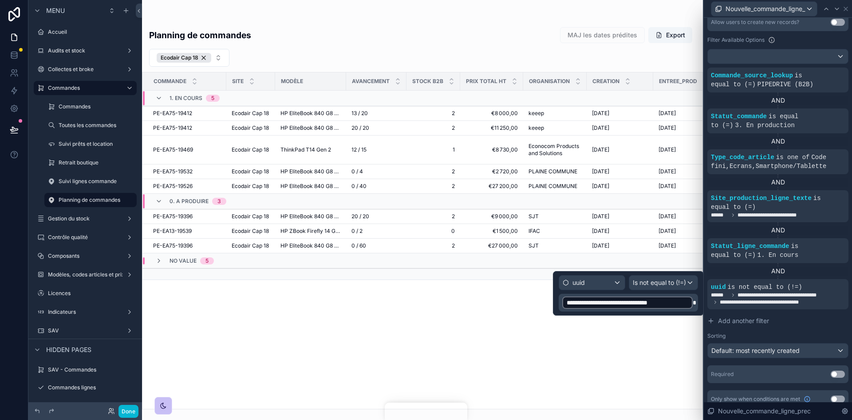
scroll to position [222, 0]
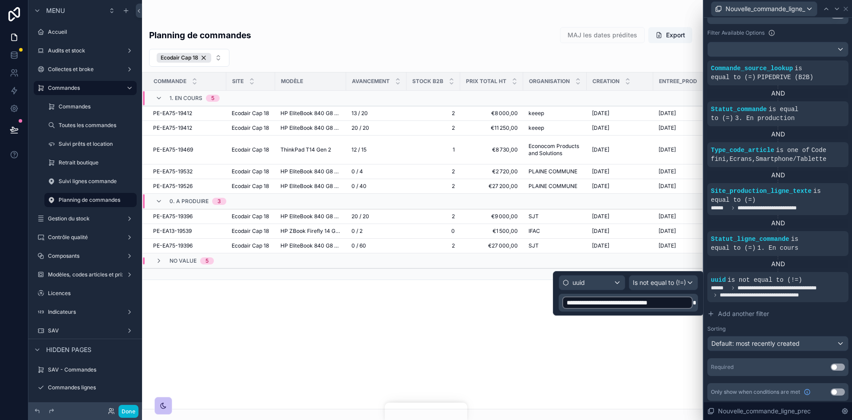
click at [645, 344] on div "Commande Site Modèle Avancement Stock B2B Prix total HT Organisation Creation E…" at bounding box center [422, 240] width 560 height 336
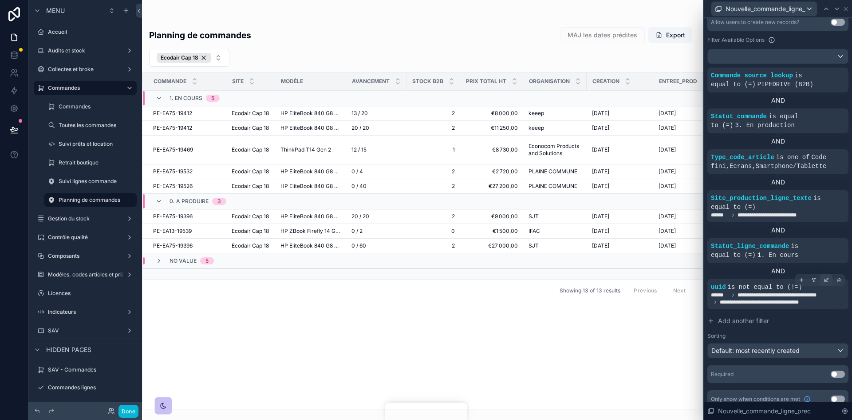
click at [820, 283] on div at bounding box center [826, 279] width 12 height 12
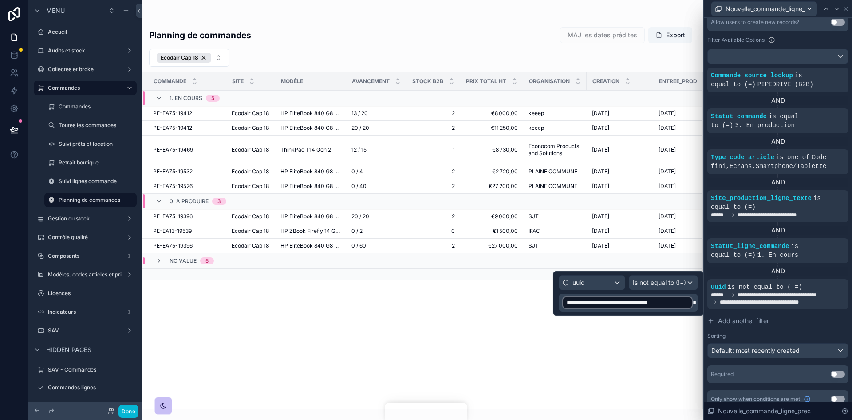
click at [652, 306] on span "**********" at bounding box center [628, 302] width 122 height 9
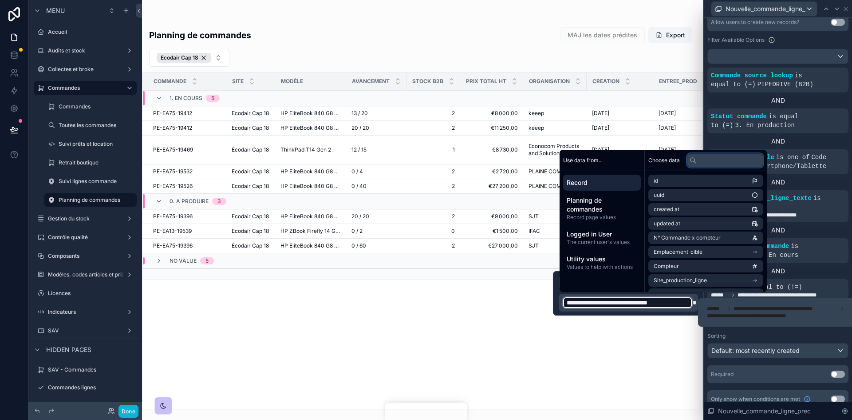
click at [708, 165] on input "text" at bounding box center [725, 160] width 76 height 14
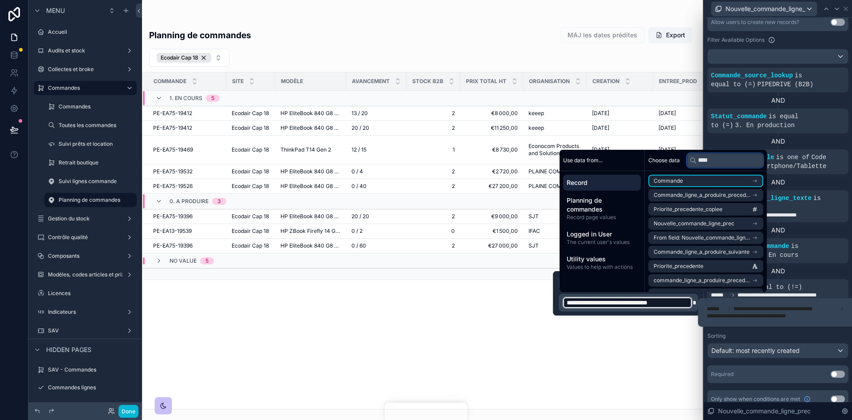
type input "*****"
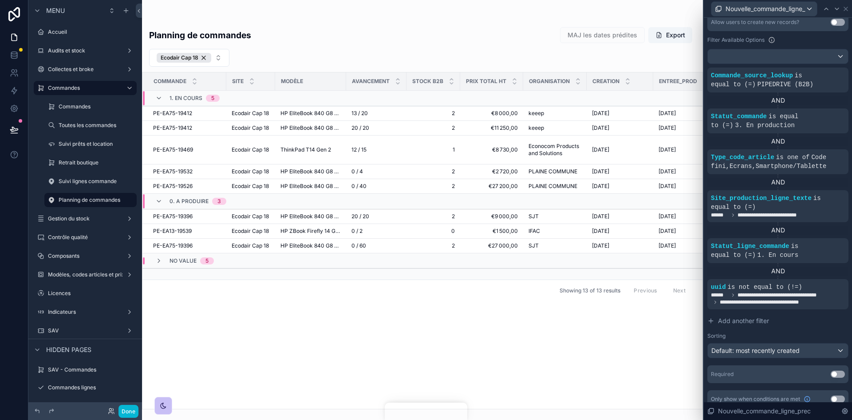
click at [656, 356] on div "Commande Site Modèle Avancement Stock B2B Prix total HT Organisation Creation E…" at bounding box center [422, 240] width 560 height 336
click at [839, 280] on icon at bounding box center [839, 280] width 0 height 1
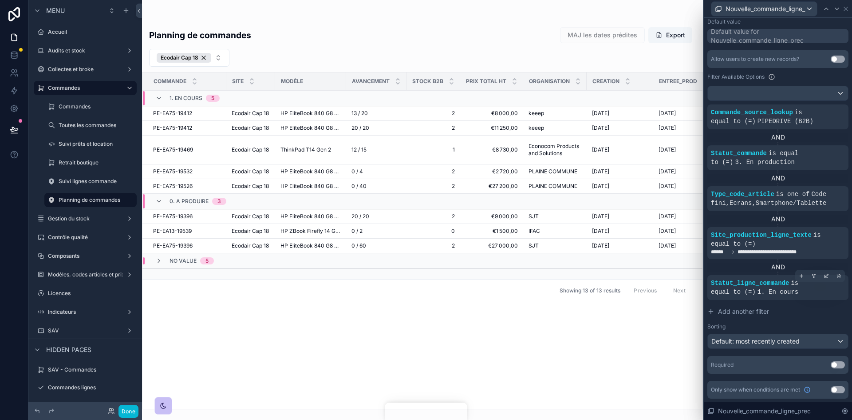
scroll to position [185, 0]
click at [764, 309] on span "Add another filter" at bounding box center [743, 311] width 51 height 9
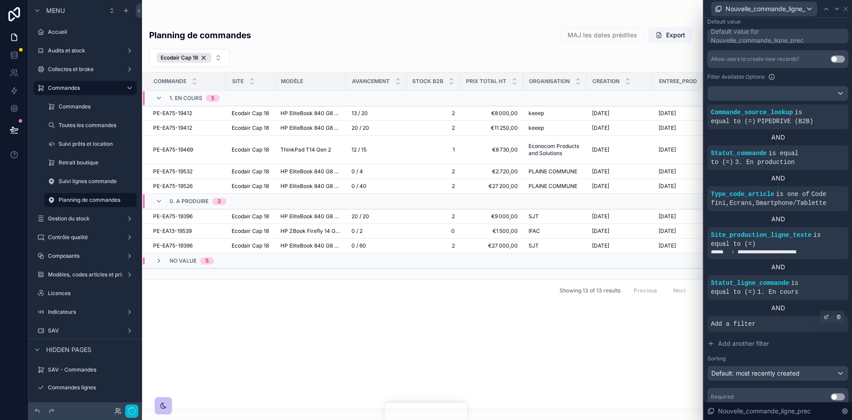
click at [795, 328] on div "Add a filter" at bounding box center [778, 324] width 141 height 16
click at [824, 319] on icon at bounding box center [826, 316] width 5 height 5
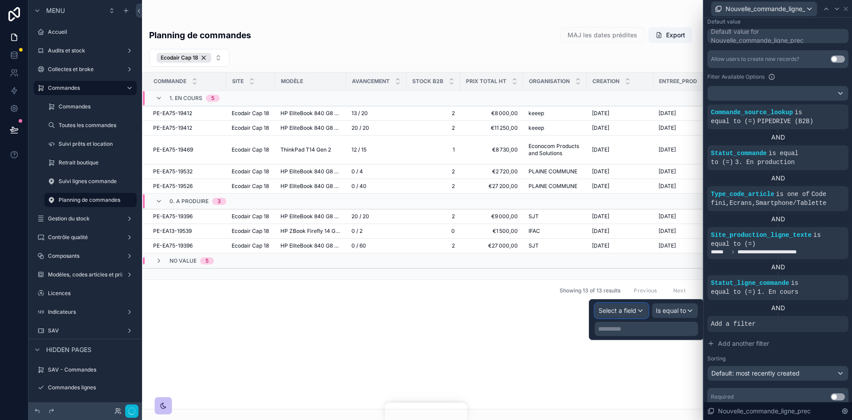
click at [636, 312] on span "Select a field" at bounding box center [618, 310] width 38 height 8
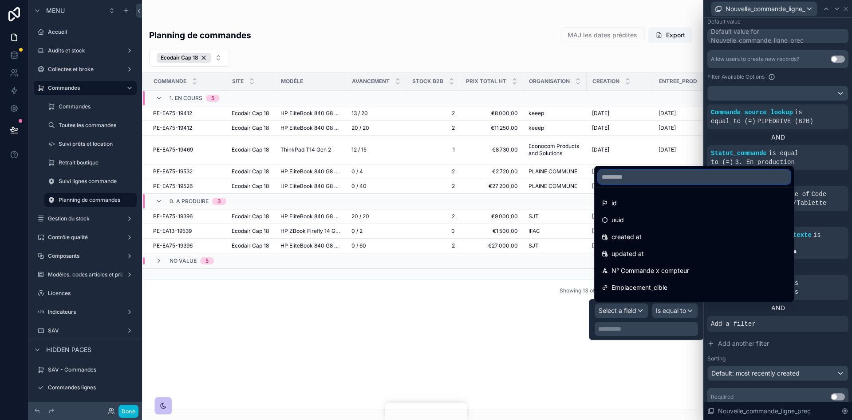
click at [634, 179] on input "text" at bounding box center [694, 177] width 192 height 14
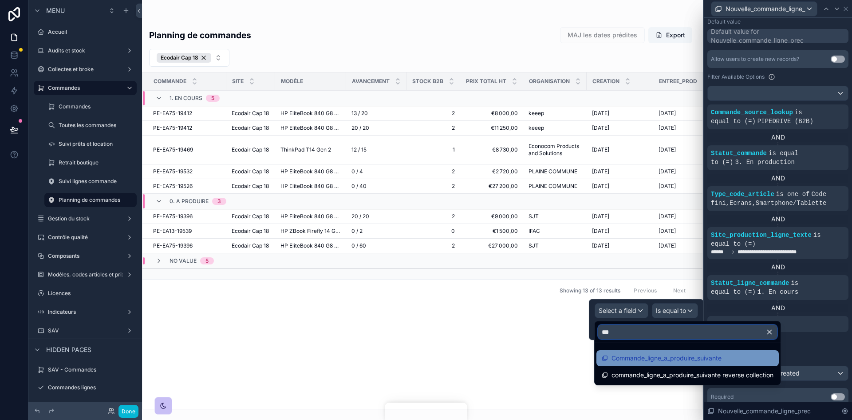
type input "***"
click at [703, 356] on span "Commande_ligne_a_produire_suivante" at bounding box center [667, 357] width 110 height 11
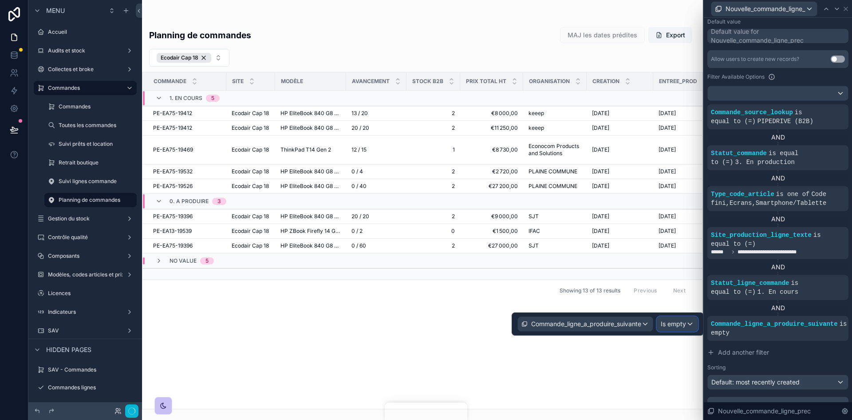
click at [682, 321] on span "Is empty" at bounding box center [673, 323] width 25 height 9
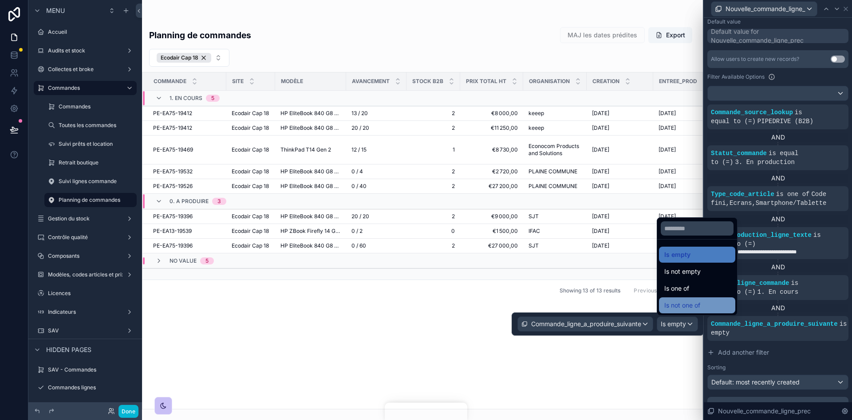
click at [699, 305] on span "Is not one of" at bounding box center [683, 305] width 36 height 11
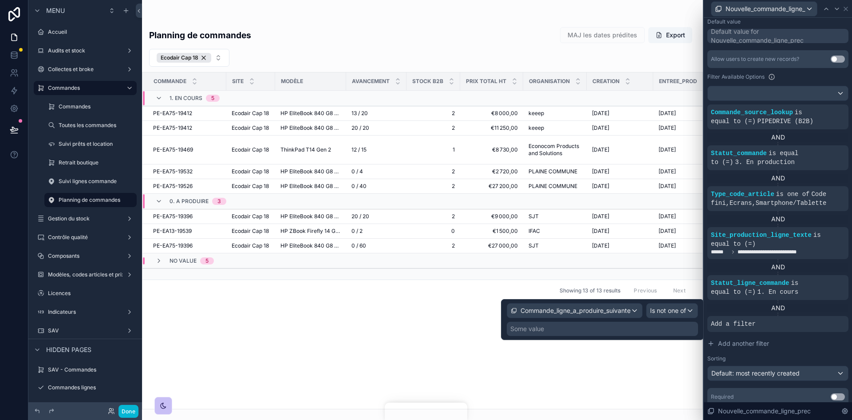
click at [611, 327] on div "Some value" at bounding box center [602, 328] width 191 height 14
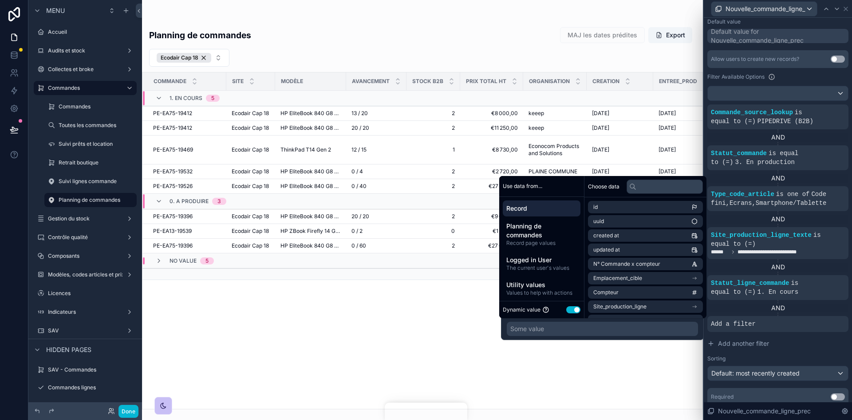
click at [578, 309] on button "Use setting" at bounding box center [573, 309] width 14 height 7
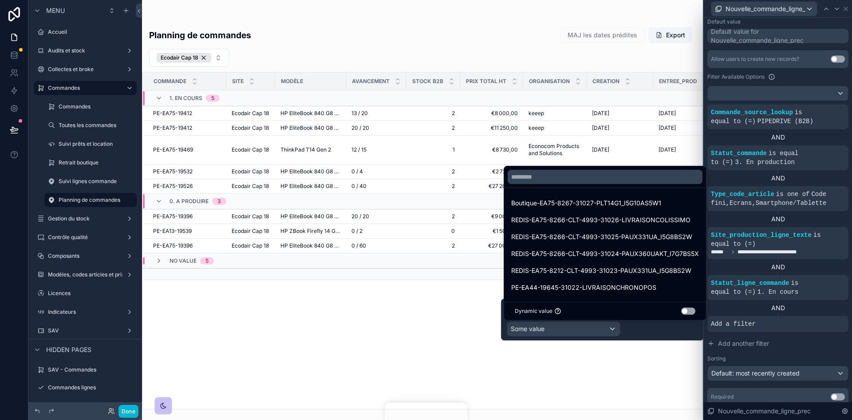
click at [694, 310] on button "Use setting" at bounding box center [688, 310] width 14 height 7
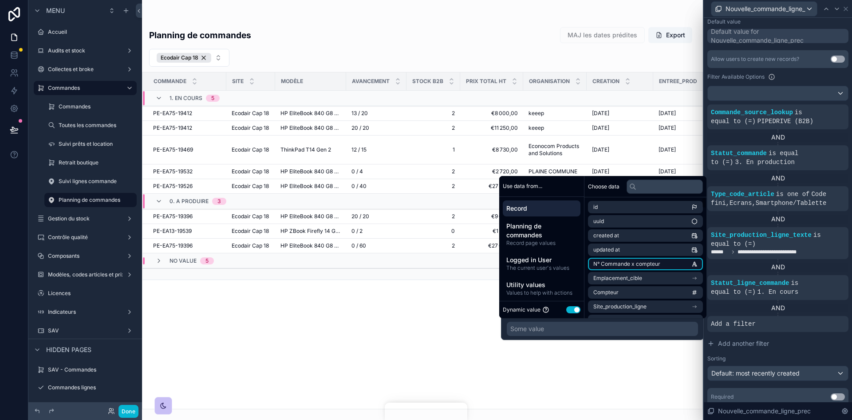
click at [645, 268] on li "N° Commande x compteur" at bounding box center [645, 263] width 115 height 12
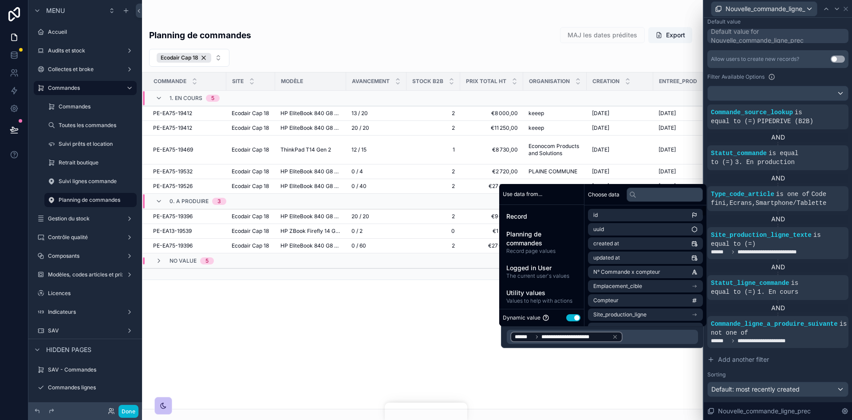
click at [642, 364] on div "Commande Site Modèle Avancement Stock B2B Prix total HT Organisation Creation E…" at bounding box center [422, 240] width 560 height 336
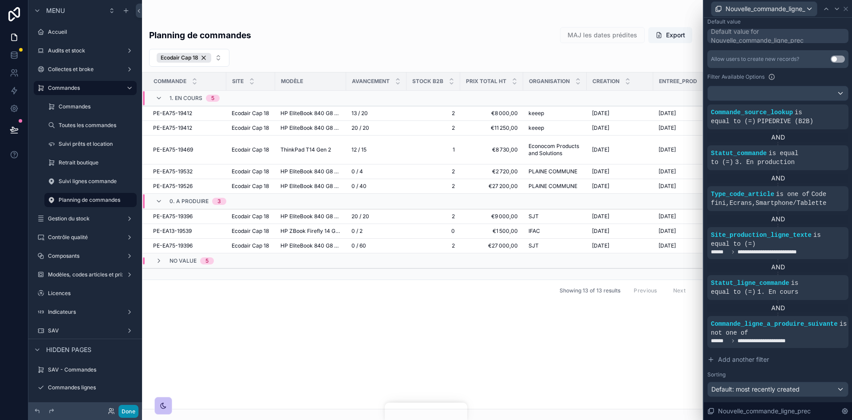
click at [124, 412] on button "Done" at bounding box center [129, 410] width 20 height 13
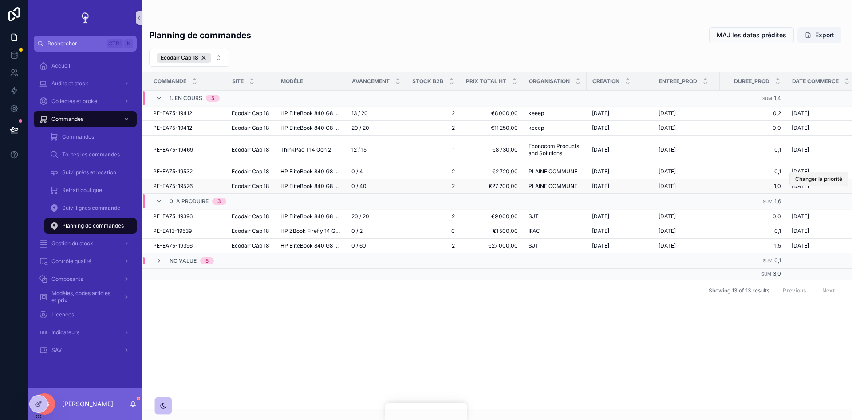
click at [811, 178] on span "Changer la priorité" at bounding box center [819, 178] width 47 height 7
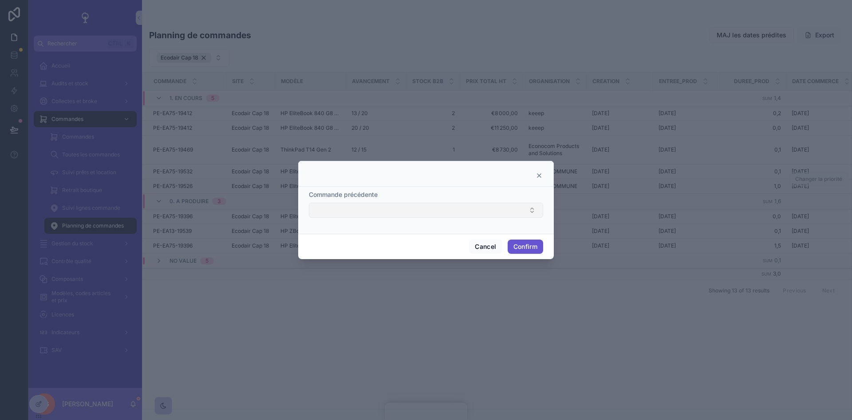
click at [509, 217] on button "Select Button" at bounding box center [426, 209] width 234 height 15
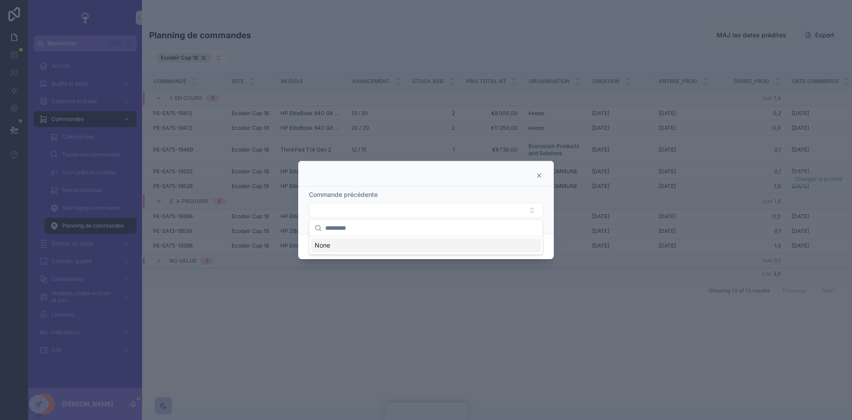
click at [539, 176] on icon at bounding box center [540, 176] width 4 height 4
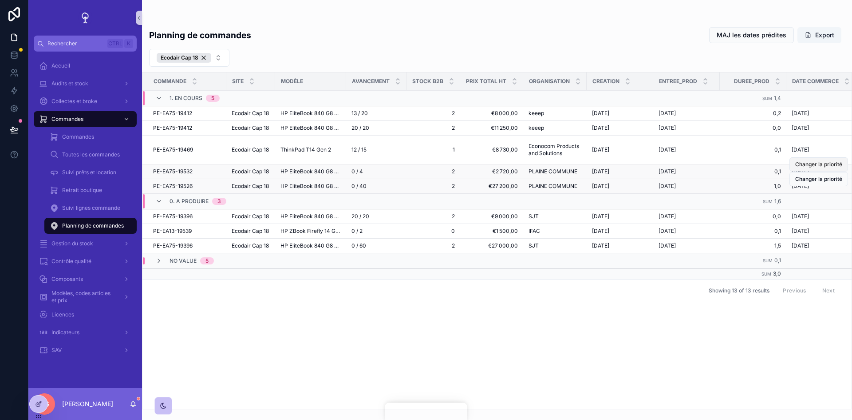
click at [819, 166] on span "Changer la priorité" at bounding box center [819, 164] width 47 height 7
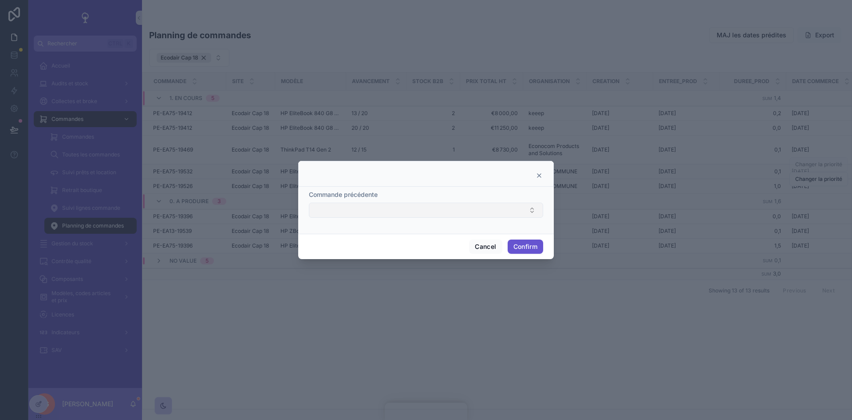
click at [520, 209] on button "Select Button" at bounding box center [426, 209] width 234 height 15
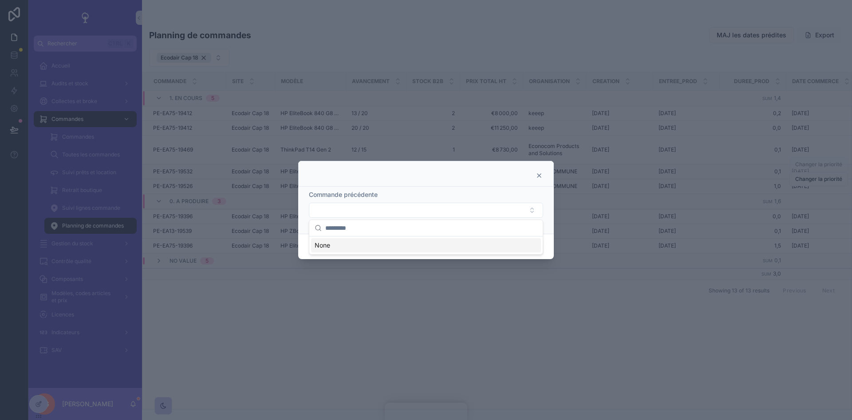
click at [541, 175] on icon at bounding box center [539, 175] width 7 height 7
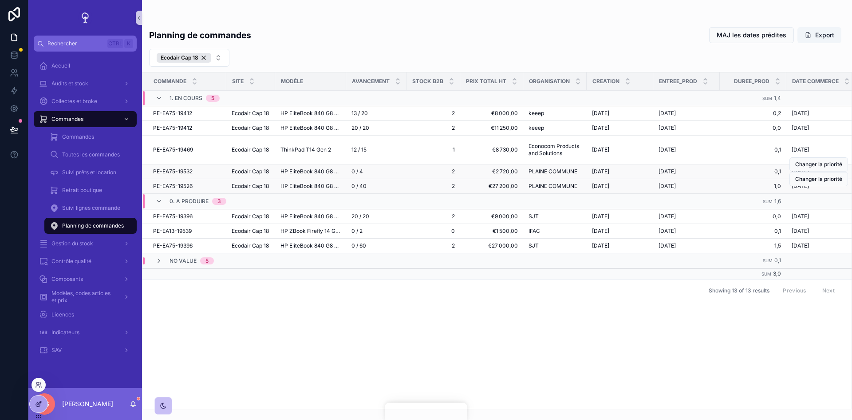
click at [43, 402] on div at bounding box center [39, 403] width 18 height 17
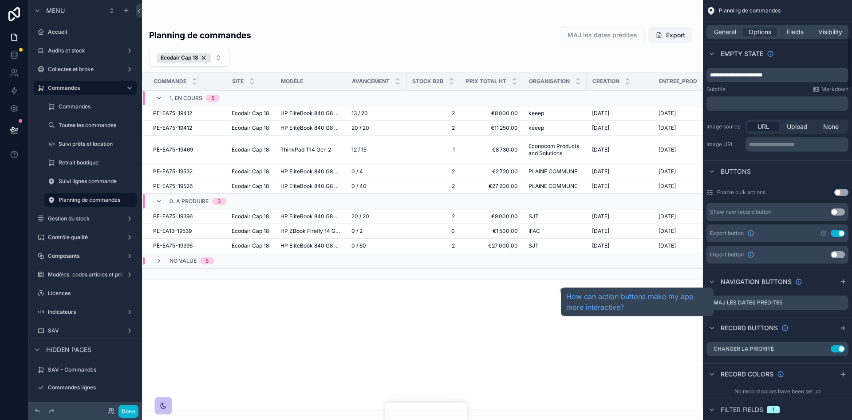
scroll to position [355, 0]
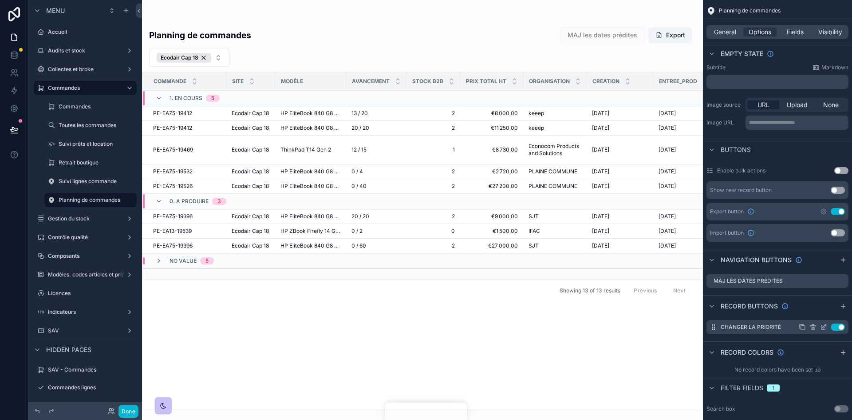
click at [0, 0] on icon "scrollable content" at bounding box center [0, 0] width 0 height 0
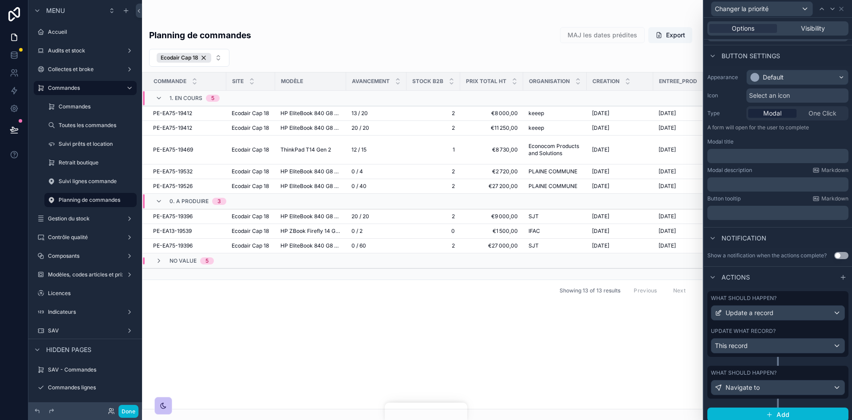
click at [788, 331] on div "Update what record?" at bounding box center [778, 330] width 134 height 7
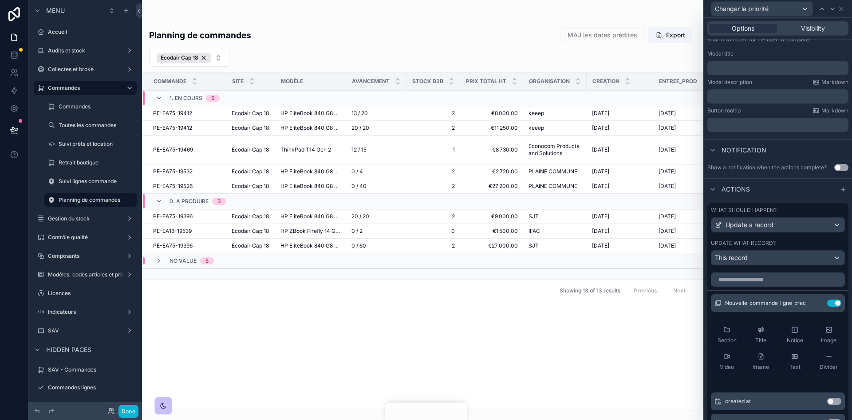
scroll to position [133, 0]
click at [813, 301] on icon at bounding box center [816, 301] width 7 height 7
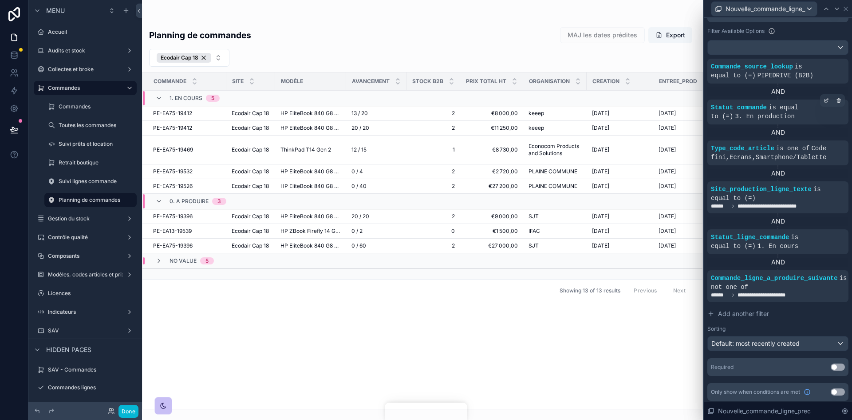
scroll to position [233, 0]
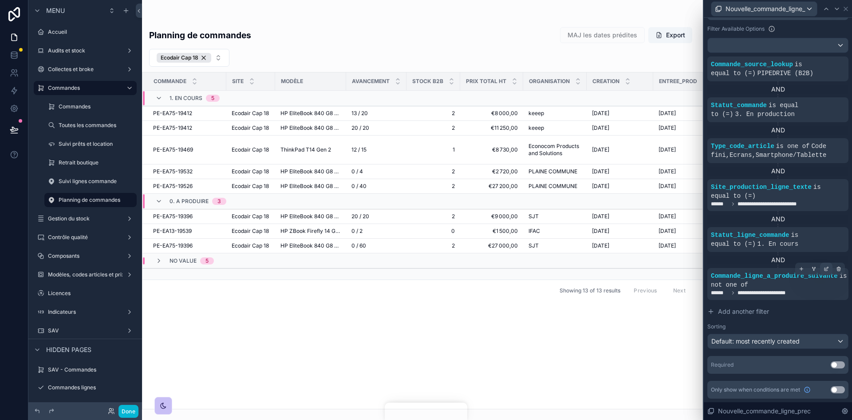
click at [824, 269] on icon at bounding box center [826, 268] width 5 height 5
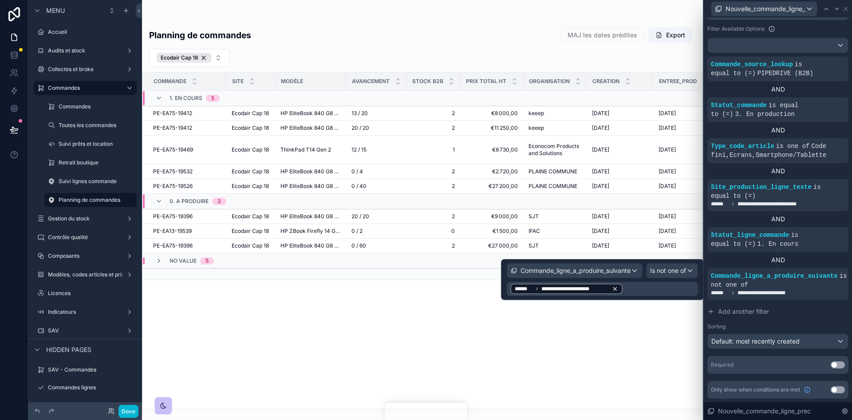
click at [613, 287] on icon at bounding box center [615, 288] width 6 height 6
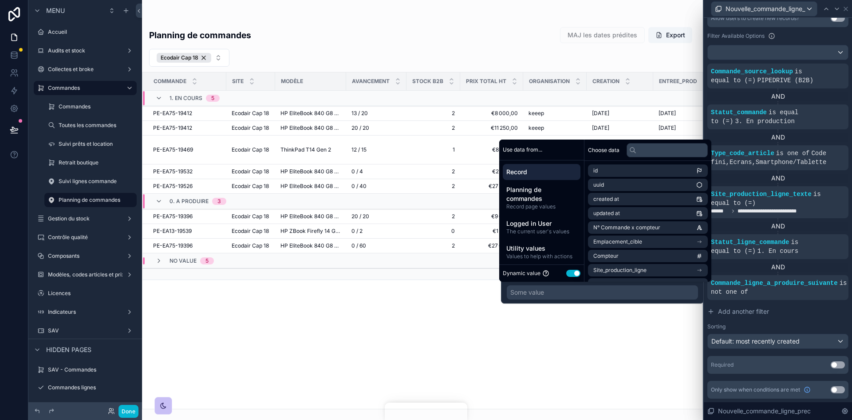
scroll to position [226, 0]
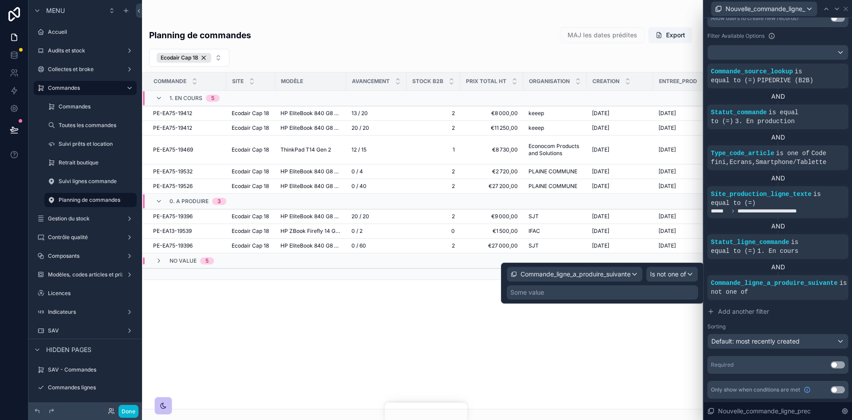
click at [619, 291] on div "Some value" at bounding box center [602, 292] width 191 height 14
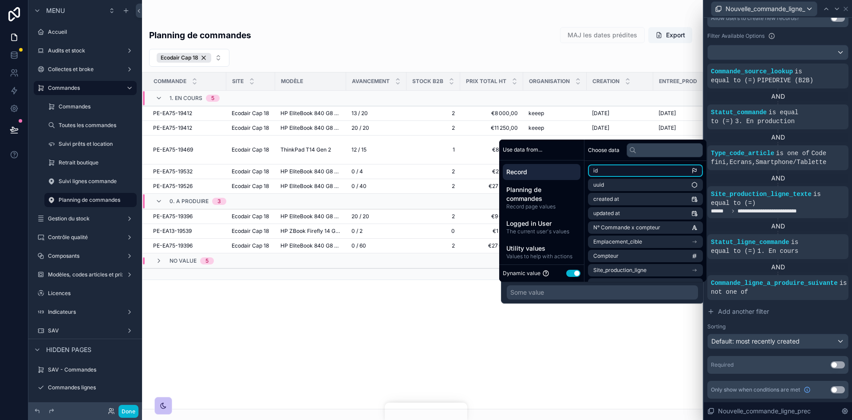
click at [618, 175] on li "id" at bounding box center [645, 170] width 115 height 12
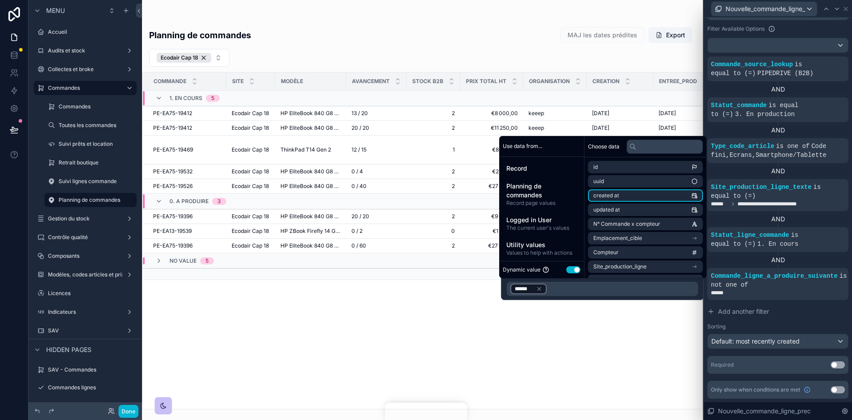
scroll to position [233, 0]
click at [577, 316] on div "scrollable content" at bounding box center [422, 210] width 561 height 420
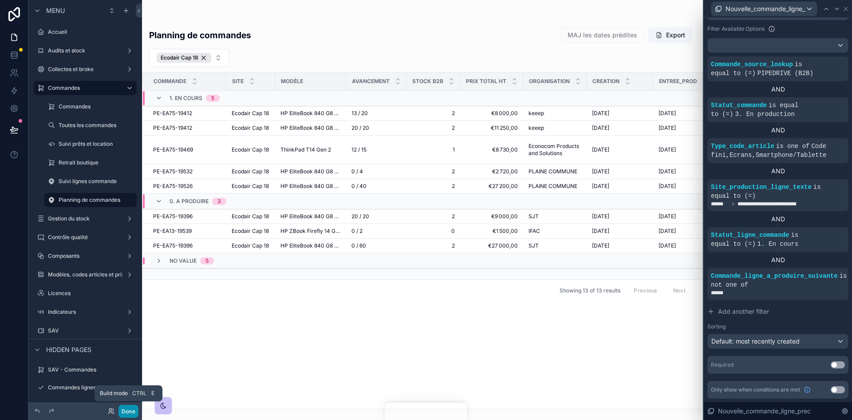
drag, startPoint x: 121, startPoint y: 407, endPoint x: 127, endPoint y: 405, distance: 6.9
click at [121, 407] on button "Done" at bounding box center [129, 410] width 20 height 13
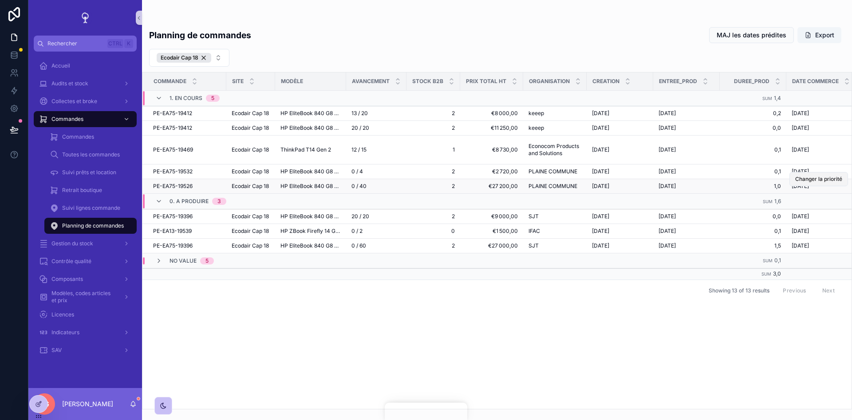
click at [828, 178] on span "Changer la priorité" at bounding box center [819, 178] width 47 height 7
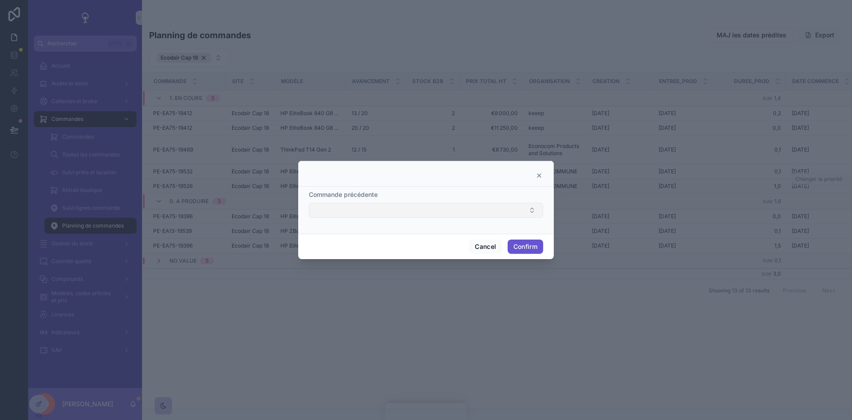
click at [507, 212] on button "Select Button" at bounding box center [426, 209] width 234 height 15
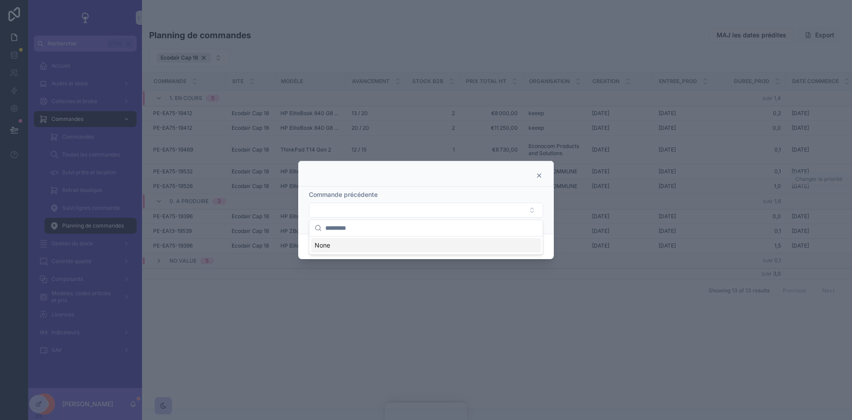
click at [538, 176] on icon at bounding box center [539, 175] width 7 height 7
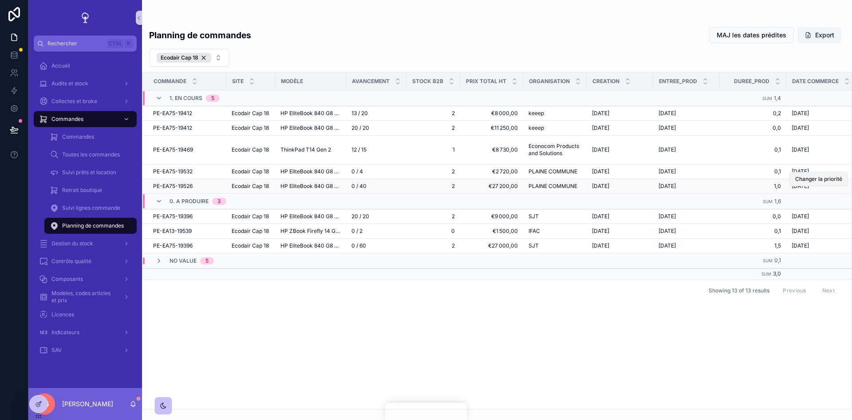
click at [822, 182] on span "Changer la priorité" at bounding box center [819, 178] width 47 height 7
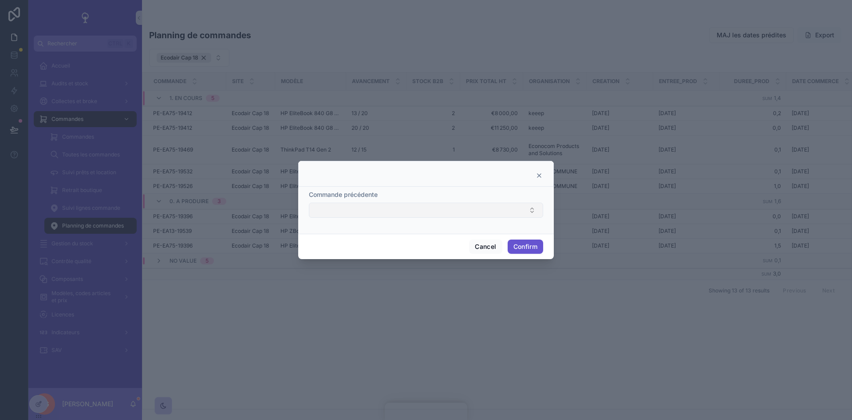
click at [514, 207] on button "Select Button" at bounding box center [426, 209] width 234 height 15
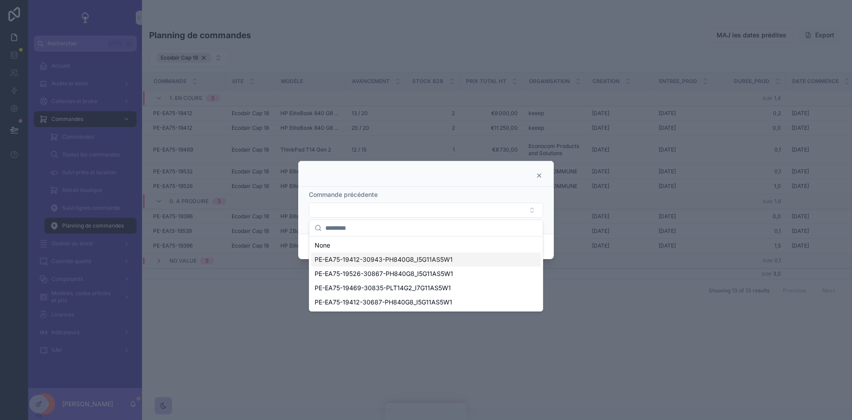
click at [384, 259] on span "PE-EA75-19412-30943-PH840G8_I5G11AS5W1" at bounding box center [384, 259] width 138 height 9
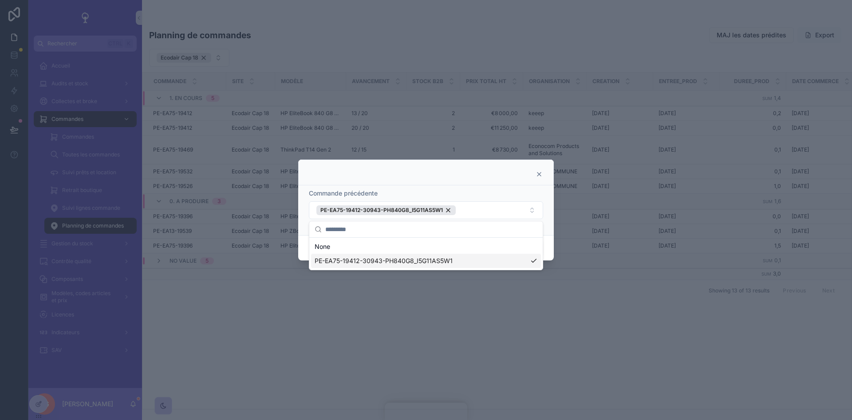
click at [549, 244] on div "Cancel Confirm" at bounding box center [426, 247] width 256 height 25
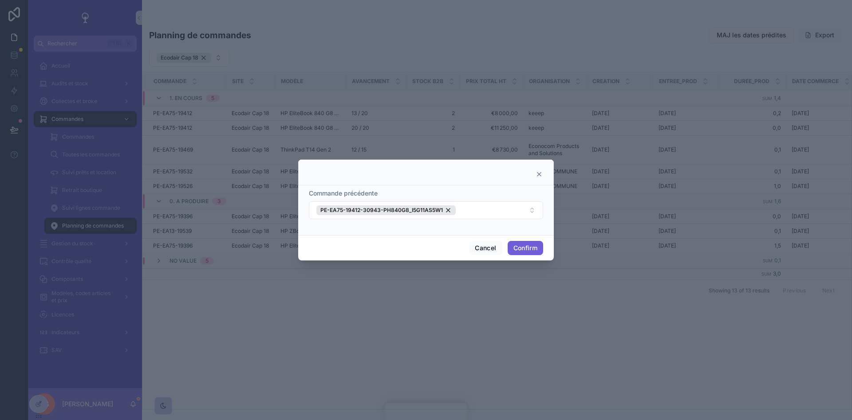
click at [532, 245] on button "Confirm" at bounding box center [526, 248] width 36 height 14
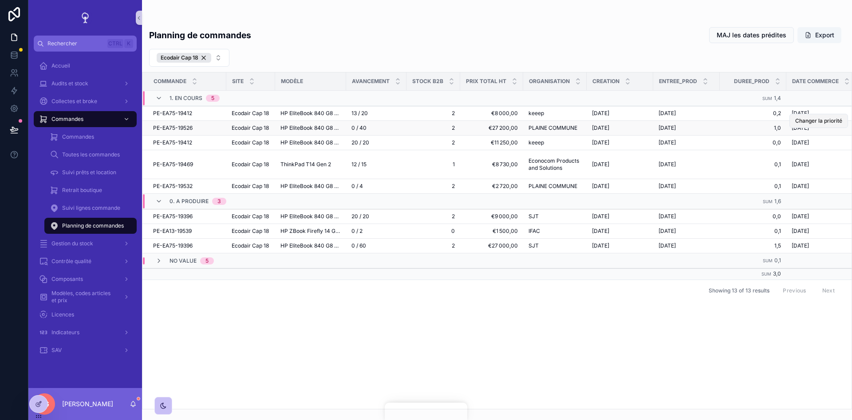
click at [811, 118] on span "Changer la priorité" at bounding box center [819, 120] width 47 height 7
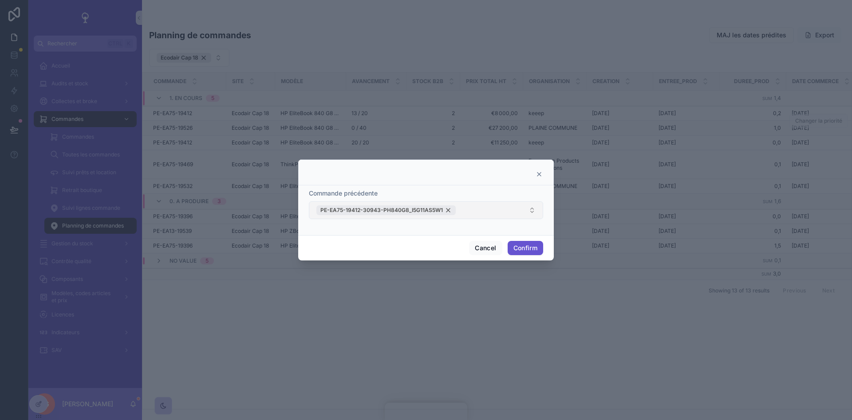
click at [450, 209] on div "PE-EA75-19412-30943-PH840G8_I5G11AS5W1" at bounding box center [386, 210] width 139 height 10
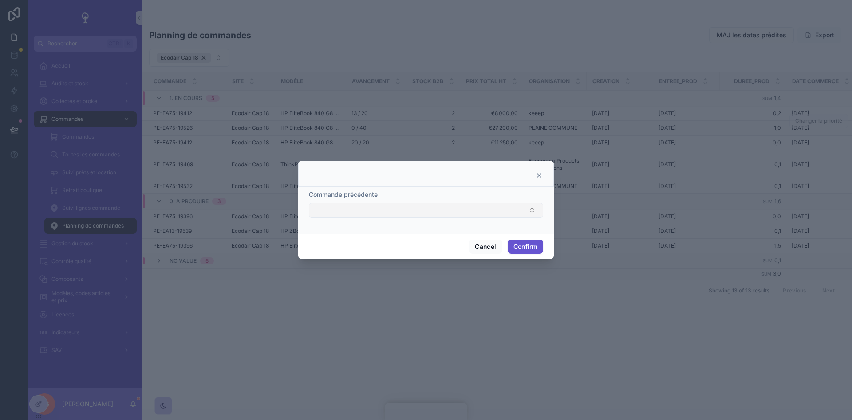
click at [454, 211] on button "Select Button" at bounding box center [426, 209] width 234 height 15
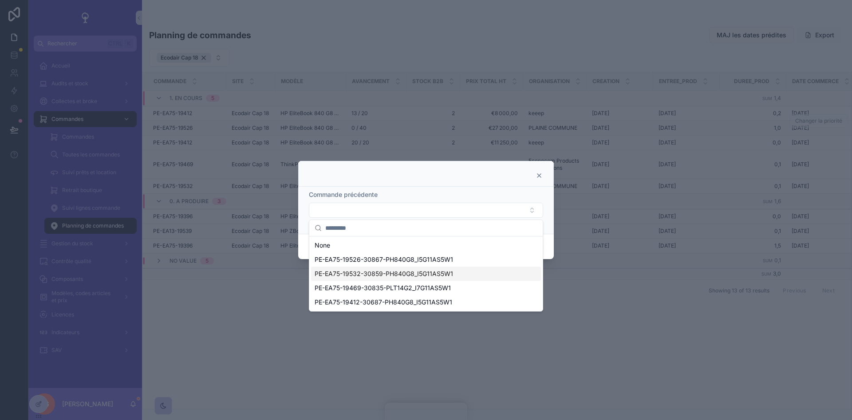
click at [370, 278] on div "PE-EA75-19532-30859-PH840G8_I5G11AS5W1" at bounding box center [426, 273] width 230 height 14
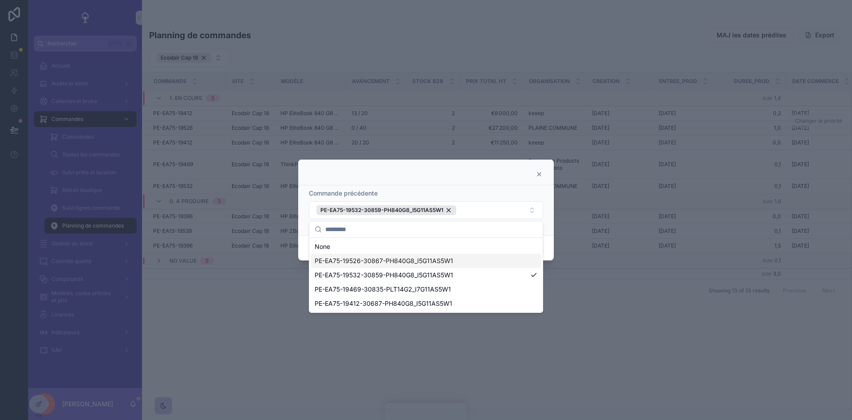
click at [545, 248] on div "Cancel Confirm" at bounding box center [426, 247] width 256 height 25
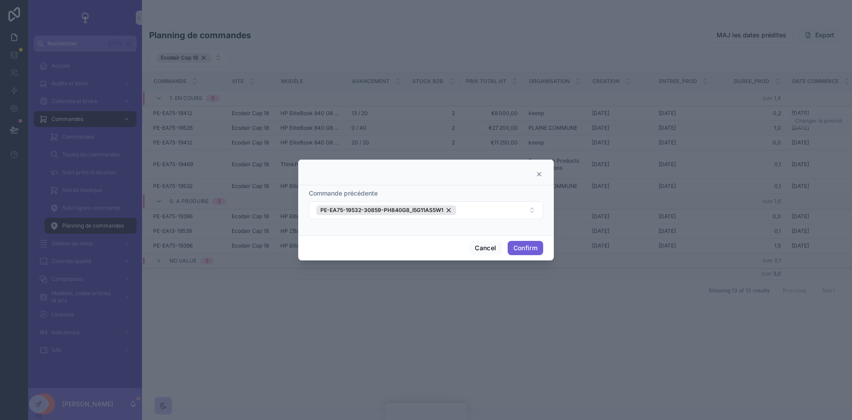
click at [523, 249] on button "Confirm" at bounding box center [526, 248] width 36 height 14
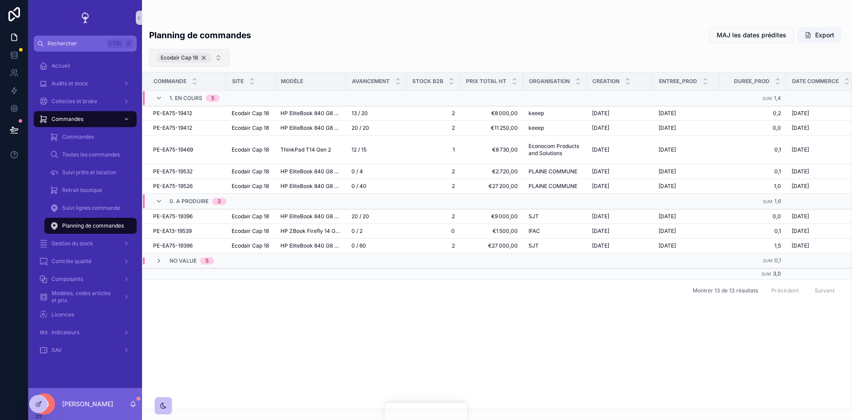
click at [204, 58] on div "Ecodair Cap 18" at bounding box center [184, 58] width 55 height 10
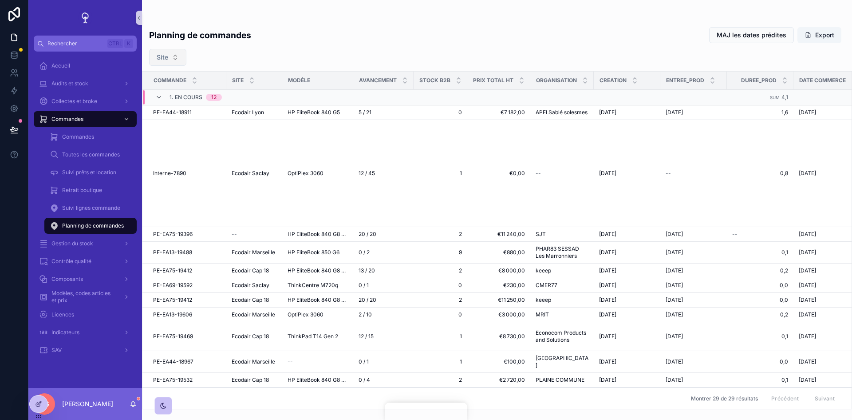
click at [92, 220] on div "Planning de commandes" at bounding box center [91, 225] width 82 height 14
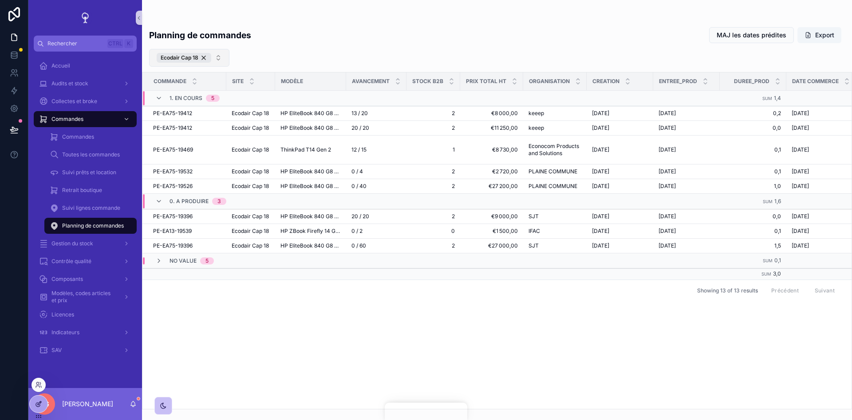
click at [37, 402] on icon at bounding box center [38, 404] width 4 height 4
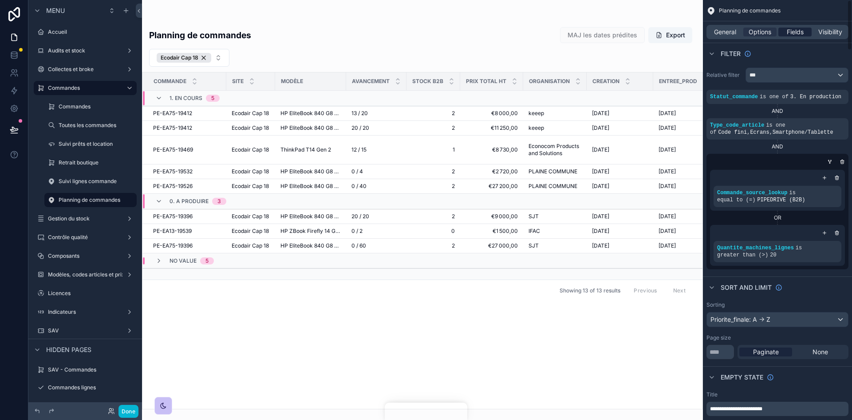
click at [794, 29] on span "Fields" at bounding box center [795, 32] width 17 height 9
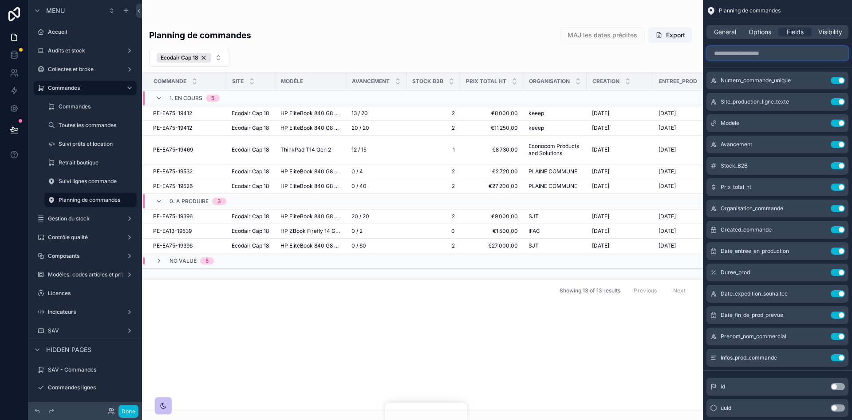
click at [768, 54] on input "scrollable content" at bounding box center [778, 53] width 142 height 14
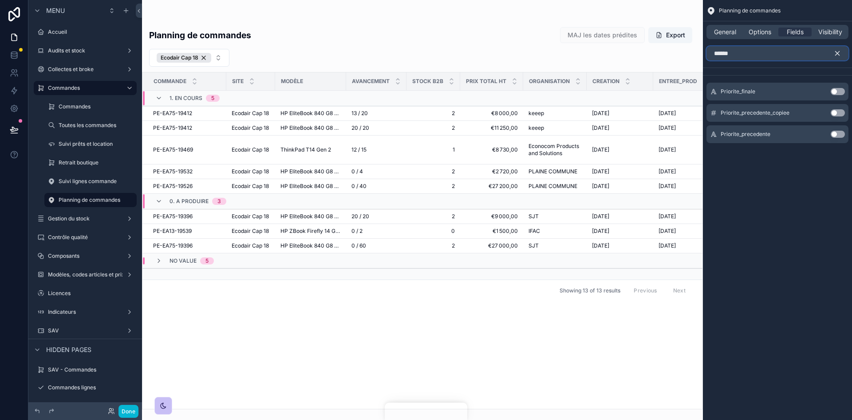
type input "******"
click at [839, 90] on button "Use setting" at bounding box center [838, 91] width 14 height 7
click at [820, 81] on icon "scrollable content" at bounding box center [821, 80] width 4 height 4
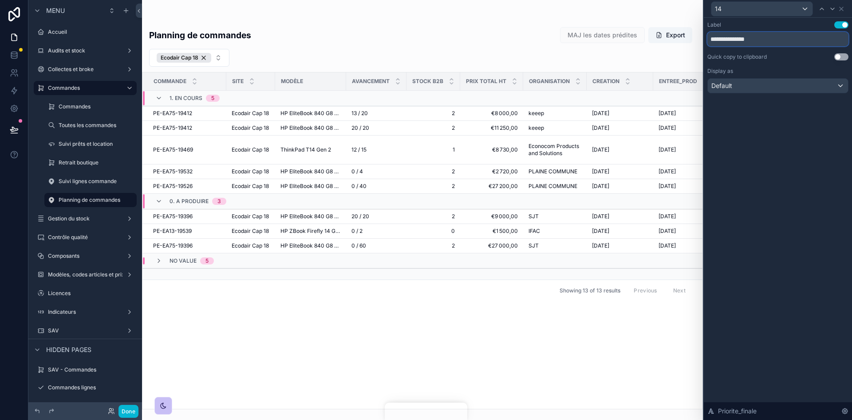
drag, startPoint x: 758, startPoint y: 35, endPoint x: 703, endPoint y: 38, distance: 55.1
click at [703, 38] on div "**********" at bounding box center [777, 210] width 149 height 420
type input "****"
click at [841, 7] on icon at bounding box center [841, 8] width 7 height 7
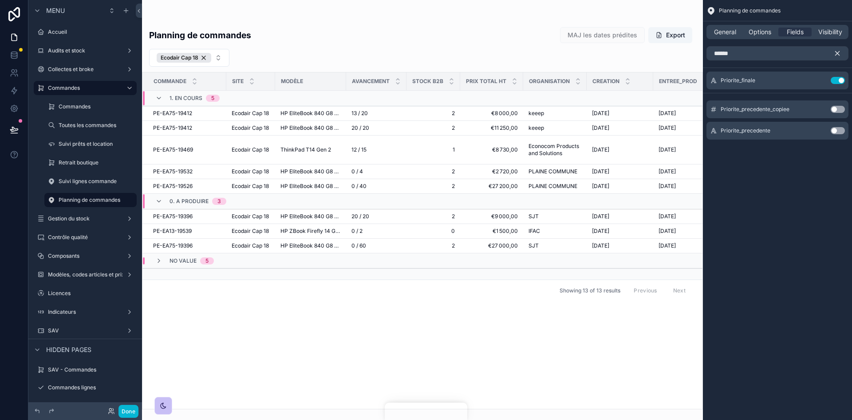
click at [841, 53] on icon "scrollable content" at bounding box center [838, 53] width 8 height 8
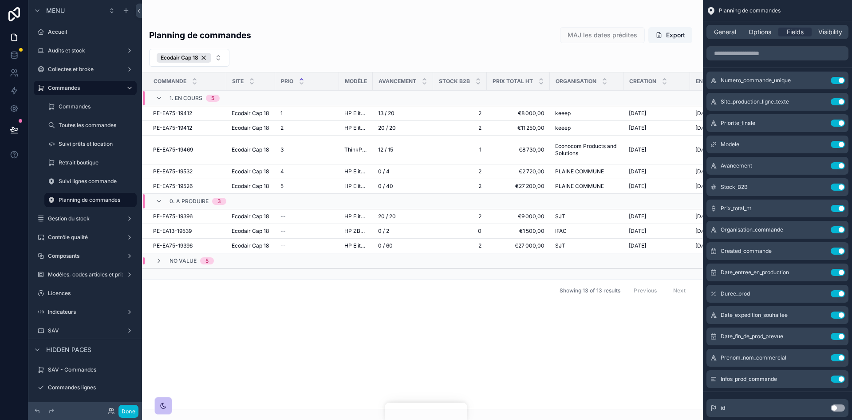
click at [430, 323] on div "scrollable content" at bounding box center [422, 210] width 561 height 420
click at [208, 59] on div "Ecodair Cap 18" at bounding box center [184, 58] width 55 height 10
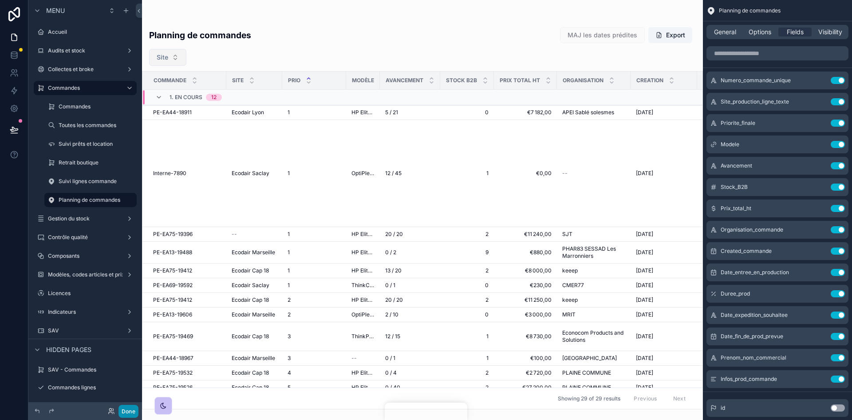
click at [130, 412] on button "Done" at bounding box center [129, 410] width 20 height 13
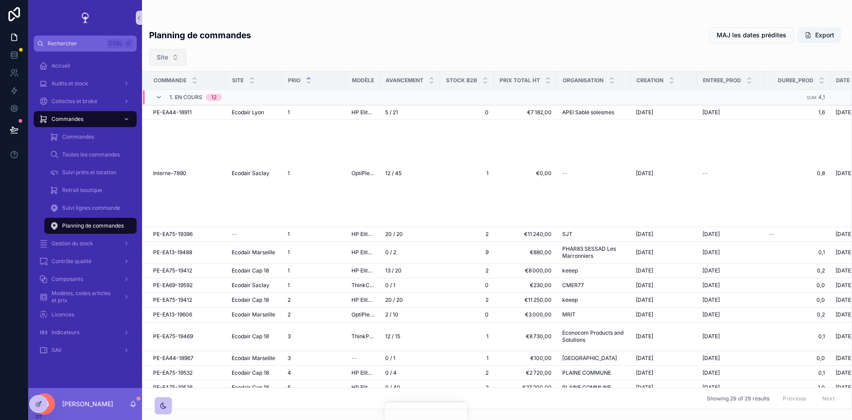
click at [177, 54] on button "Site" at bounding box center [167, 57] width 37 height 17
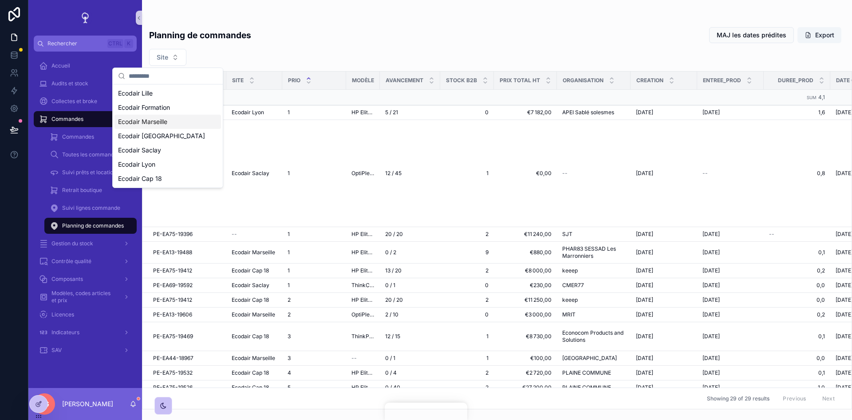
click at [161, 117] on span "Ecodair Marseille" at bounding box center [142, 121] width 49 height 9
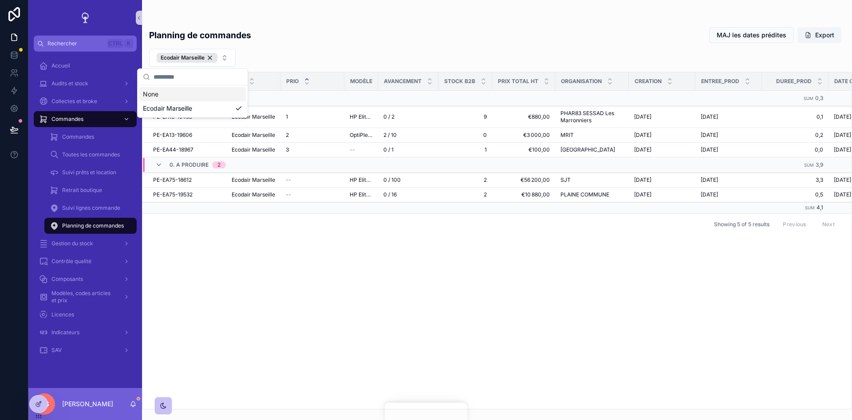
click at [286, 42] on div "Planning de commandes MAJ les dates prédites Export" at bounding box center [497, 35] width 696 height 17
click at [213, 59] on div "Ecodair Marseille" at bounding box center [187, 58] width 61 height 10
click at [226, 58] on div "Ecodair Marseille" at bounding box center [497, 58] width 710 height 18
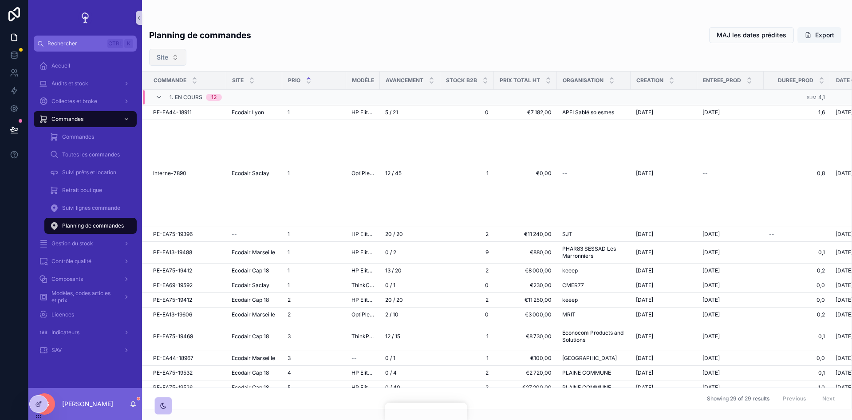
click at [177, 57] on button "Site" at bounding box center [167, 57] width 37 height 17
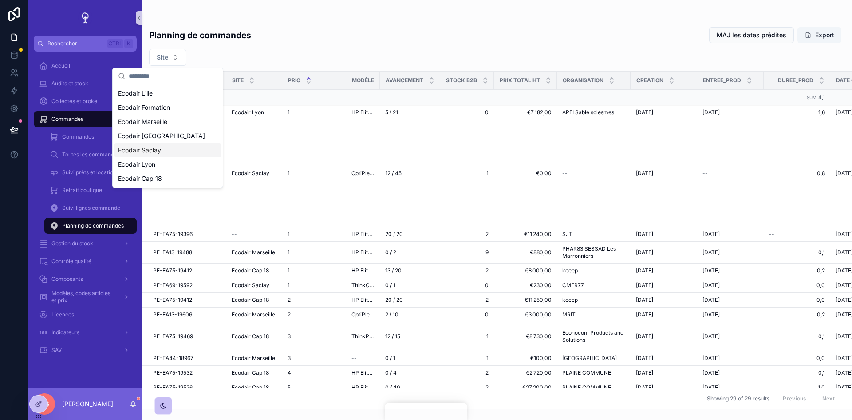
click at [165, 152] on div "Ecodair Saclay" at bounding box center [168, 150] width 107 height 14
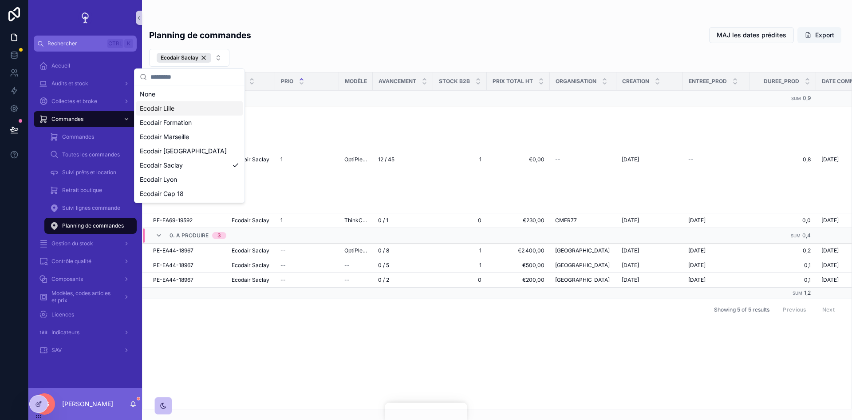
click at [342, 317] on div "Commande Site prio Modèle Avancement Stock B2B Prix total HT Organisation Creat…" at bounding box center [496, 240] width 709 height 336
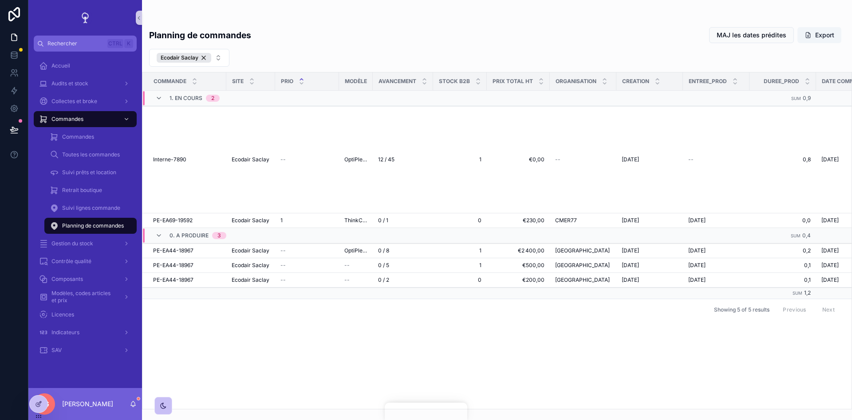
drag, startPoint x: 201, startPoint y: 61, endPoint x: 206, endPoint y: 60, distance: 4.5
click at [201, 61] on div "Ecodair Saclay" at bounding box center [184, 58] width 55 height 10
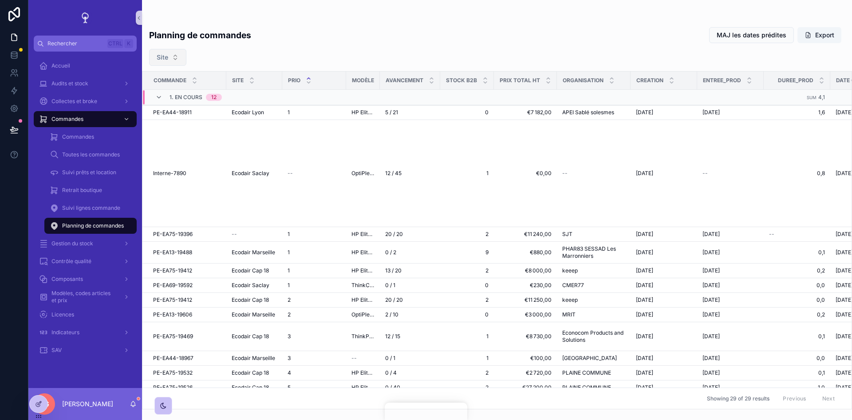
click at [177, 60] on button "Site" at bounding box center [167, 57] width 37 height 17
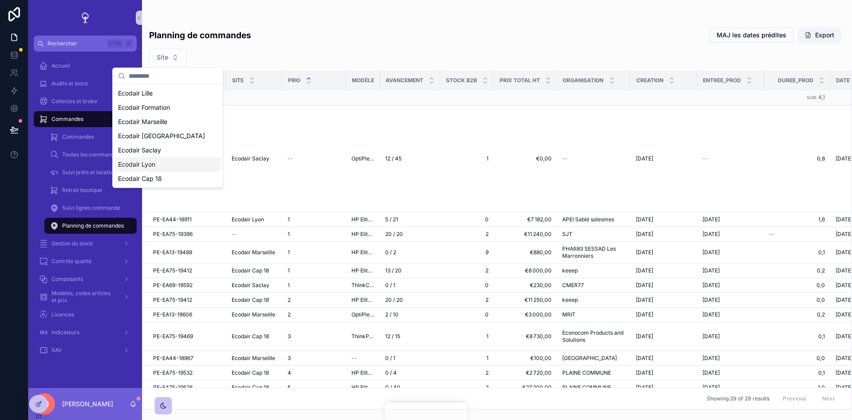
click at [154, 166] on span "Ecodair Lyon" at bounding box center [136, 164] width 37 height 9
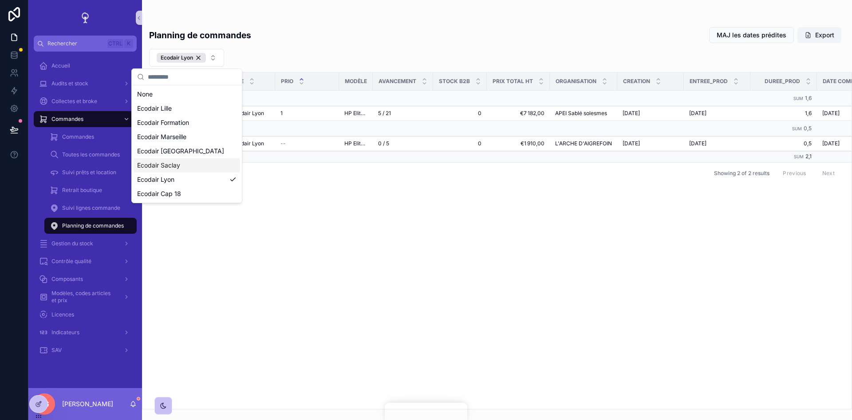
click at [178, 166] on span "Ecodair Saclay" at bounding box center [158, 165] width 43 height 9
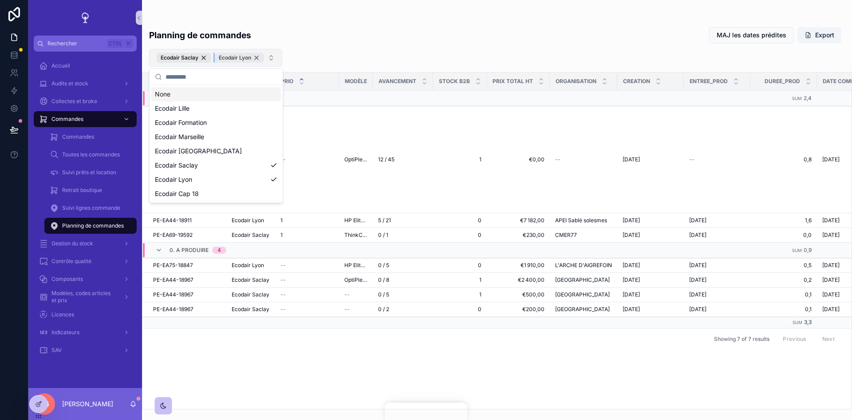
click at [256, 55] on div "Ecodair Lyon" at bounding box center [239, 58] width 49 height 10
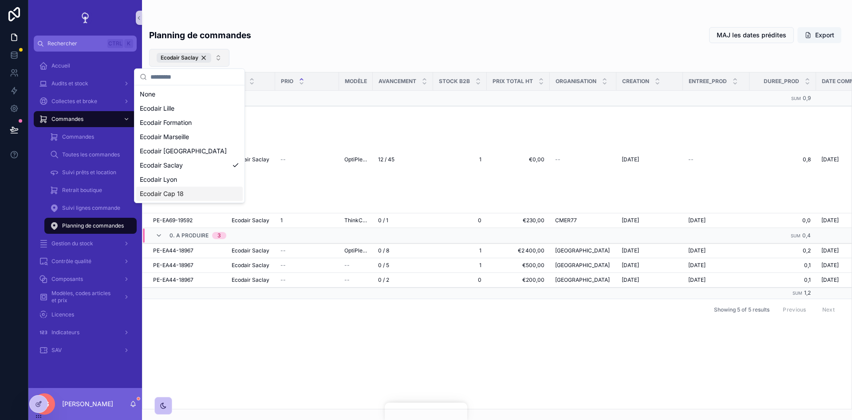
click at [190, 193] on div "Ecodair Cap 18" at bounding box center [189, 193] width 107 height 14
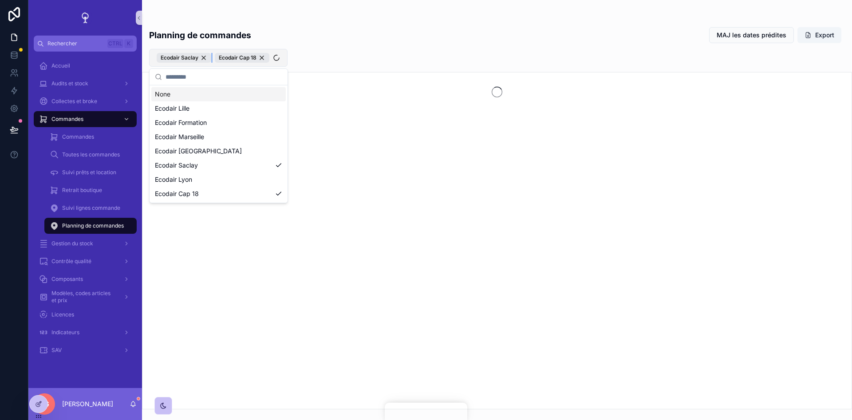
click at [205, 58] on div "Ecodair Saclay" at bounding box center [184, 58] width 55 height 10
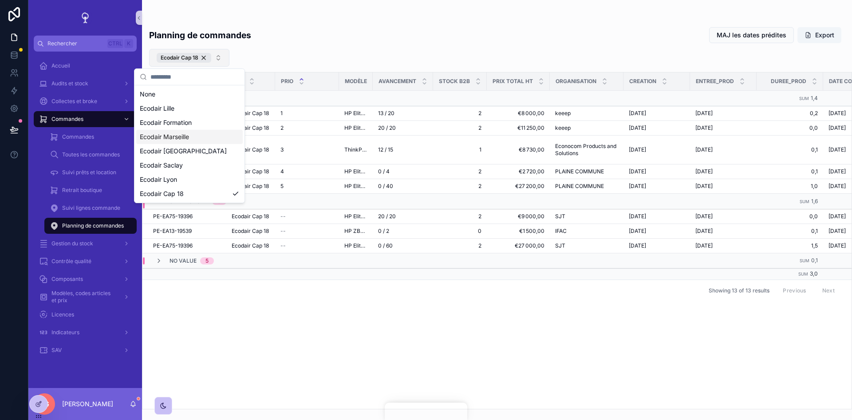
click at [175, 143] on div "Ecodair Marseille" at bounding box center [189, 137] width 107 height 14
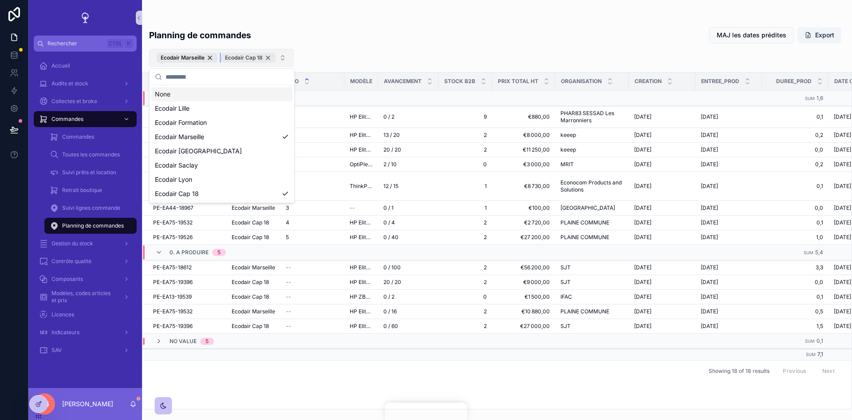
click at [268, 60] on div "Ecodair Cap 18" at bounding box center [248, 58] width 55 height 10
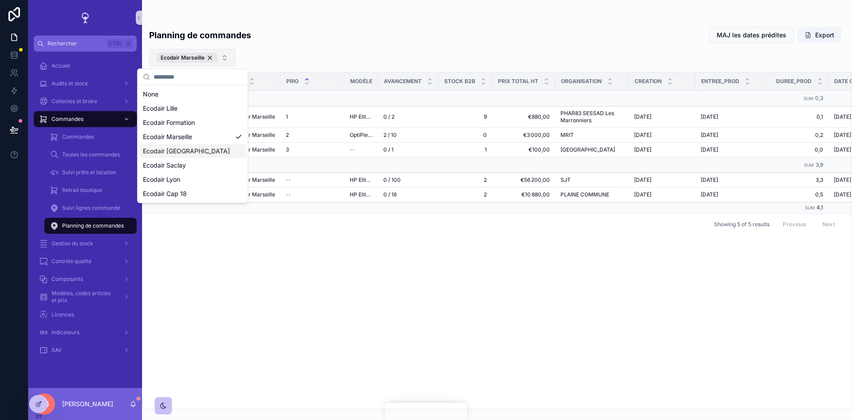
click at [192, 150] on div "Ecodair [GEOGRAPHIC_DATA]" at bounding box center [192, 151] width 107 height 14
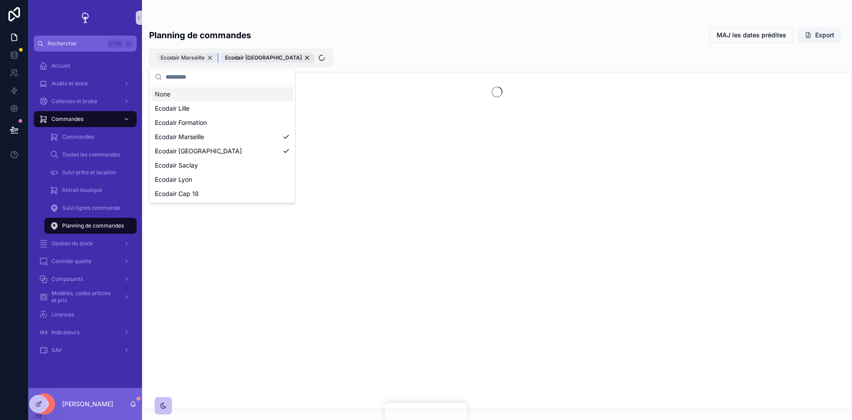
click at [212, 59] on div "Ecodair Marseille" at bounding box center [187, 58] width 61 height 10
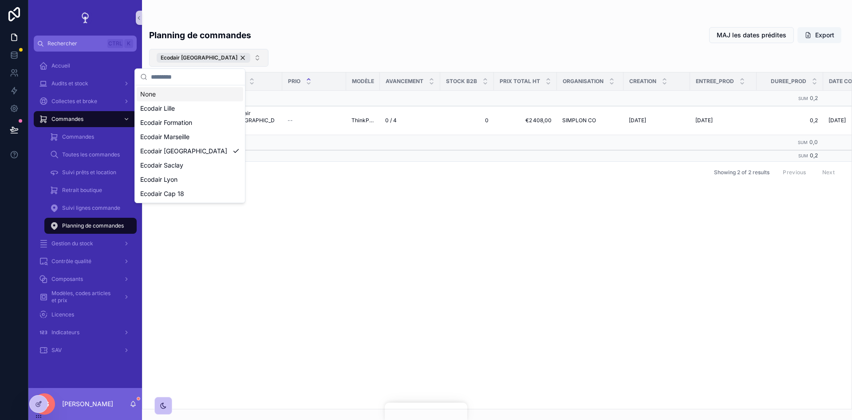
click at [356, 205] on div "Commande Site prio Modèle Avancement Stock B2B Prix total HT Organisation Creat…" at bounding box center [496, 240] width 709 height 336
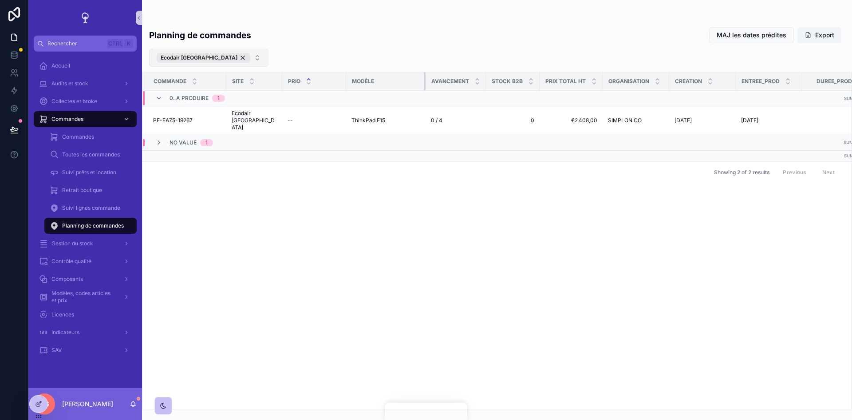
drag, startPoint x: 372, startPoint y: 84, endPoint x: 429, endPoint y: 95, distance: 58.3
click at [429, 95] on table "Commande Site prio Modèle Avancement Stock B2B Prix total HT Organisation Creat…" at bounding box center [644, 116] width 1004 height 89
click at [40, 405] on icon at bounding box center [38, 403] width 7 height 7
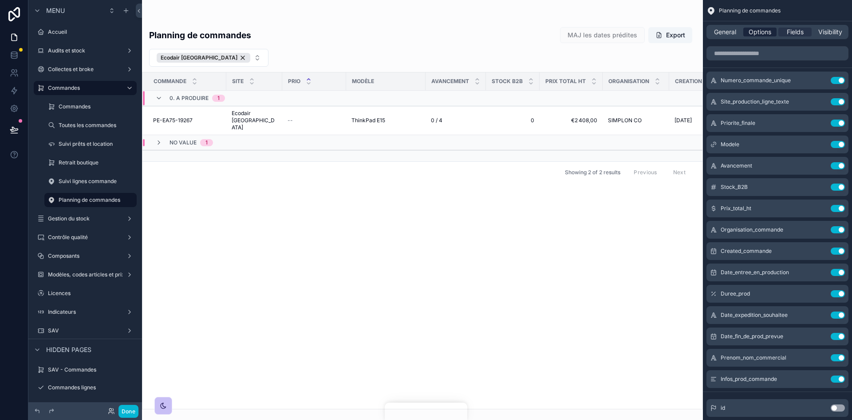
click at [768, 29] on span "Options" at bounding box center [760, 32] width 23 height 9
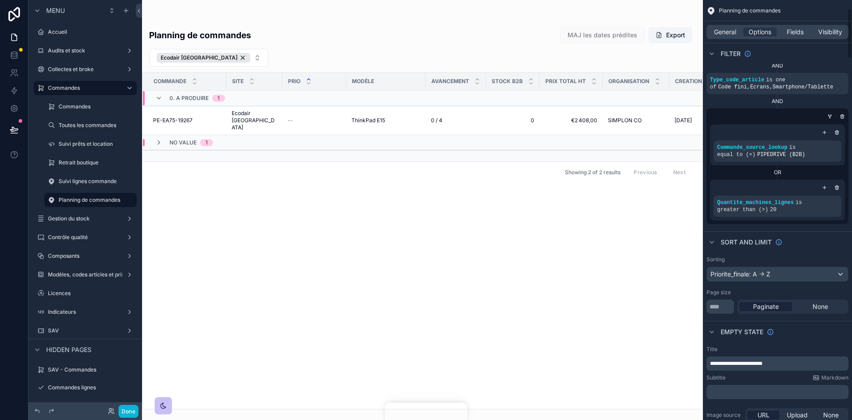
scroll to position [44, 0]
click at [119, 413] on button "Done" at bounding box center [129, 410] width 20 height 13
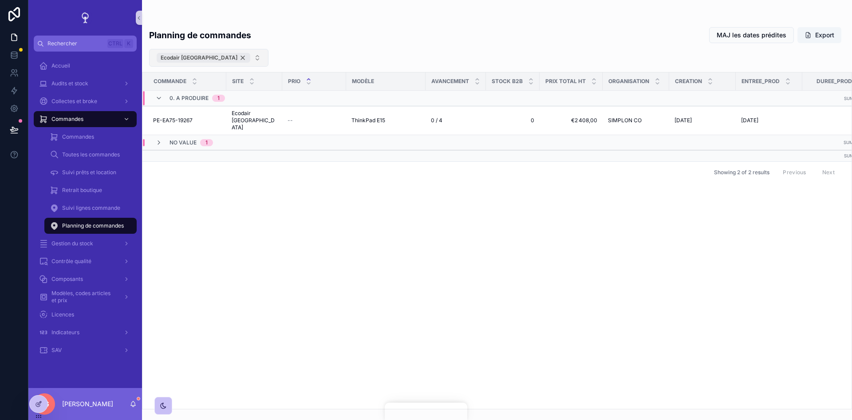
click at [205, 59] on div "Ecodair [GEOGRAPHIC_DATA]" at bounding box center [204, 58] width 94 height 10
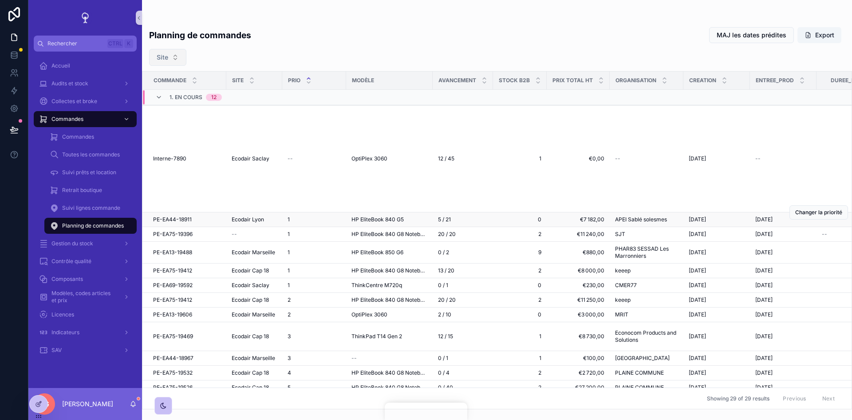
click at [229, 212] on td "Ecodair Lyon Ecodair Lyon" at bounding box center [254, 219] width 56 height 15
click at [168, 216] on span "PE-EA44-18911" at bounding box center [172, 219] width 39 height 7
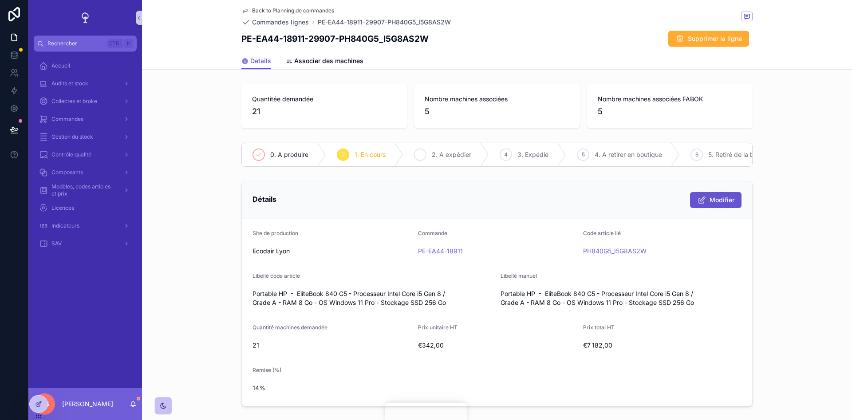
click at [419, 153] on icon "scrollable content" at bounding box center [420, 154] width 7 height 7
click at [325, 153] on span "1. En cours" at bounding box center [326, 154] width 31 height 9
click at [288, 6] on div "Back to Planning de commandes Commandes lignes PE-EA44-18911-29907-PH840G5_I5G8…" at bounding box center [496, 26] width 511 height 52
click at [288, 12] on span "Back to Planning de commandes" at bounding box center [293, 10] width 82 height 7
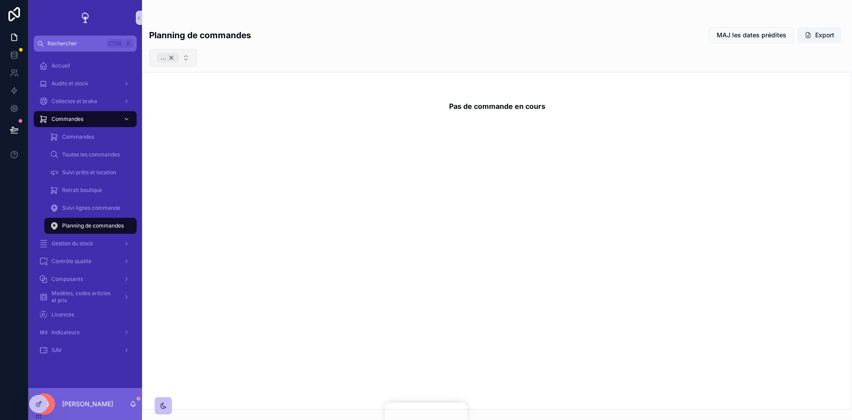
click at [167, 60] on div "..." at bounding box center [168, 58] width 22 height 10
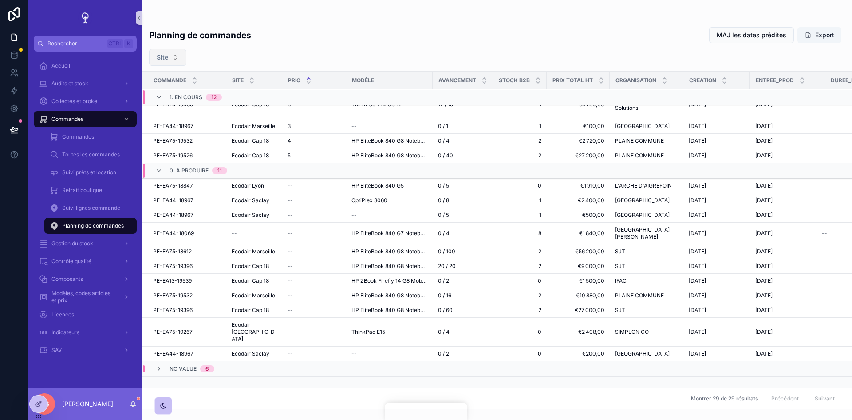
scroll to position [267, 0]
